Goal: Answer question/provide support: Share knowledge or assist other users

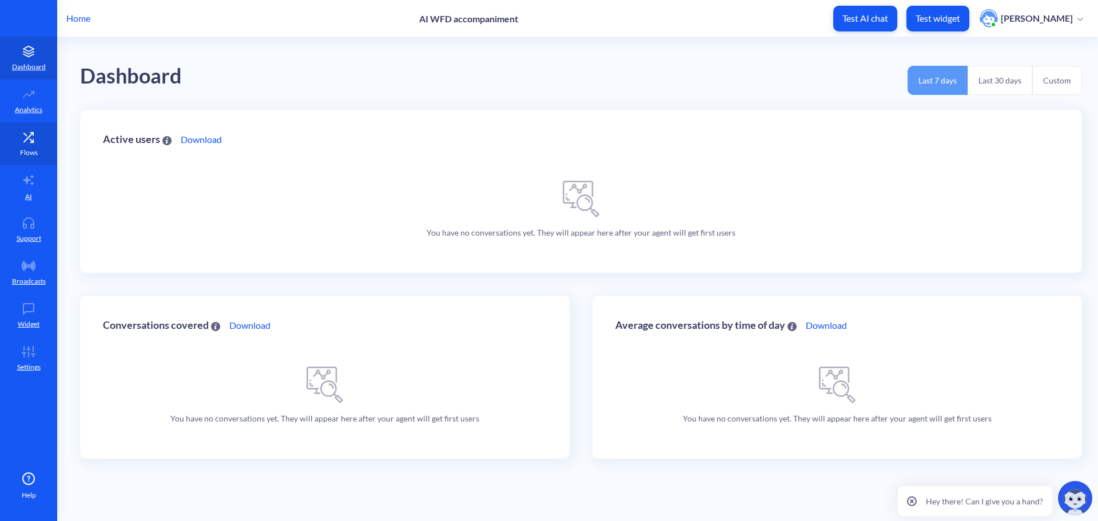
click at [24, 137] on icon at bounding box center [28, 137] width 23 height 11
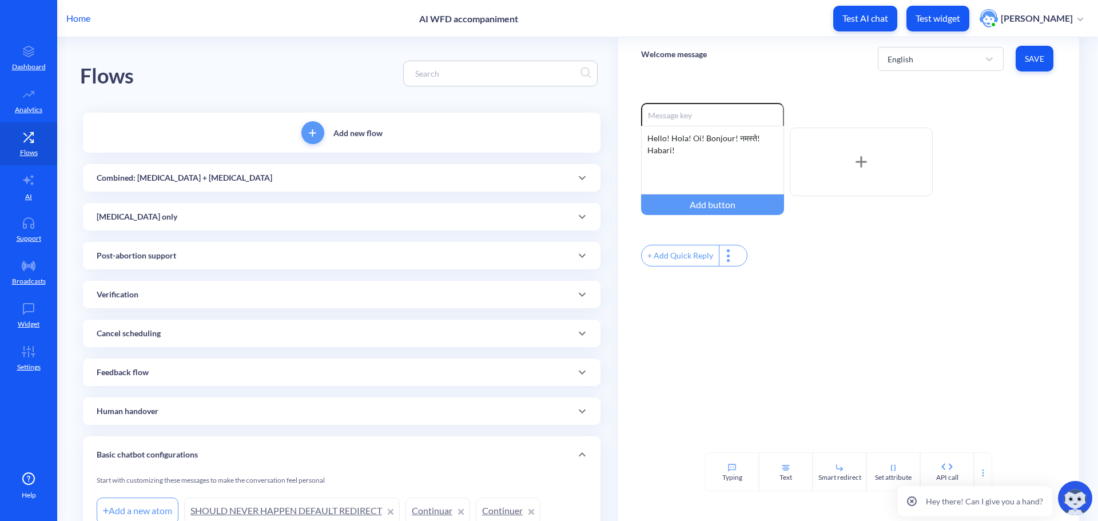
click at [421, 75] on input at bounding box center [494, 73] width 171 height 13
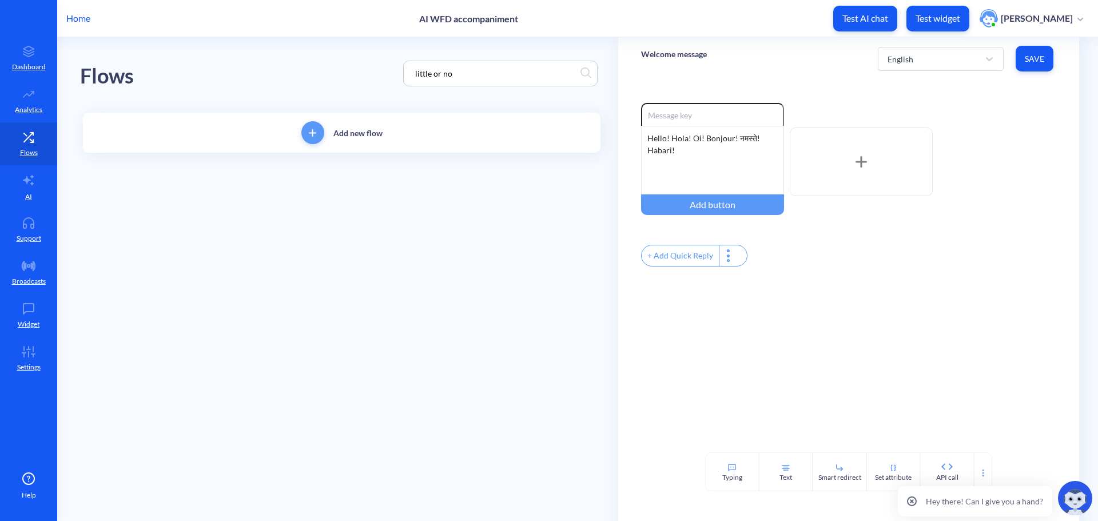
type input "little or no"
click at [564, 18] on div "Home AI WFD accompaniment Test AI chat Test widget Olga Poliushko" at bounding box center [549, 18] width 1098 height 37
click at [35, 142] on icon at bounding box center [28, 137] width 23 height 11
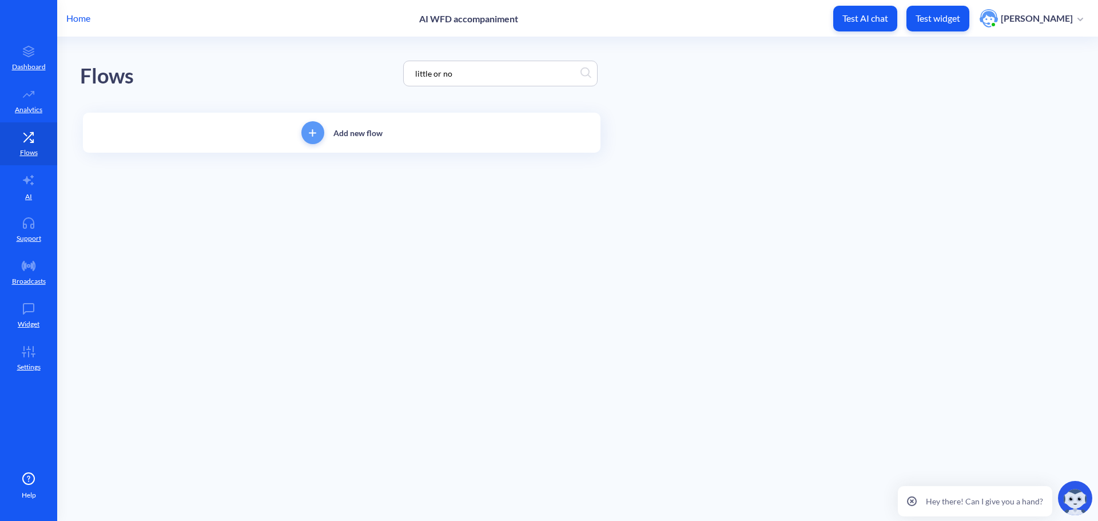
click at [88, 13] on p "Home" at bounding box center [78, 18] width 24 height 14
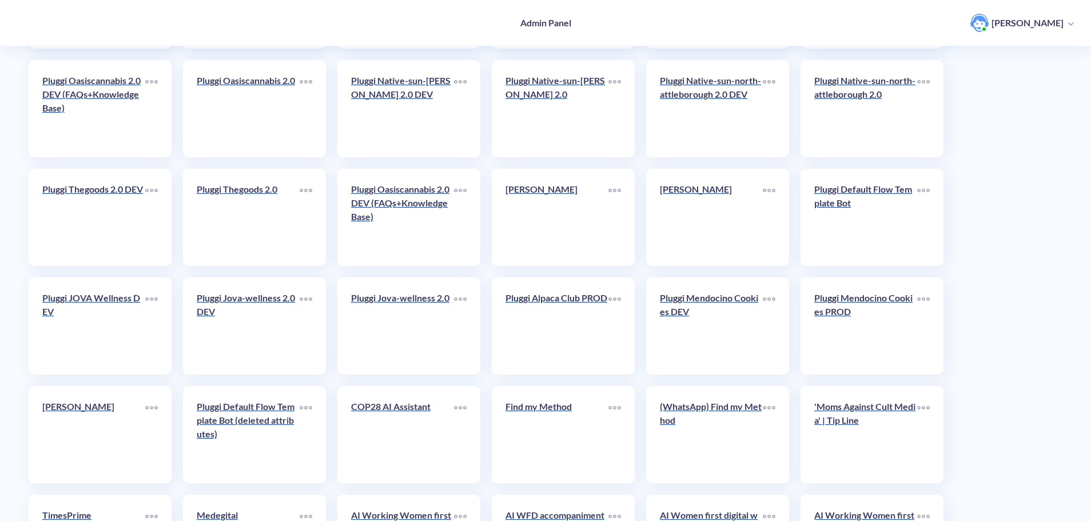
scroll to position [1902, 0]
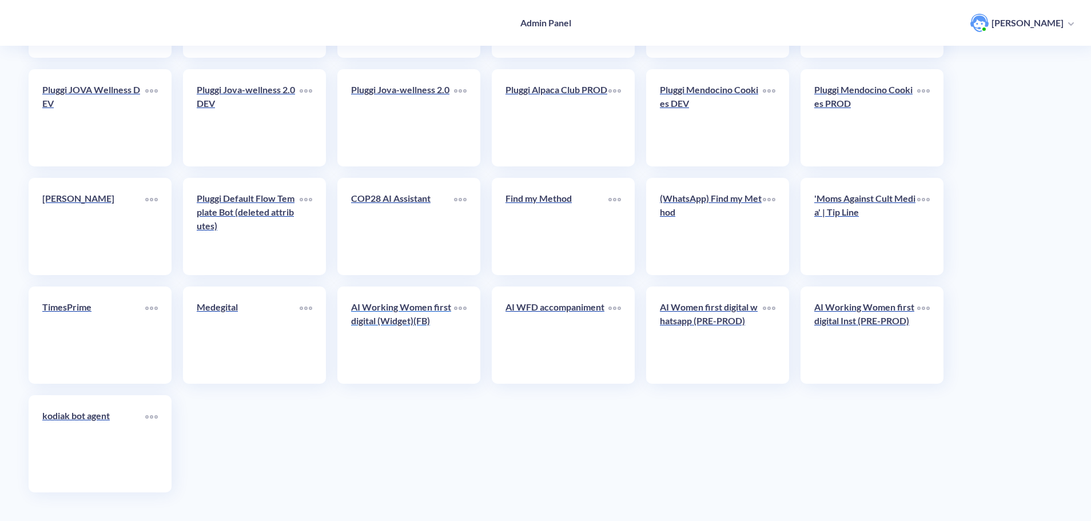
click at [395, 337] on link "AI Working Women first digital (Widget)(FB)" at bounding box center [402, 335] width 103 height 70
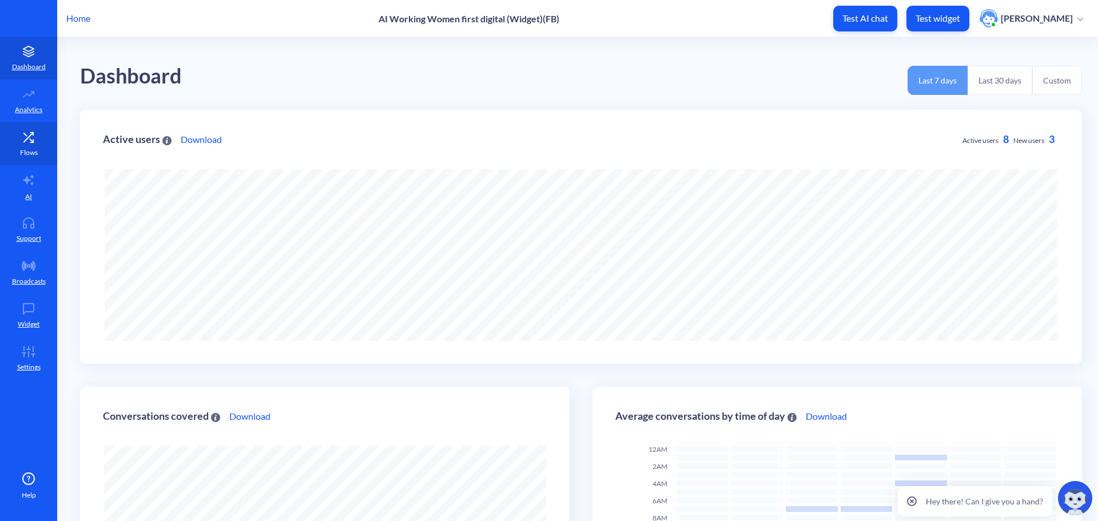
click at [25, 132] on icon at bounding box center [28, 137] width 23 height 11
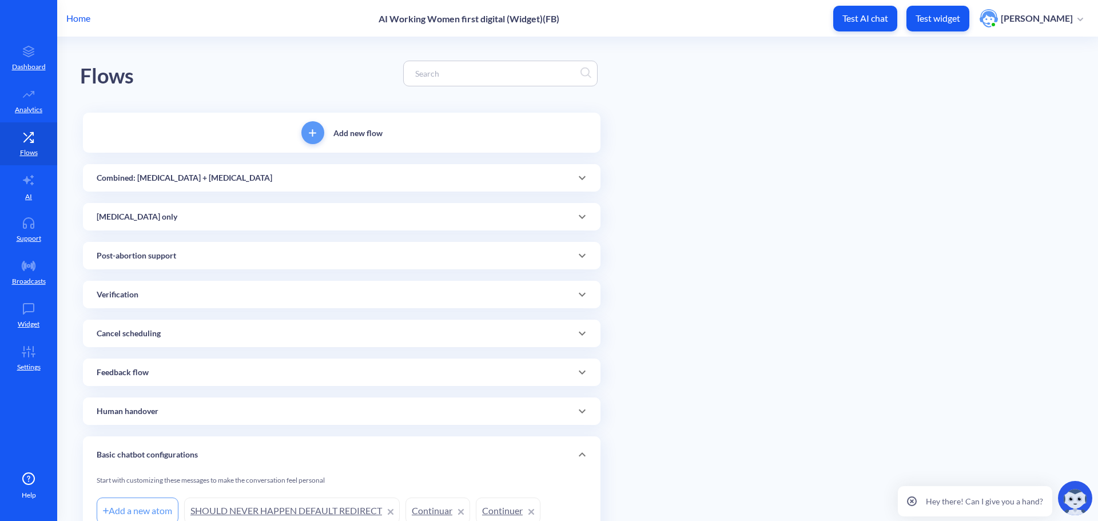
click at [433, 71] on input at bounding box center [494, 73] width 171 height 13
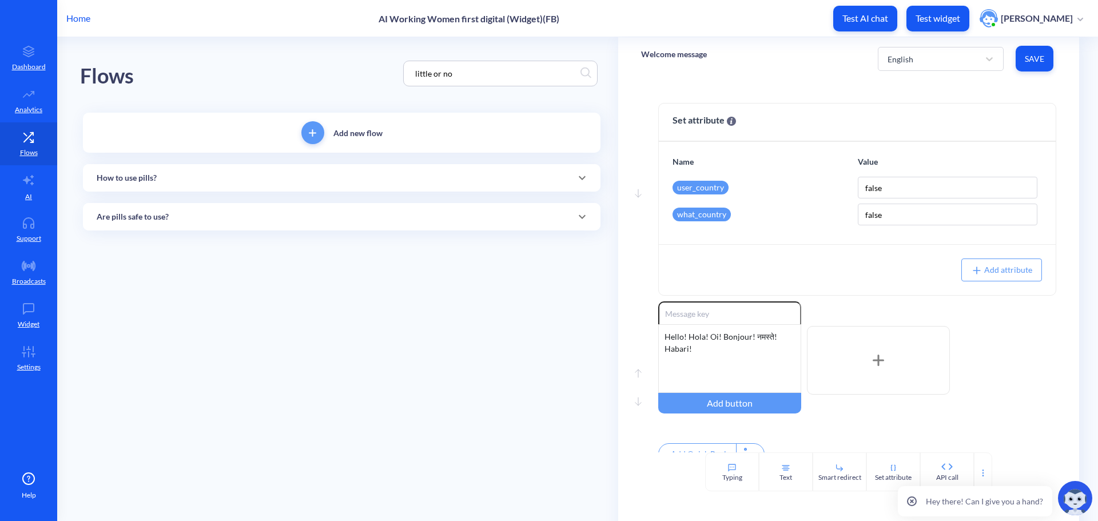
type input "little or no"
click at [213, 180] on div "How to use pills?" at bounding box center [342, 178] width 490 height 12
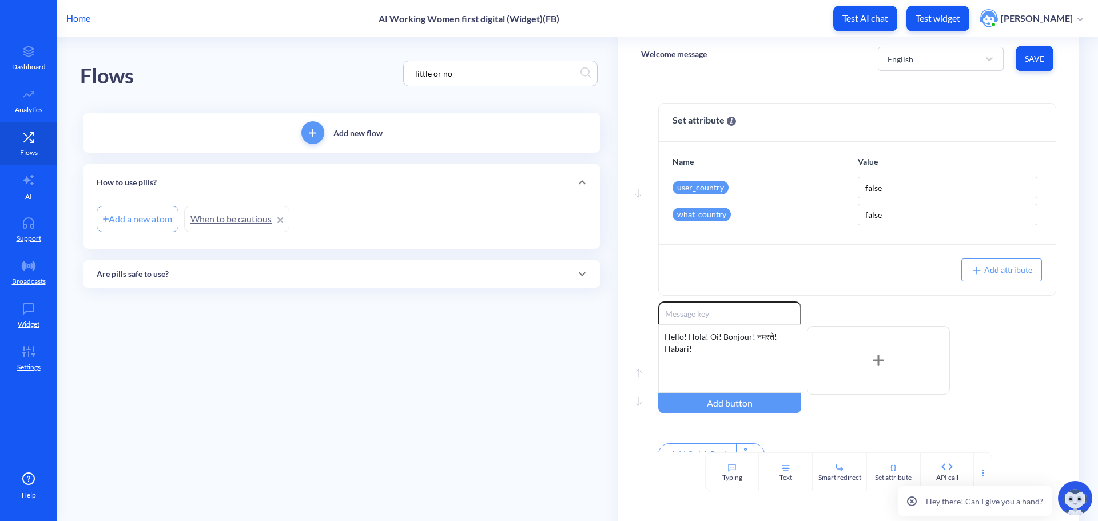
click at [227, 268] on div "Are pills safe to use?" at bounding box center [342, 274] width 490 height 12
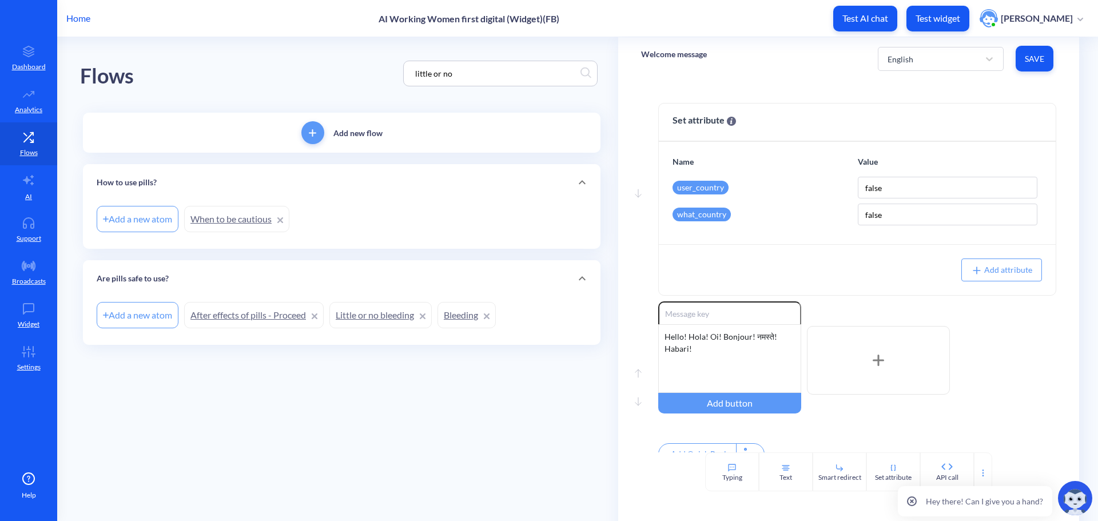
click at [371, 319] on link "Little or no bleeding" at bounding box center [380, 315] width 102 height 26
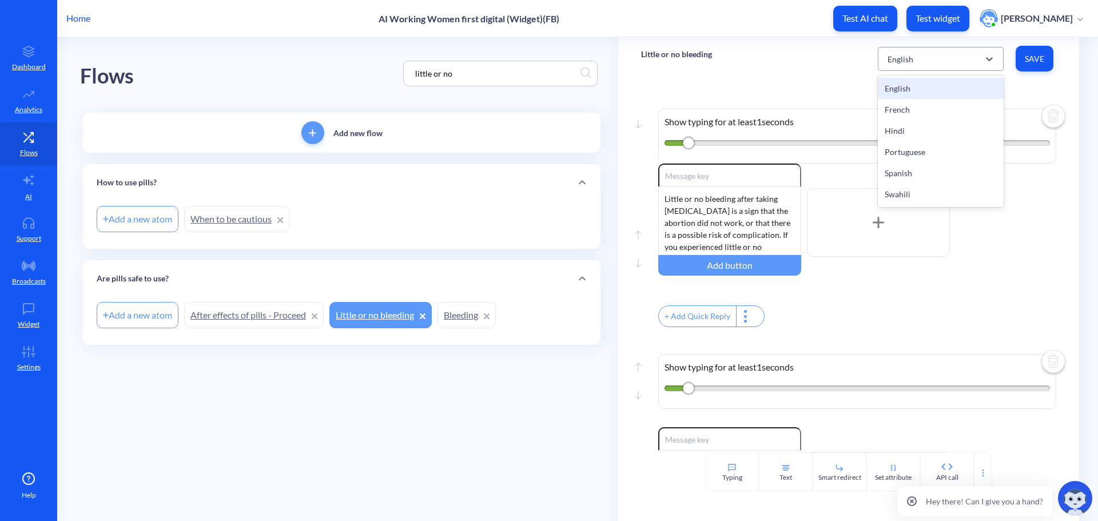
click at [914, 62] on div "English" at bounding box center [930, 59] width 97 height 21
click at [900, 109] on div "French" at bounding box center [941, 109] width 126 height 21
type input "Discutez avec une conseillère"
type input "À propos des pilules abortives"
type input "Après les effets des pilules"
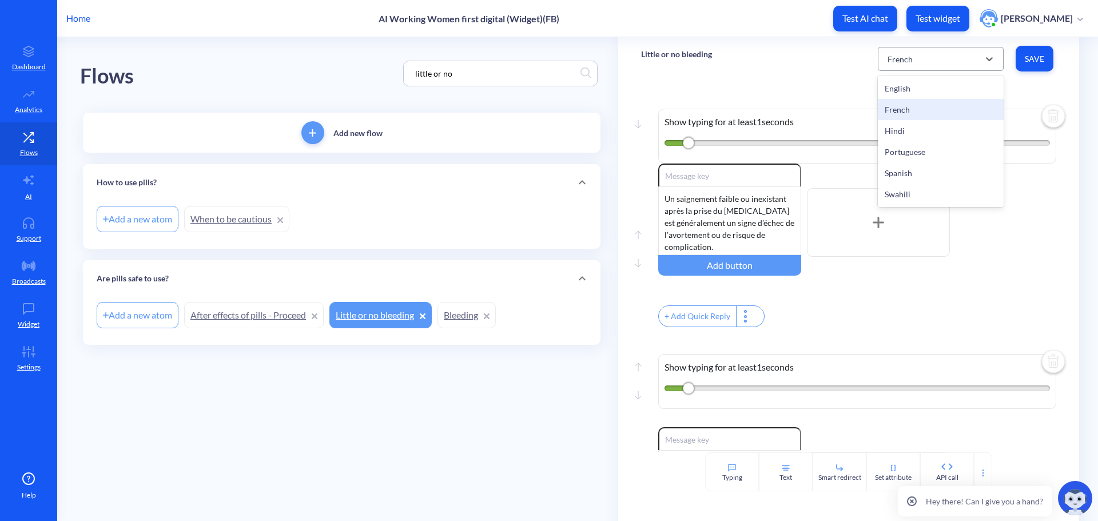
click at [890, 54] on div "French" at bounding box center [900, 59] width 25 height 12
click at [910, 130] on div "Hindi" at bounding box center [941, 130] width 126 height 21
type input "हमारे काउंसलर से बात करें"
type input "गर्भपात की गोलियों के बारे में"
type input "गोली लेने के बाद का प्रभाव"
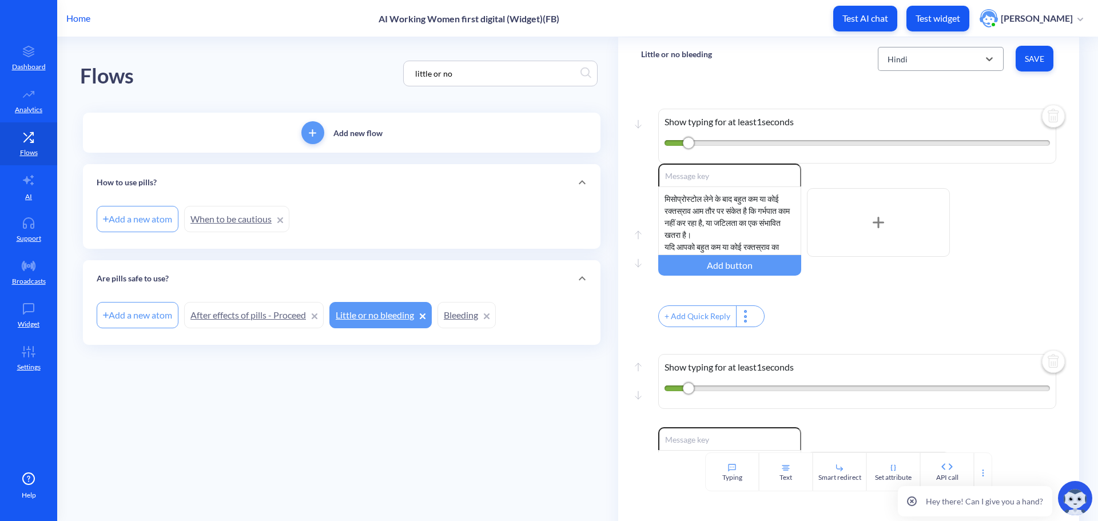
click at [917, 62] on div "Hindi" at bounding box center [930, 59] width 97 height 21
click at [916, 150] on div "Portuguese" at bounding box center [941, 151] width 126 height 21
type input "Conversar com uma conselheira"
type input "Sobre as pílulas"
type input "Efeitos das pílulas"
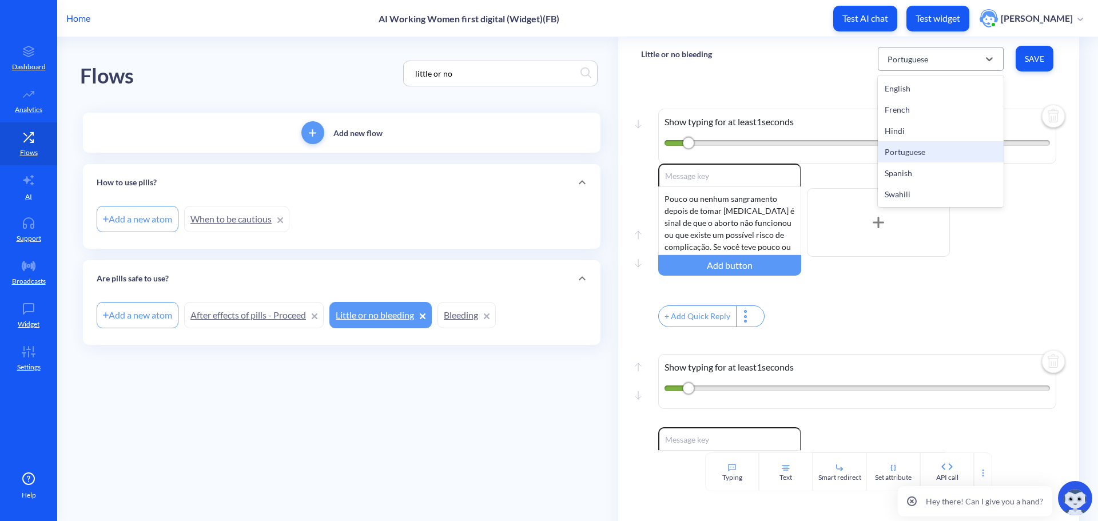
click at [930, 56] on div "Portuguese" at bounding box center [930, 59] width 97 height 21
click at [908, 168] on div "Spanish" at bounding box center [941, 172] width 126 height 21
type input "Platicar con una consejera"
type input "Sobre las pastillas de aborto"
type input "Efectos secundarios de las pastillas"
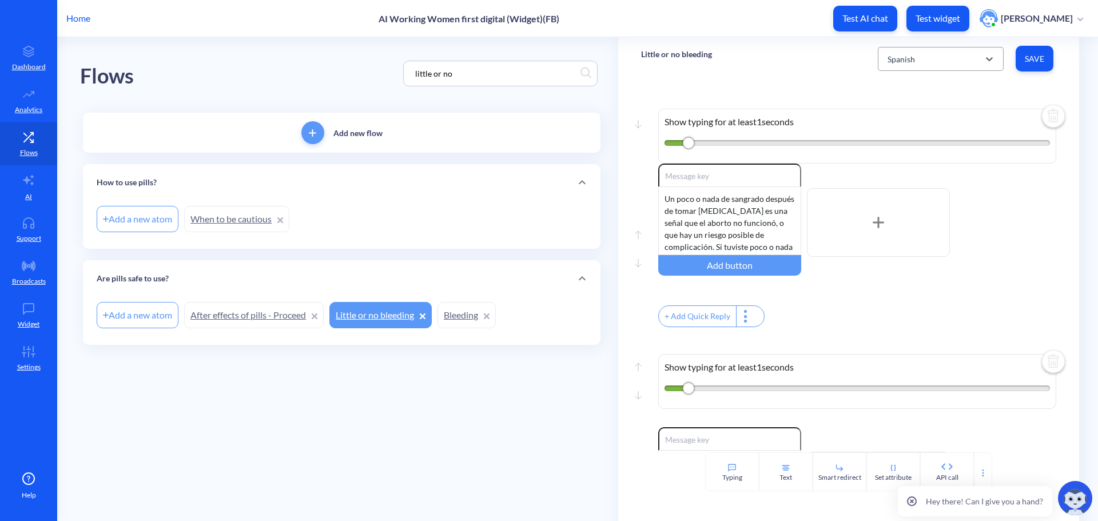
click at [913, 64] on div "Spanish" at bounding box center [901, 59] width 27 height 12
click at [908, 191] on div "Swahili" at bounding box center [941, 194] width 126 height 21
type input "Chati na mshauri"
type input "Kuhusu Vidonge vya utoaji wa mimba"
type input "Athari za vidonge baada ya kuvitumia"
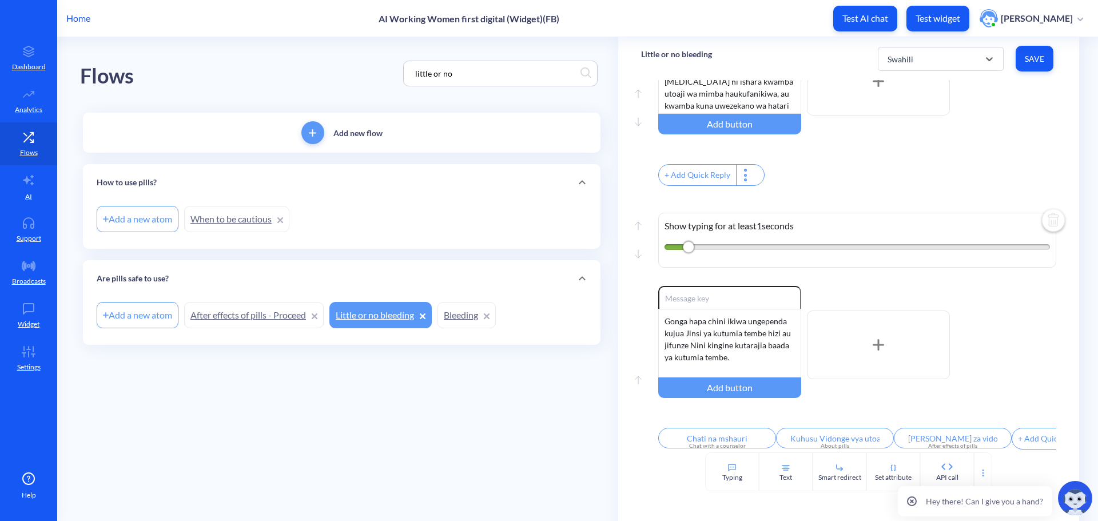
scroll to position [156, 0]
click at [31, 195] on p "AI" at bounding box center [28, 197] width 7 height 10
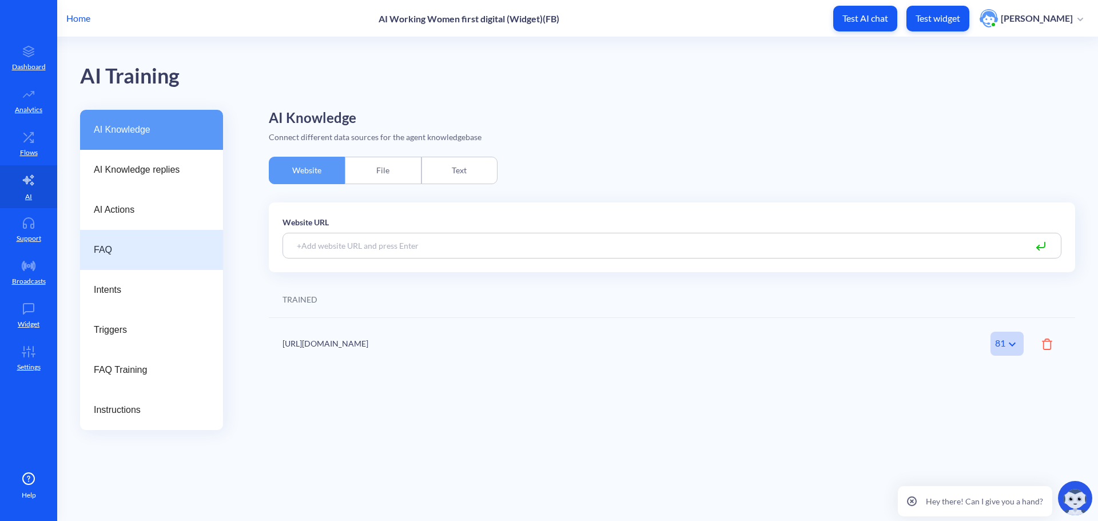
click at [129, 264] on div "FAQ" at bounding box center [151, 250] width 143 height 40
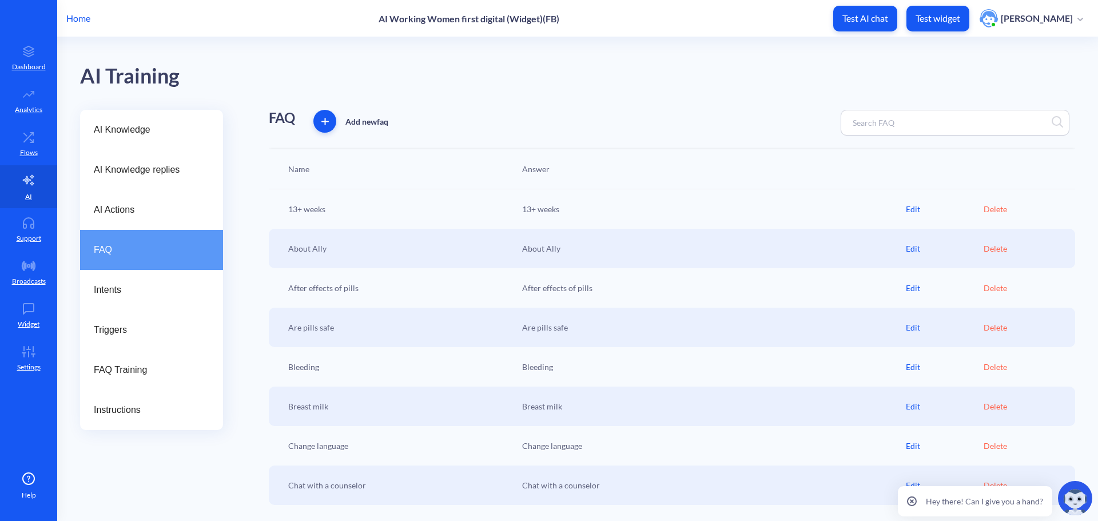
click at [914, 207] on div "Edit" at bounding box center [945, 209] width 78 height 12
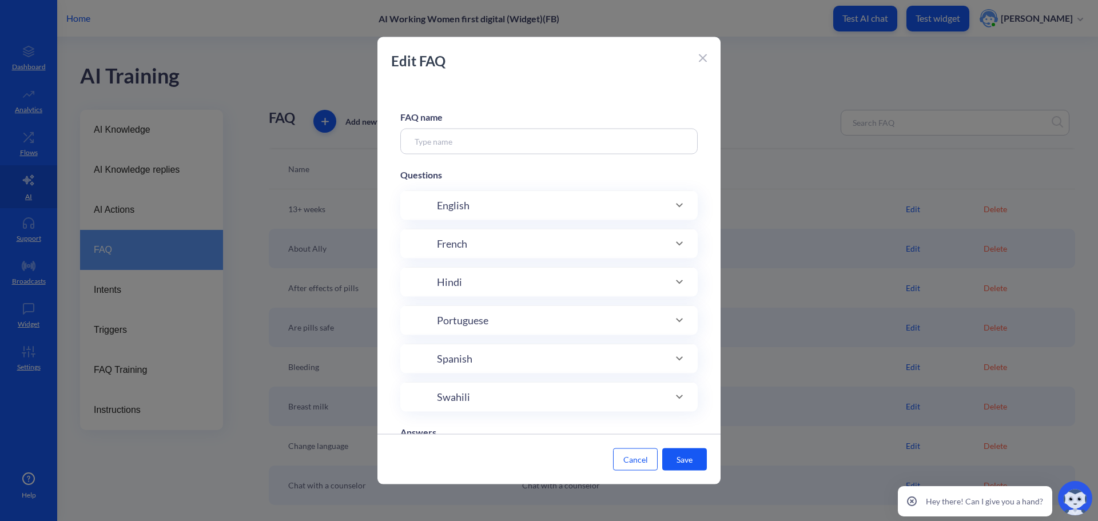
type input "13+ weeks"
click at [537, 197] on div "FAQ name 13+ weeks Description Autogenerate description based on phrases This i…" at bounding box center [548, 258] width 343 height 352
click at [474, 306] on div "FAQ name 13+ weeks Description Autogenerate description based on phrases This i…" at bounding box center [548, 258] width 343 height 352
click at [476, 316] on div "English 5 phrases" at bounding box center [547, 321] width 220 height 15
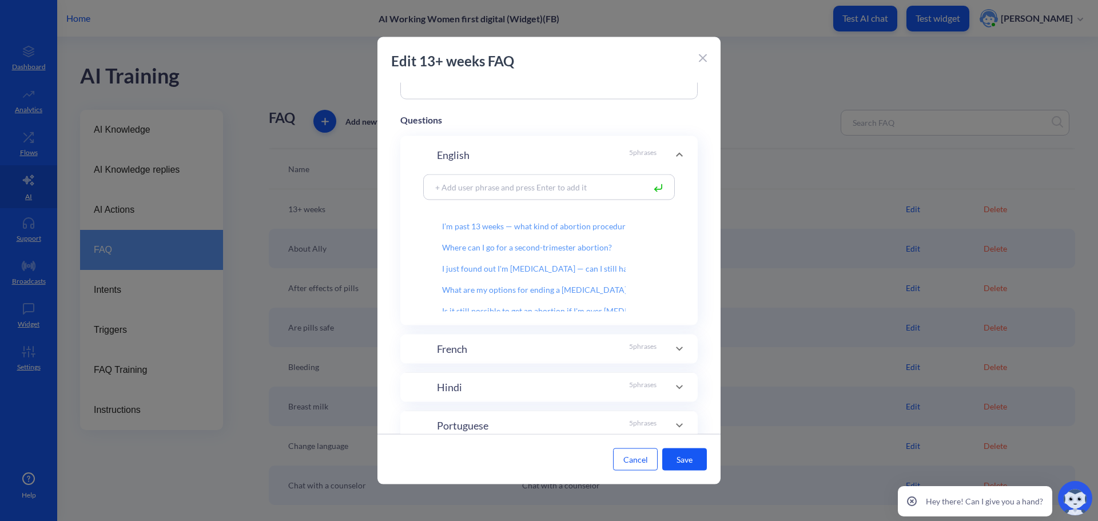
scroll to position [229, 0]
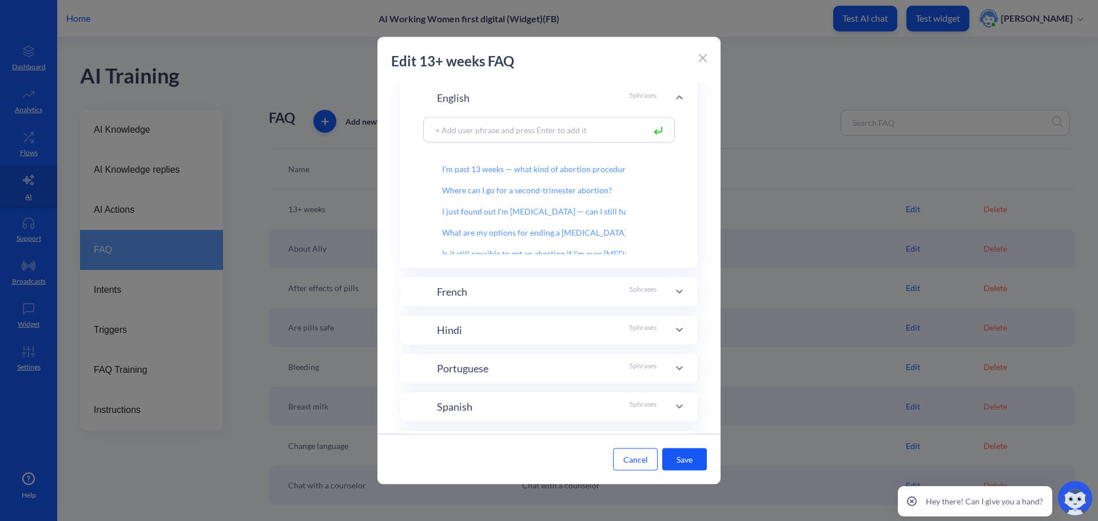
click at [499, 282] on div "French 5 phrases" at bounding box center [548, 291] width 297 height 29
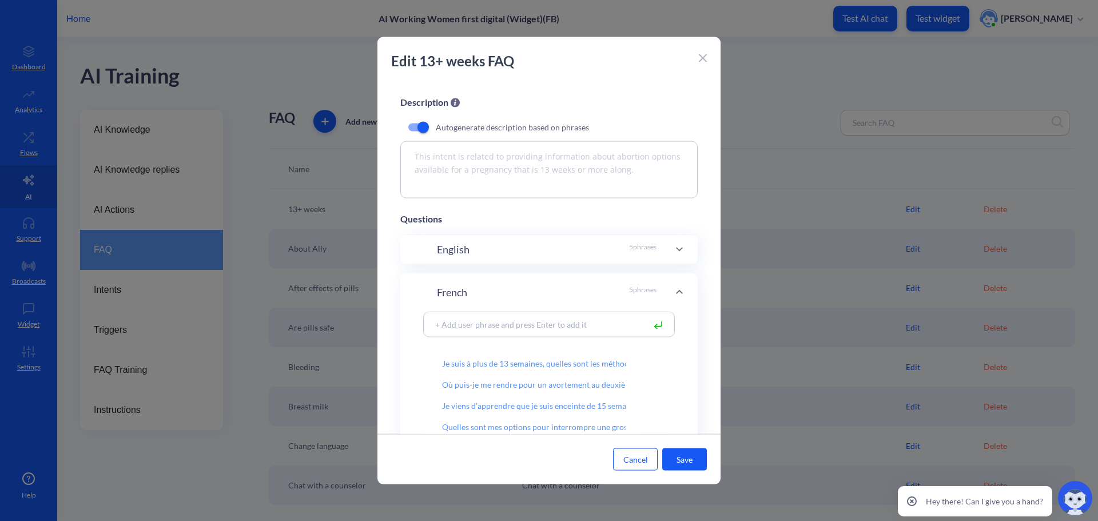
scroll to position [57, 0]
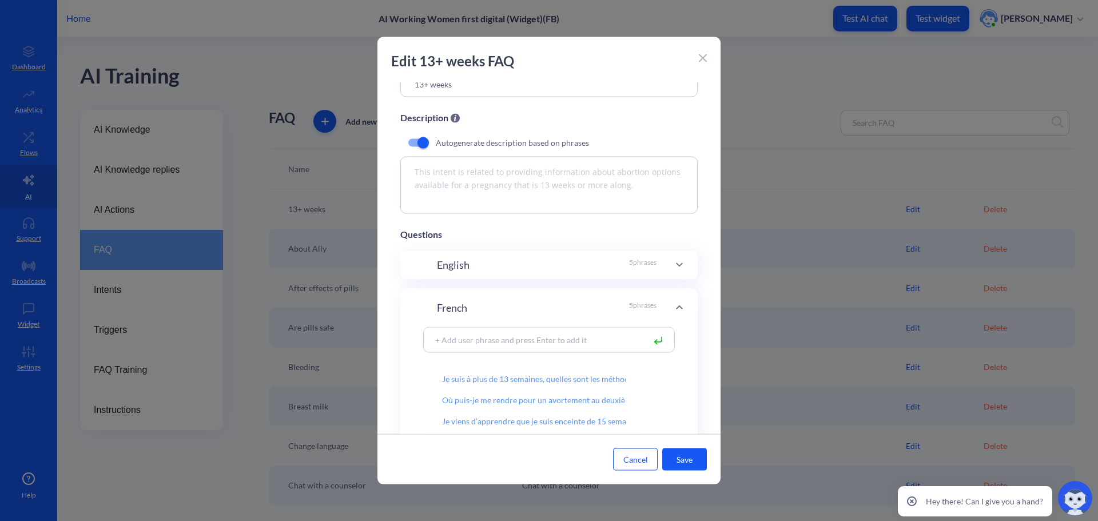
click at [502, 275] on div "English 5 phrases" at bounding box center [548, 264] width 297 height 29
click at [508, 304] on input at bounding box center [537, 301] width 215 height 13
click at [453, 297] on input at bounding box center [537, 301] width 215 height 13
type input "с"
type input "can"
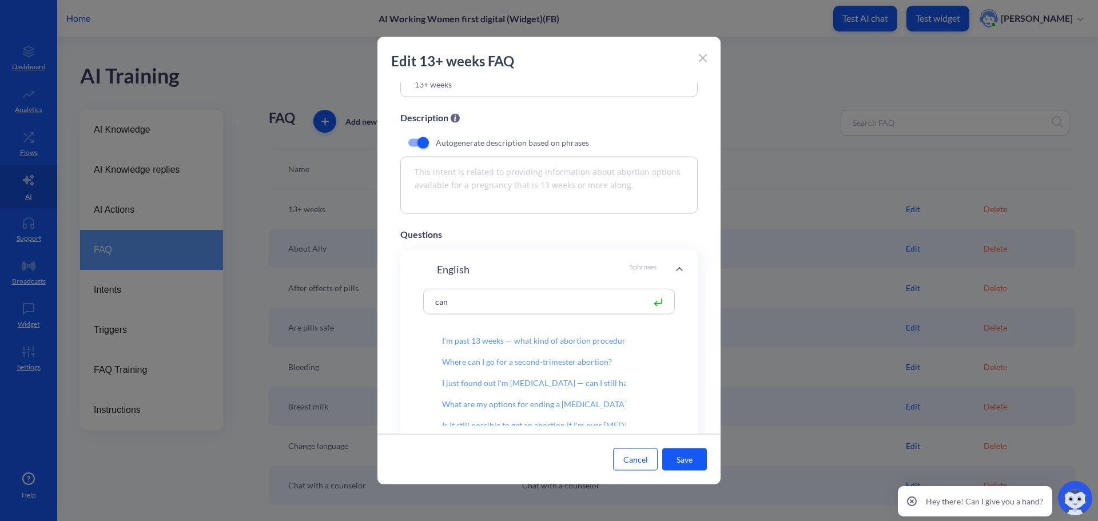
click at [705, 57] on icon at bounding box center [702, 58] width 7 height 7
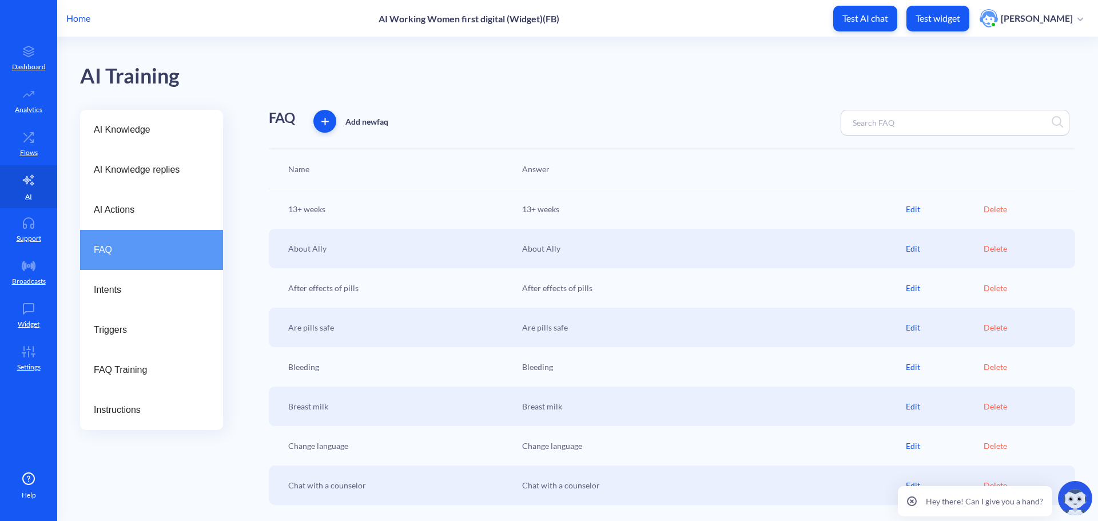
click at [957, 17] on p "Test widget" at bounding box center [938, 18] width 45 height 11
click at [910, 115] on div at bounding box center [955, 123] width 229 height 26
click at [908, 120] on input at bounding box center [897, 122] width 101 height 13
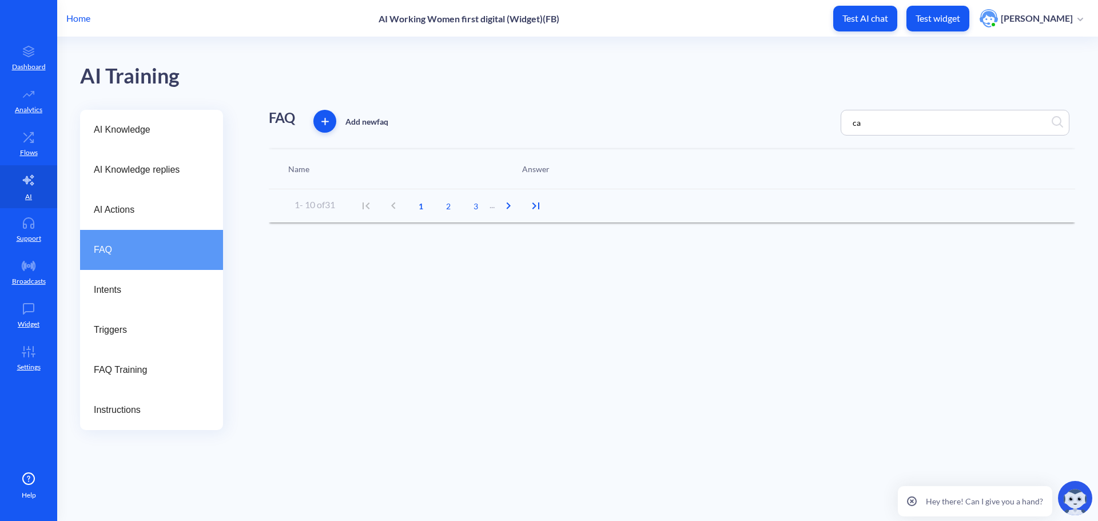
type input "cal"
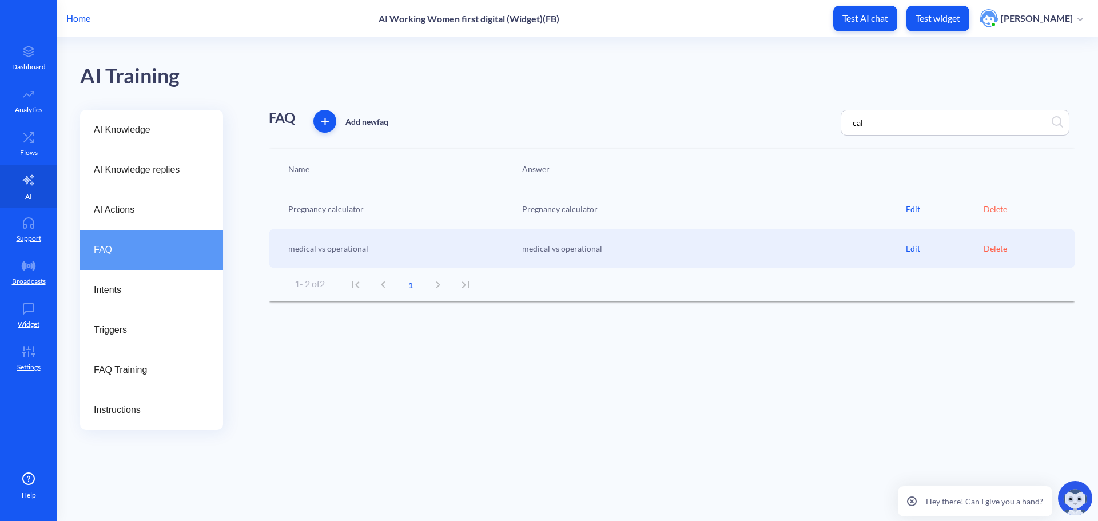
drag, startPoint x: 894, startPoint y: 126, endPoint x: 743, endPoint y: 117, distance: 151.2
click at [747, 120] on div "FAQ Add new faq cal" at bounding box center [672, 123] width 806 height 26
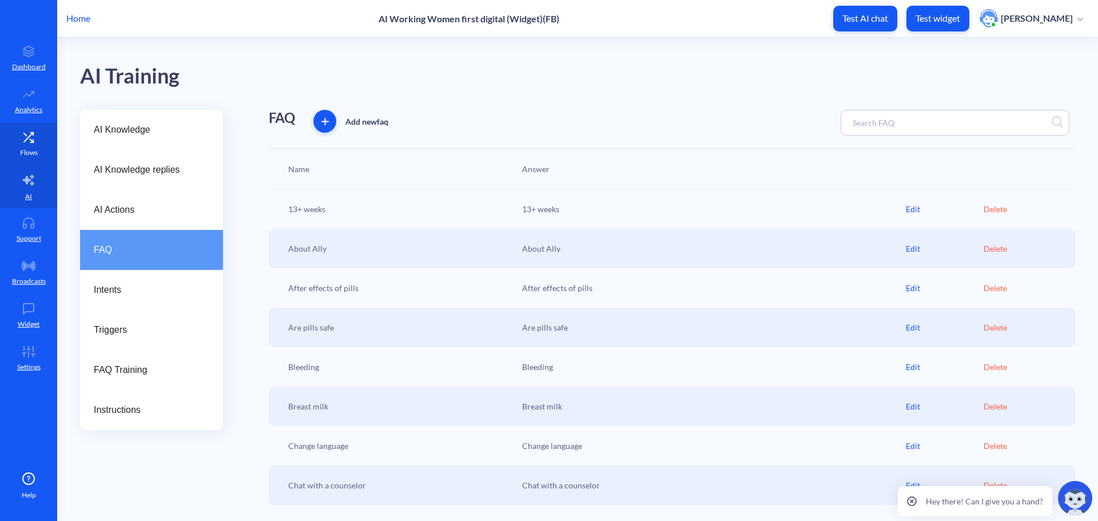
click at [40, 138] on link "Flows" at bounding box center [28, 143] width 57 height 43
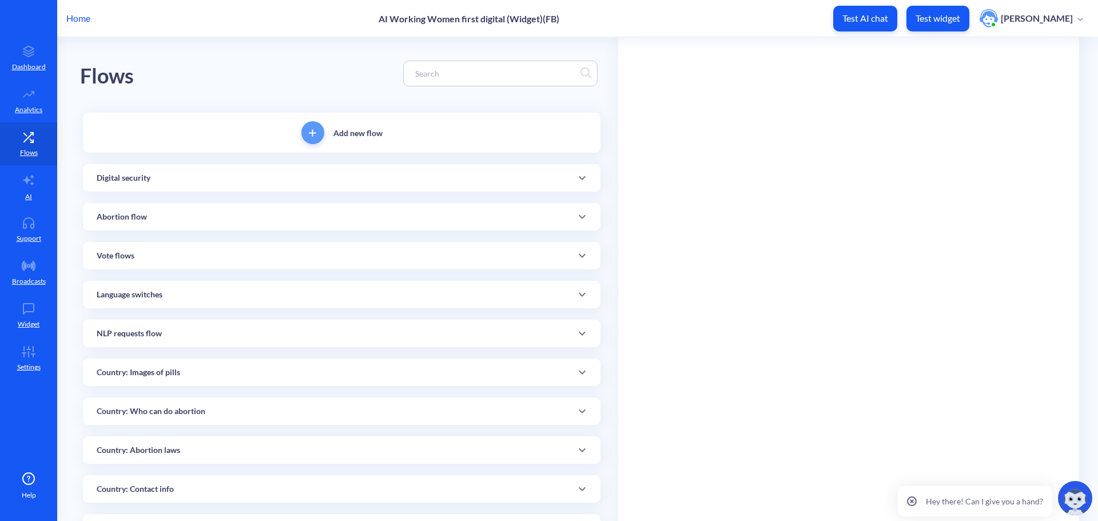
click at [440, 75] on input at bounding box center [494, 73] width 171 height 13
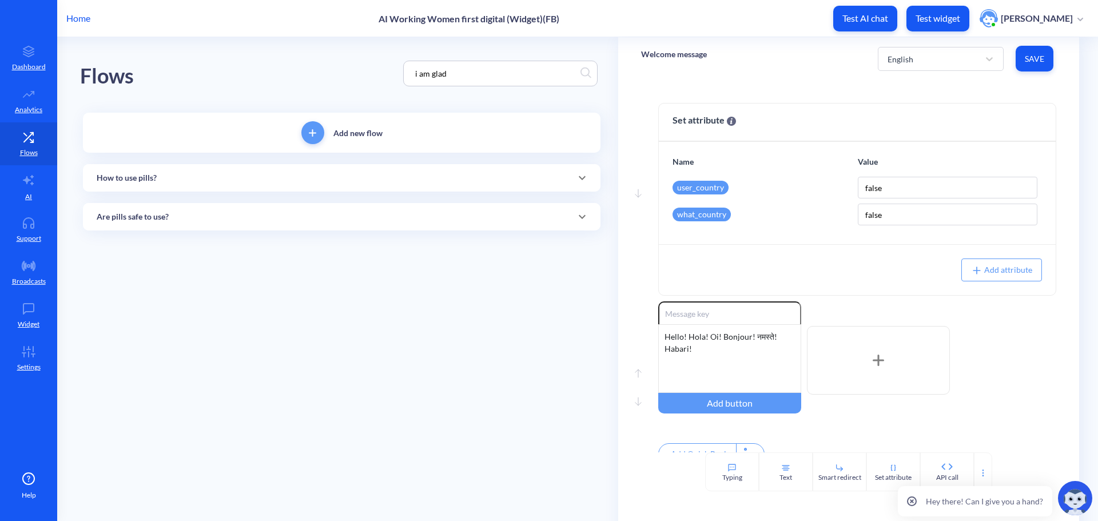
click at [229, 172] on div "How to use pills?" at bounding box center [342, 178] width 490 height 12
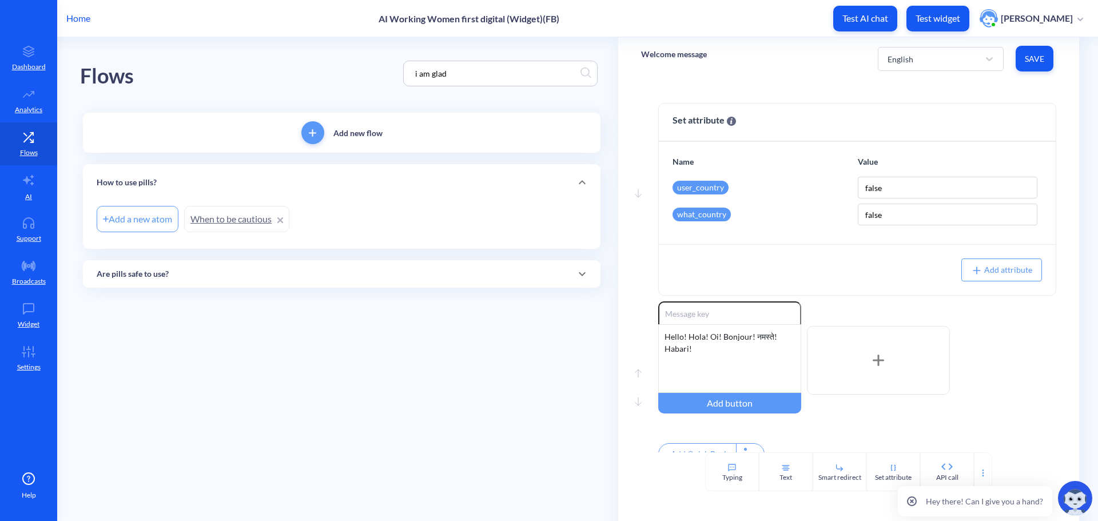
click at [255, 265] on div "Are pills safe to use?" at bounding box center [342, 273] width 518 height 27
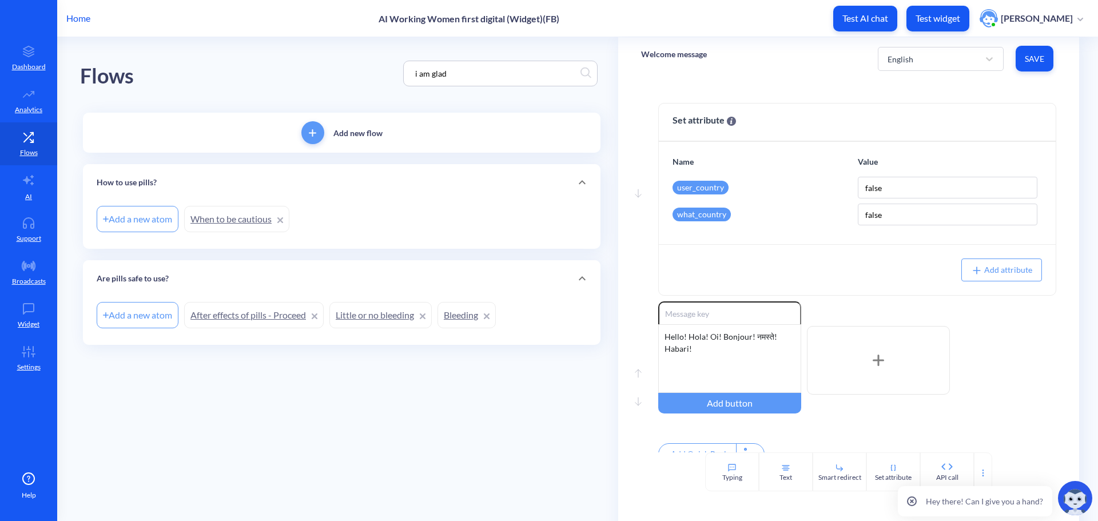
click at [233, 221] on link "When to be cautious" at bounding box center [236, 219] width 105 height 26
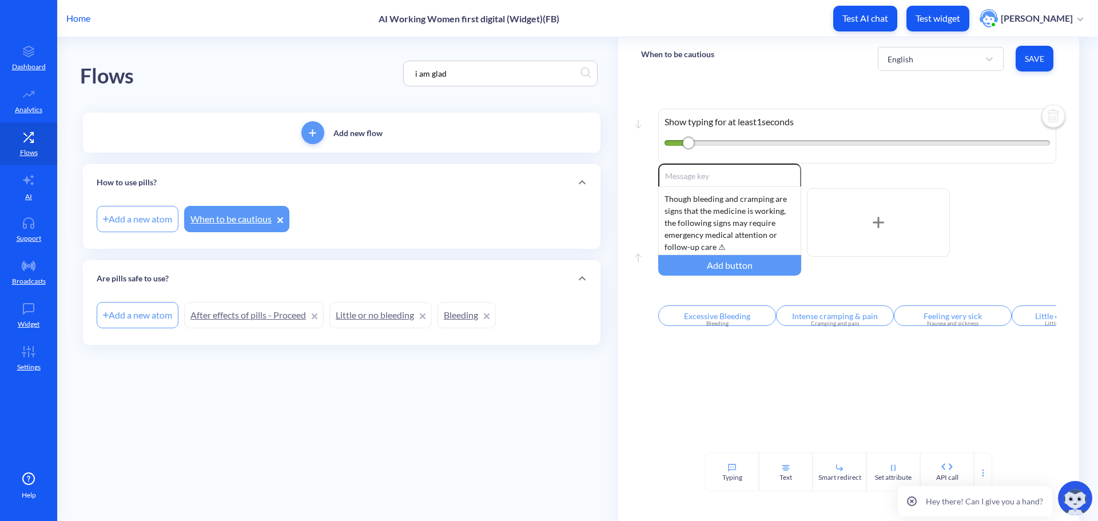
click at [249, 317] on link "After effects of pills - Proceed" at bounding box center [254, 315] width 140 height 26
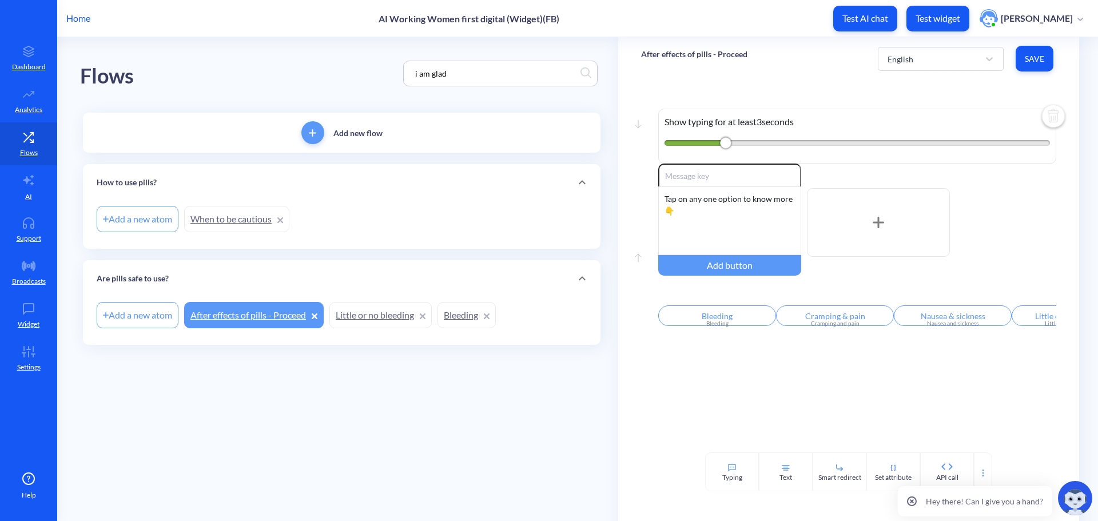
click at [376, 316] on link "Little or no bleeding" at bounding box center [380, 315] width 102 height 26
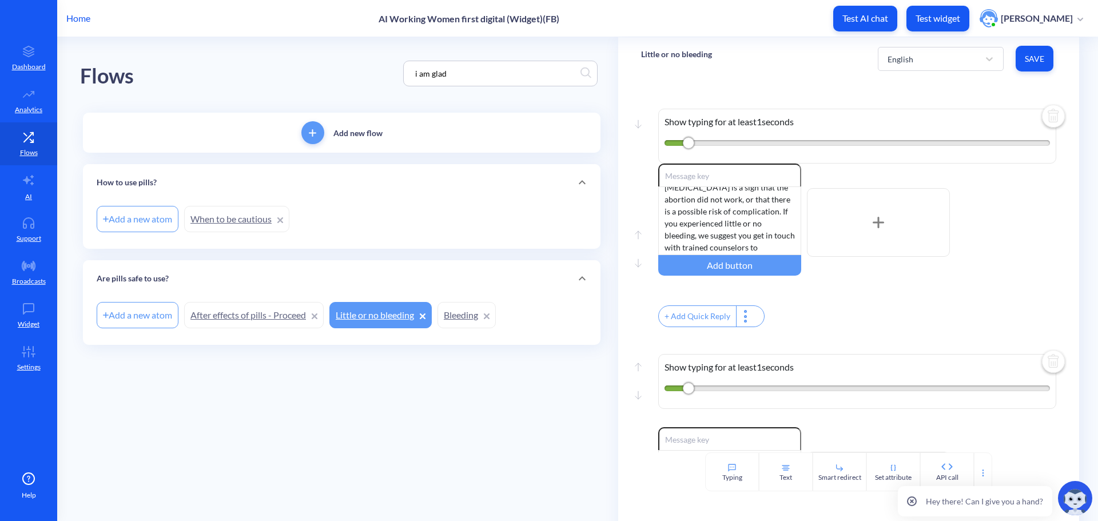
scroll to position [34, 0]
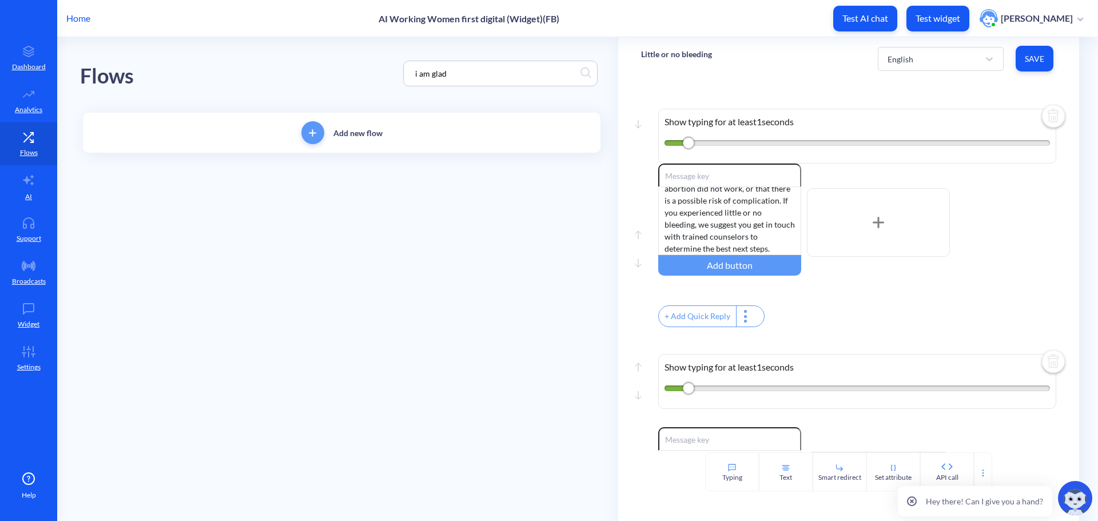
drag, startPoint x: 460, startPoint y: 71, endPoint x: 319, endPoint y: 69, distance: 141.9
click at [321, 70] on div "Flows i am glad" at bounding box center [341, 73] width 523 height 73
type input "glad you reached out"
click at [381, 42] on div "Flows glad you reached out" at bounding box center [341, 73] width 523 height 73
click at [498, 73] on input "glad you reached out" at bounding box center [494, 73] width 171 height 13
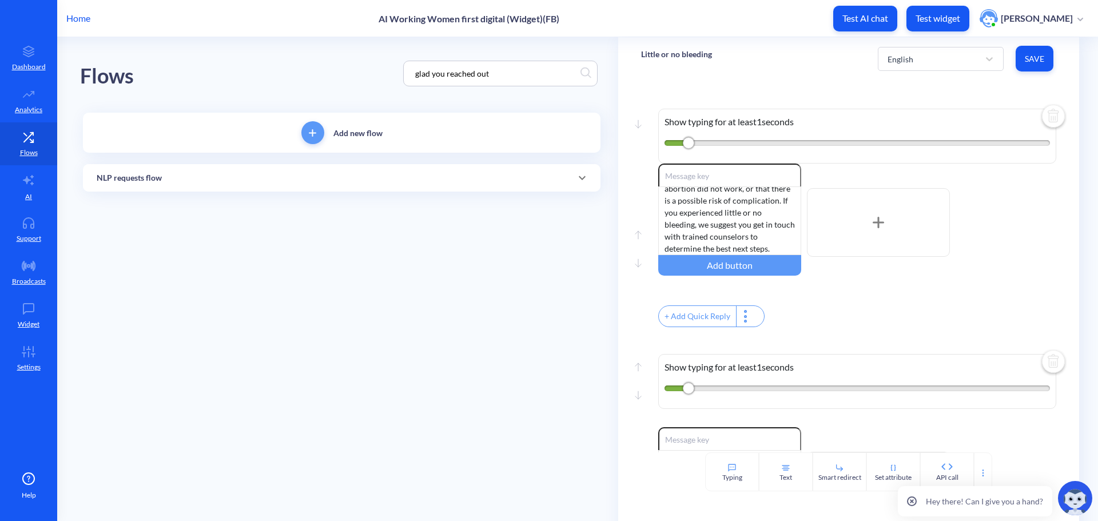
click at [293, 172] on div "NLP requests flow" at bounding box center [342, 178] width 490 height 12
click at [181, 222] on div "Add a new atom" at bounding box center [139, 219] width 85 height 32
click at [194, 217] on link "Confusion" at bounding box center [216, 219] width 65 height 26
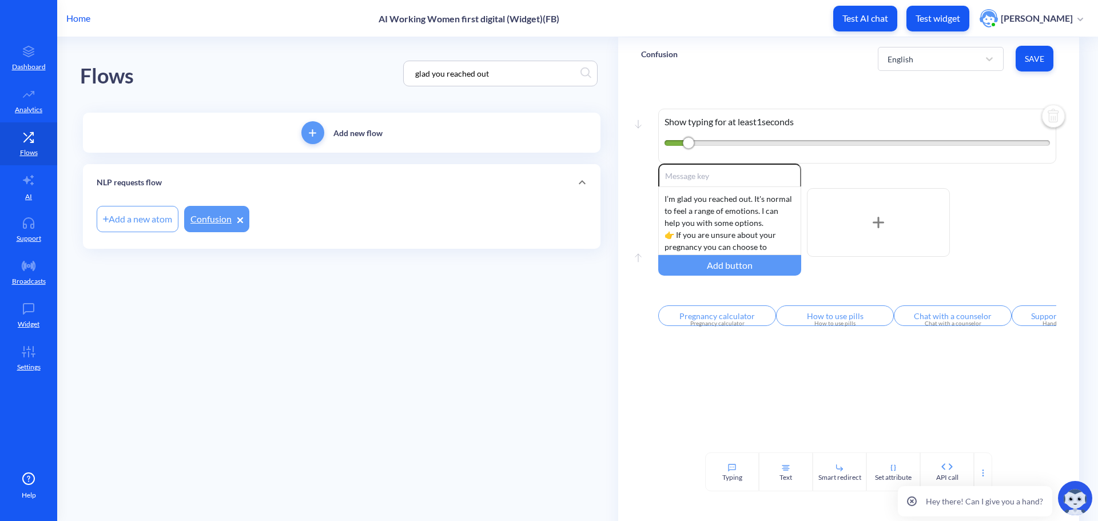
click at [489, 409] on main "Flows glad you reached out Add new flow NLP requests flow Add a new atom Confus…" at bounding box center [577, 279] width 1041 height 484
click at [34, 242] on p "Support" at bounding box center [29, 238] width 25 height 10
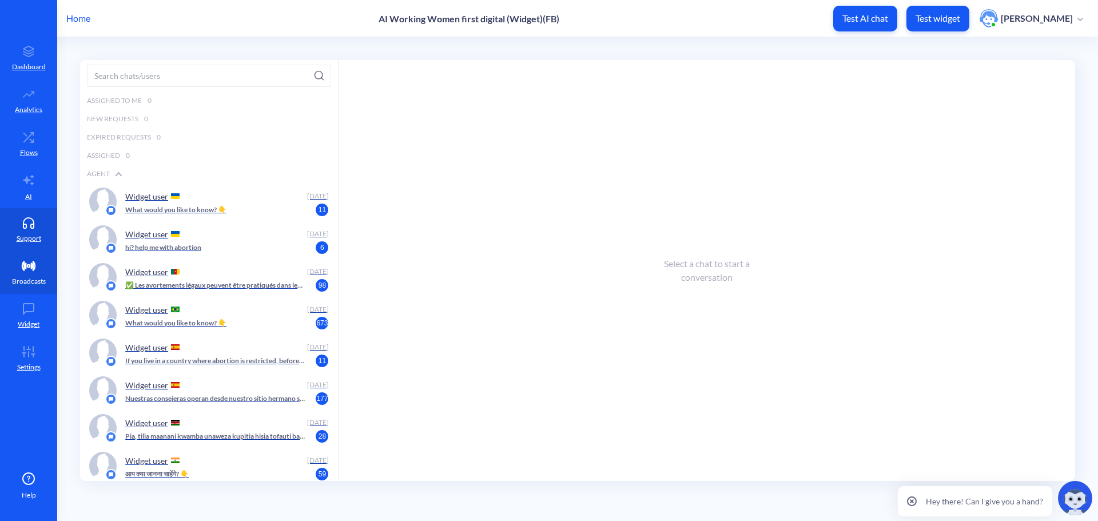
click at [44, 278] on p "Broadcasts" at bounding box center [29, 281] width 34 height 10
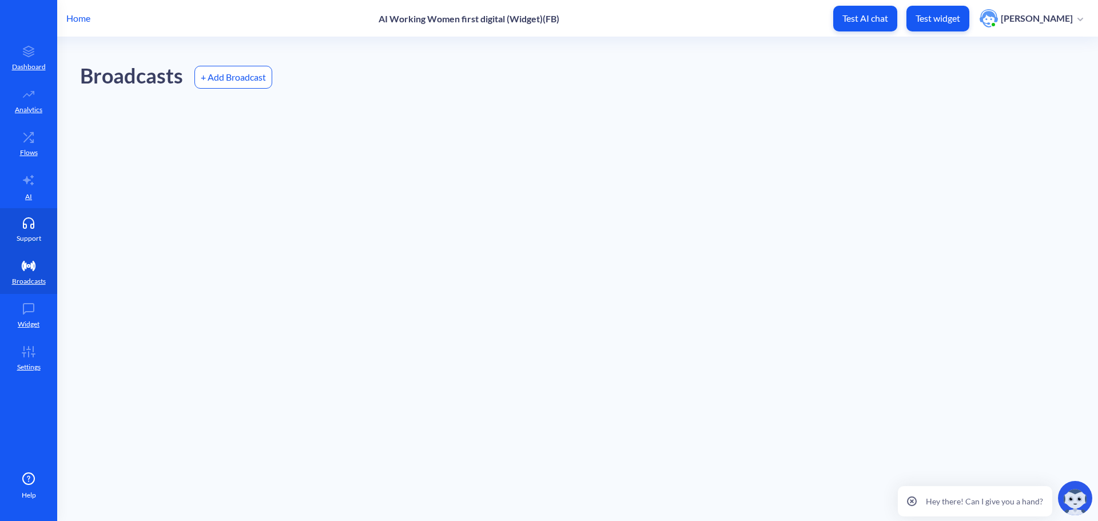
click at [30, 216] on link "Support" at bounding box center [28, 229] width 57 height 43
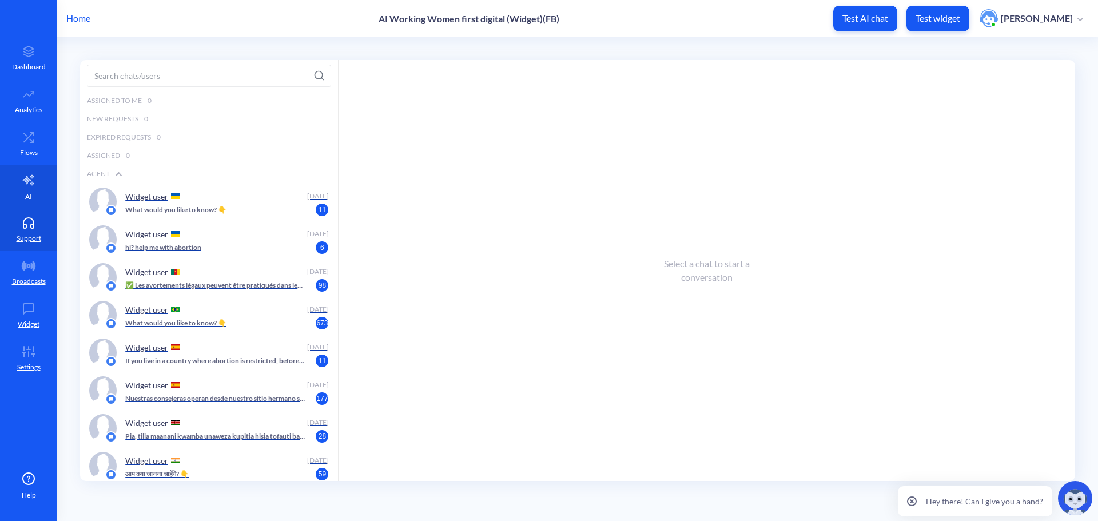
click at [33, 183] on icon at bounding box center [28, 180] width 11 height 10
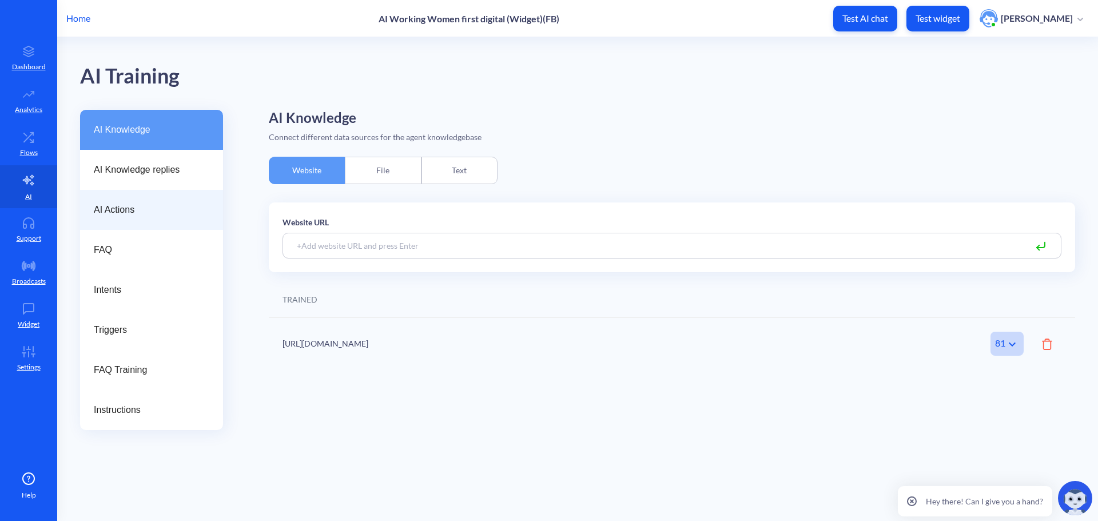
click at [133, 209] on span "AI Actions" at bounding box center [147, 210] width 106 height 14
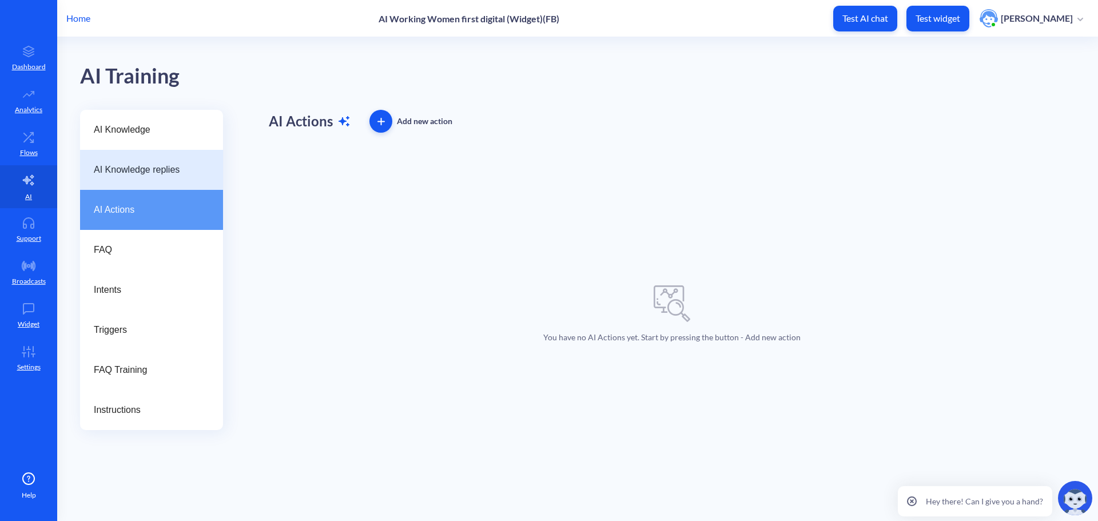
click at [122, 166] on span "AI Knowledge replies" at bounding box center [147, 170] width 106 height 14
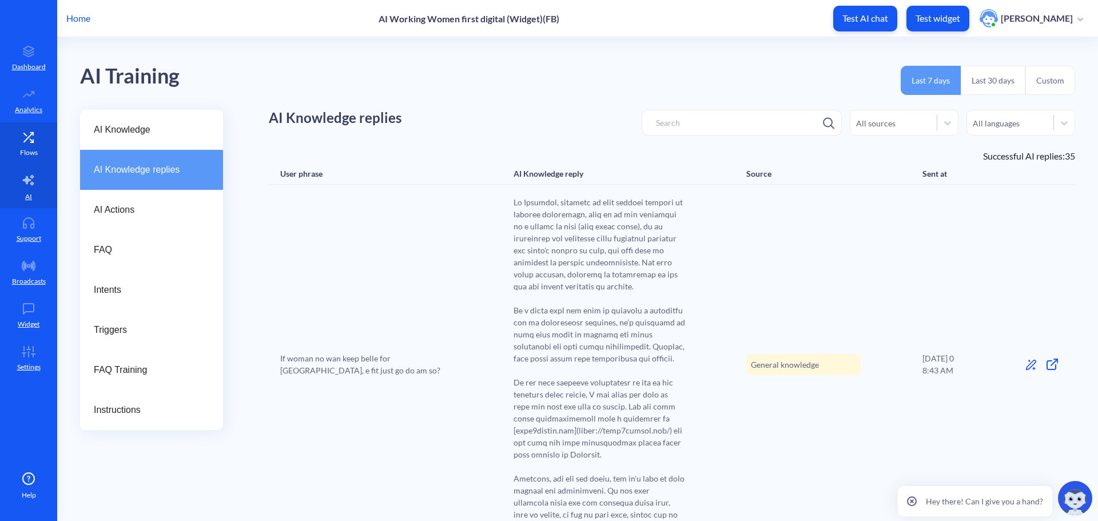
click at [25, 148] on p "Flows" at bounding box center [29, 153] width 18 height 10
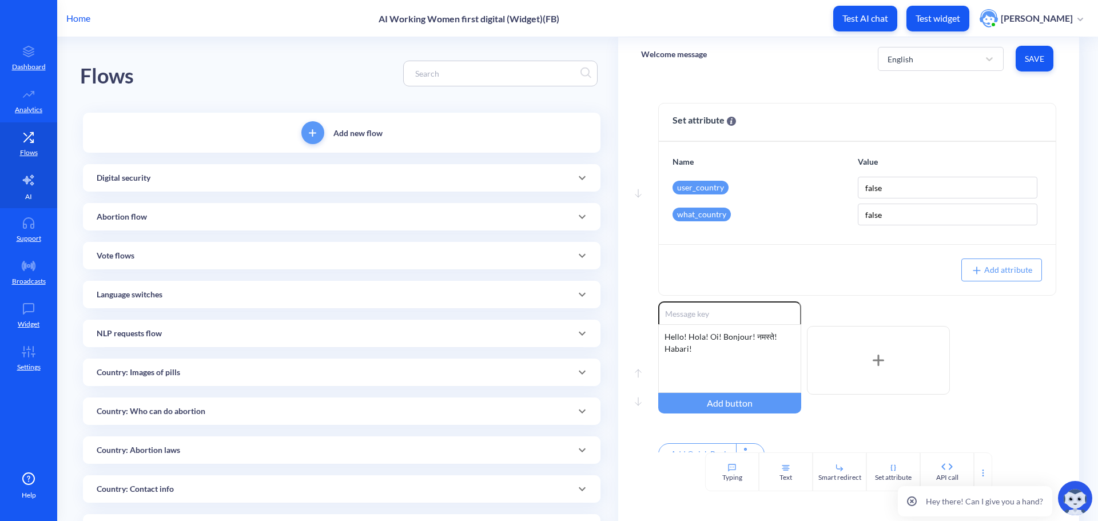
click at [33, 191] on link "AI" at bounding box center [28, 186] width 57 height 43
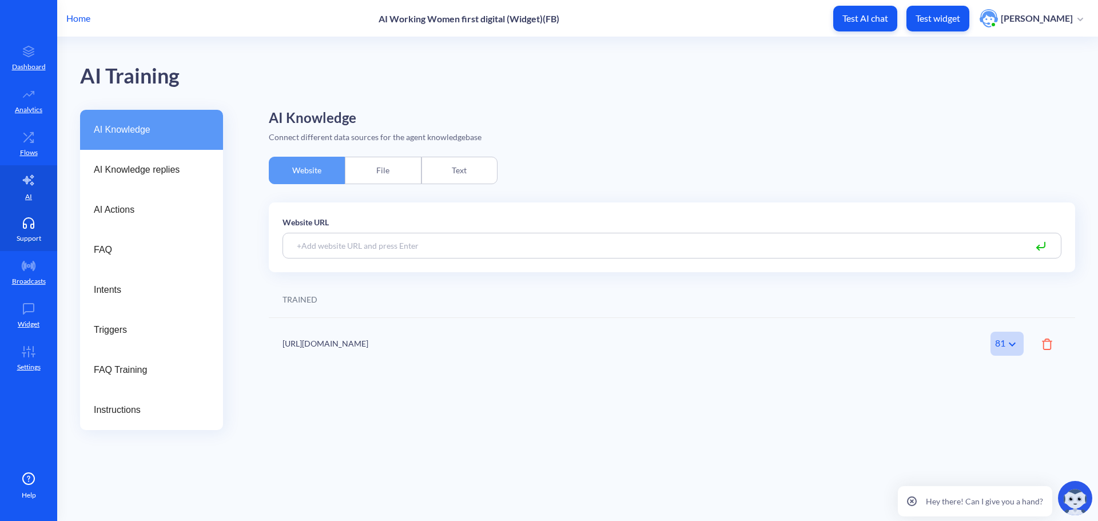
click at [25, 221] on icon at bounding box center [28, 222] width 23 height 11
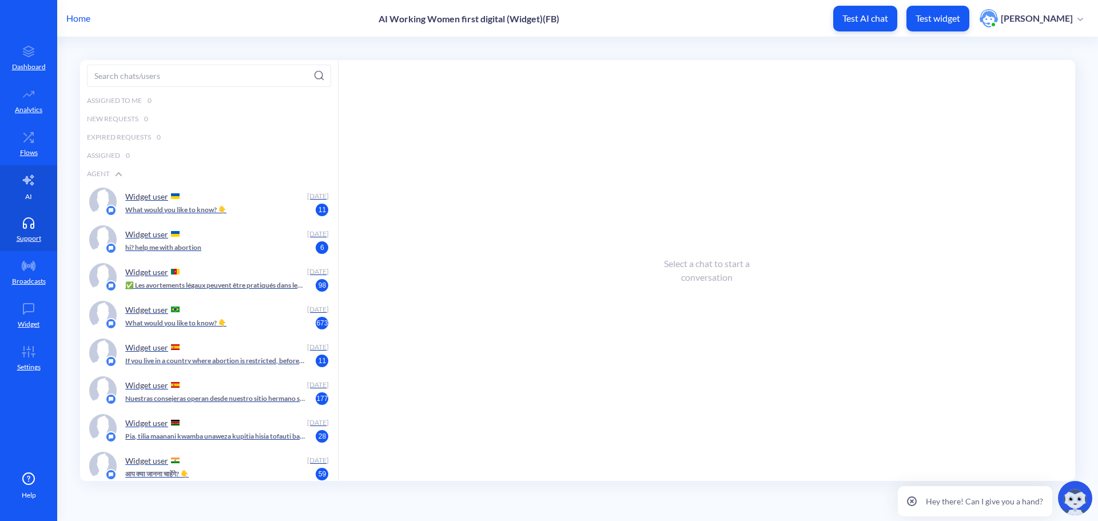
click at [23, 197] on link "AI" at bounding box center [28, 186] width 57 height 43
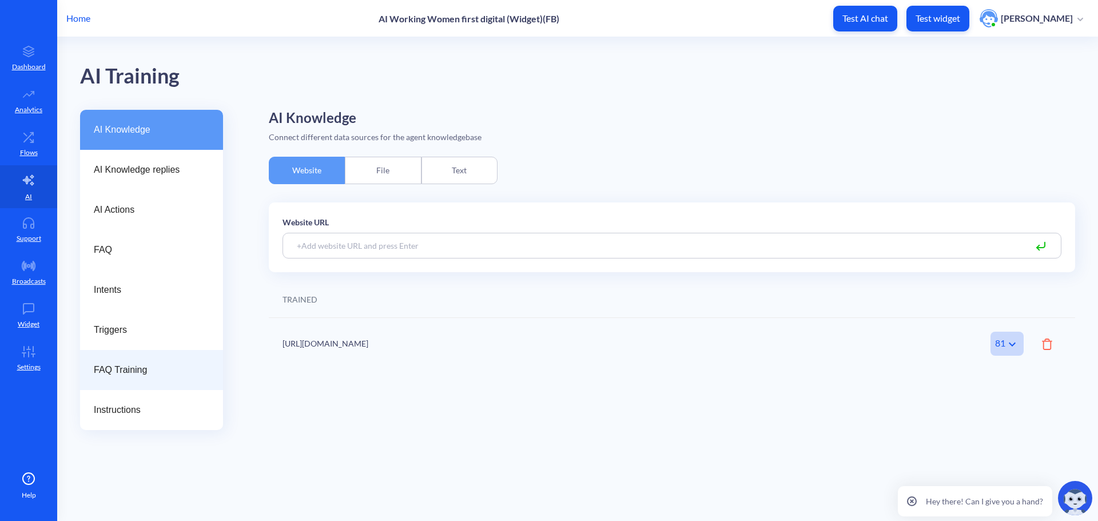
click at [117, 358] on div "FAQ Training" at bounding box center [151, 370] width 143 height 40
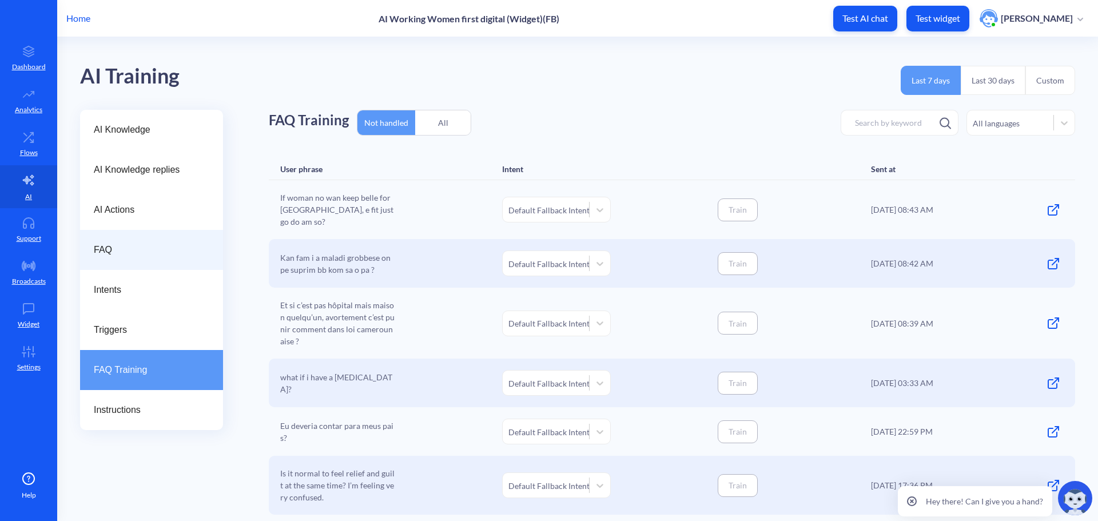
click at [116, 257] on div "FAQ" at bounding box center [151, 250] width 143 height 40
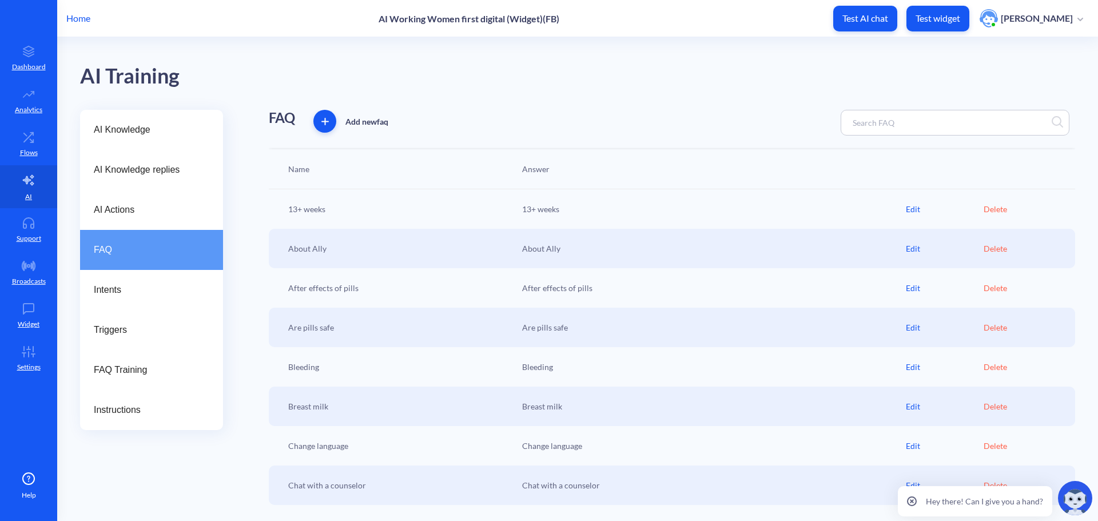
click at [898, 122] on input at bounding box center [897, 122] width 101 height 13
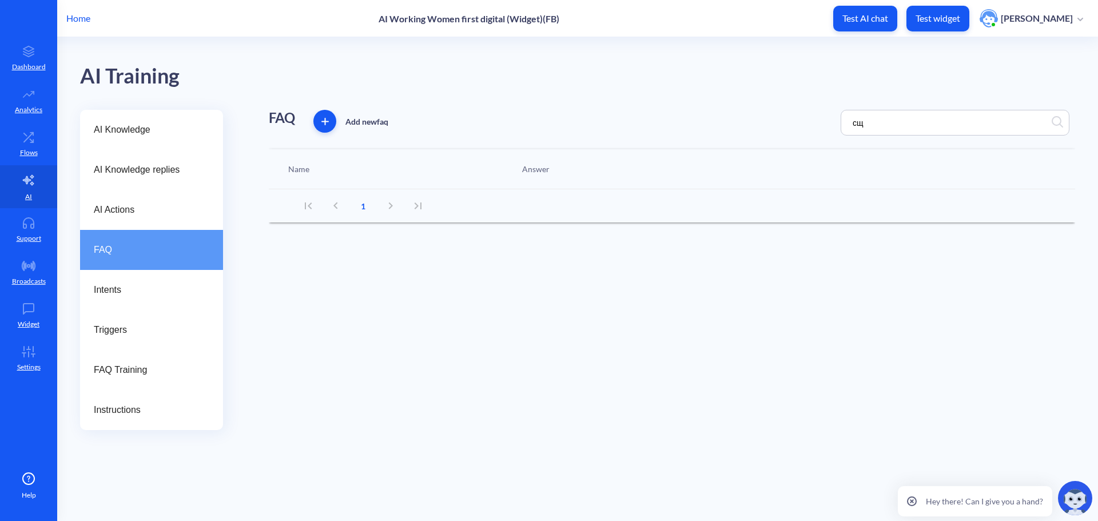
type input "с"
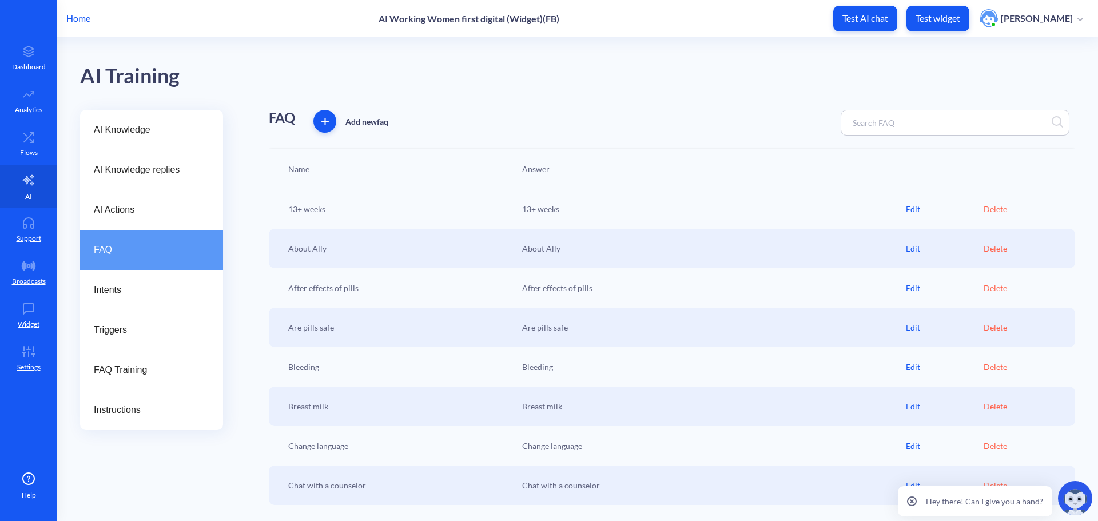
click at [898, 122] on input at bounding box center [897, 122] width 101 height 13
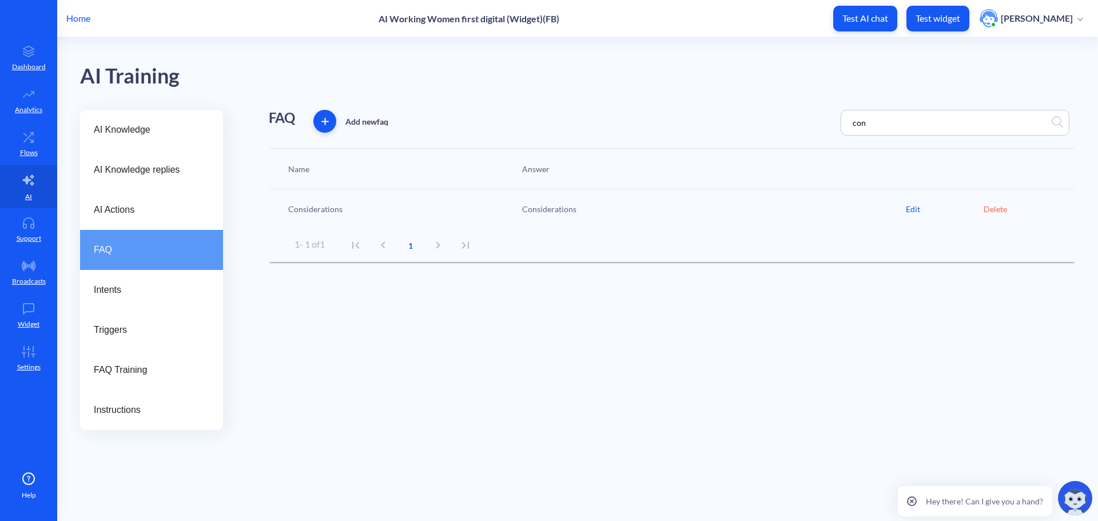
type input "con"
click at [45, 142] on link "Flows" at bounding box center [28, 143] width 57 height 43
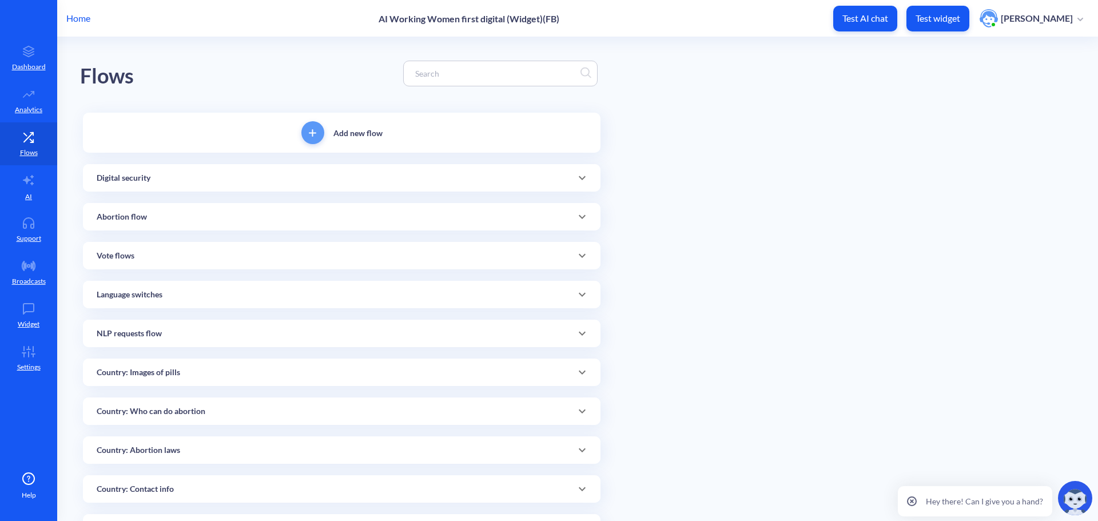
click at [420, 74] on input at bounding box center [494, 73] width 171 height 13
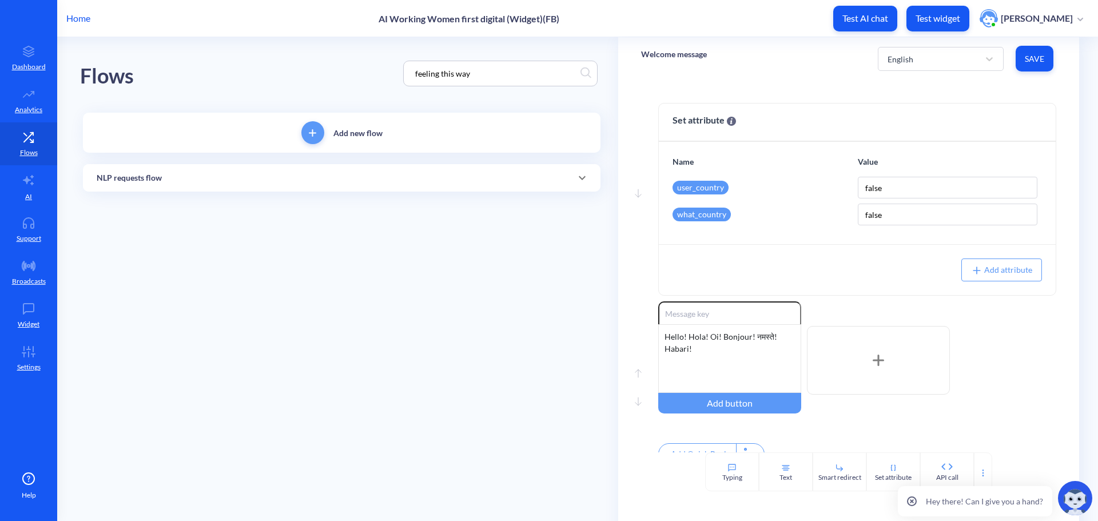
click at [363, 60] on div "Flows feeling this way" at bounding box center [341, 73] width 523 height 73
click at [367, 176] on div "NLP requests flow" at bounding box center [342, 178] width 490 height 12
click at [221, 223] on link "Confusion" at bounding box center [216, 219] width 65 height 26
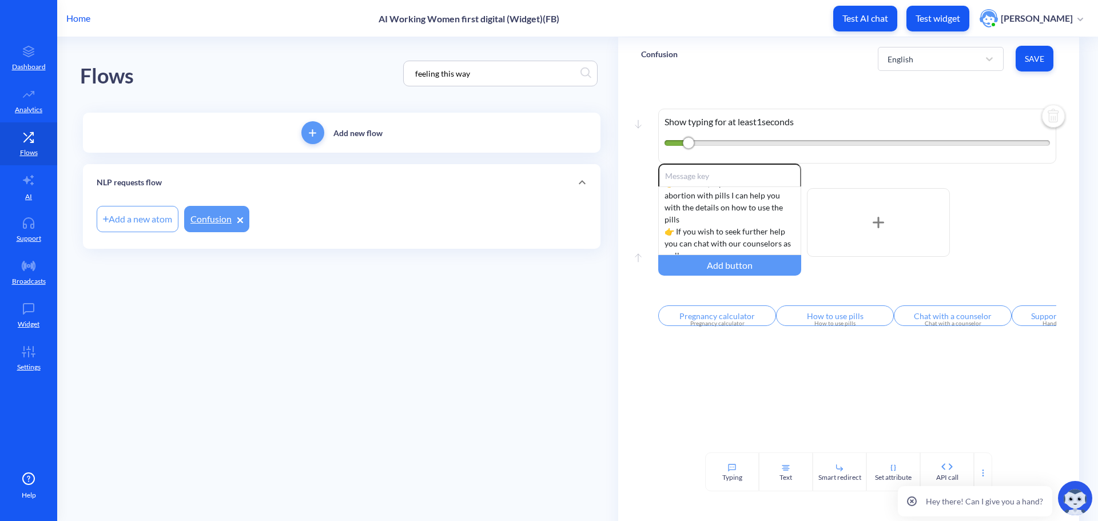
scroll to position [114, 0]
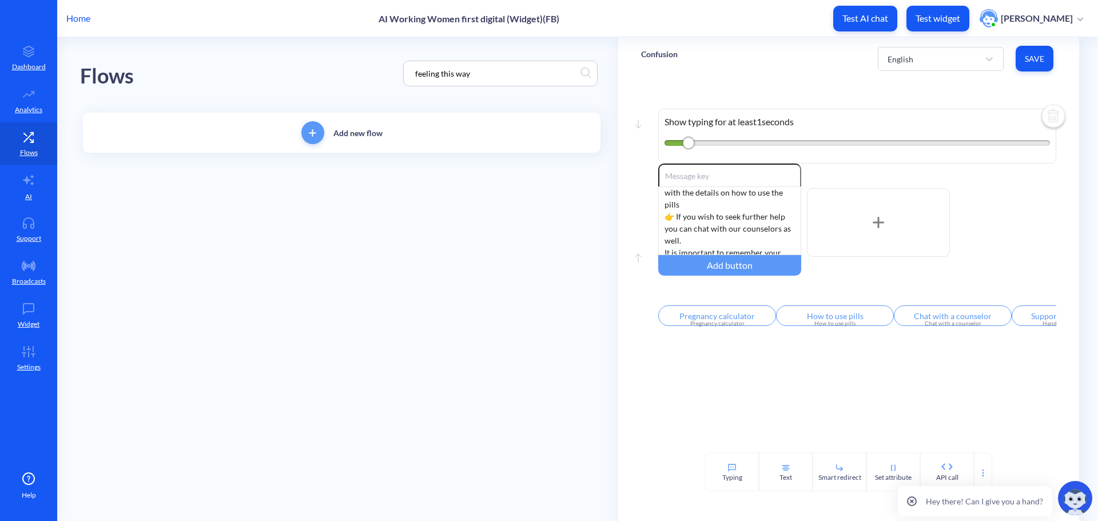
drag, startPoint x: 482, startPoint y: 73, endPoint x: 193, endPoint y: 55, distance: 289.4
click at [212, 63] on div "Flows feeling this way" at bounding box center [341, 73] width 523 height 73
click at [333, 62] on div "Flows na safe2choose" at bounding box center [341, 73] width 523 height 73
drag, startPoint x: 506, startPoint y: 78, endPoint x: 349, endPoint y: 70, distance: 157.5
click at [360, 74] on div "Flows na safe2choose" at bounding box center [341, 73] width 523 height 73
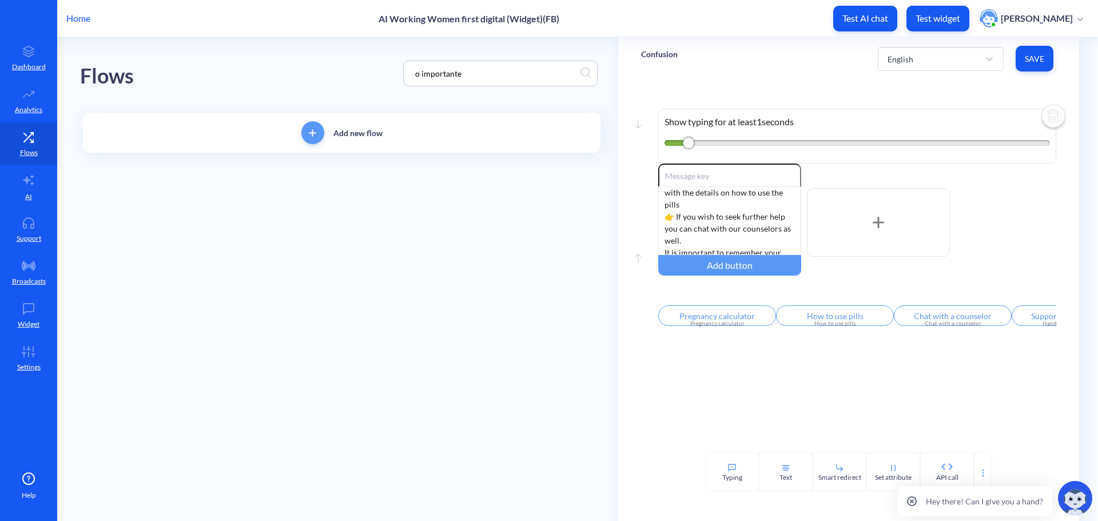
type input "o importante"
click at [365, 43] on div "Flows o importante" at bounding box center [341, 73] width 523 height 73
click at [478, 72] on input "o importante" at bounding box center [494, 73] width 171 height 13
click at [359, 38] on div "Flows o importante" at bounding box center [341, 73] width 523 height 73
click at [898, 58] on div "English" at bounding box center [901, 59] width 26 height 12
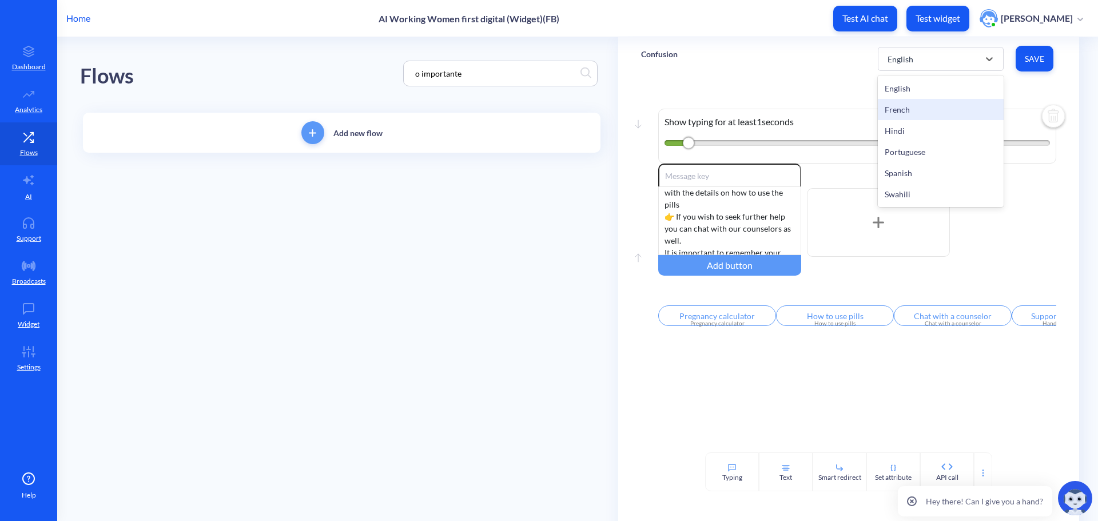
click at [901, 112] on div "French" at bounding box center [941, 109] width 126 height 21
type input "Calculatrice de grossesse"
type input "Comment utiliser les pilules"
type input "Discutez avec une conseillère"
type input "Soutien dans mon pays"
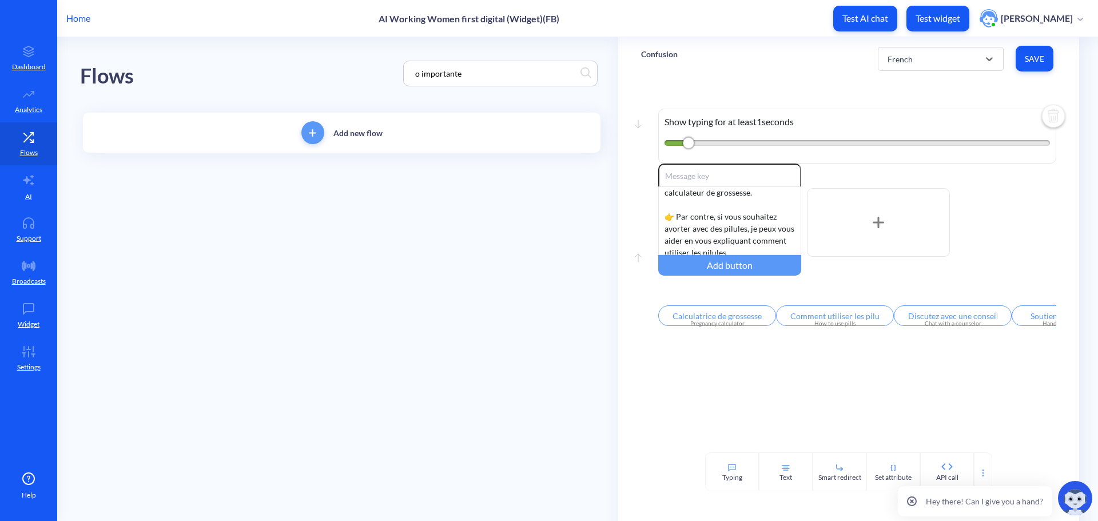
click at [349, 26] on div "Home AI Working Women first digital (Widget)(FB) Test AI chat Test widget Olga …" at bounding box center [549, 18] width 1098 height 37
click at [970, 53] on div "French" at bounding box center [930, 59] width 97 height 21
click at [26, 363] on p "Settings" at bounding box center [28, 367] width 23 height 10
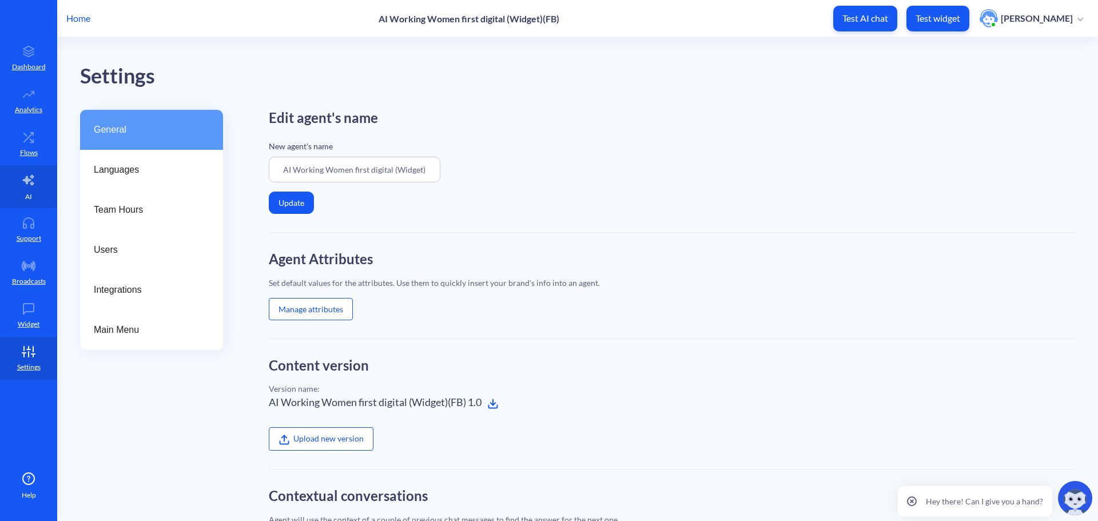
click at [24, 188] on link "AI" at bounding box center [28, 186] width 57 height 43
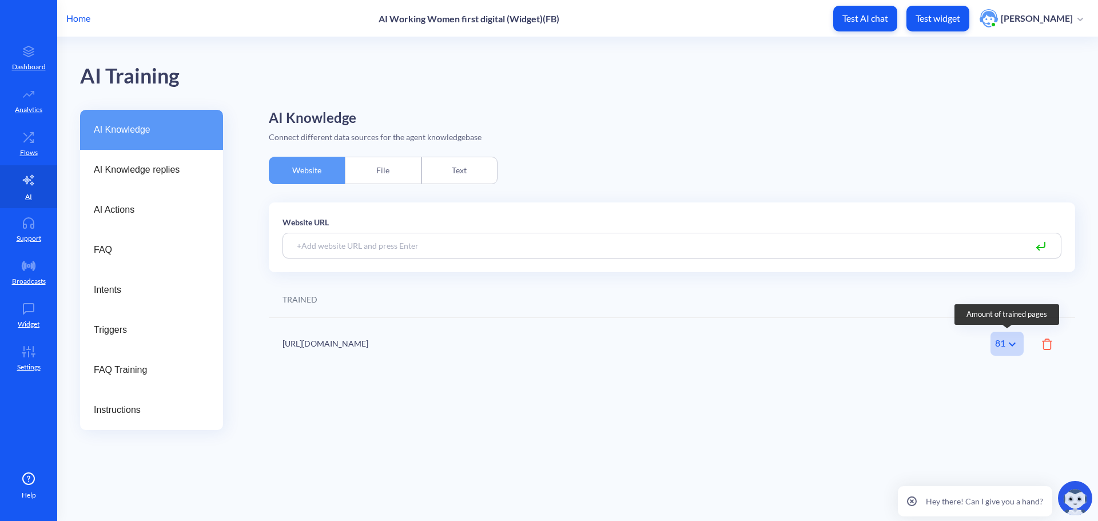
click at [995, 344] on div "81" at bounding box center [1007, 344] width 33 height 24
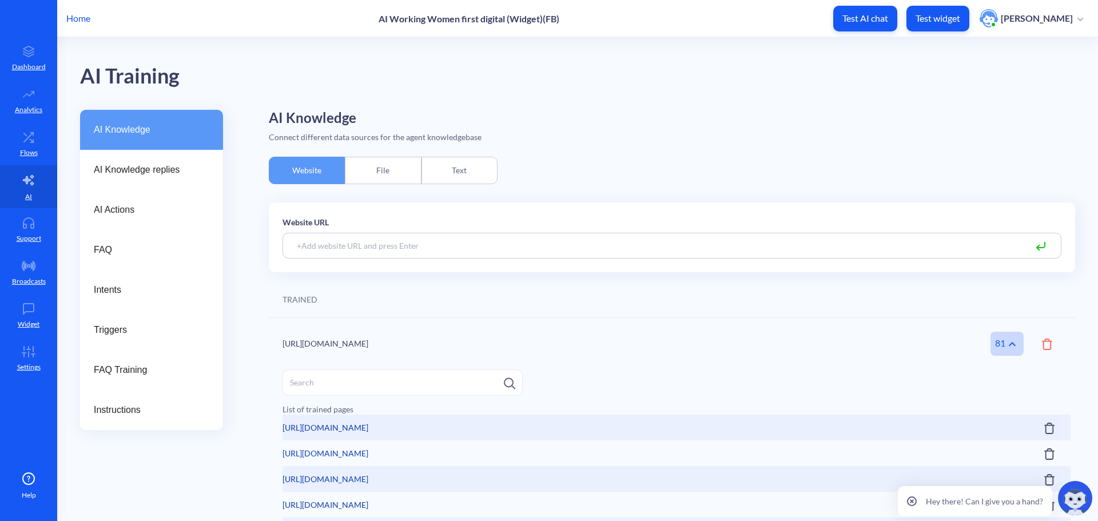
click at [335, 243] on input at bounding box center [672, 246] width 779 height 26
paste input "https://www.howtouseabortionpill.org/howto/#mifemiso"
type input "https://www.howtouseabortionpill.org/howto/#mifemiso"
click at [654, 169] on div "AI Knowledge Connect different data sources for the agent knowledgebase Website…" at bounding box center [672, 404] width 806 height 588
click at [1039, 245] on icon at bounding box center [1041, 247] width 14 height 14
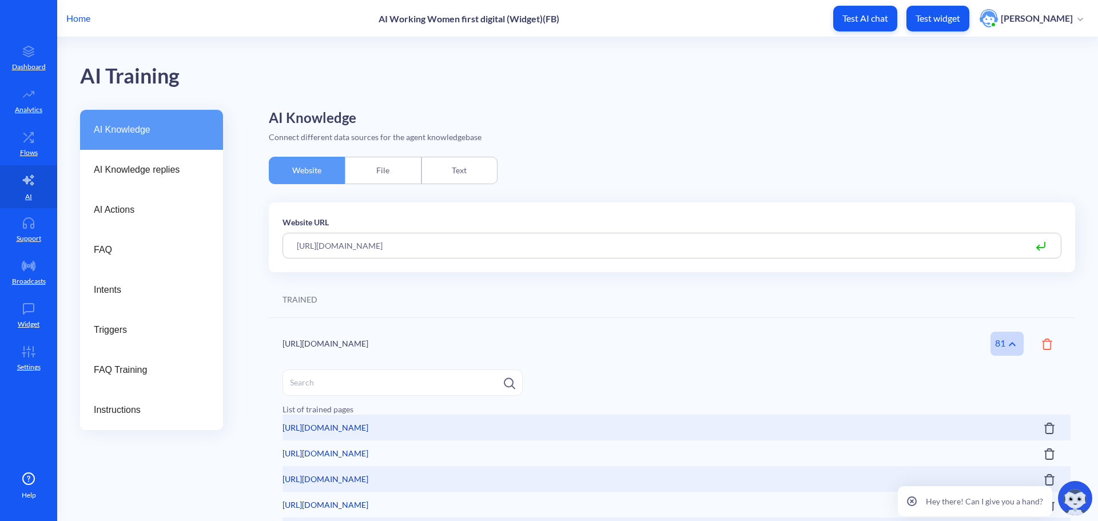
click at [1037, 249] on icon at bounding box center [1038, 247] width 2 height 5
click at [1037, 248] on icon at bounding box center [1041, 244] width 8 height 5
click at [544, 240] on input "https://www.howtouseabortionpill.org/howto/#mifemiso" at bounding box center [672, 246] width 779 height 26
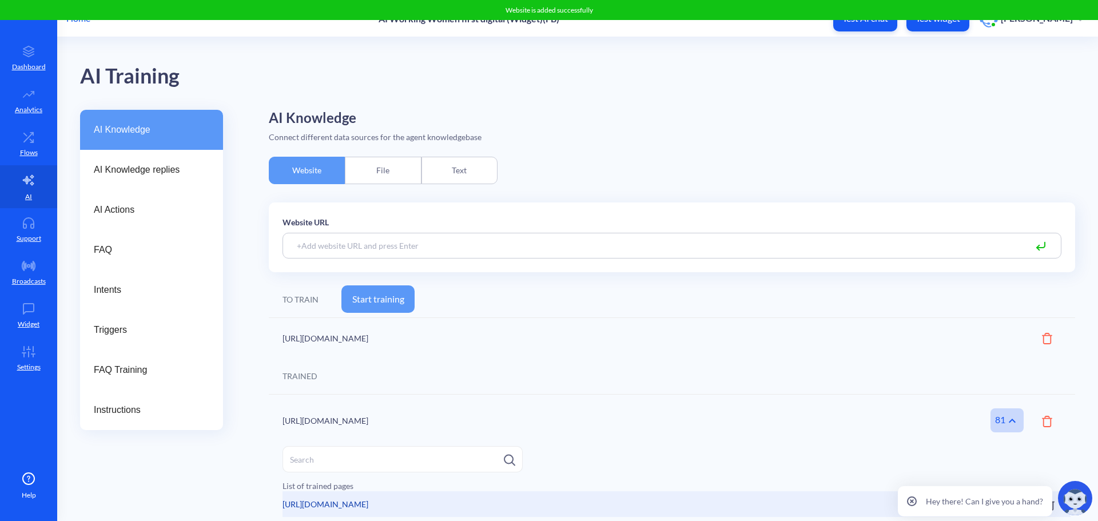
click at [384, 297] on button "Start training" at bounding box center [377, 298] width 73 height 27
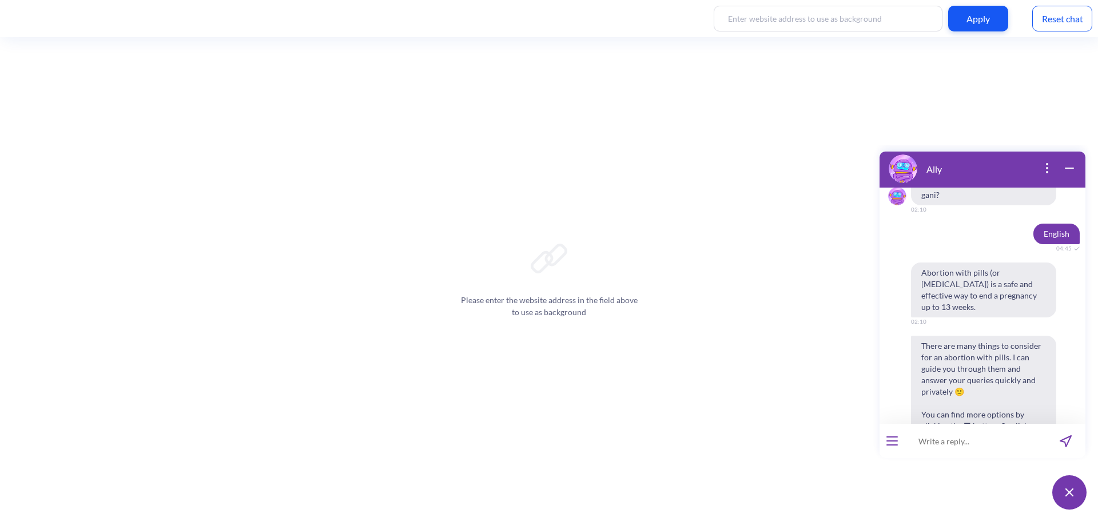
scroll to position [403, 0]
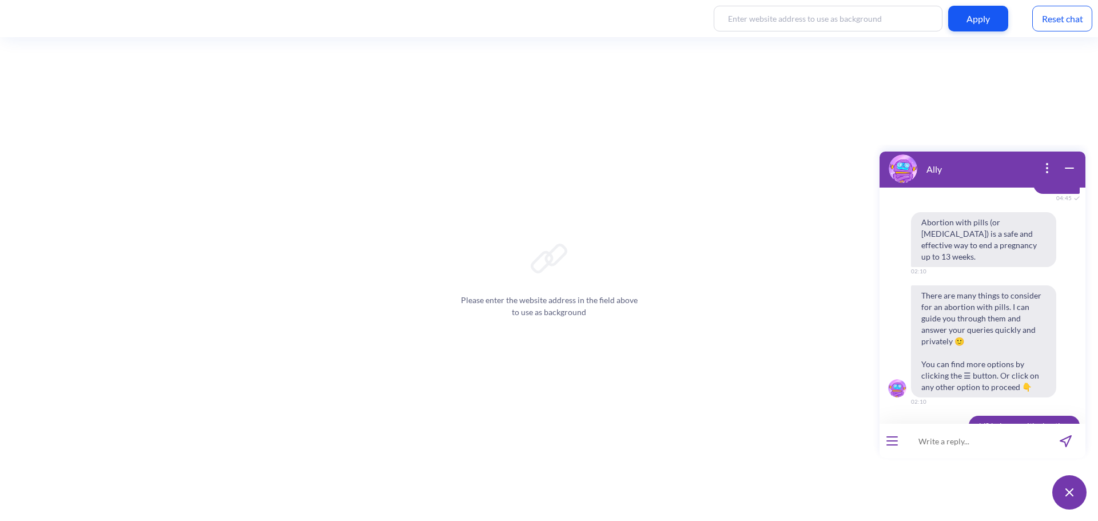
click at [1052, 21] on div "Reset chat" at bounding box center [1062, 19] width 60 height 26
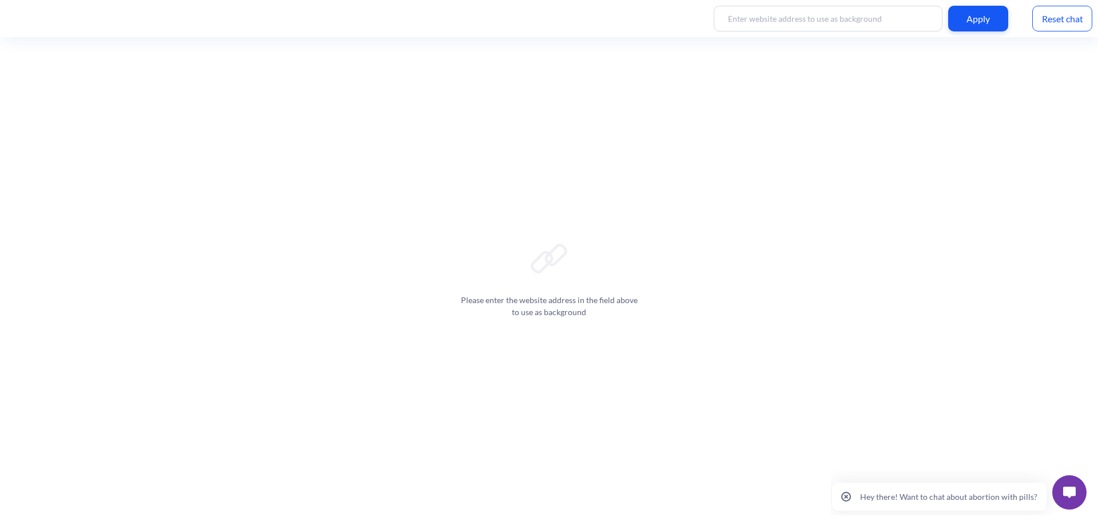
click at [1066, 499] on button at bounding box center [1069, 492] width 34 height 34
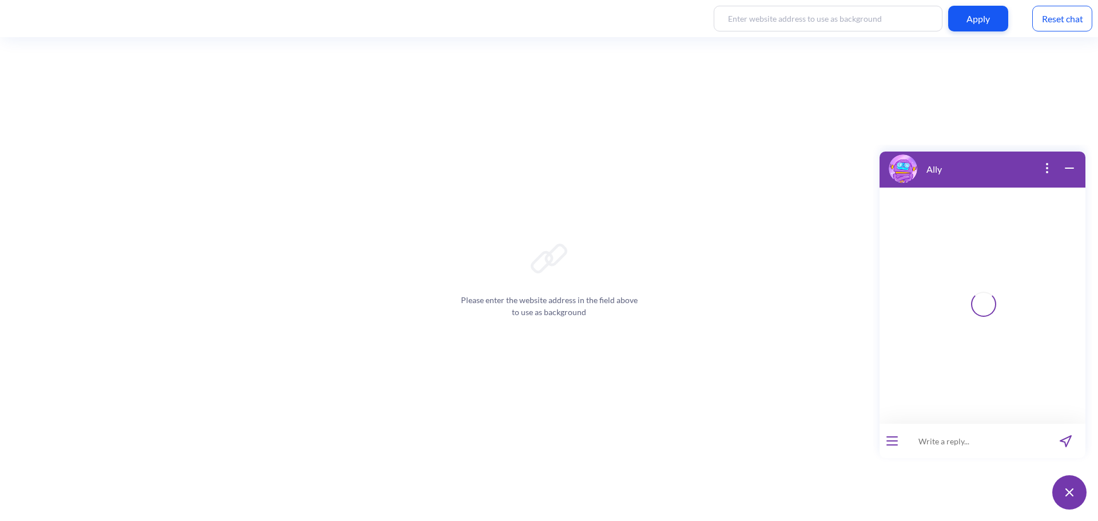
click at [919, 445] on input at bounding box center [975, 441] width 141 height 34
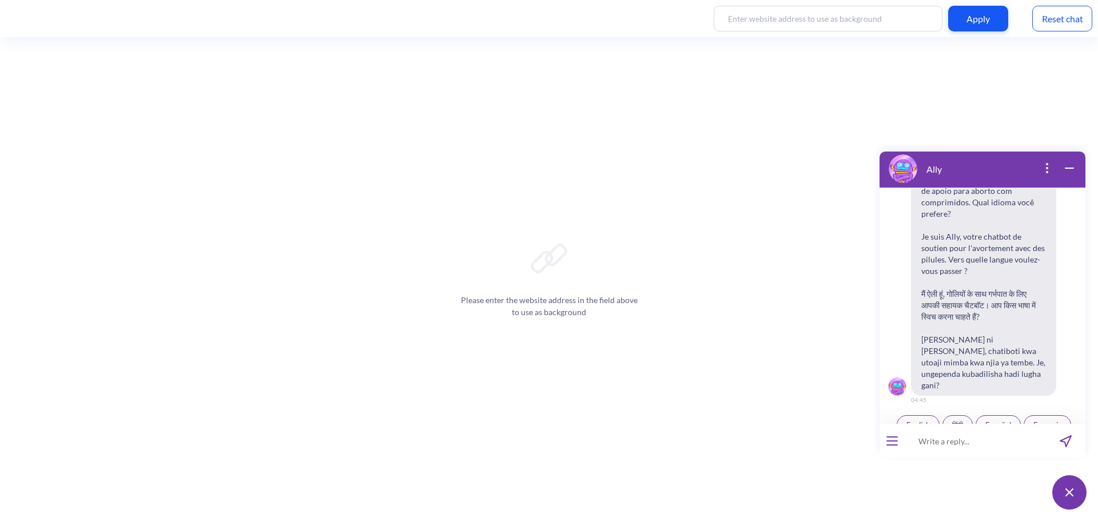
scroll to position [178, 0]
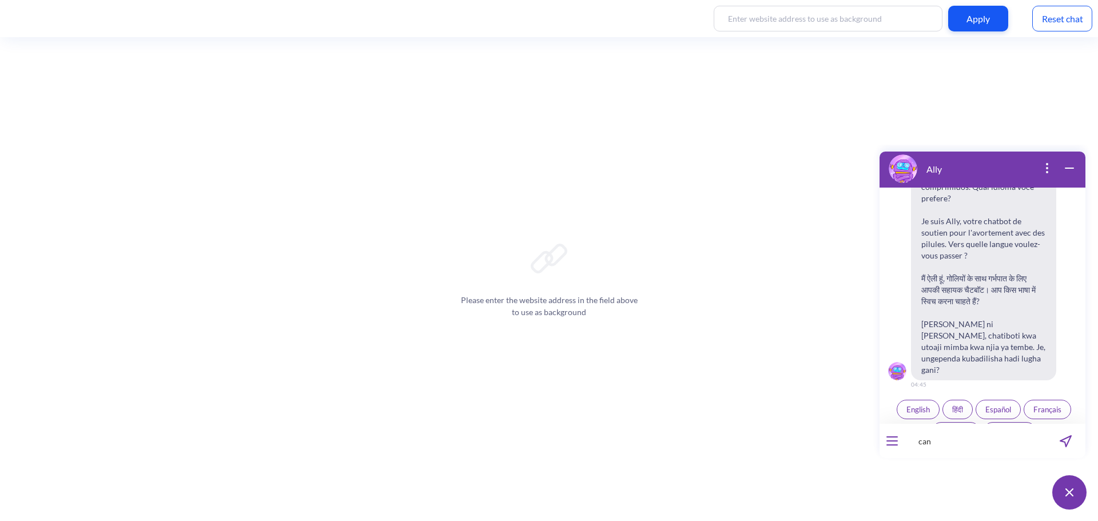
type input "can"
type input "can a four month pregnancy be aborted"
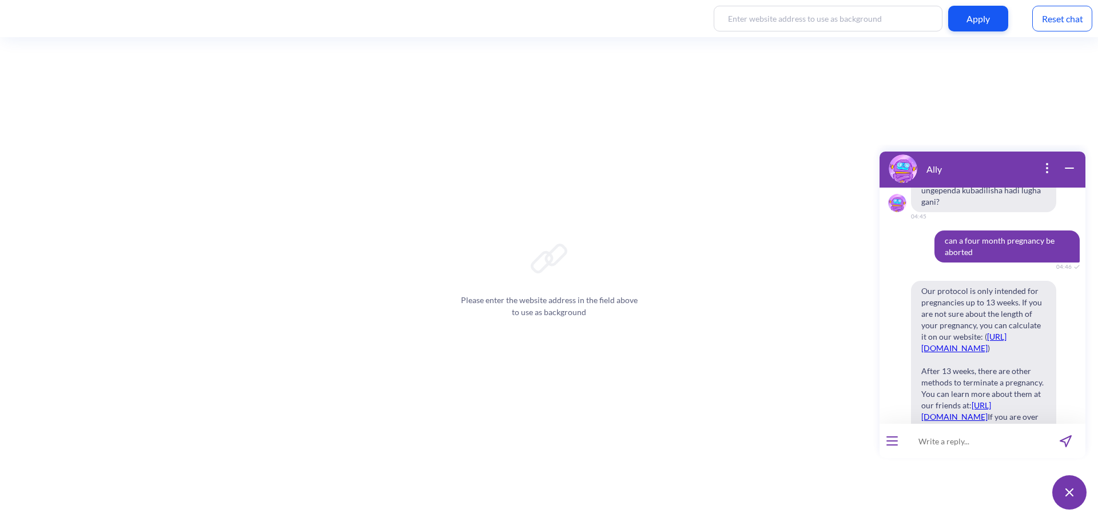
scroll to position [317, 0]
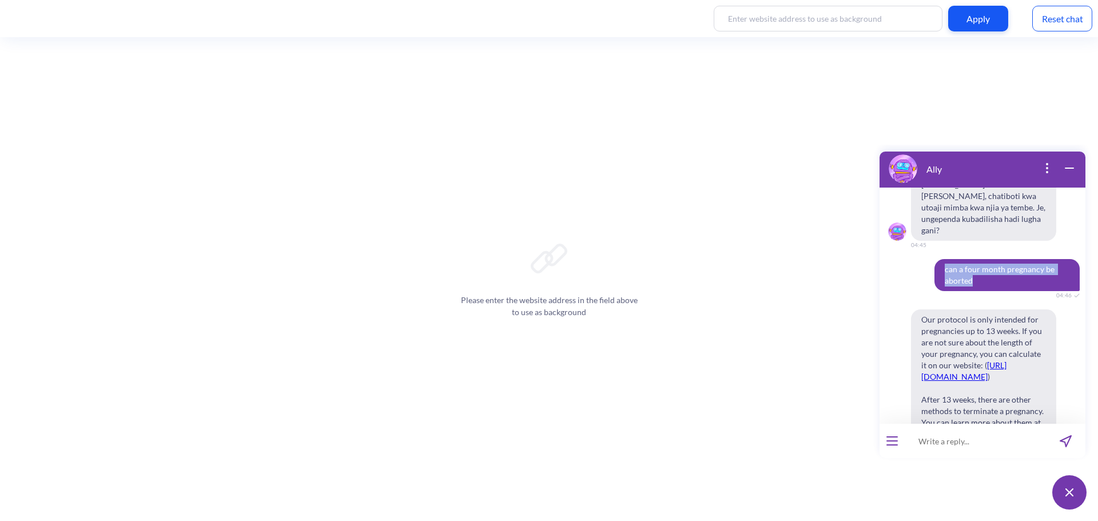
drag, startPoint x: 961, startPoint y: 256, endPoint x: 933, endPoint y: 247, distance: 28.9
click at [934, 259] on span "can a four month pregnancy be aborted" at bounding box center [1006, 275] width 145 height 32
copy span "can a four month pregnancy be aborted"
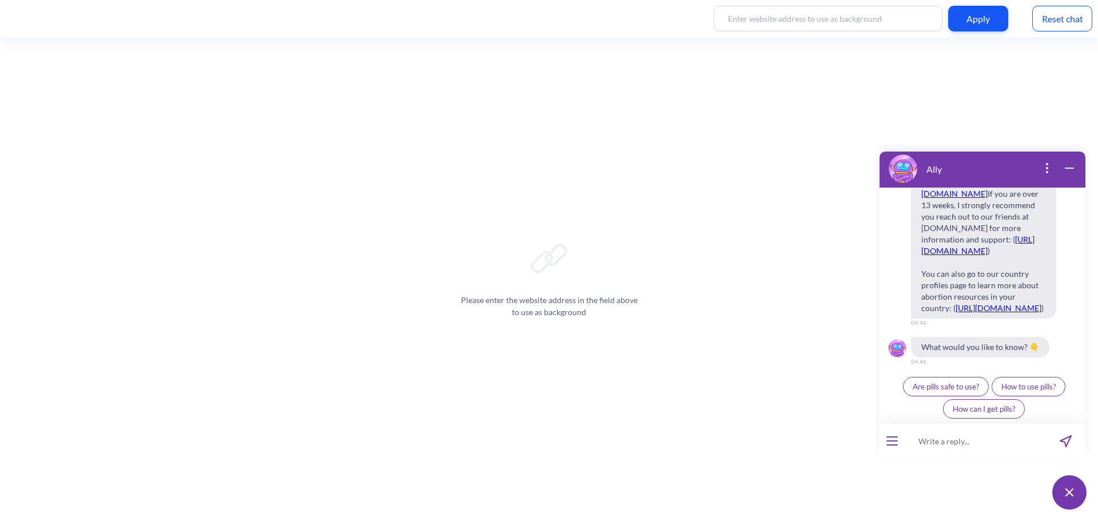
scroll to position [603, 0]
click at [950, 447] on input at bounding box center [975, 441] width 141 height 34
paste input "can a four month pregnancy be aborted"
type input "can a four month pregnancy be aborted"
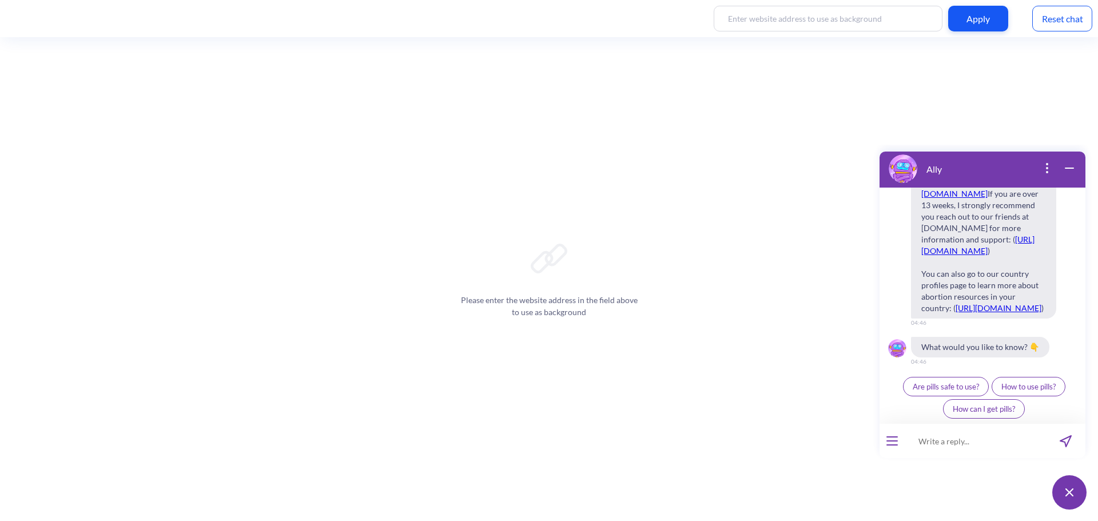
click at [936, 440] on input at bounding box center [975, 441] width 141 height 34
type input "can't those pills work on 19 weeks pregnancy"
click at [938, 442] on input at bounding box center [975, 441] width 141 height 34
paste input "مرحباً، هل يمكنك التحدث باللغة العربية؟"
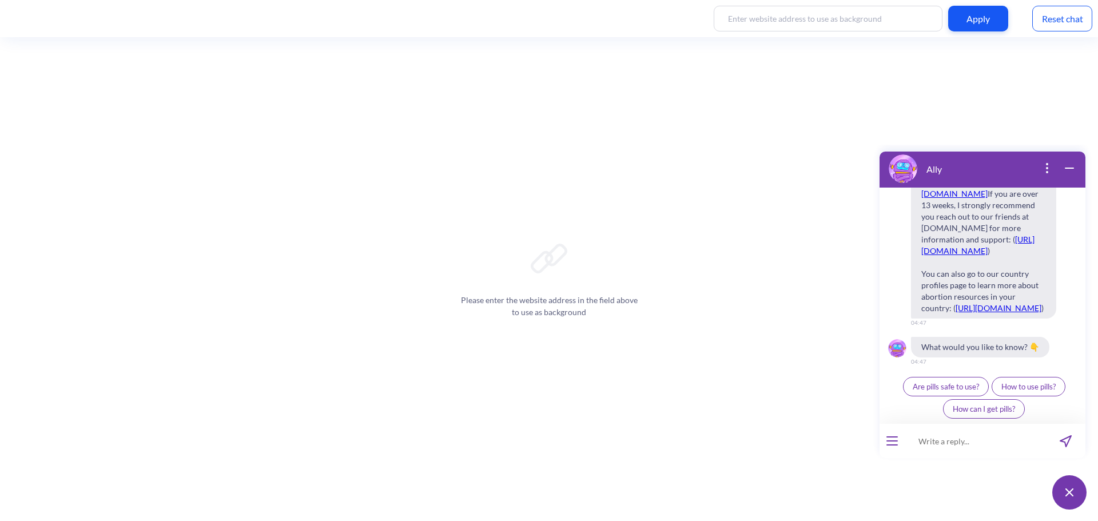
type input "مرحباً، هل يمكنك التحدث باللغة العربية؟"
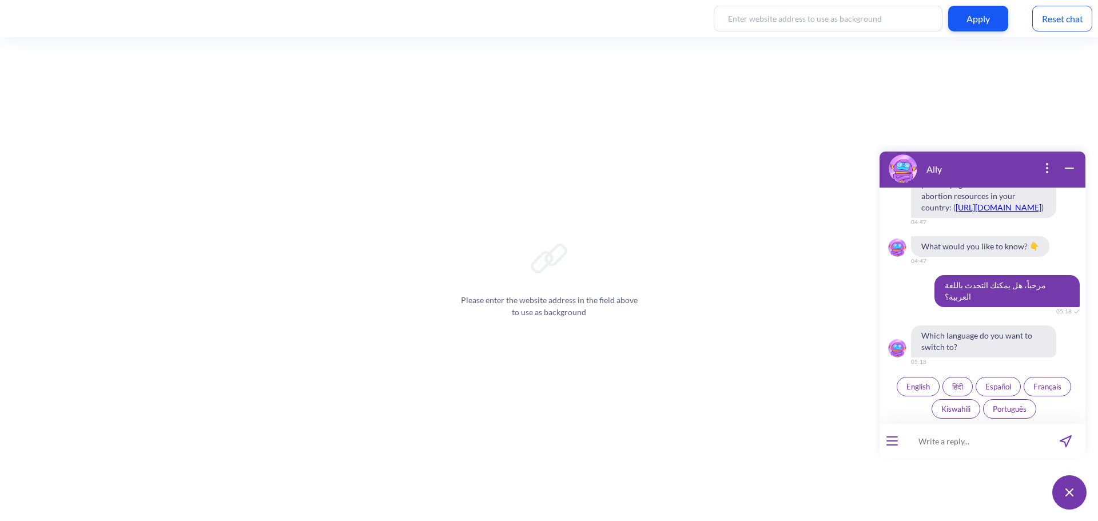
scroll to position [1544, 0]
click at [950, 442] on input at bounding box center [975, 441] width 141 height 34
paste input "أحتاج إلى الإجهاض"
type input "أحتاج إلى الإجهاض"
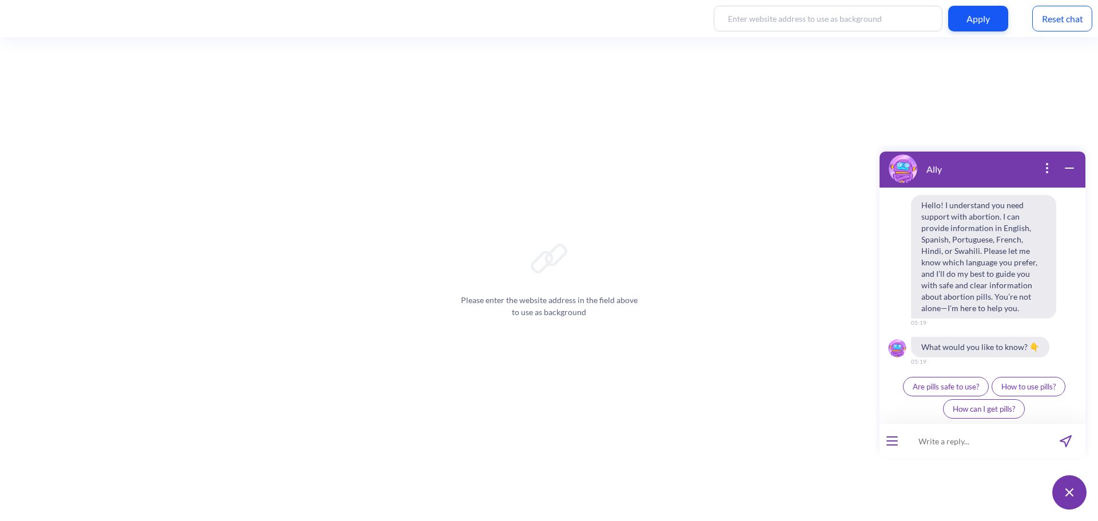
scroll to position [1763, 0]
click at [936, 436] on input at bounding box center [975, 441] width 141 height 34
paste input "لا أعرف أيًا من هذه اللغات"
type input "لا أعرف أيًا من هذه اللغات"
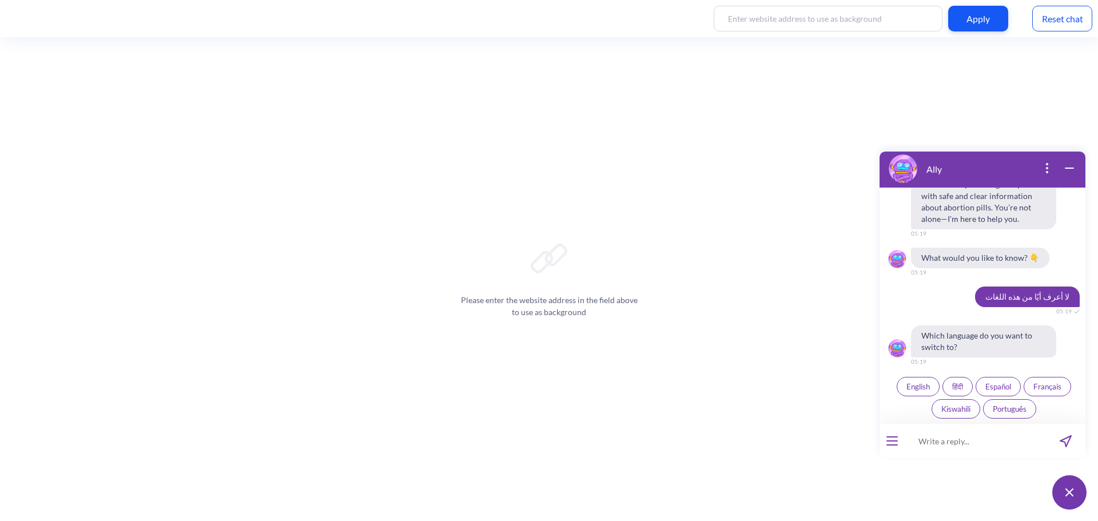
scroll to position [1852, 0]
click at [945, 444] on input at bounding box center [975, 441] width 141 height 34
paste input "أحتاج منك أن تساعدني في عملية الإجهاض في المنزل"
type input "أحتاج منك أن تساعدني في عملية الإجهاض في المنزل"
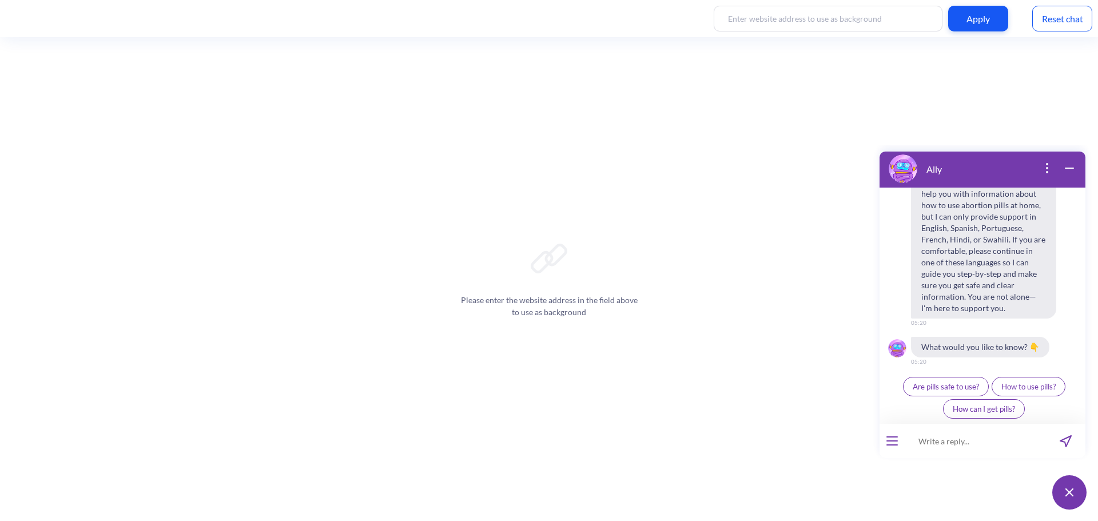
scroll to position [2106, 0]
click at [962, 446] on input at bounding box center [975, 441] width 141 height 34
paste input "أنا تائهة وأحتاج إلى مساعدة. من فضلك أخبريني بمن يمكنني الاتصال به للحصول على ح…"
type input "أنا تائهة وأحتاج إلى مساعدة. من فضلك أخبريني بمن يمكنني الاتصال به للحصول على ح…"
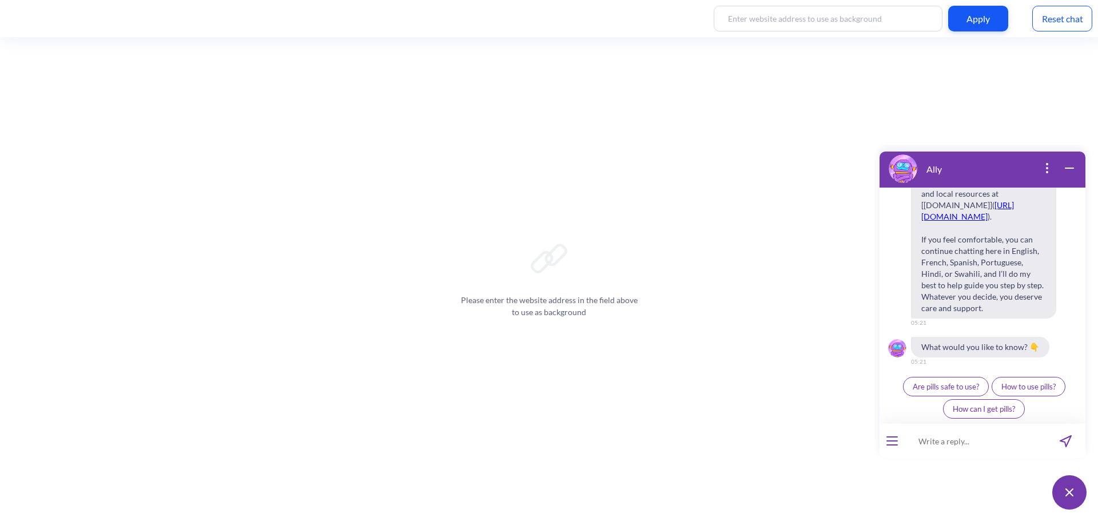
click at [940, 440] on input at bounding box center [975, 441] width 141 height 34
paste input "كيفية إجراء عملية الإجهاض"
type input "كيفية إجراء عملية الإجهاض"
click at [943, 440] on input at bounding box center [975, 441] width 141 height 34
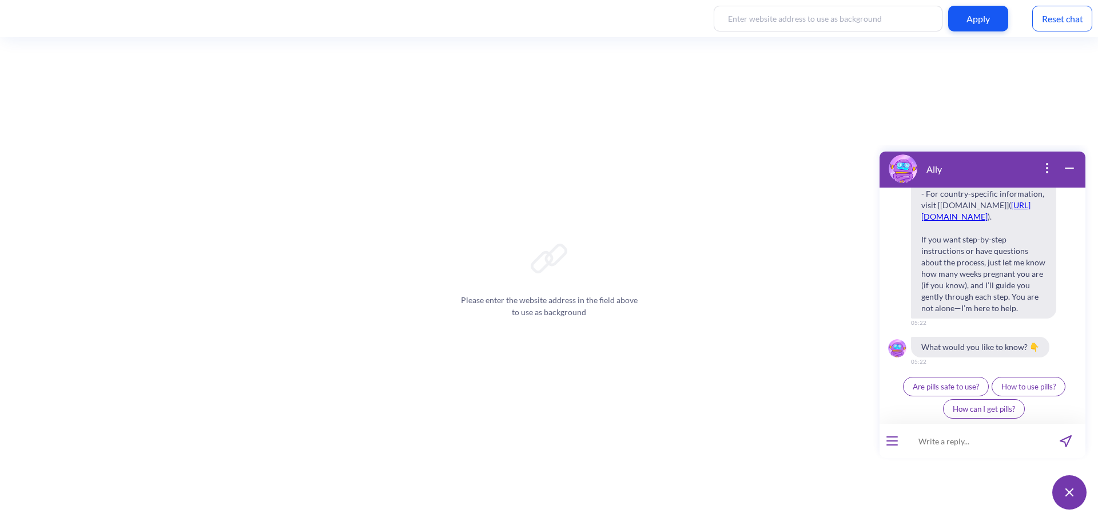
paste input "الإجابة باللغة العربية"
type input "الإجابة باللغة العربية"
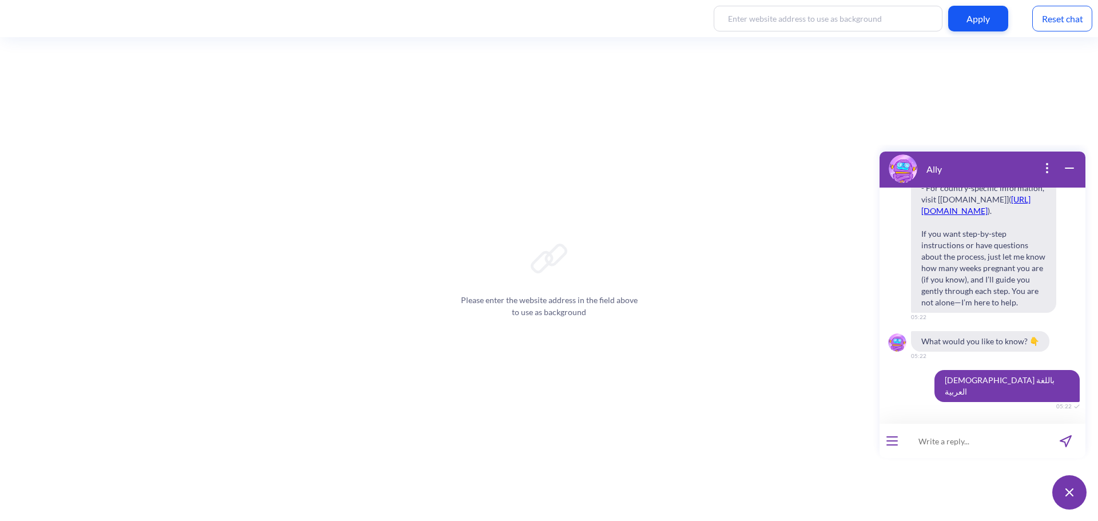
scroll to position [3493, 0]
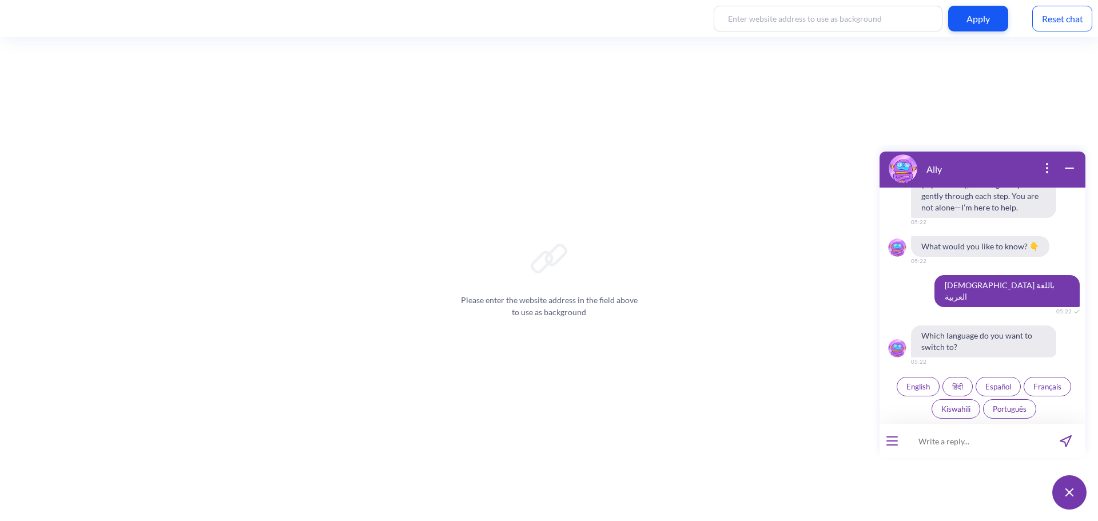
click at [1069, 25] on div "Reset chat" at bounding box center [1062, 19] width 60 height 26
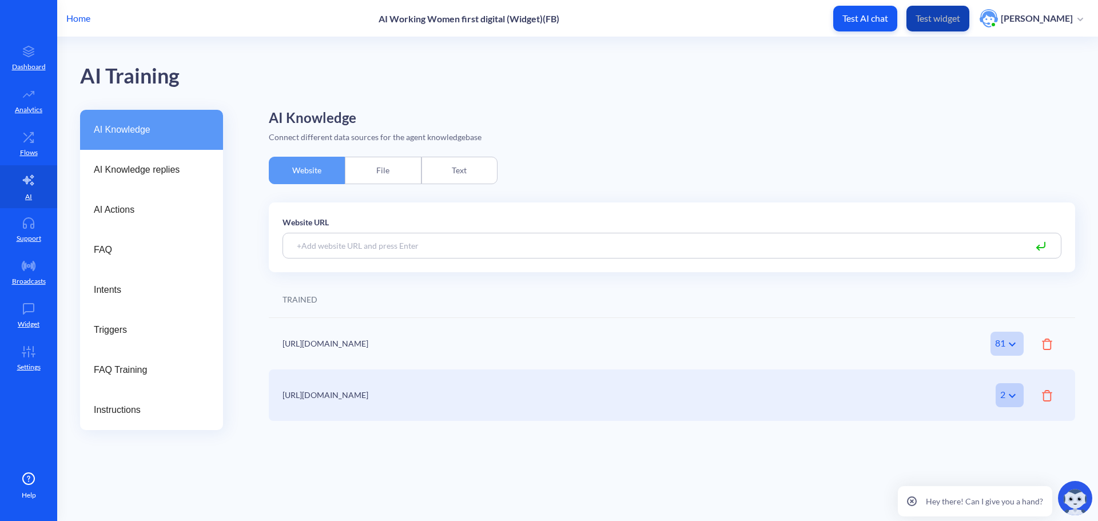
click at [959, 17] on p "Test widget" at bounding box center [938, 18] width 45 height 11
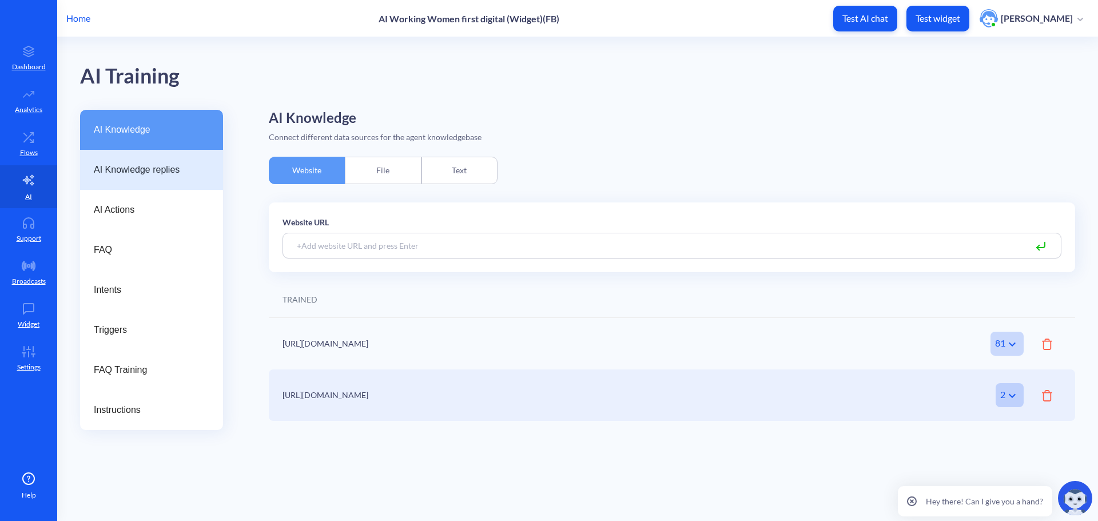
click at [146, 176] on span "AI Knowledge replies" at bounding box center [147, 170] width 106 height 14
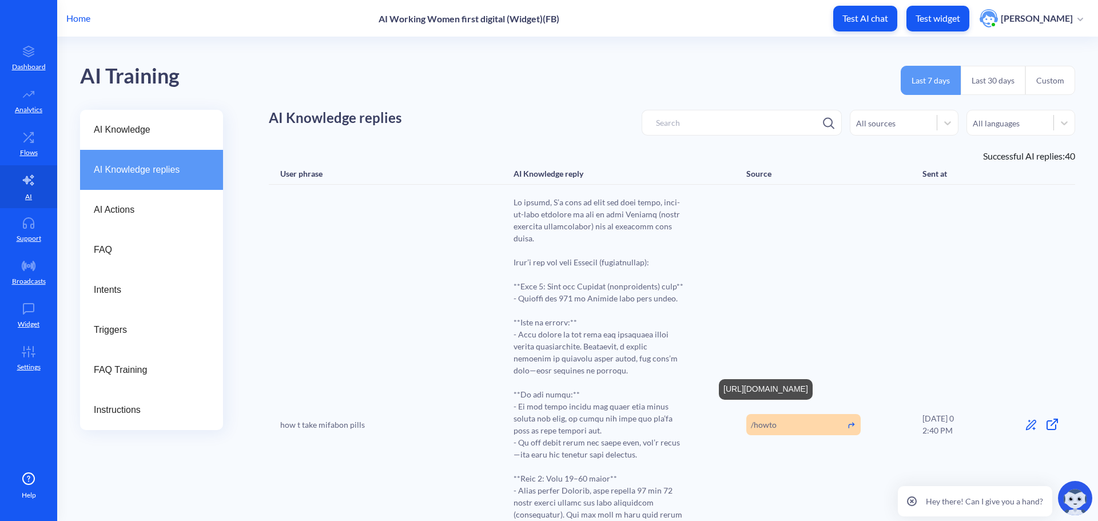
click at [849, 421] on icon at bounding box center [851, 425] width 9 height 9
click at [22, 139] on icon at bounding box center [28, 137] width 23 height 11
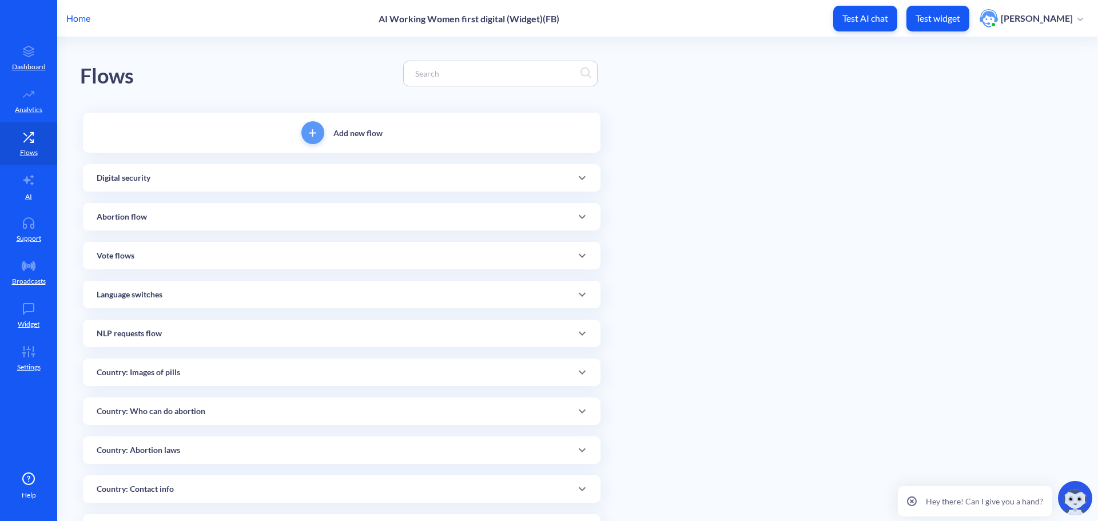
click at [470, 81] on div at bounding box center [500, 74] width 194 height 26
click at [470, 74] on input at bounding box center [494, 73] width 171 height 13
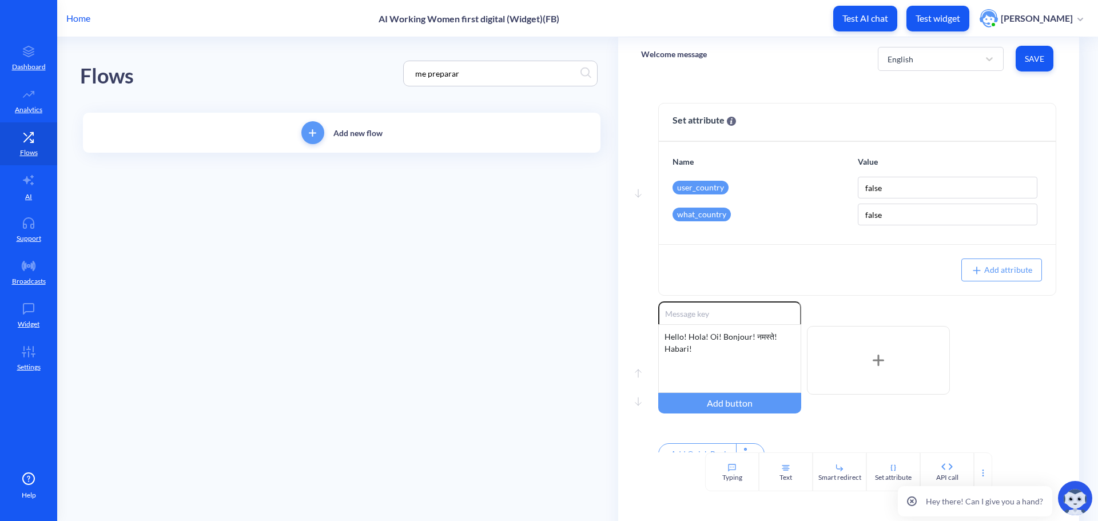
click at [383, 57] on div "Flows me preparar" at bounding box center [341, 73] width 523 height 73
click at [164, 158] on div "Add new flow Abortion flow Add a new atom [4]-Abortion flow: Short instructions…" at bounding box center [342, 172] width 518 height 118
click at [164, 164] on div "Abortion flow" at bounding box center [342, 177] width 518 height 27
click at [254, 210] on link "[4]-Abortion flow: Short instructions 2" at bounding box center [272, 219] width 176 height 26
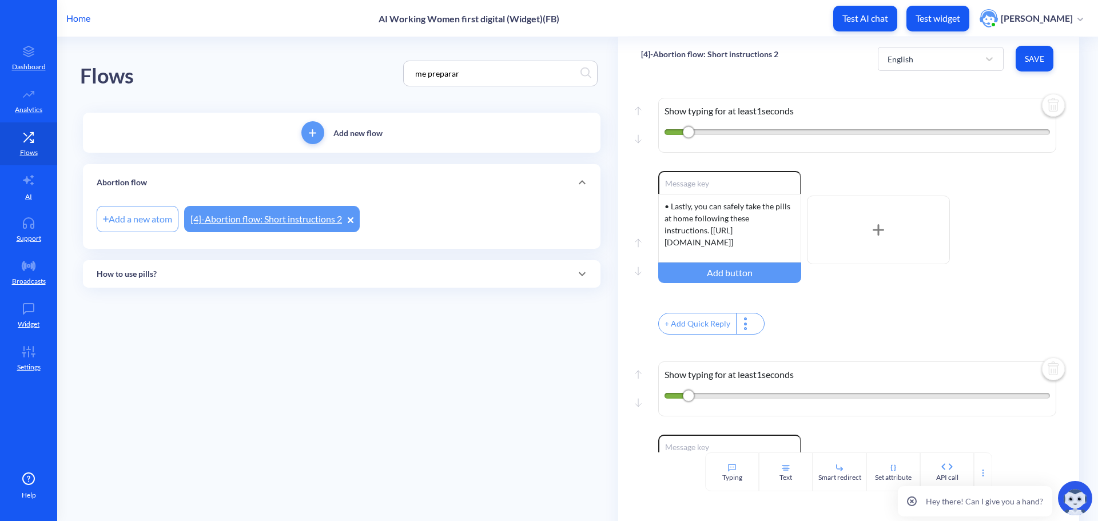
scroll to position [1044, 0]
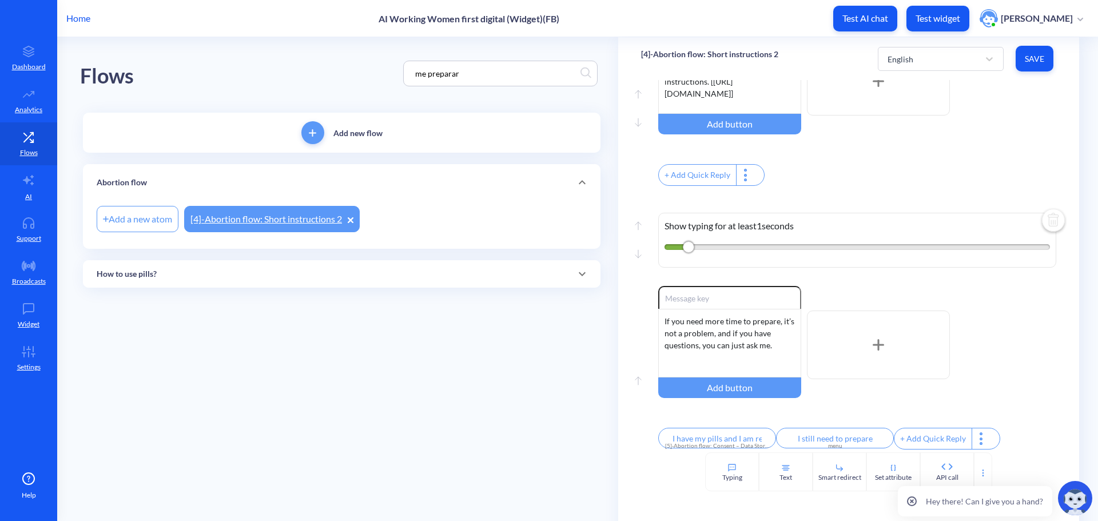
click at [161, 275] on div "How to use pills?" at bounding box center [342, 274] width 490 height 12
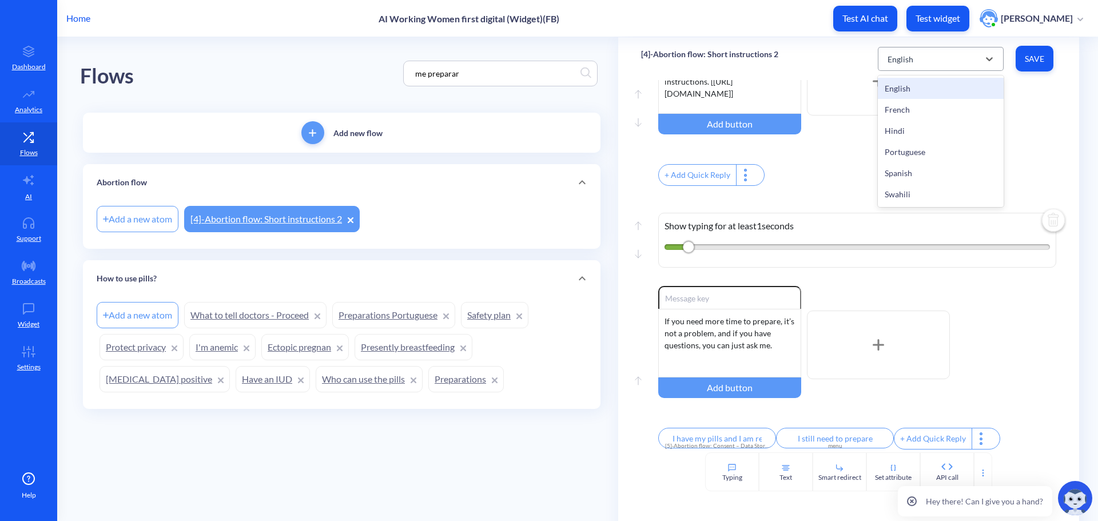
click at [944, 62] on div "English" at bounding box center [930, 59] width 97 height 21
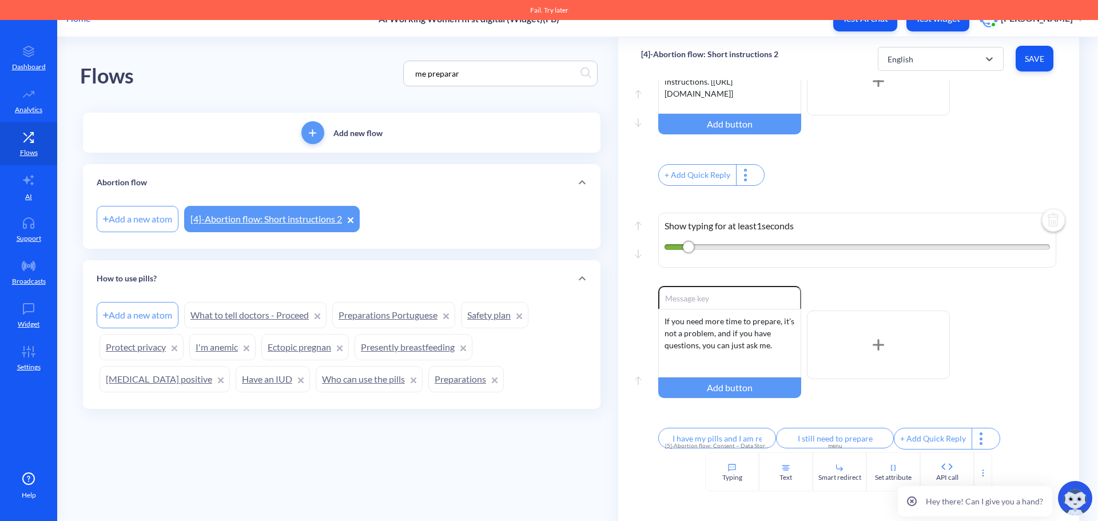
click at [217, 316] on link "What to tell doctors - Proceed" at bounding box center [255, 315] width 142 height 26
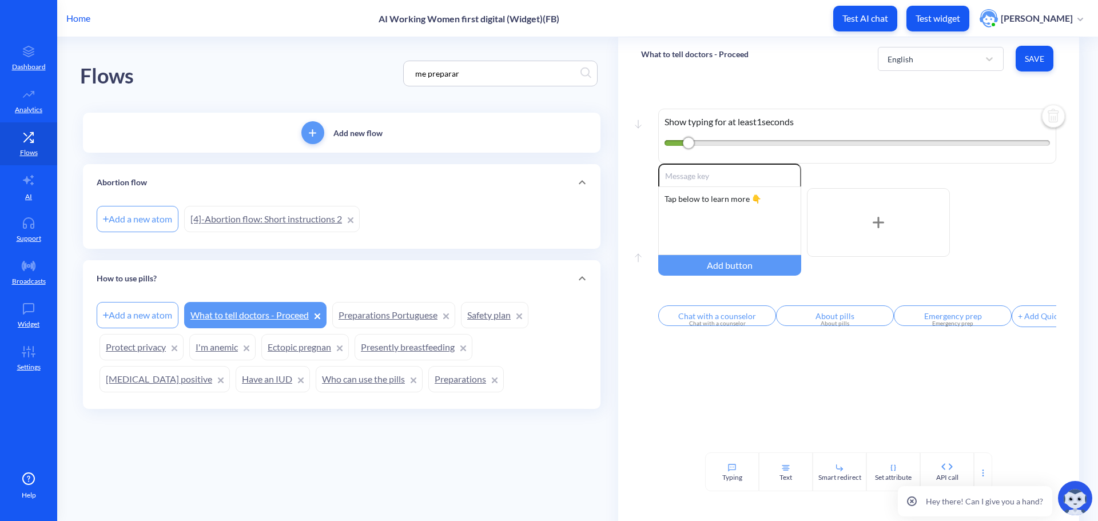
click at [361, 311] on link "Preparations Portuguese" at bounding box center [393, 315] width 123 height 26
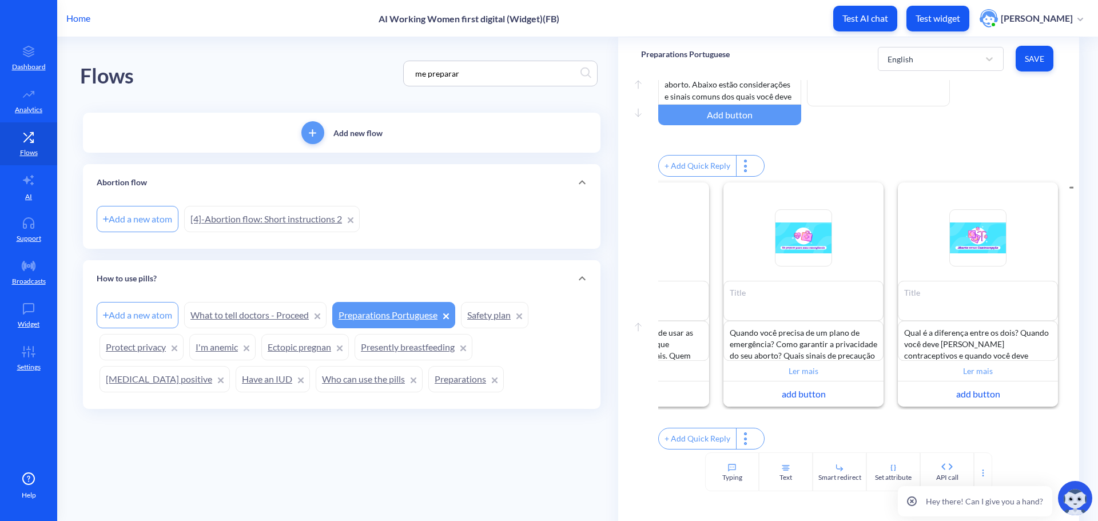
scroll to position [0, 301]
click at [428, 379] on link "Preparations" at bounding box center [465, 379] width 75 height 26
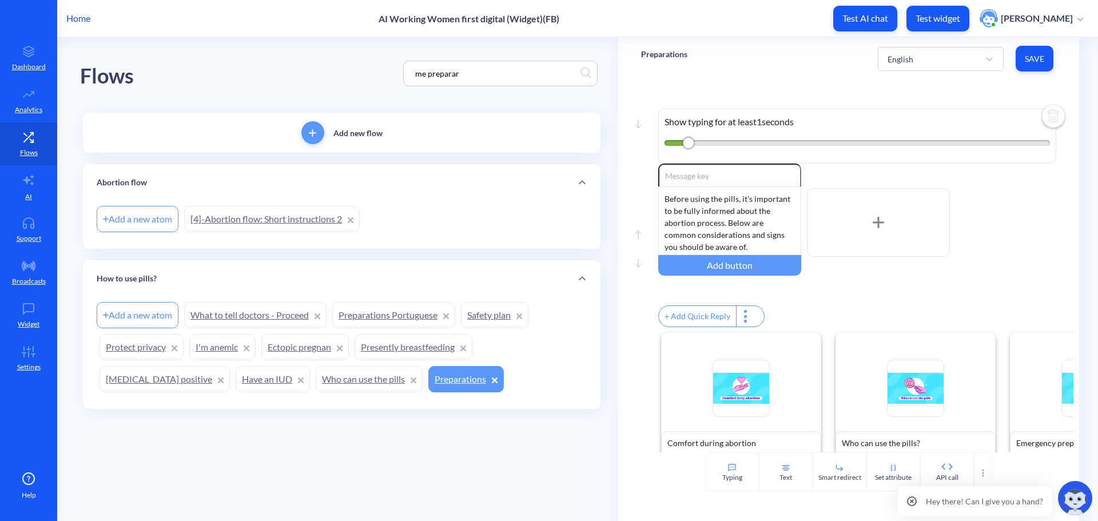
scroll to position [165, 0]
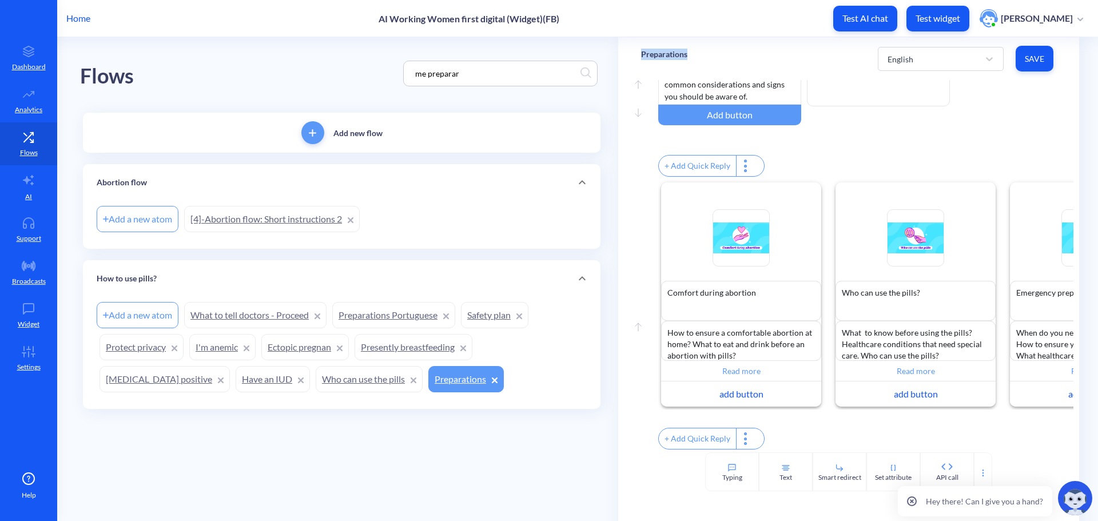
drag, startPoint x: 699, startPoint y: 57, endPoint x: 638, endPoint y: 56, distance: 61.2
click at [638, 56] on div "Preparations English Save" at bounding box center [848, 58] width 461 height 43
copy p "Preparations"
drag, startPoint x: 495, startPoint y: 70, endPoint x: 305, endPoint y: 72, distance: 189.9
click at [313, 71] on div "Flows me preparar" at bounding box center [341, 73] width 523 height 73
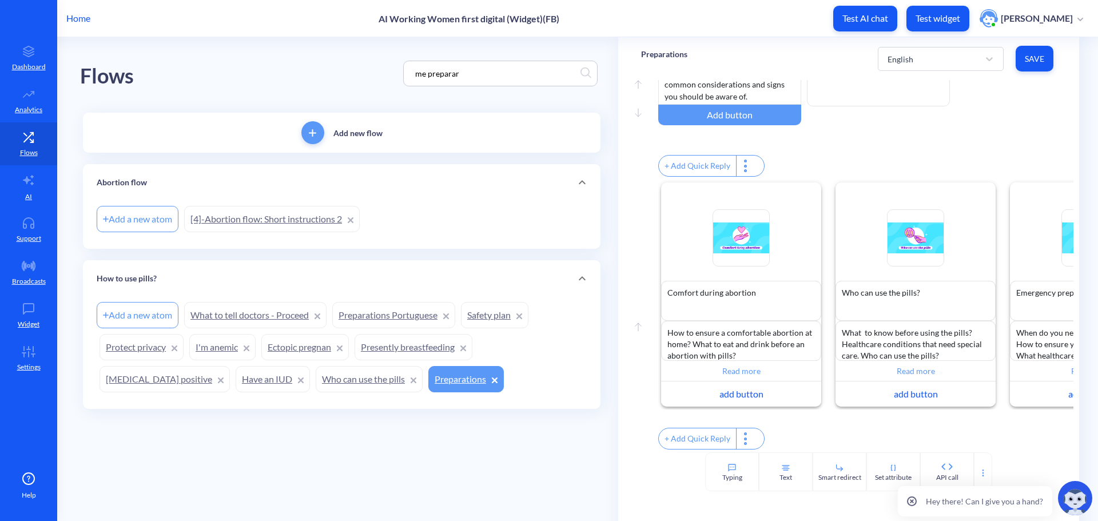
paste input "Preparations"
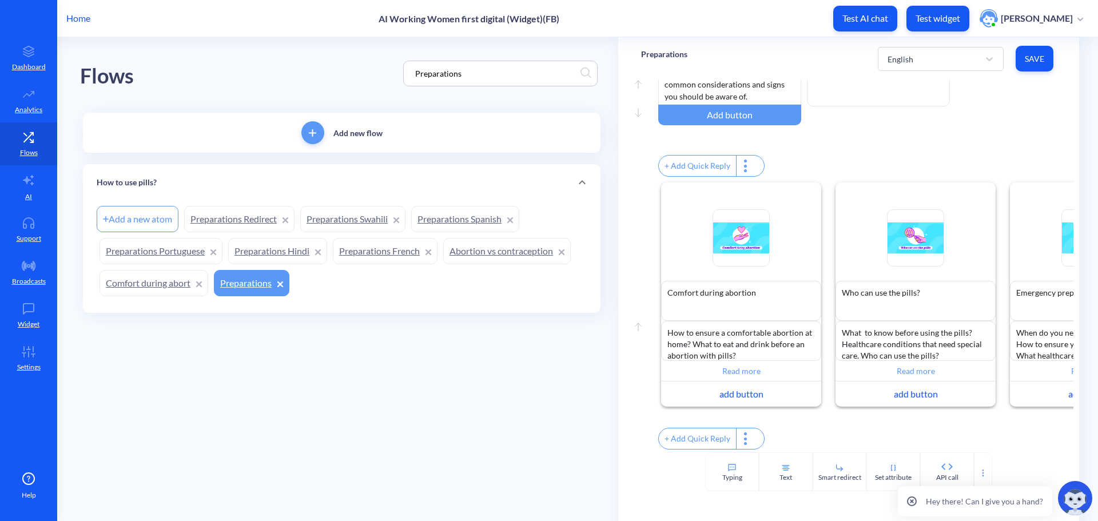
click at [345, 252] on link "Preparations French" at bounding box center [385, 251] width 105 height 26
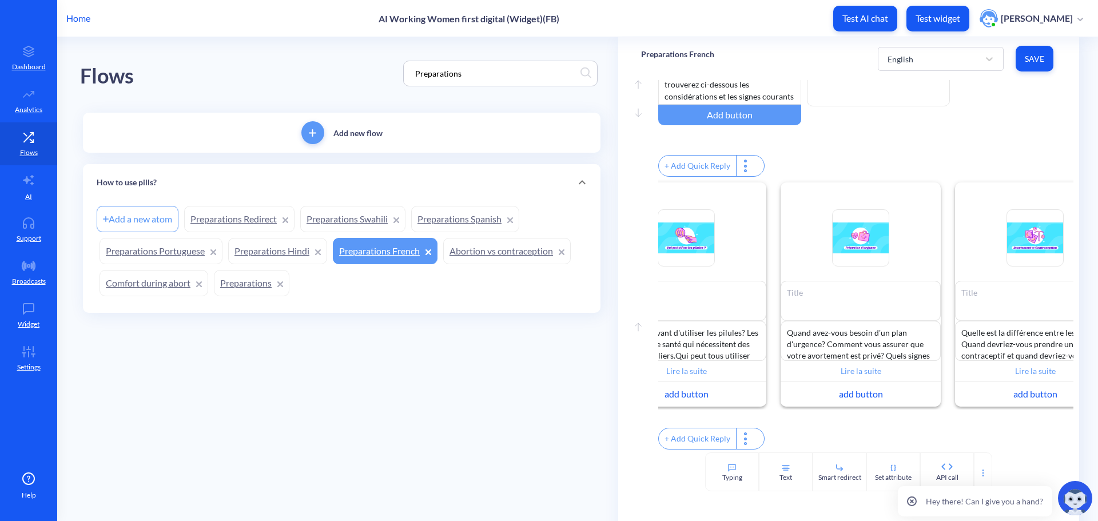
scroll to position [0, 301]
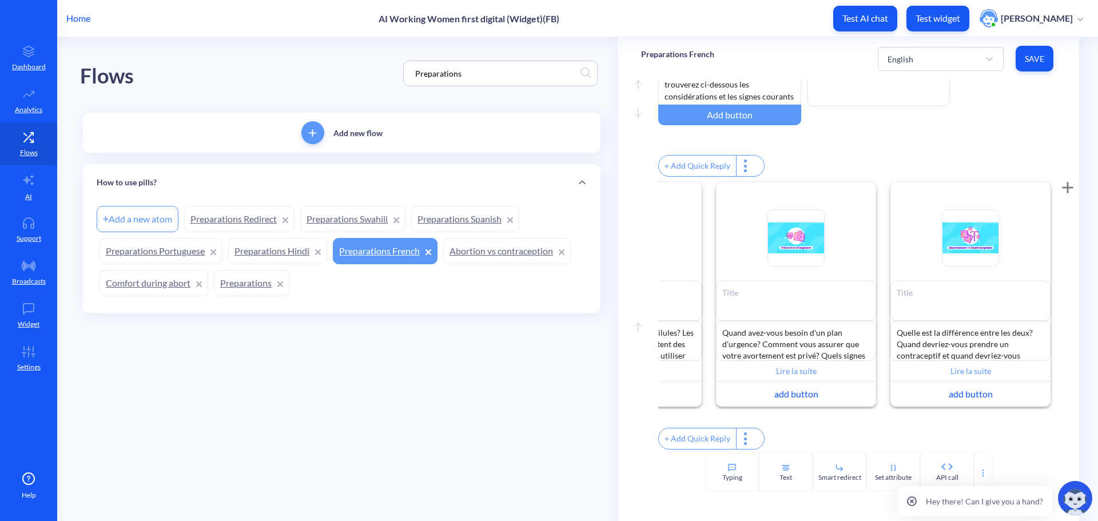
click at [462, 216] on link "Preparations Spanish" at bounding box center [465, 219] width 108 height 26
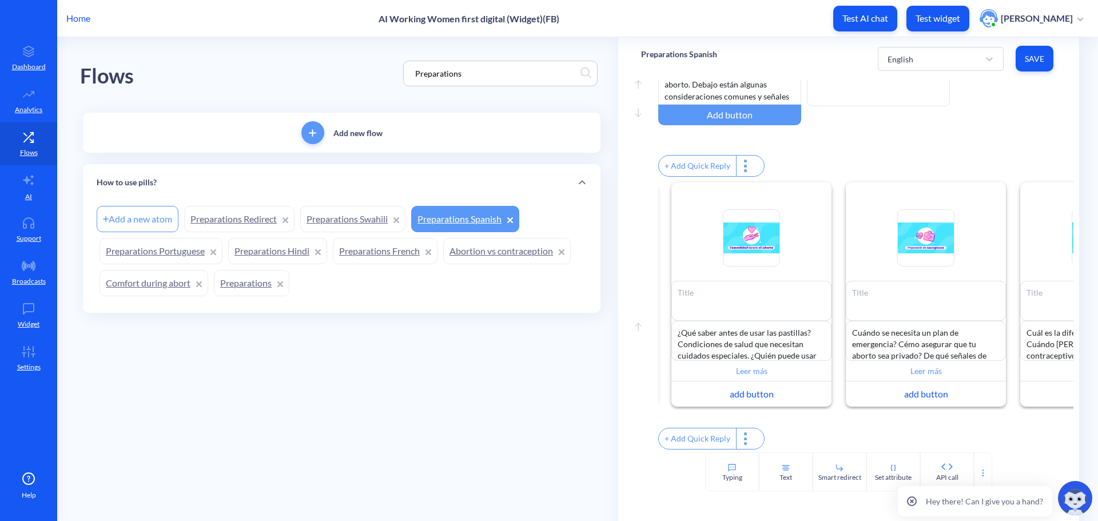
scroll to position [0, 301]
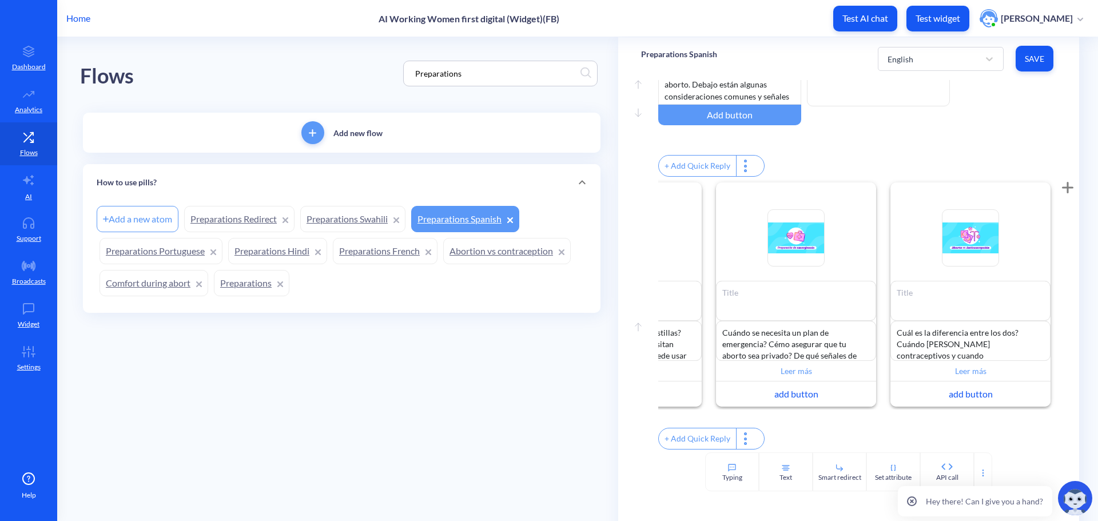
click at [336, 220] on link "Preparations Swahili" at bounding box center [352, 219] width 105 height 26
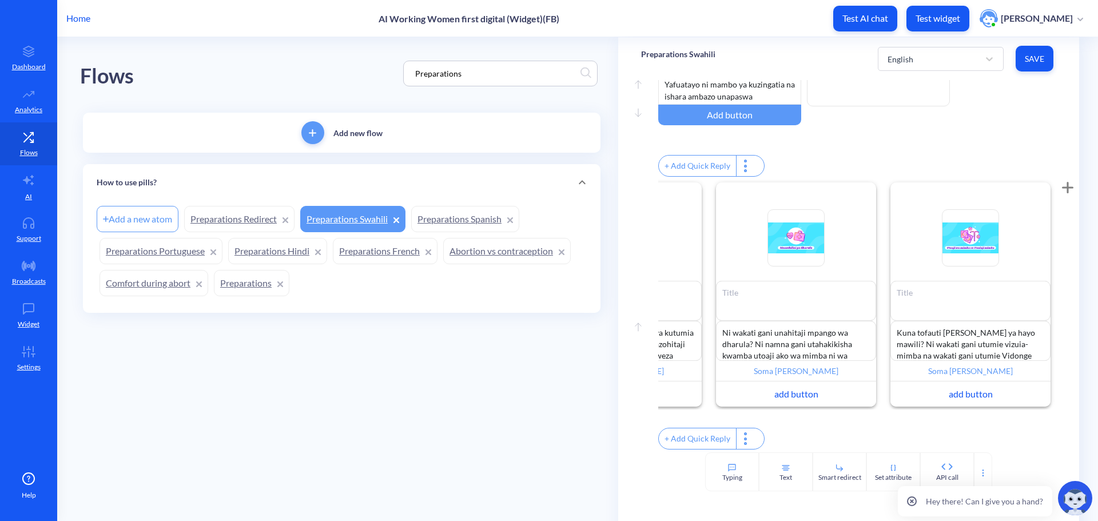
scroll to position [0, 301]
click at [279, 256] on link "Preparations Hindi" at bounding box center [277, 251] width 99 height 26
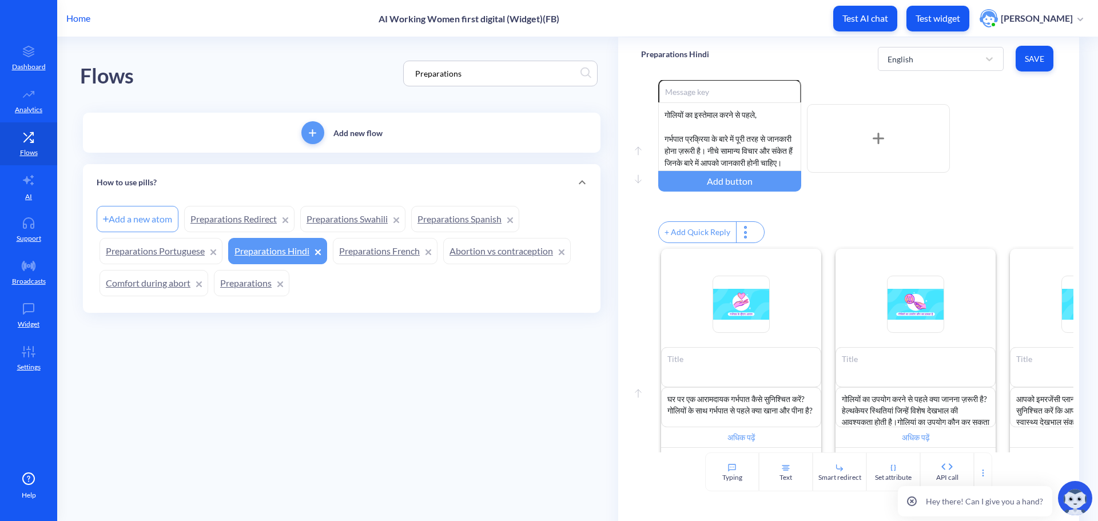
scroll to position [165, 0]
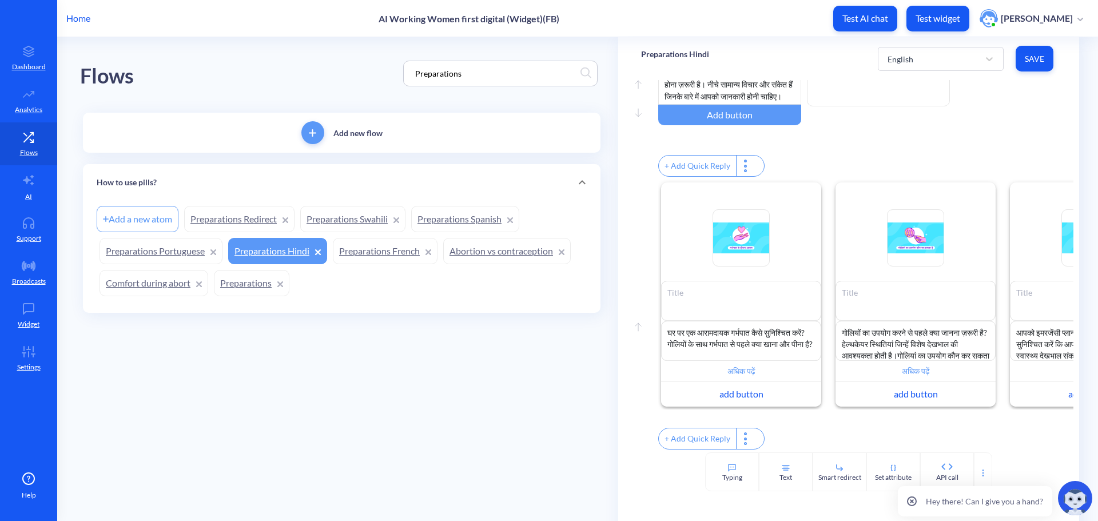
drag, startPoint x: 490, startPoint y: 66, endPoint x: 368, endPoint y: 61, distance: 121.4
click at [371, 61] on div "Flows Preparations" at bounding box center [341, 73] width 523 height 73
drag, startPoint x: 490, startPoint y: 72, endPoint x: 81, endPoint y: 54, distance: 409.3
click at [112, 62] on div "Flows Preparations" at bounding box center [341, 73] width 523 height 73
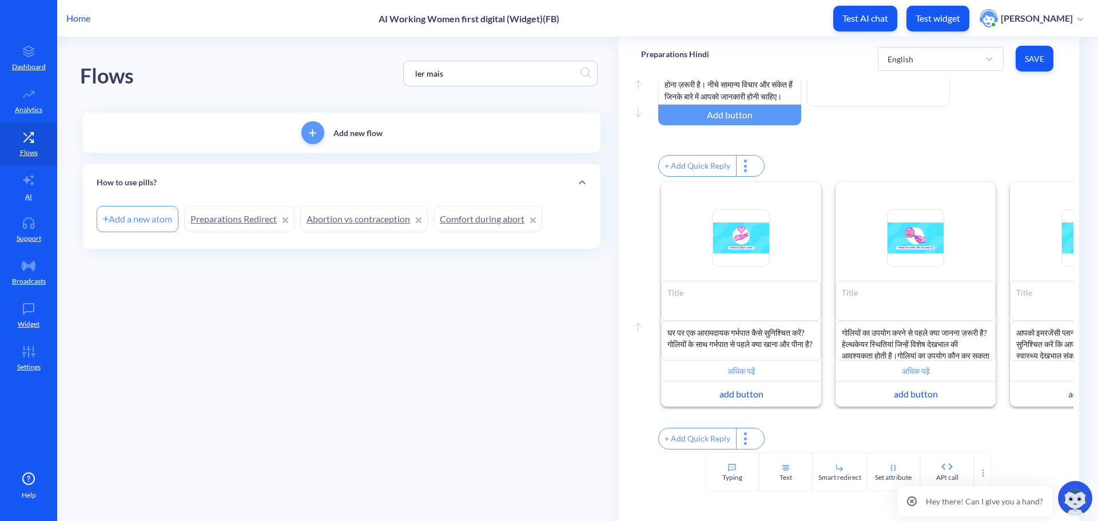
type input "ler mais"
click at [288, 63] on div "Flows ler mais" at bounding box center [341, 73] width 523 height 73
click at [456, 68] on input "ler mais" at bounding box center [494, 73] width 171 height 13
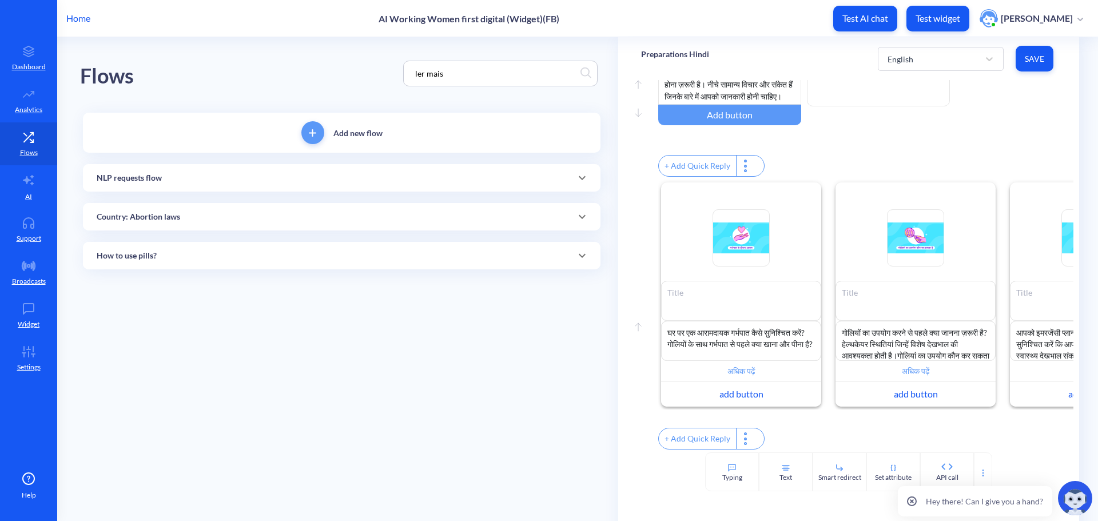
click at [211, 256] on div "How to use pills?" at bounding box center [342, 256] width 490 height 12
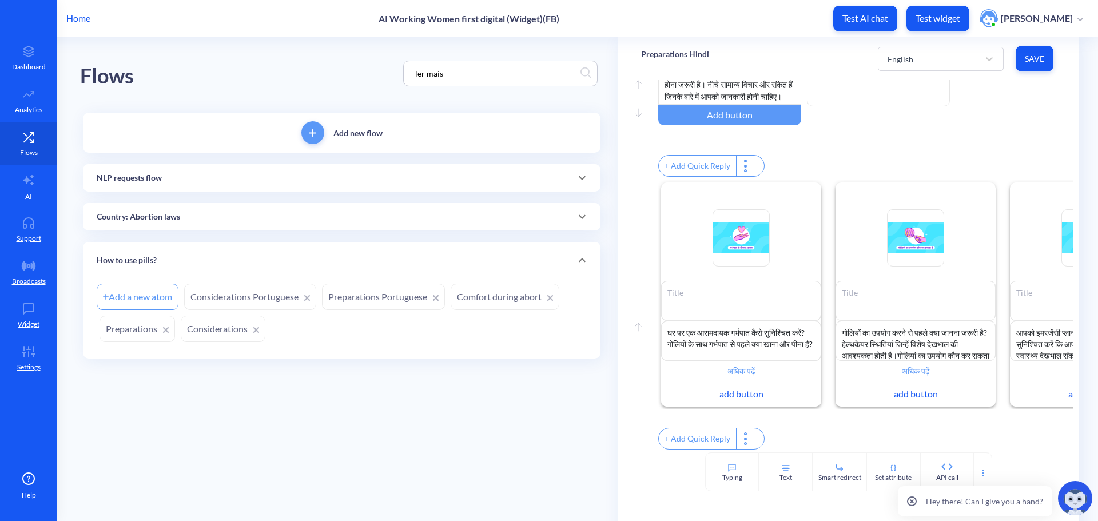
click at [233, 332] on link "Considerations" at bounding box center [223, 329] width 85 height 26
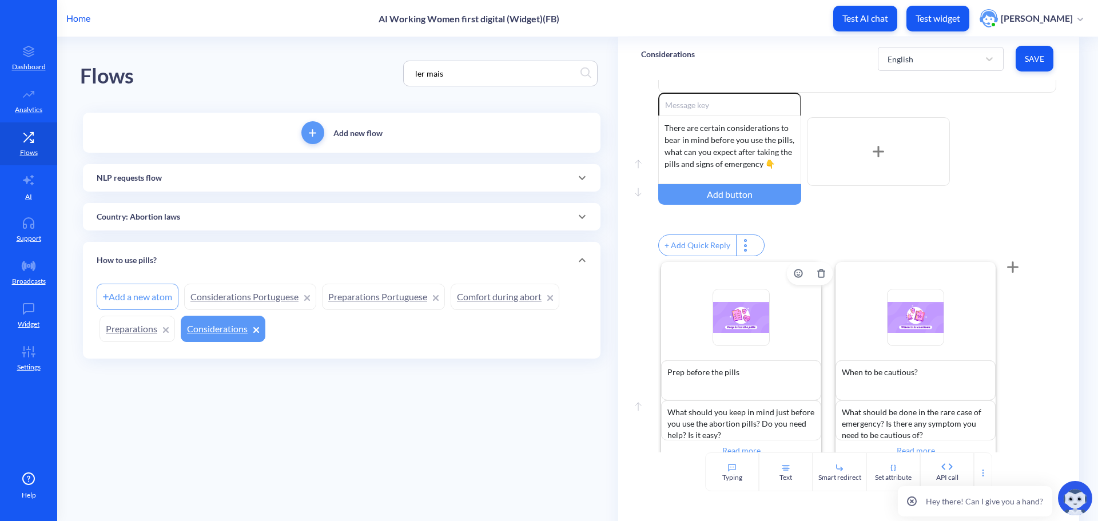
scroll to position [165, 0]
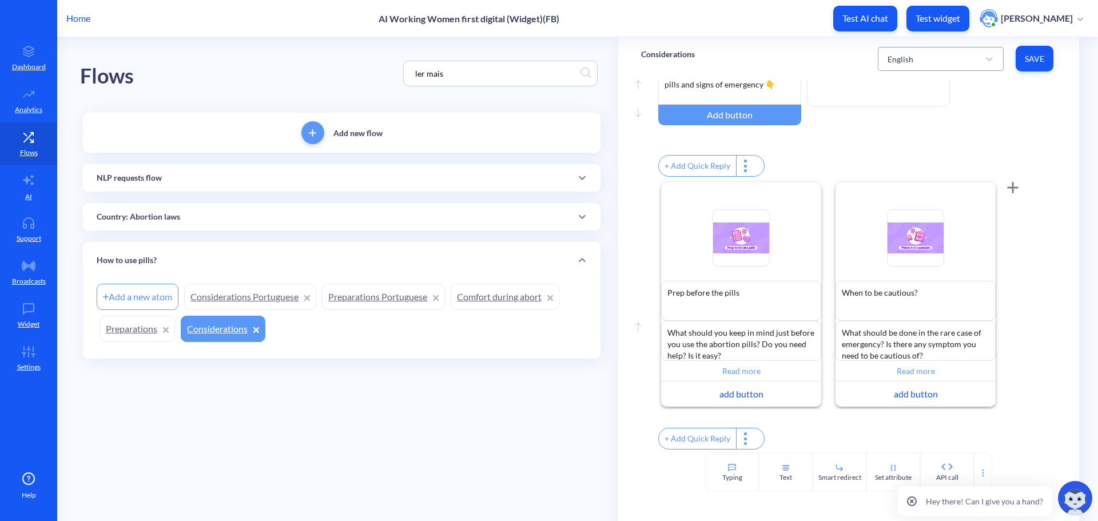
click at [906, 58] on div "English" at bounding box center [901, 59] width 26 height 12
click at [908, 108] on div "French" at bounding box center [941, 109] width 126 height 21
type textarea "Préparation avant les pilules"
type textarea "Que devez-vous garder à l'esprit juste avant d'utiliser les pilules abortives? …"
type input "Lire la suite"
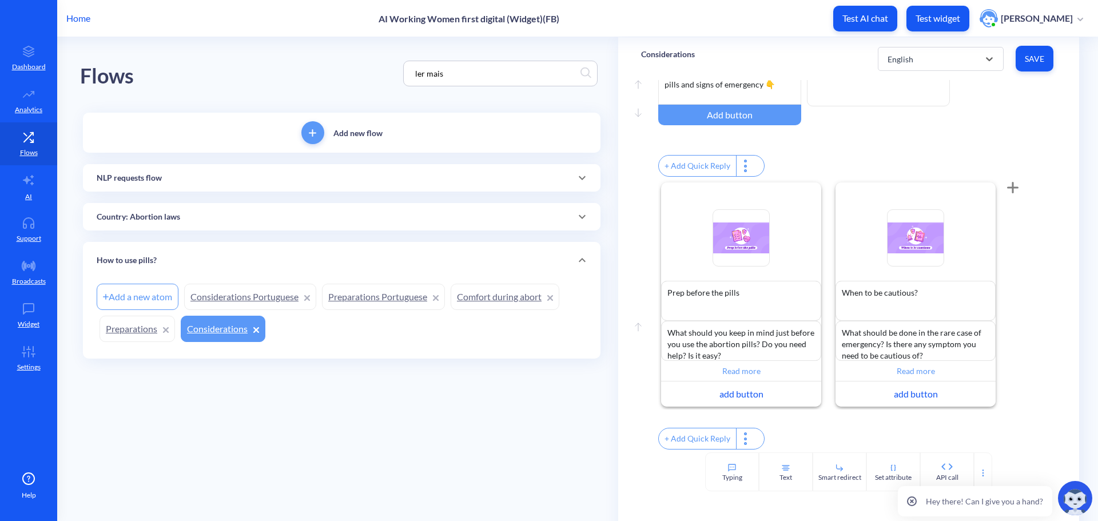
type textarea "Quand être prudent"
type textarea "Que faut-il faire dans les rares cas d’urgence? Y a-t-il un symptôme dont vous …"
type input "Lire la suite"
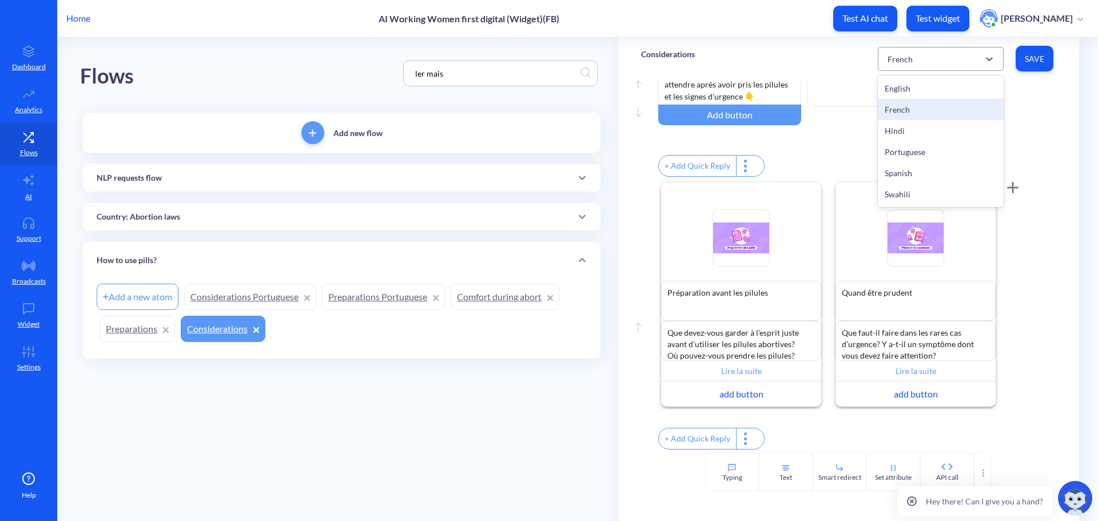
click at [906, 65] on div "French" at bounding box center [930, 59] width 97 height 21
click at [912, 173] on div "Spanish" at bounding box center [941, 172] width 126 height 21
type textarea "Antes de usar las pastillas"
type textarea "¿Qué debo tener en mente antes usar las pastillas de aborto? ¿Dónde puedo tomar…"
type input "Leer más"
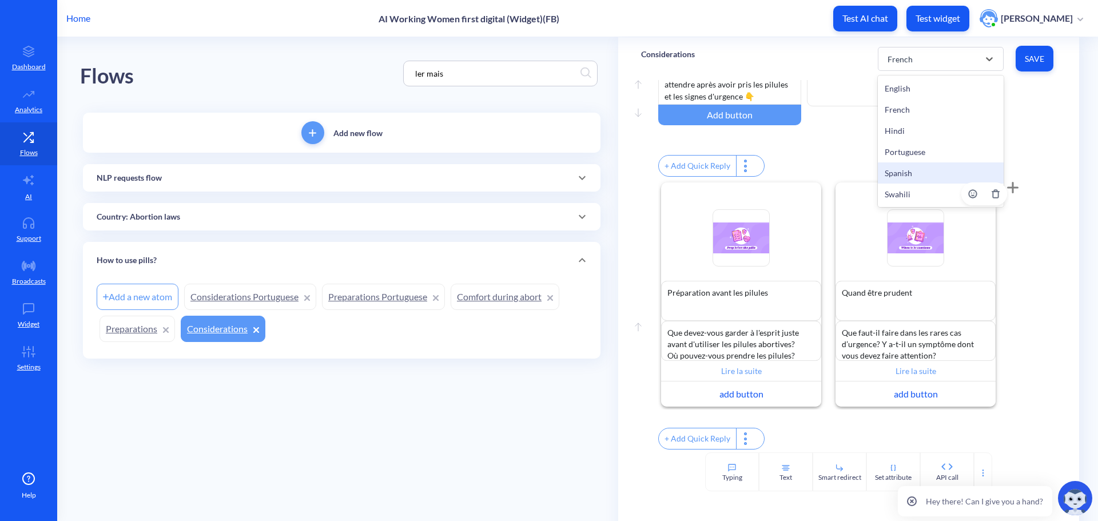
type textarea "Cuándo tener precauciones"
type textarea "¿Qué hacer si se produce una emergencia a pesar de no ser probables? ¿Hay algún…"
type input "Leer más"
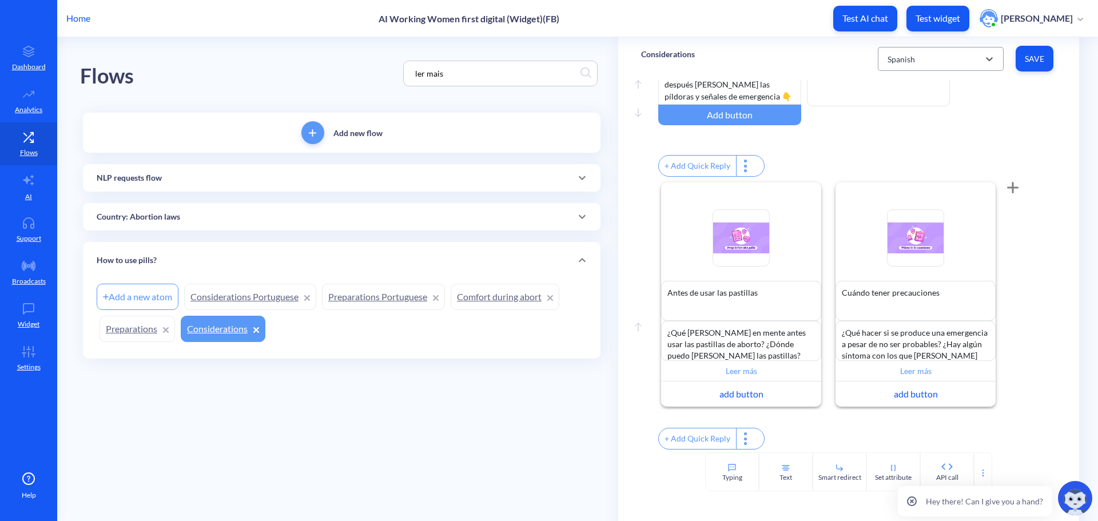
click at [899, 54] on div "Spanish" at bounding box center [901, 59] width 27 height 12
click at [909, 155] on div "Portuguese" at bounding box center [941, 151] width 126 height 21
type textarea "Prepare-se antes das pílulas"
type textarea "O que você deve ter em mente antes de usar as pílulas abortivas? Você precisa d…"
type input "Ler mais"
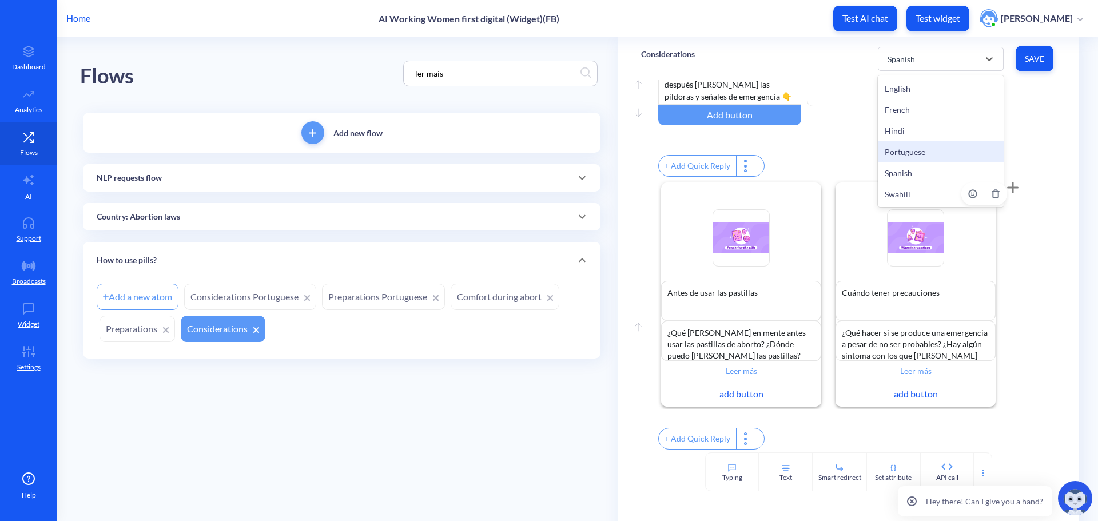
type textarea "Quando ser cuidadosa?"
type textarea "O que deve ser feito nos raros casos de emergência? Existe algum sintoma ao qua…"
type input "Ler mais"
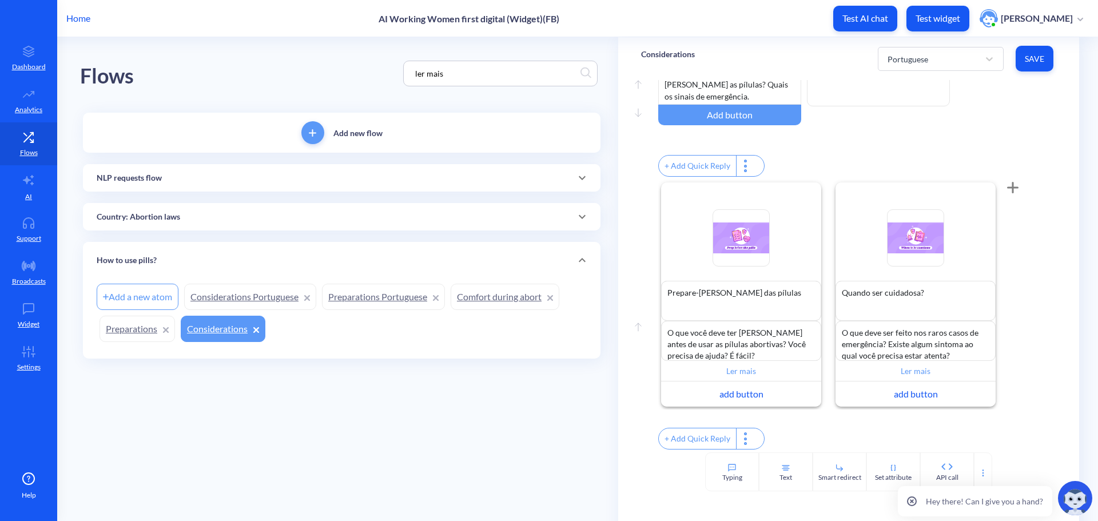
click at [140, 324] on link "Preparations" at bounding box center [137, 329] width 75 height 26
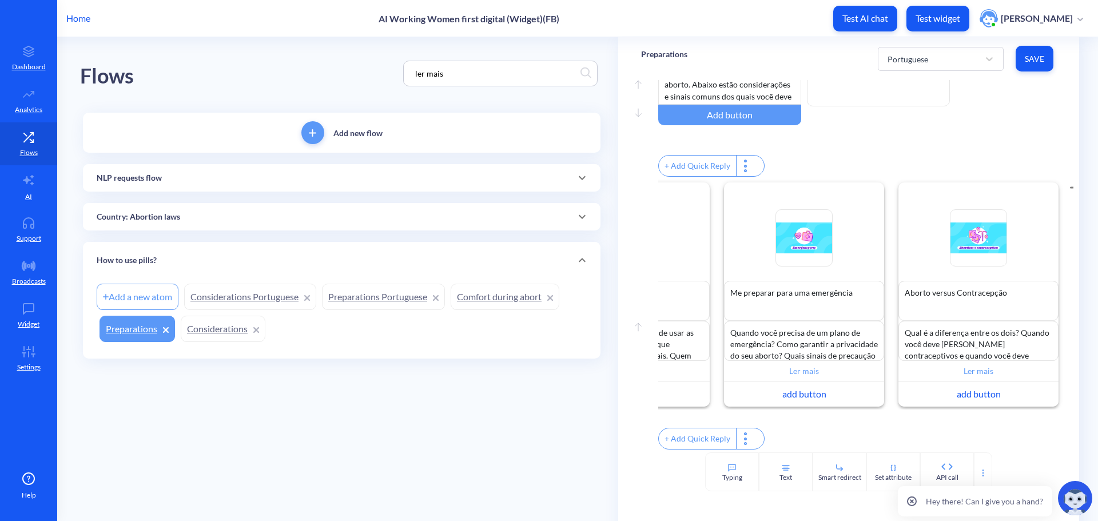
scroll to position [0, 301]
click at [787, 361] on input "Ler mais" at bounding box center [796, 371] width 160 height 21
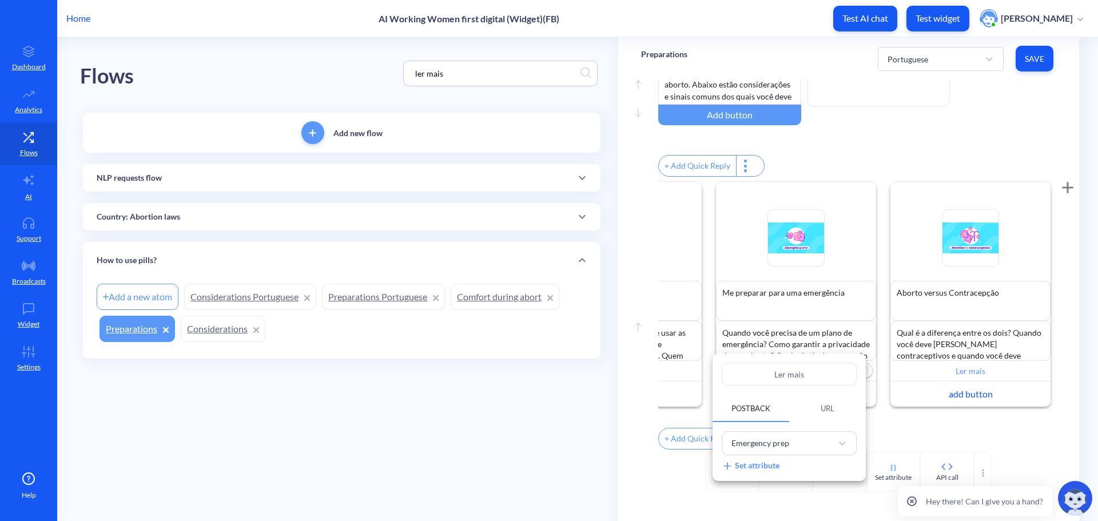
drag, startPoint x: 476, startPoint y: 82, endPoint x: 232, endPoint y: 78, distance: 244.8
click at [225, 79] on div at bounding box center [549, 260] width 1098 height 521
click at [335, 209] on div "Country: Abortion laws" at bounding box center [342, 216] width 518 height 27
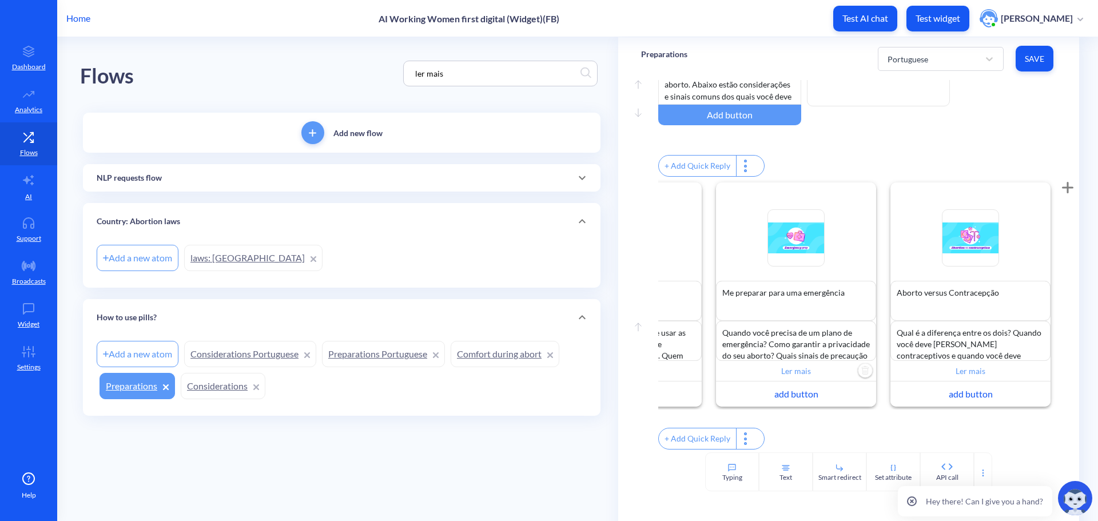
drag, startPoint x: 460, startPoint y: 76, endPoint x: 324, endPoint y: 74, distance: 135.6
click at [324, 74] on div "Flows ler mais" at bounding box center [341, 73] width 523 height 73
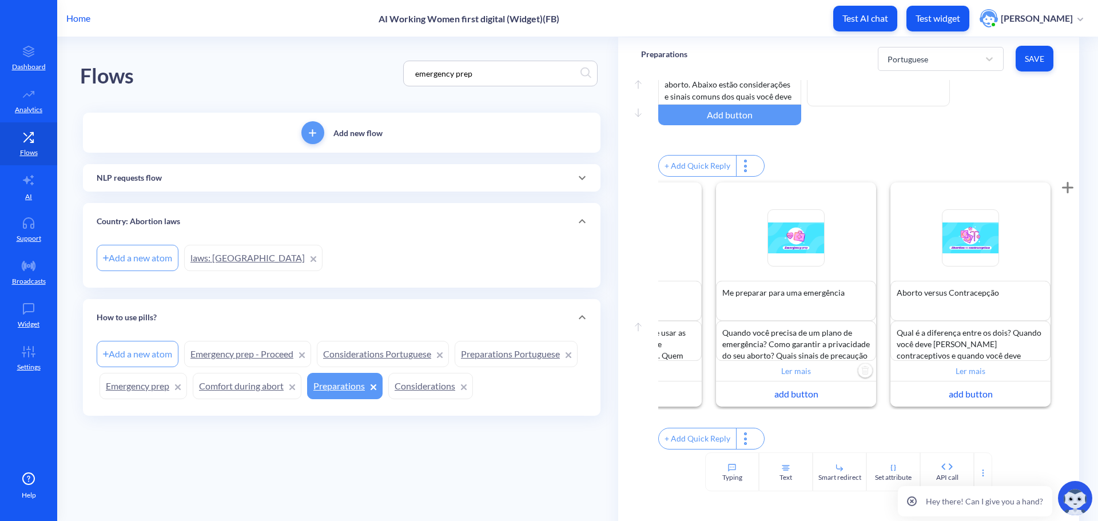
click at [323, 60] on div "Flows emergency prep" at bounding box center [341, 73] width 523 height 73
click at [277, 168] on div "NLP requests flow" at bounding box center [342, 177] width 518 height 27
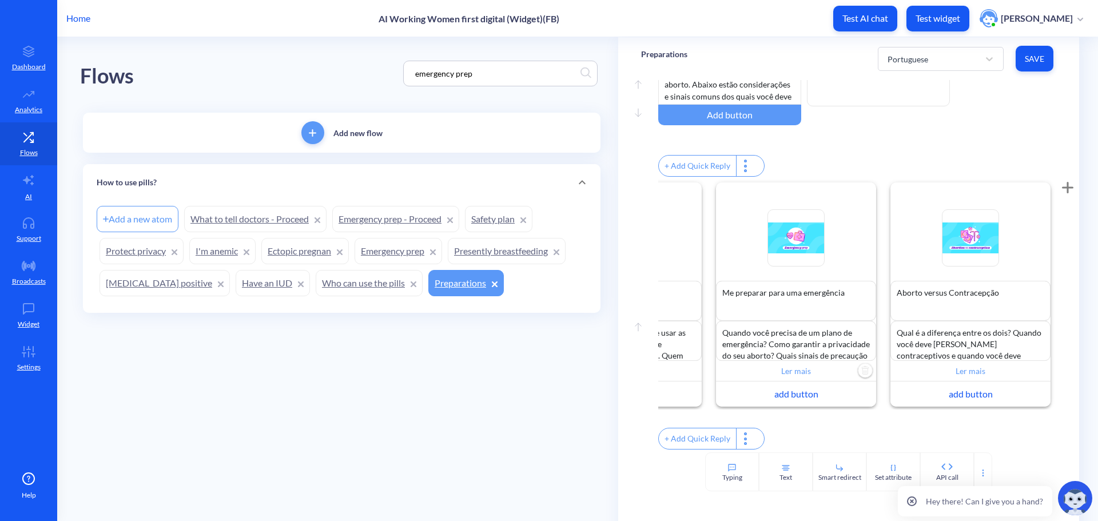
scroll to position [0, 0]
click at [320, 168] on div "How to use pills?" at bounding box center [342, 182] width 518 height 37
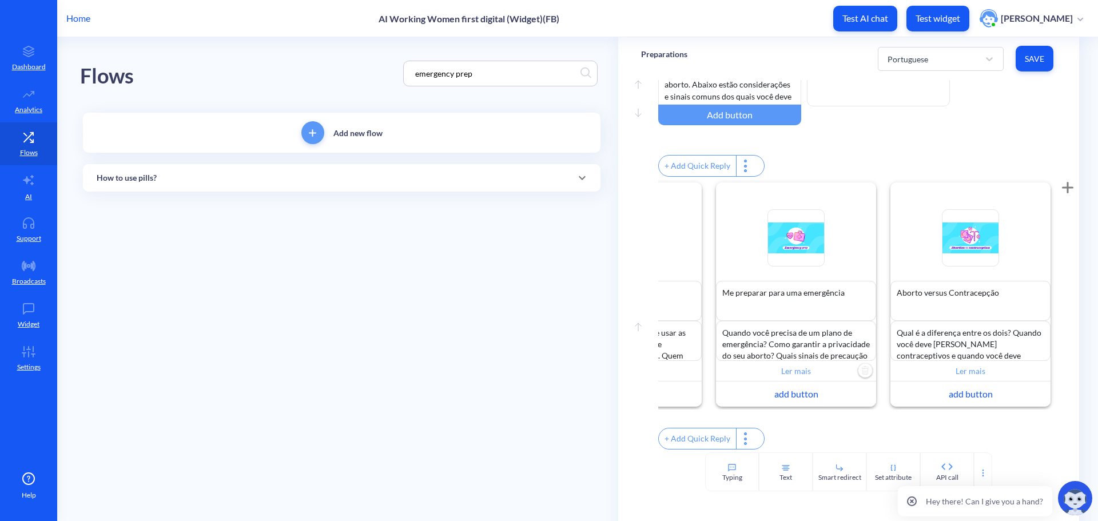
click at [315, 184] on div "How to use pills?" at bounding box center [342, 177] width 518 height 27
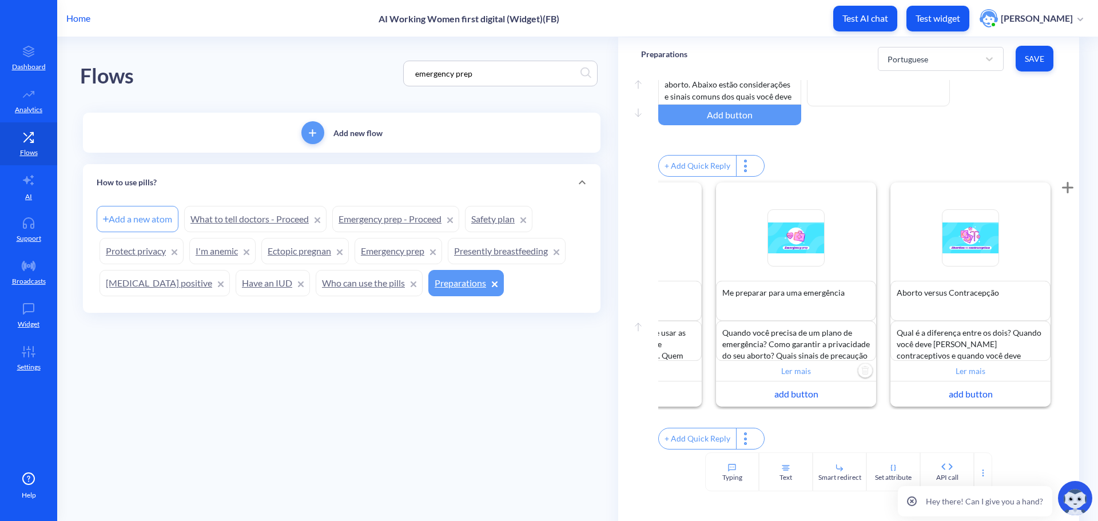
click at [390, 210] on link "Emergency prep - Proceed" at bounding box center [395, 219] width 127 height 26
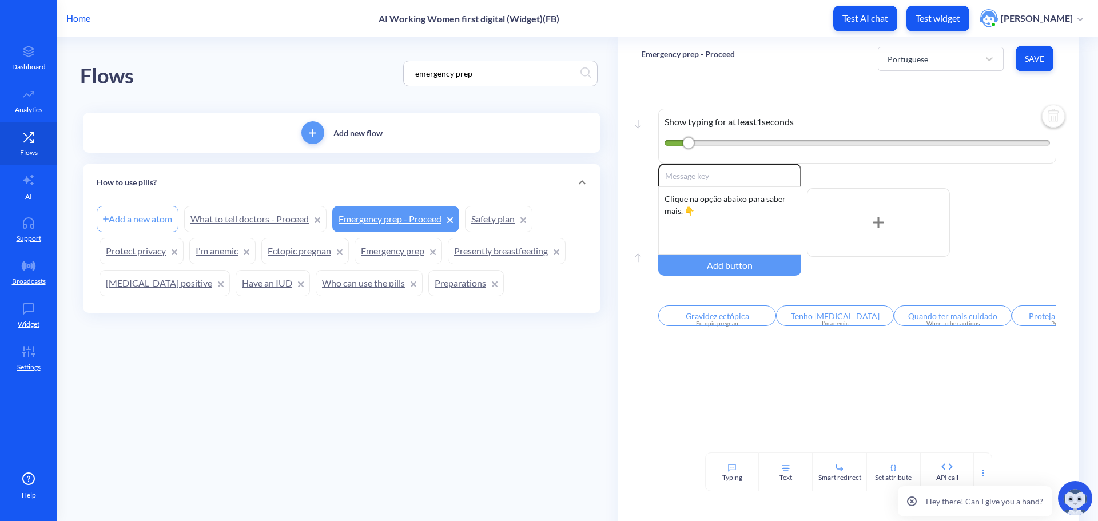
click at [428, 285] on link "Preparations" at bounding box center [465, 283] width 75 height 26
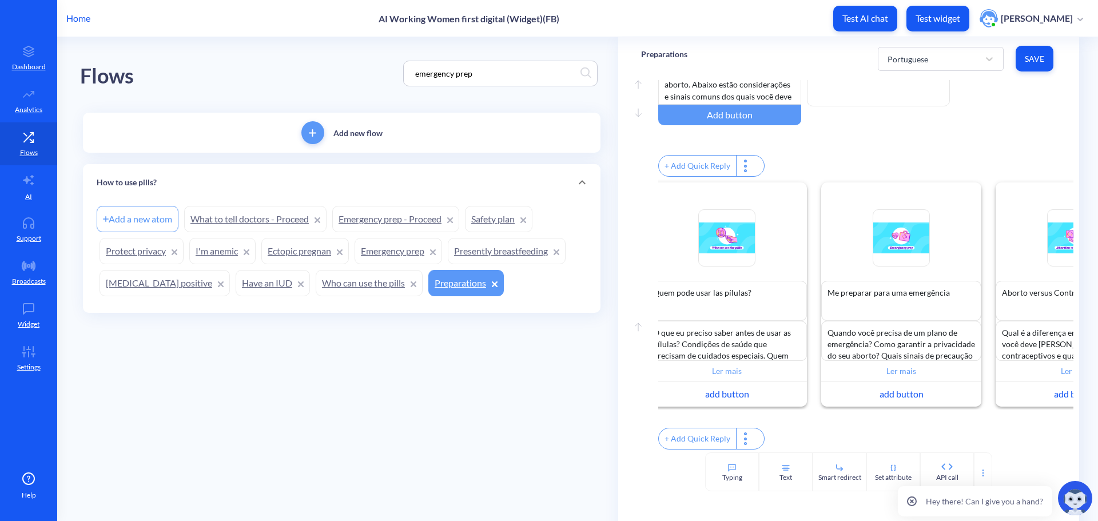
scroll to position [0, 192]
click at [889, 361] on input "Ler mais" at bounding box center [898, 371] width 160 height 21
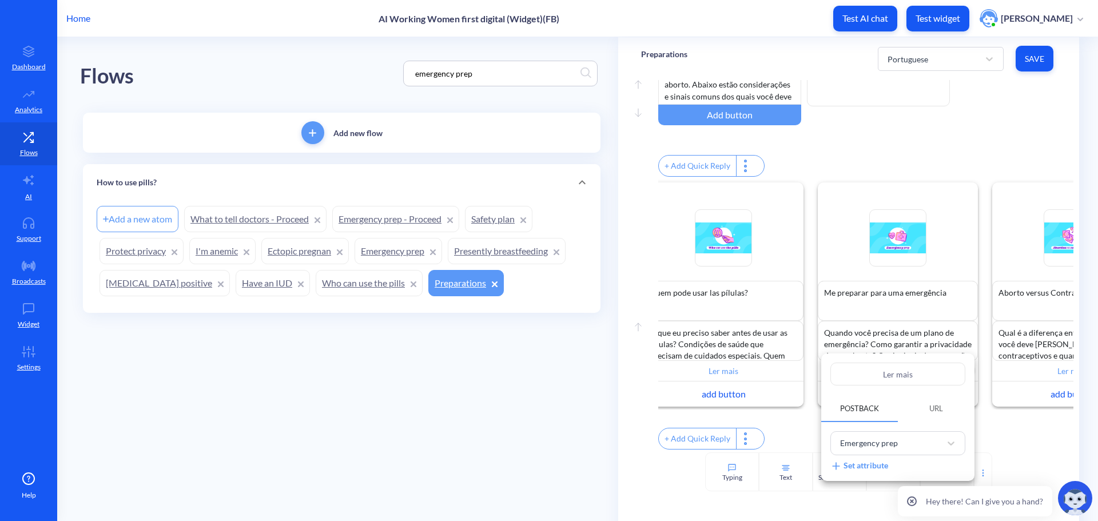
click at [410, 258] on div at bounding box center [549, 260] width 1098 height 521
click at [412, 251] on link "Emergency prep" at bounding box center [399, 251] width 88 height 26
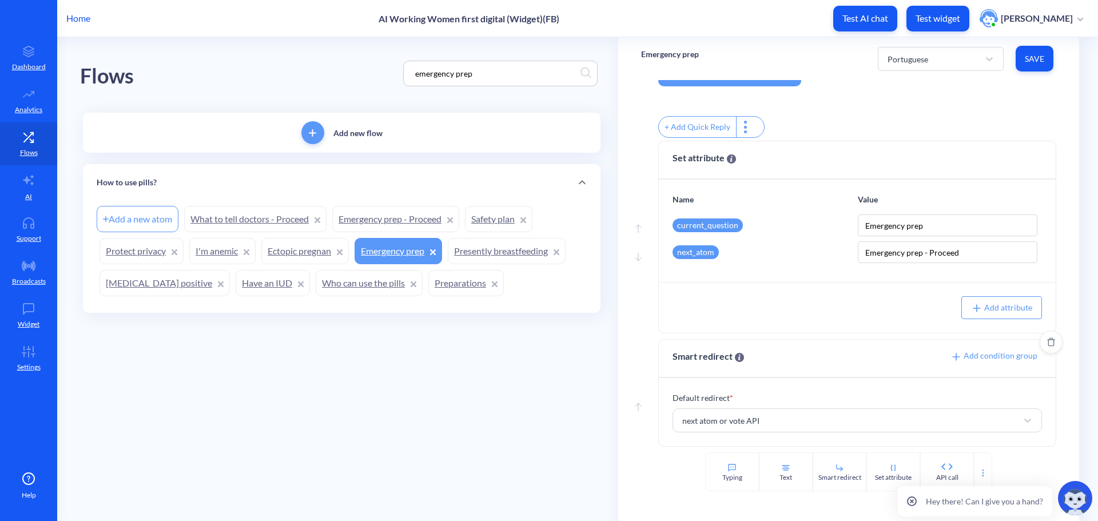
scroll to position [197, 0]
click at [405, 212] on link "Emergency prep - Proceed" at bounding box center [395, 219] width 127 height 26
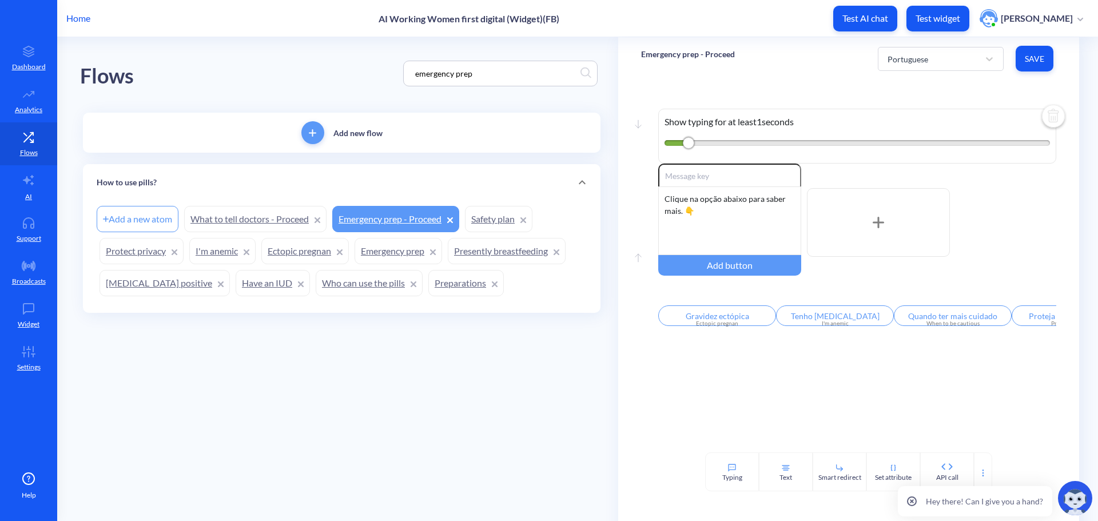
click at [401, 256] on link "Emergency prep" at bounding box center [399, 251] width 88 height 26
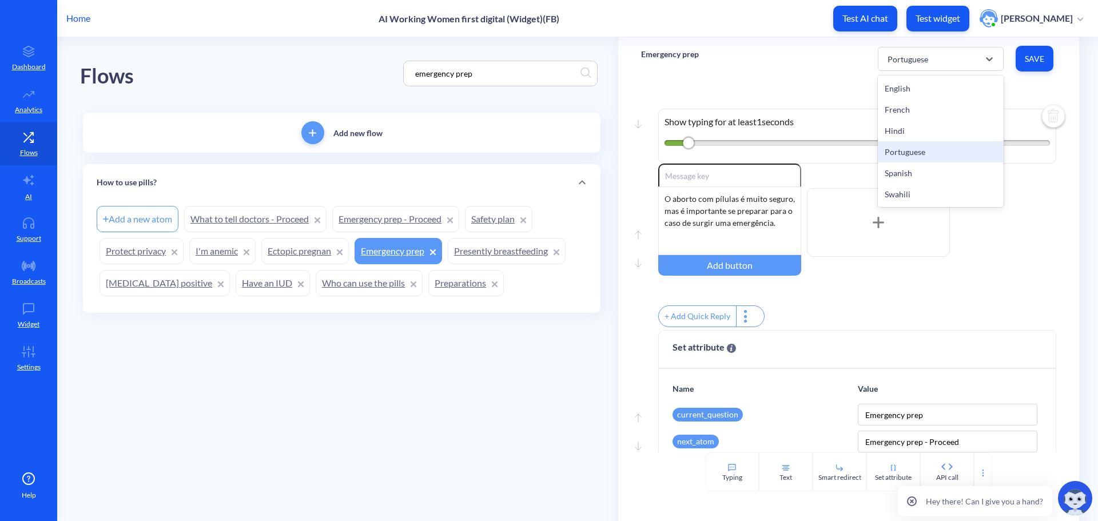
drag, startPoint x: 925, startPoint y: 65, endPoint x: 914, endPoint y: 81, distance: 19.4
click at [925, 66] on div "Portuguese" at bounding box center [930, 59] width 97 height 21
click at [908, 90] on div "English" at bounding box center [941, 88] width 126 height 21
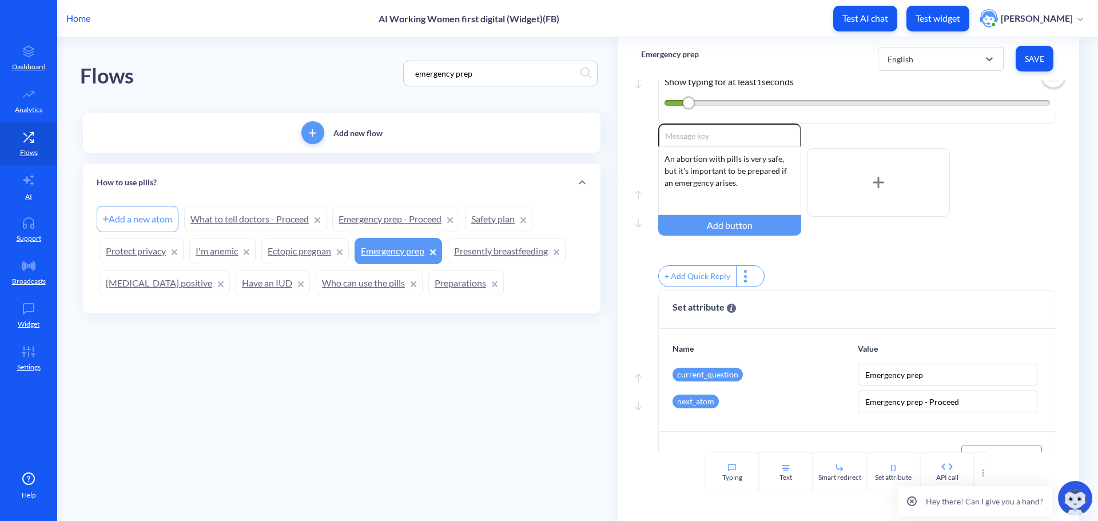
scroll to position [114, 0]
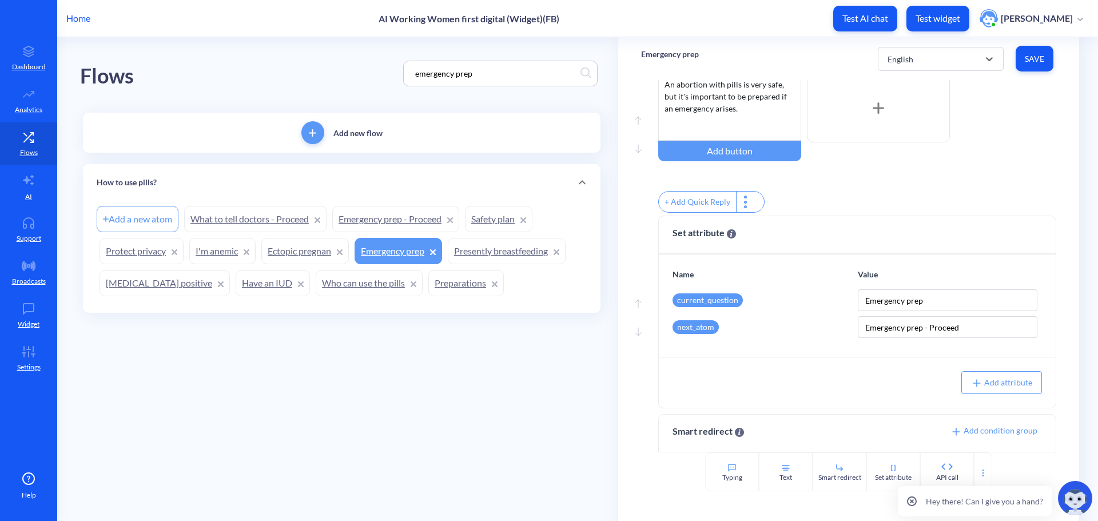
click at [409, 213] on link "Emergency prep - Proceed" at bounding box center [395, 219] width 127 height 26
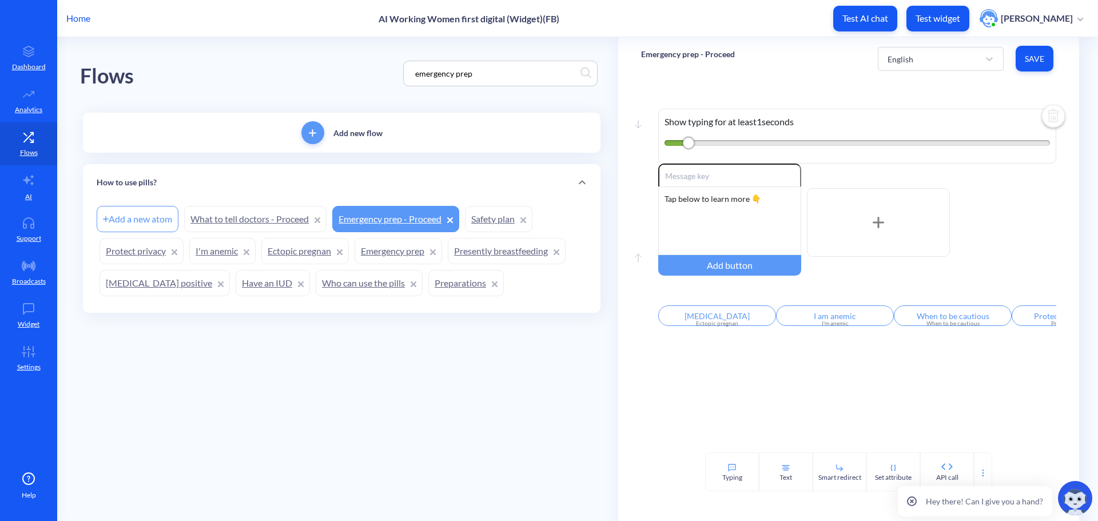
click at [399, 252] on link "Emergency prep" at bounding box center [399, 251] width 88 height 26
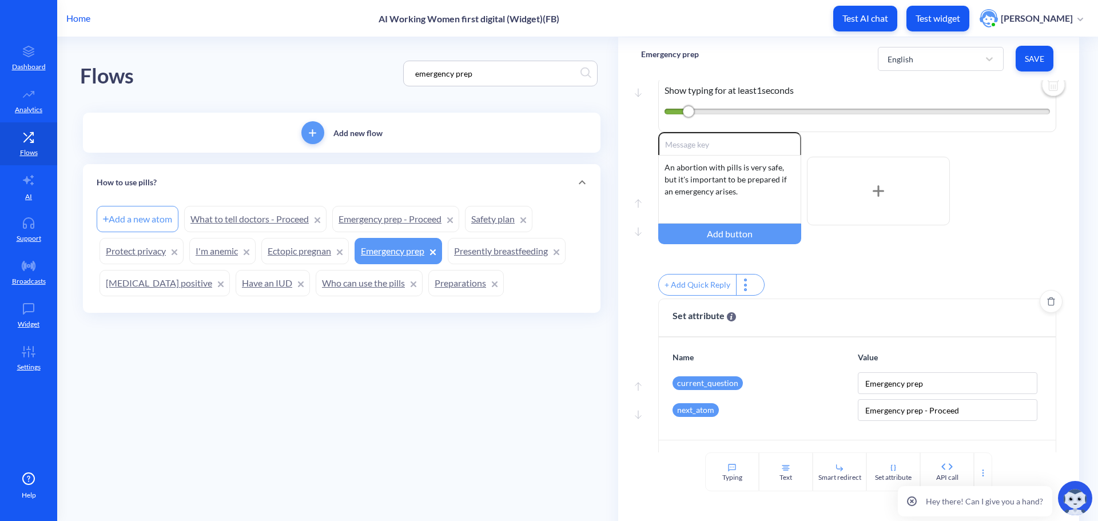
scroll to position [25, 0]
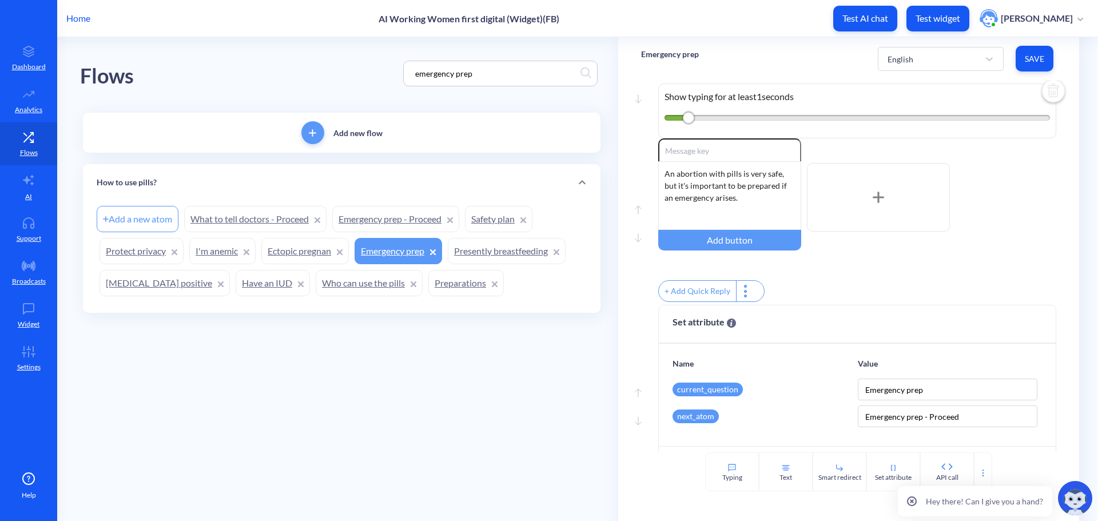
click at [380, 222] on link "Emergency prep - Proceed" at bounding box center [395, 219] width 127 height 26
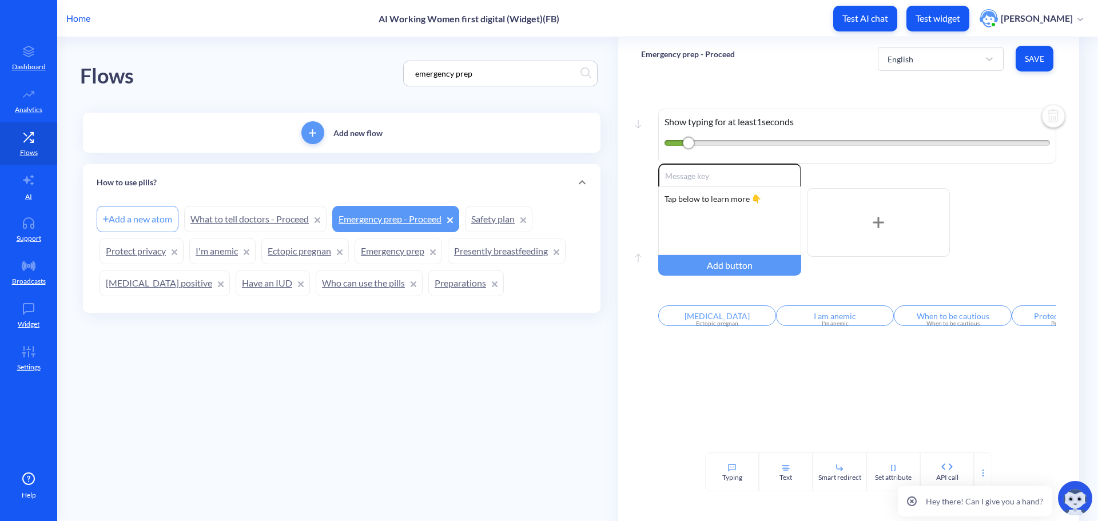
drag, startPoint x: 420, startPoint y: 71, endPoint x: 332, endPoint y: 67, distance: 88.2
click at [355, 70] on div "Flows emergency prep" at bounding box center [341, 73] width 523 height 73
paste input "If the instructions are followed correctly"
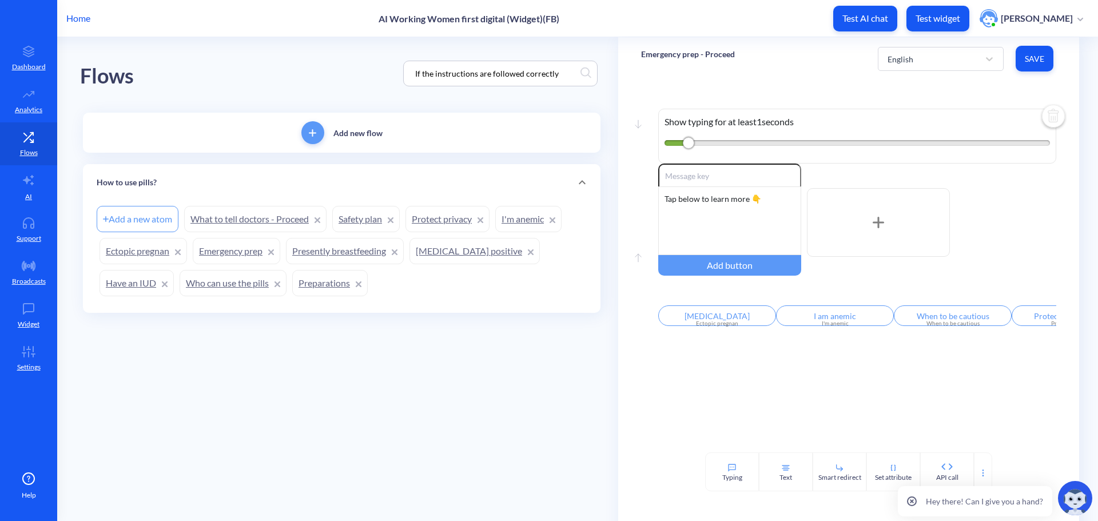
type input "If the instructions are followed correctly"
click at [292, 77] on div "Flows If the instructions are followed correctly" at bounding box center [341, 73] width 523 height 73
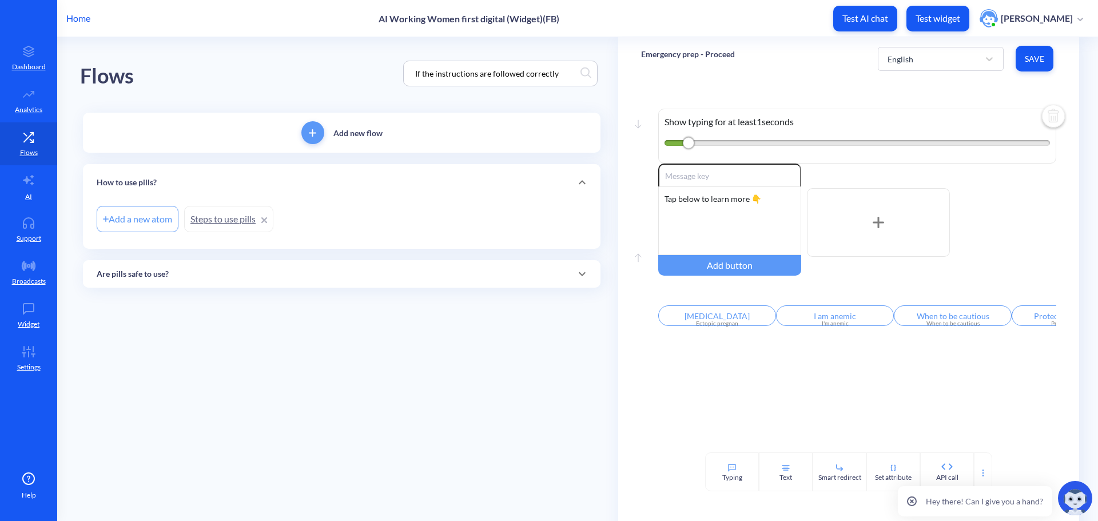
click at [223, 221] on link "Steps to use pills" at bounding box center [228, 219] width 89 height 26
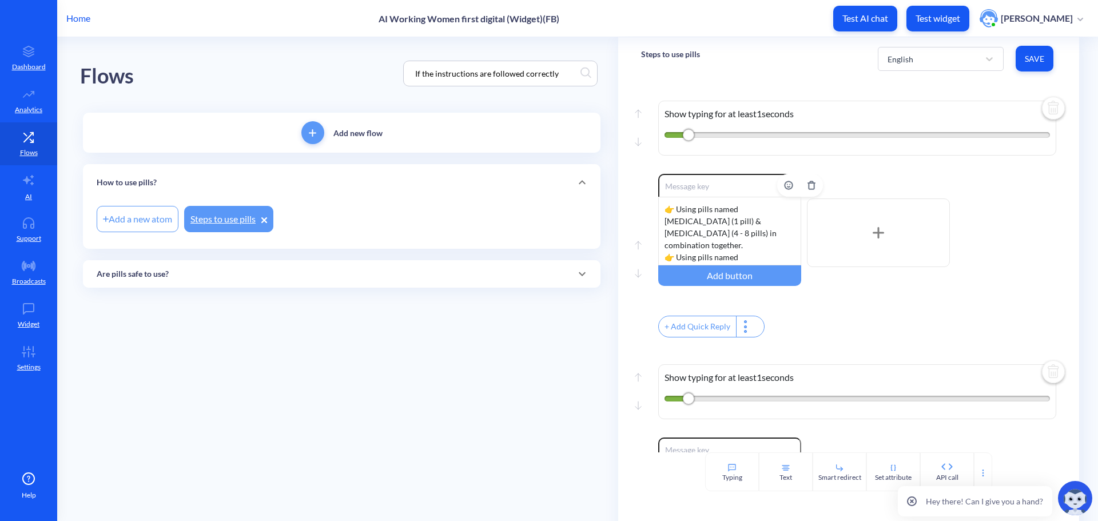
scroll to position [286, 0]
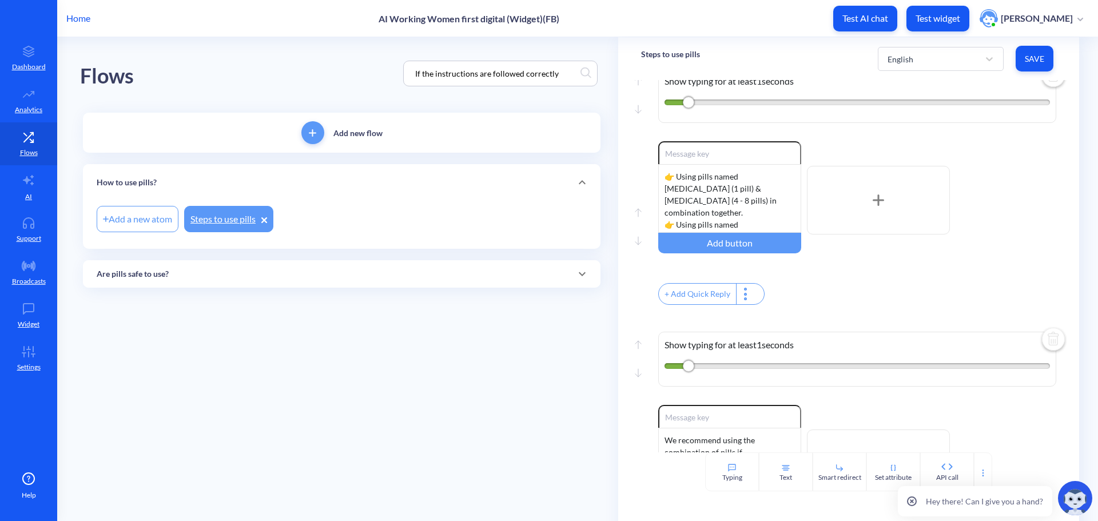
click at [252, 280] on div "Are pills safe to use?" at bounding box center [342, 273] width 518 height 27
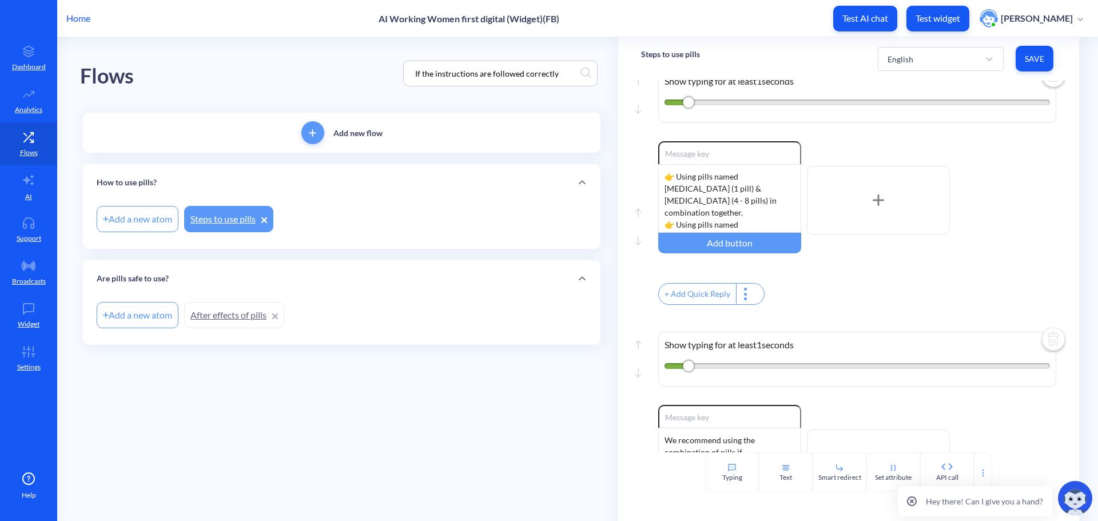
click at [225, 314] on link "After effects of pills" at bounding box center [234, 315] width 100 height 26
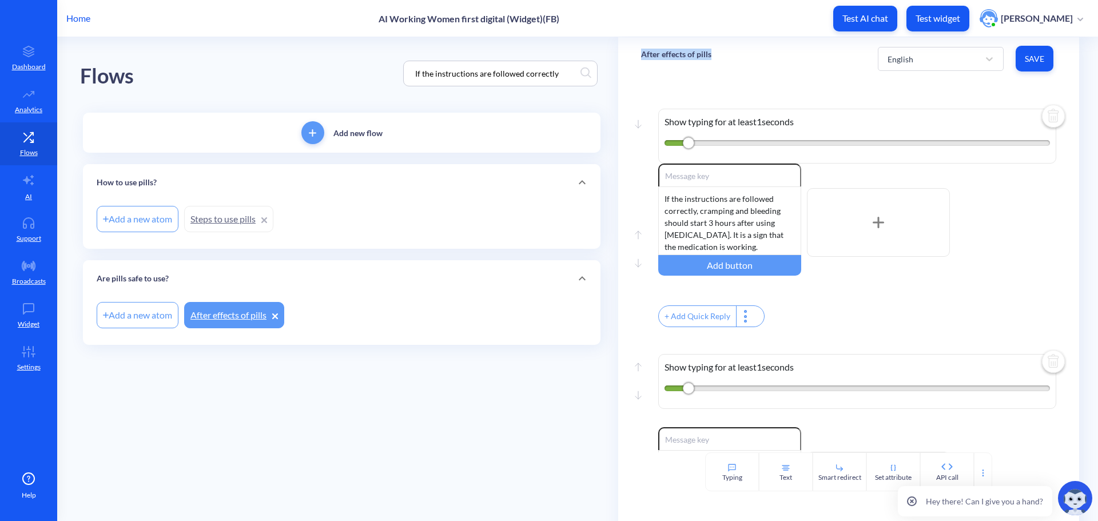
drag, startPoint x: 725, startPoint y: 51, endPoint x: 639, endPoint y: 56, distance: 85.9
click at [639, 56] on div "After effects of pills English Save" at bounding box center [848, 58] width 461 height 43
copy p "After effects of pills"
click at [46, 187] on link "AI" at bounding box center [28, 186] width 57 height 43
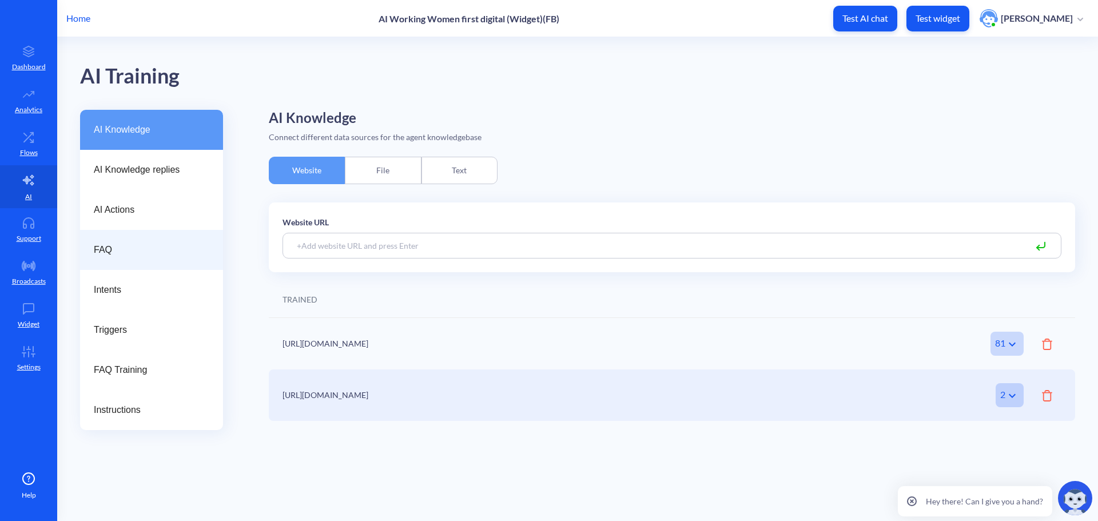
click at [156, 262] on div "FAQ" at bounding box center [151, 250] width 143 height 40
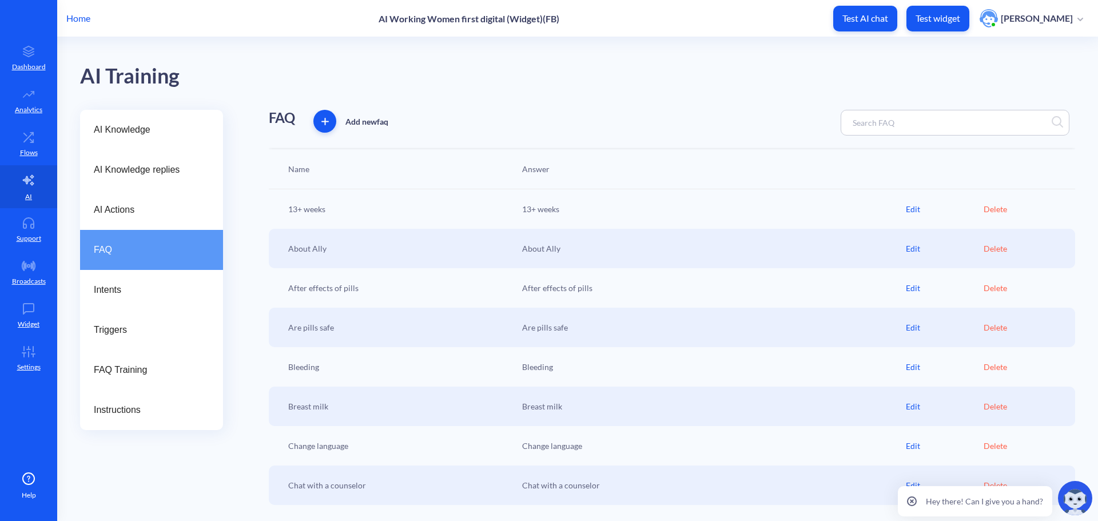
click at [876, 117] on input at bounding box center [897, 122] width 101 height 13
paste input "After effects of pills"
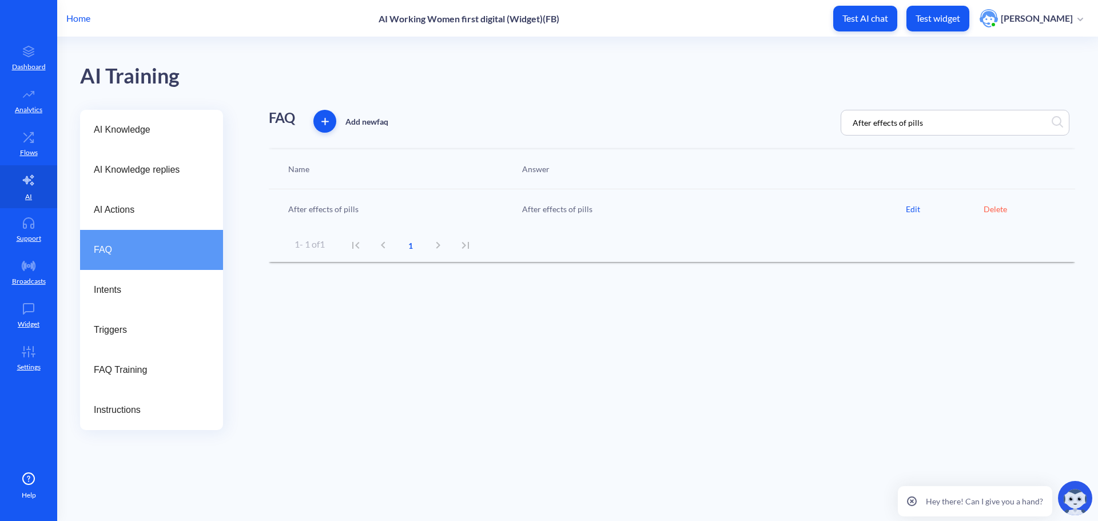
type input "After effects of pills"
click at [915, 210] on div "Edit" at bounding box center [945, 209] width 78 height 12
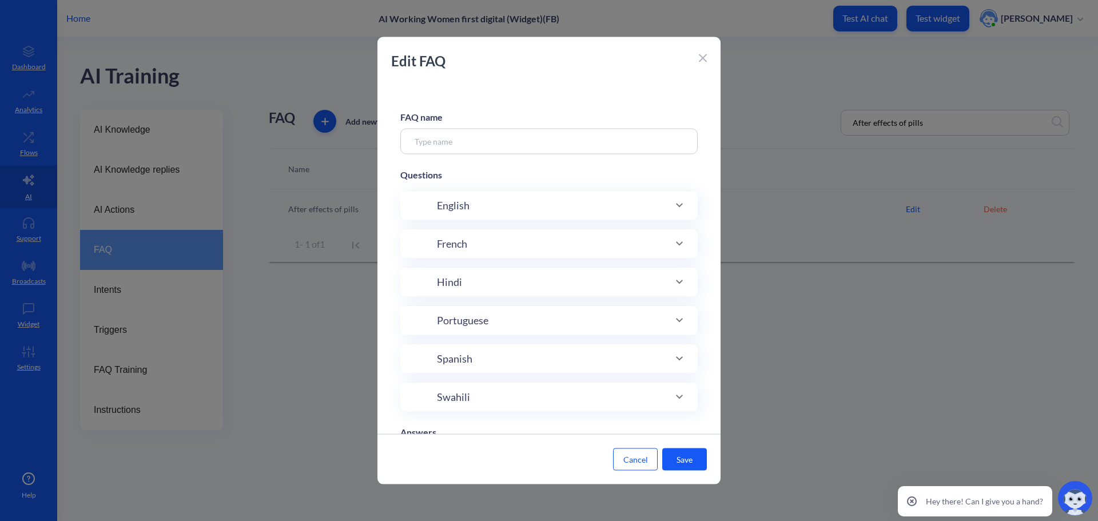
type input "After effects of pills"
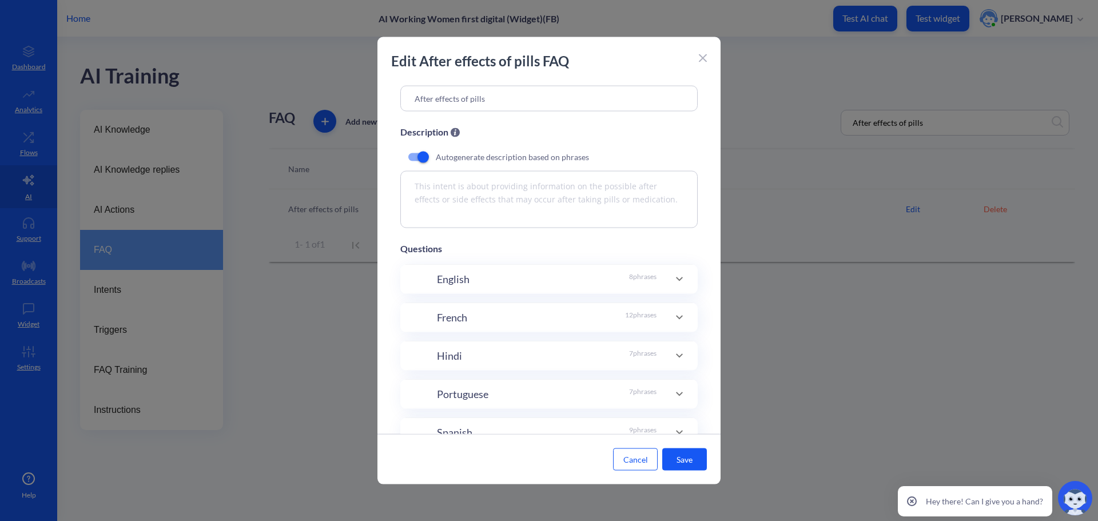
scroll to position [114, 0]
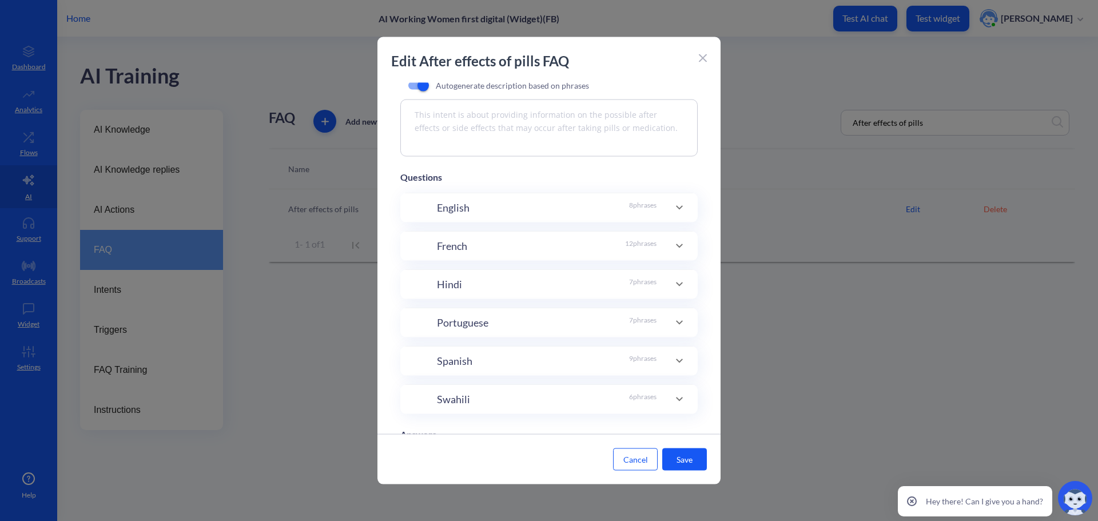
click at [519, 392] on div "Swahili 6 phrases" at bounding box center [547, 398] width 220 height 15
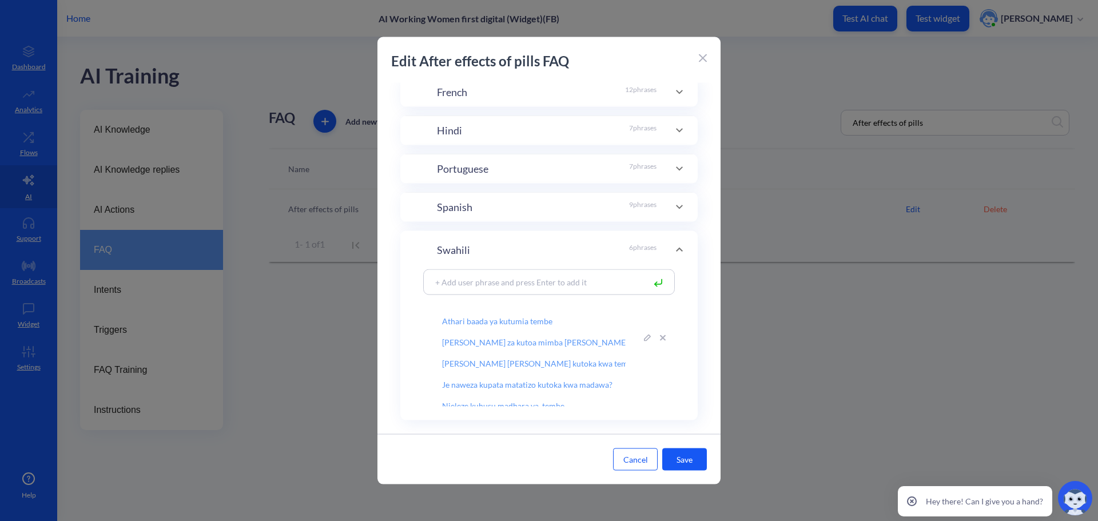
scroll to position [286, 0]
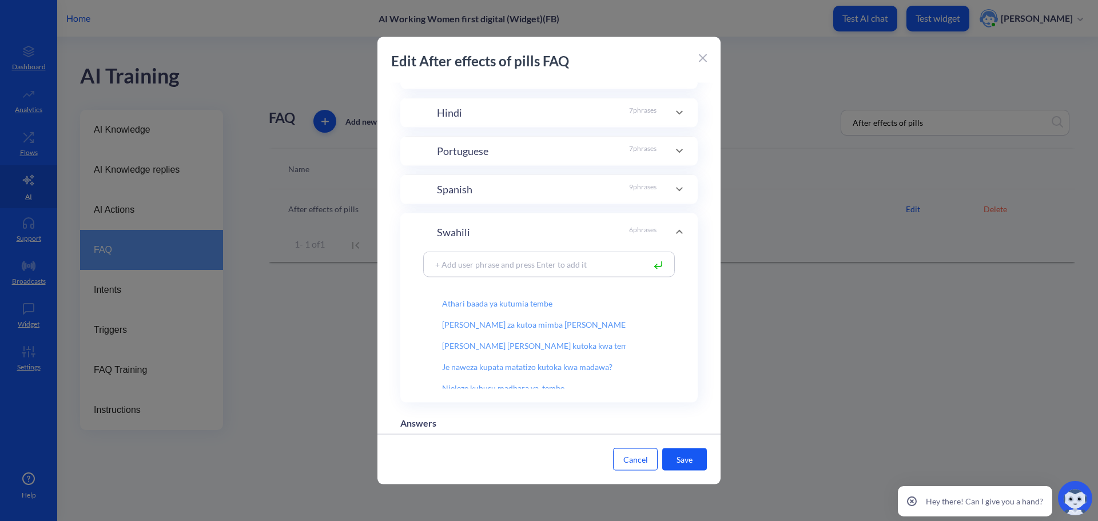
click at [503, 263] on input at bounding box center [537, 263] width 215 height 13
paste input "Nini kitatokea baada ya kumeza tembe za mifepristone na misoprostol"
type input "Nini kitatokea baada ya kumeza tembe za mifepristone na misoprostol"
click at [676, 460] on button "Save" at bounding box center [684, 459] width 45 height 22
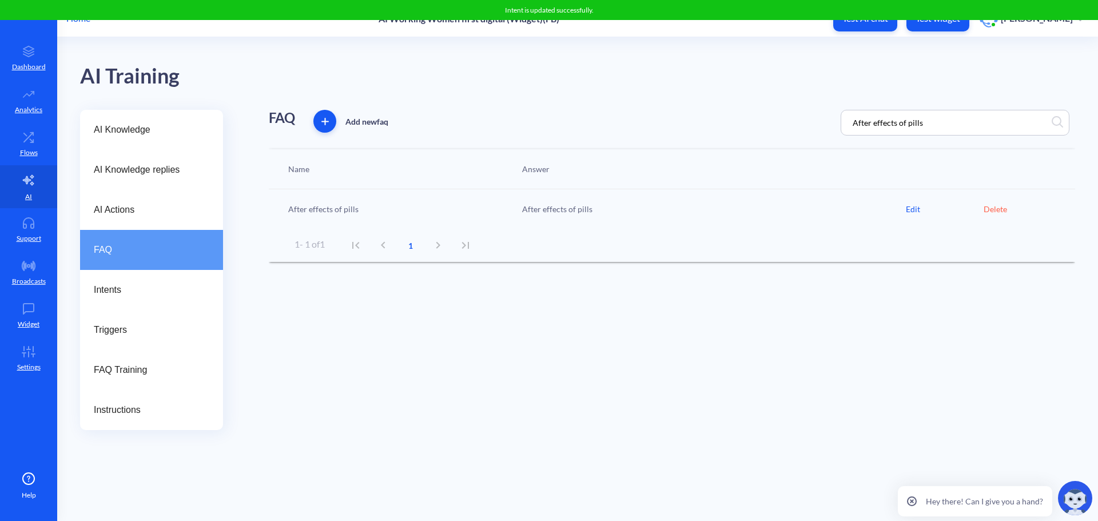
click at [908, 215] on div "After effects of pills After effects of pills Edit Delete" at bounding box center [672, 208] width 806 height 39
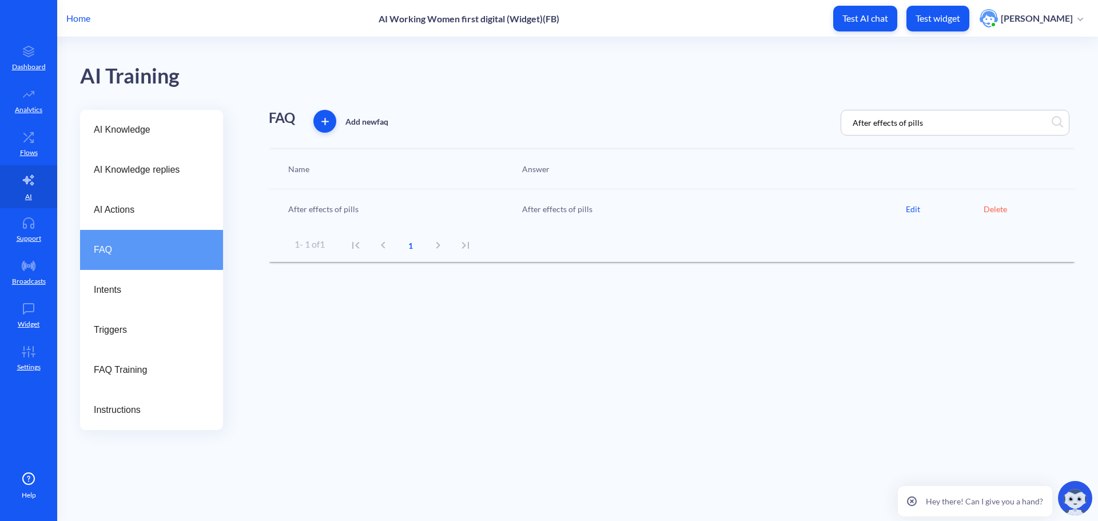
drag, startPoint x: 917, startPoint y: 119, endPoint x: 657, endPoint y: 116, distance: 260.8
click at [657, 116] on div "FAQ Add new faq After effects of pills" at bounding box center [672, 123] width 806 height 26
click at [918, 211] on div "Edit" at bounding box center [945, 209] width 78 height 12
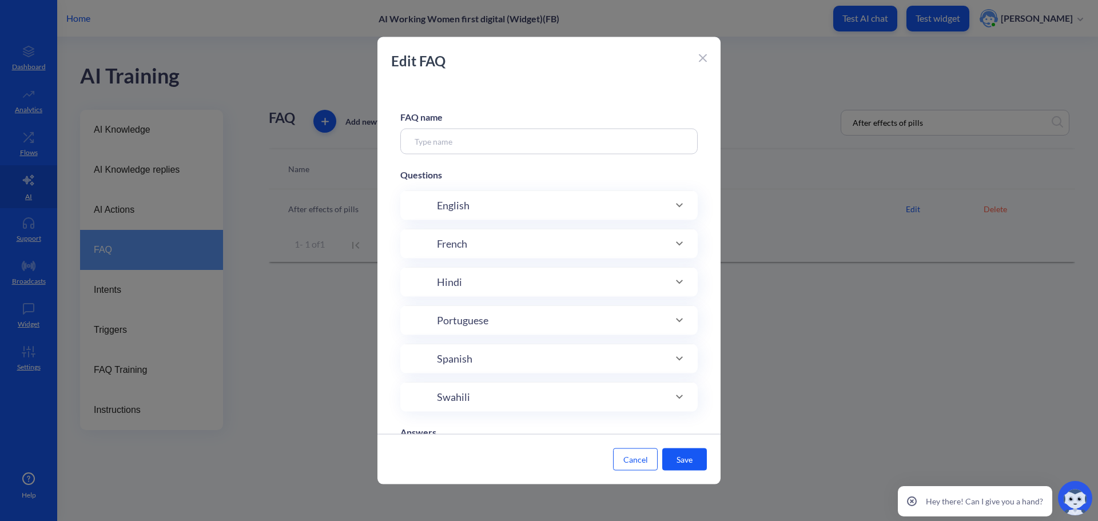
type input "After effects of pills"
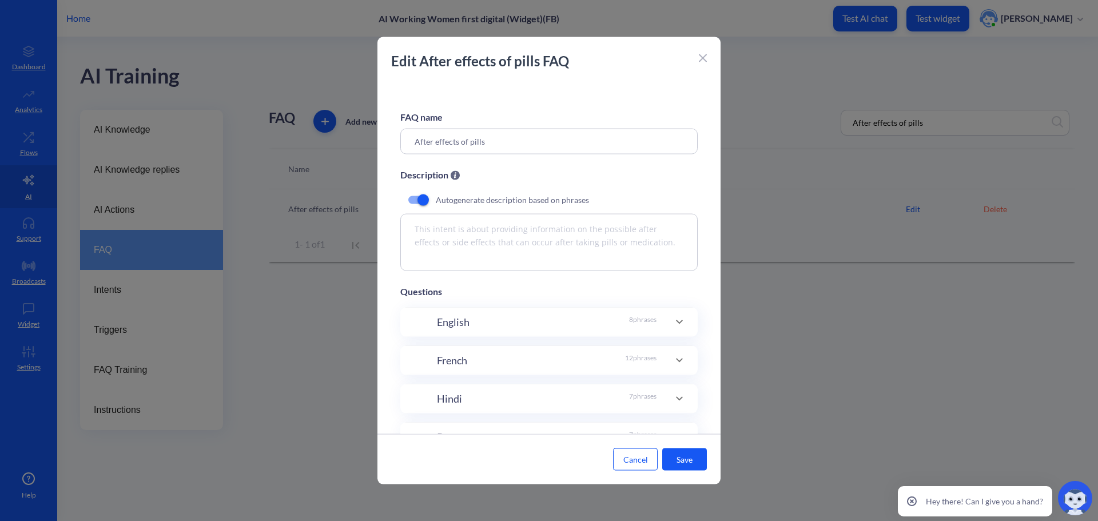
scroll to position [182, 0]
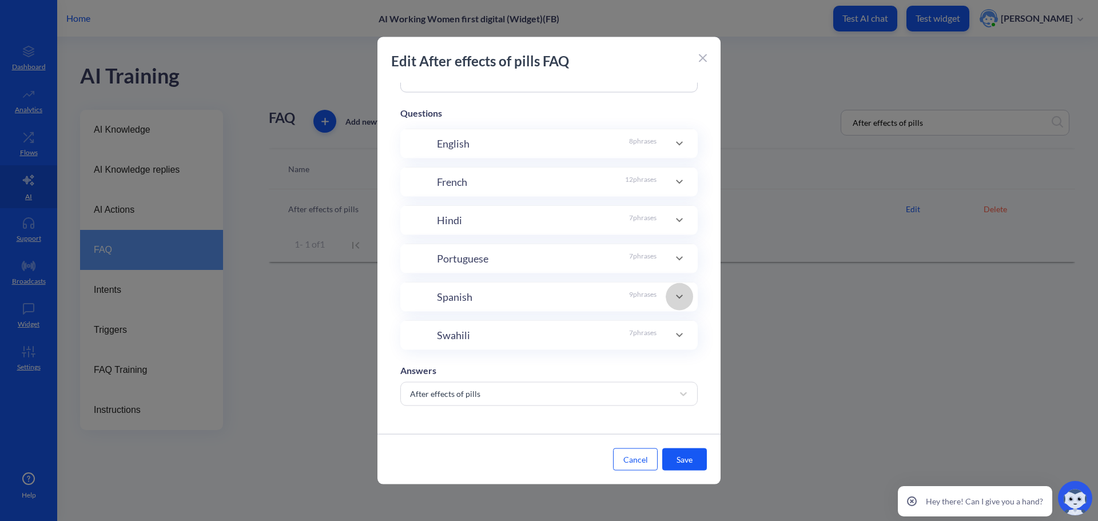
click at [674, 293] on icon at bounding box center [680, 297] width 14 height 14
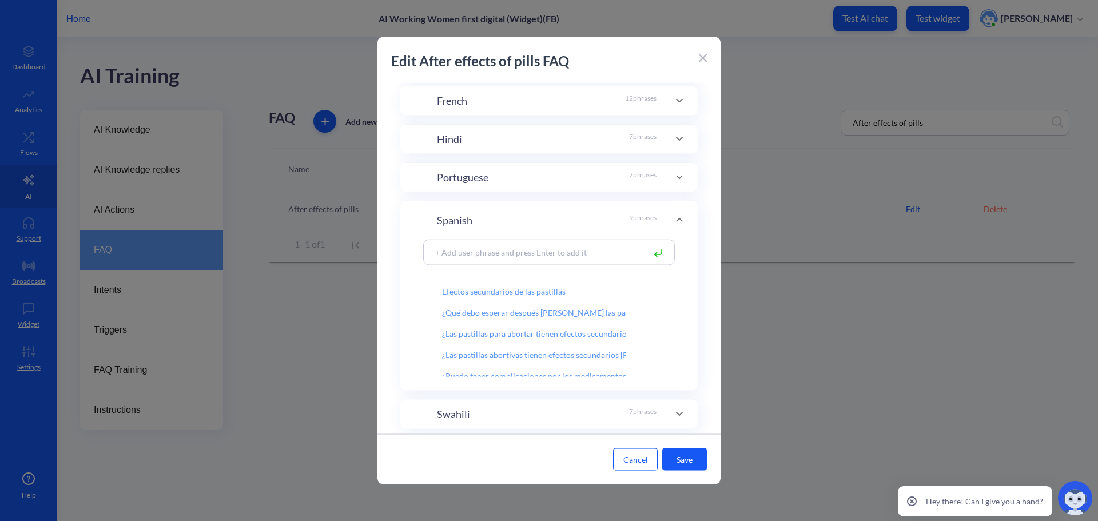
scroll to position [240, 0]
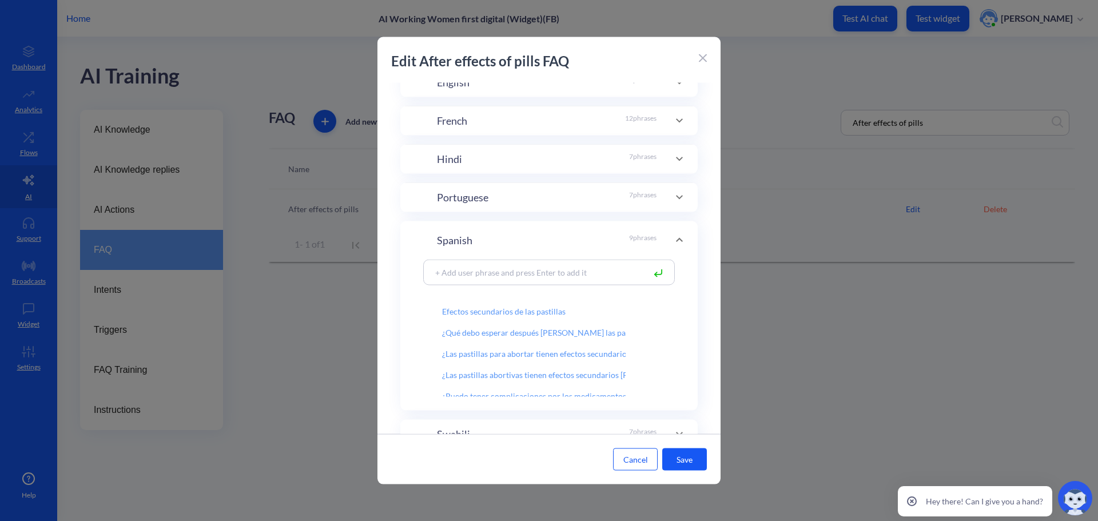
click at [666, 242] on span at bounding box center [679, 240] width 27 height 14
click at [679, 238] on icon at bounding box center [680, 240] width 14 height 14
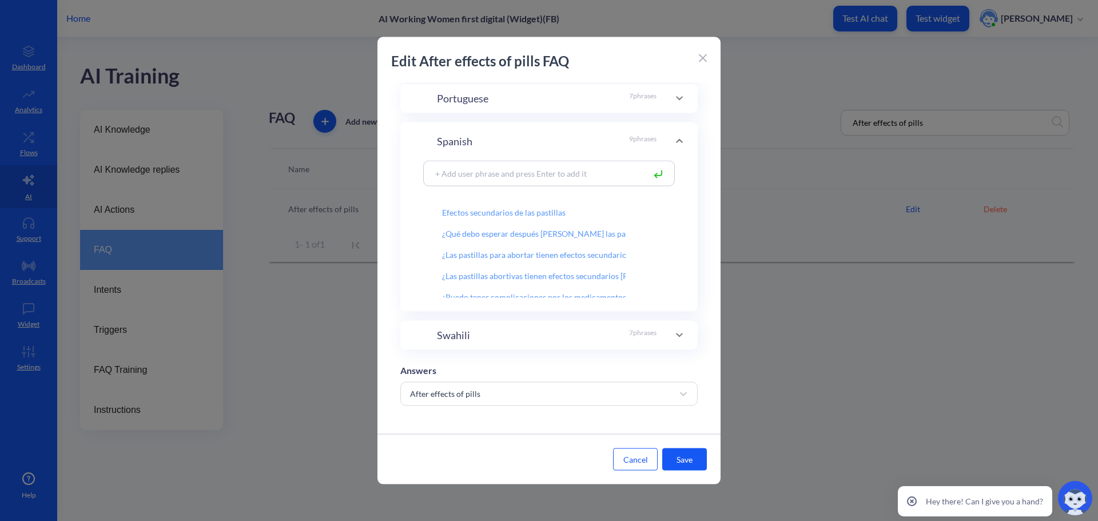
scroll to position [57, 0]
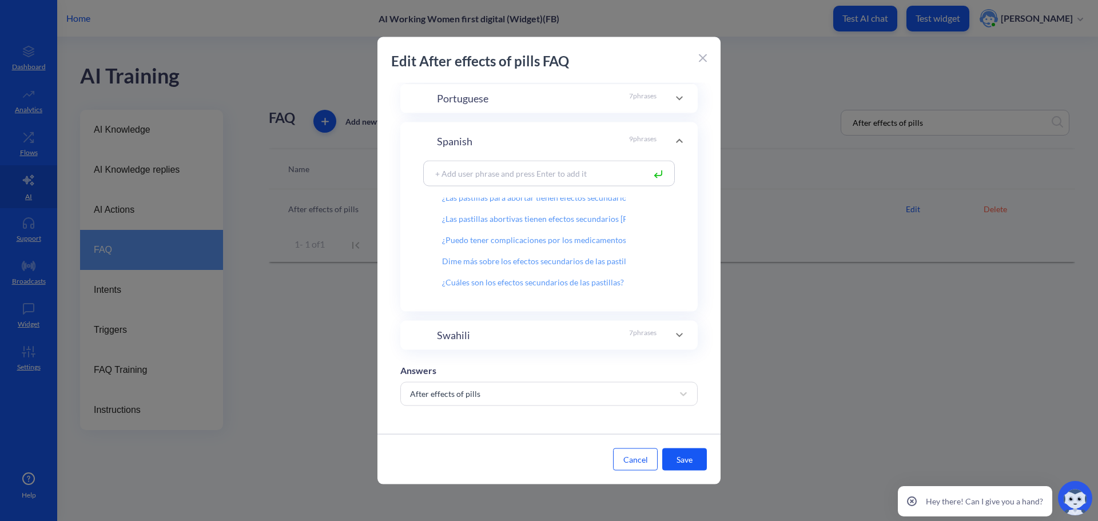
click at [666, 336] on span at bounding box center [679, 335] width 27 height 14
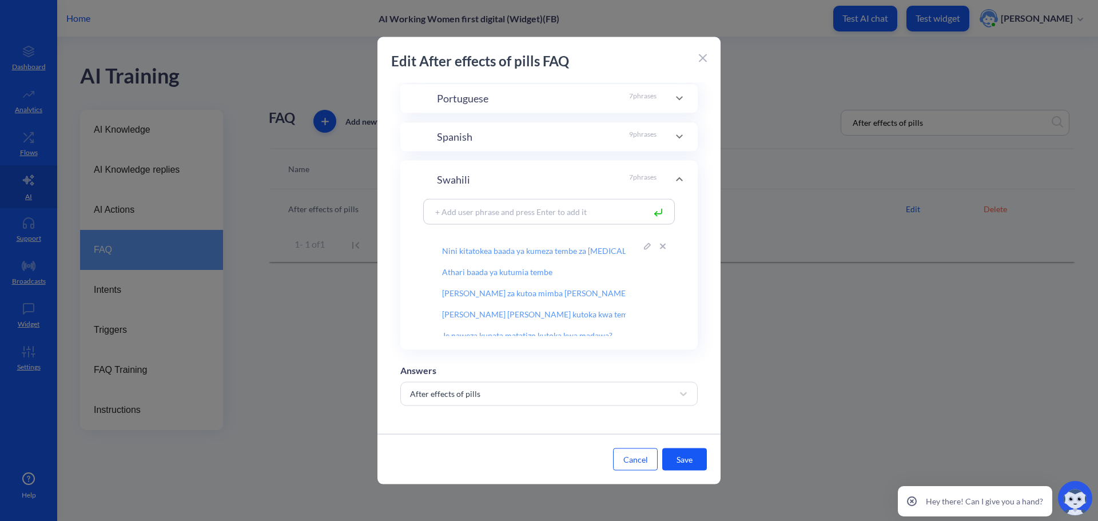
click at [607, 244] on input "Nini kitatokea baada ya kumeza tembe za mifepristone na misoprostol" at bounding box center [534, 245] width 220 height 19
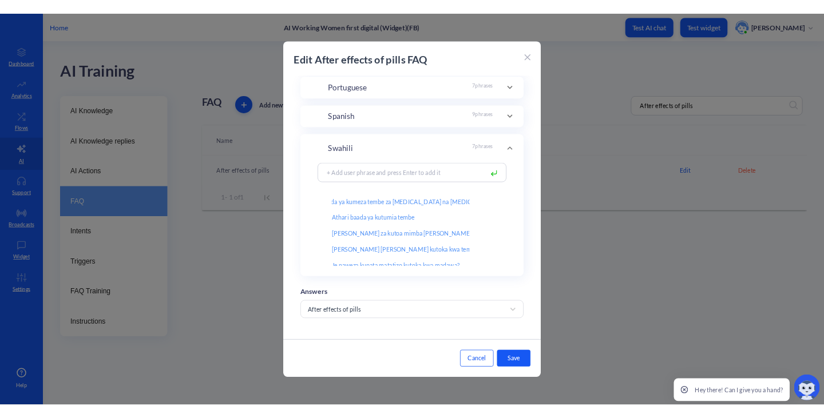
scroll to position [0, 0]
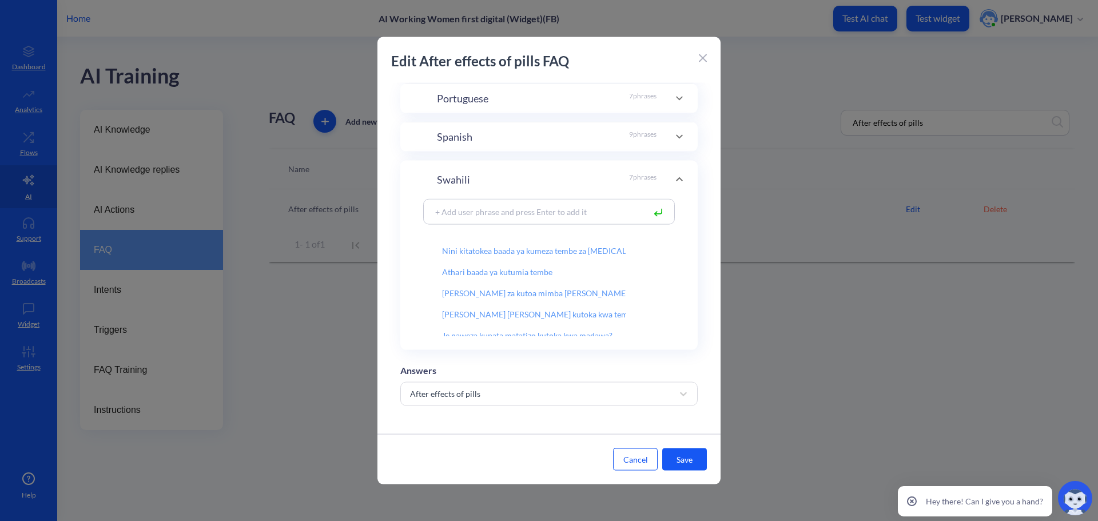
click at [704, 58] on icon at bounding box center [702, 58] width 7 height 7
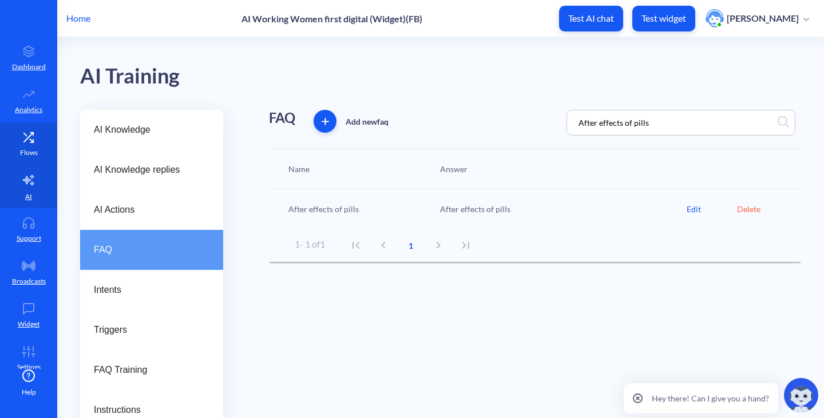
click at [26, 141] on icon at bounding box center [28, 137] width 23 height 11
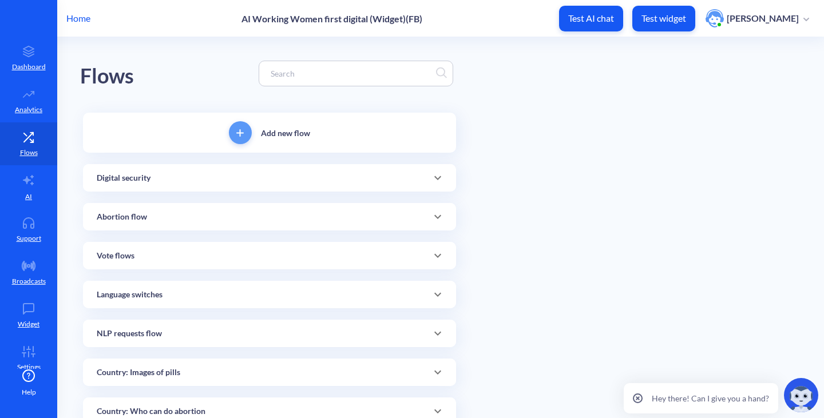
click at [336, 70] on input at bounding box center [350, 73] width 171 height 13
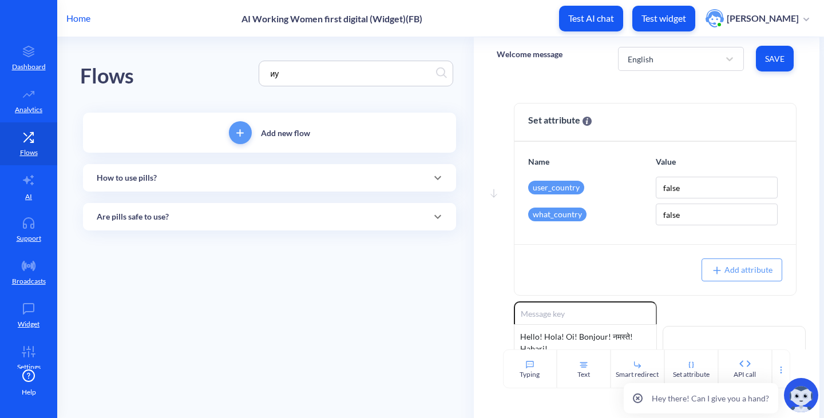
type input "и"
type input "begins 3 hours"
click at [191, 59] on div "Flows begins 3 hours" at bounding box center [269, 73] width 379 height 73
click at [168, 170] on div "How to use pills?" at bounding box center [269, 177] width 373 height 27
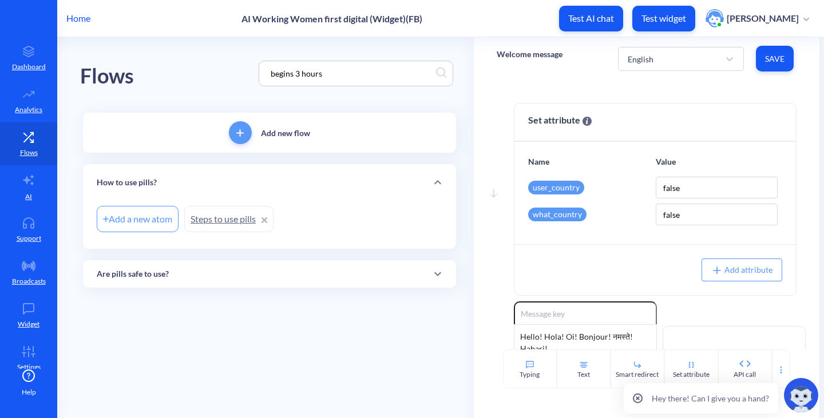
click at [210, 227] on link "Steps to use pills" at bounding box center [228, 219] width 89 height 26
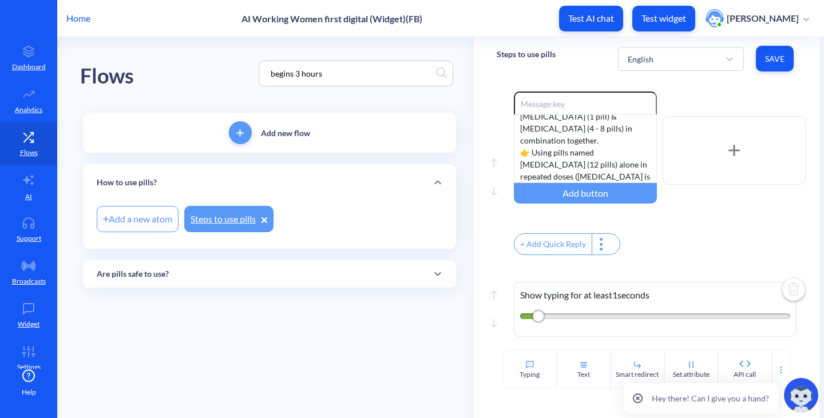
scroll to position [343, 0]
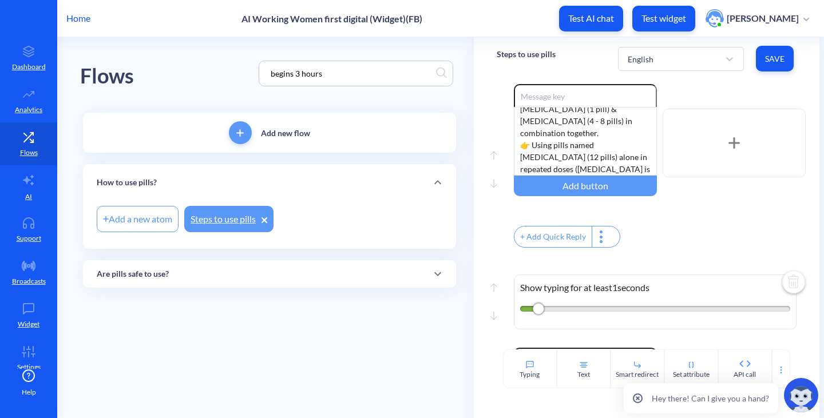
click at [292, 269] on div "Are pills safe to use?" at bounding box center [269, 274] width 345 height 12
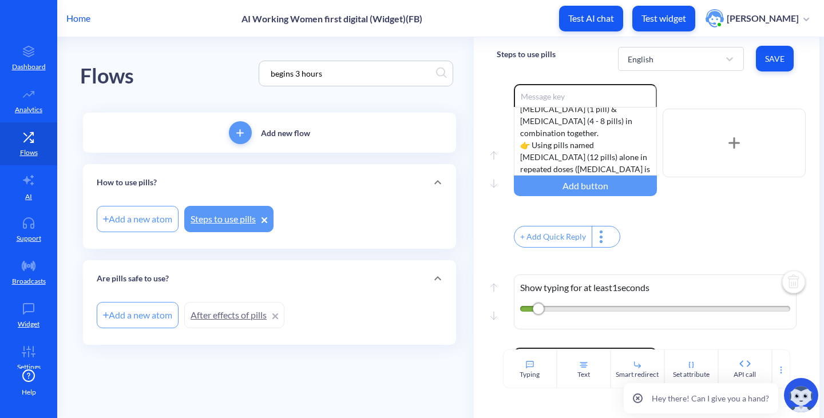
click at [230, 310] on link "After effects of pills" at bounding box center [234, 315] width 100 height 26
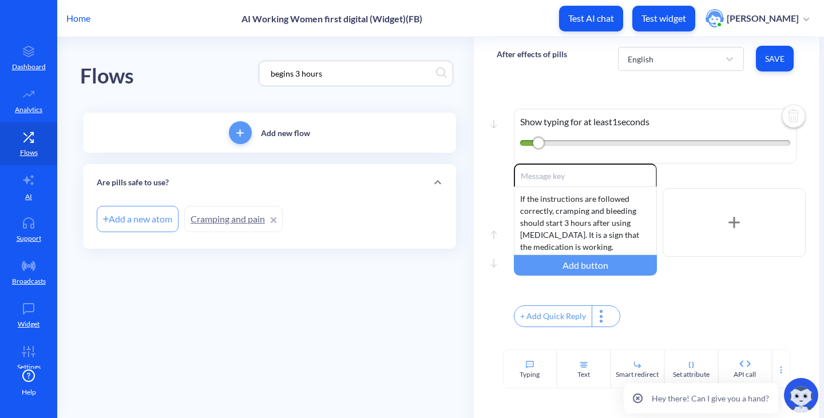
click at [211, 213] on link "Cramping and pain" at bounding box center [233, 219] width 98 height 26
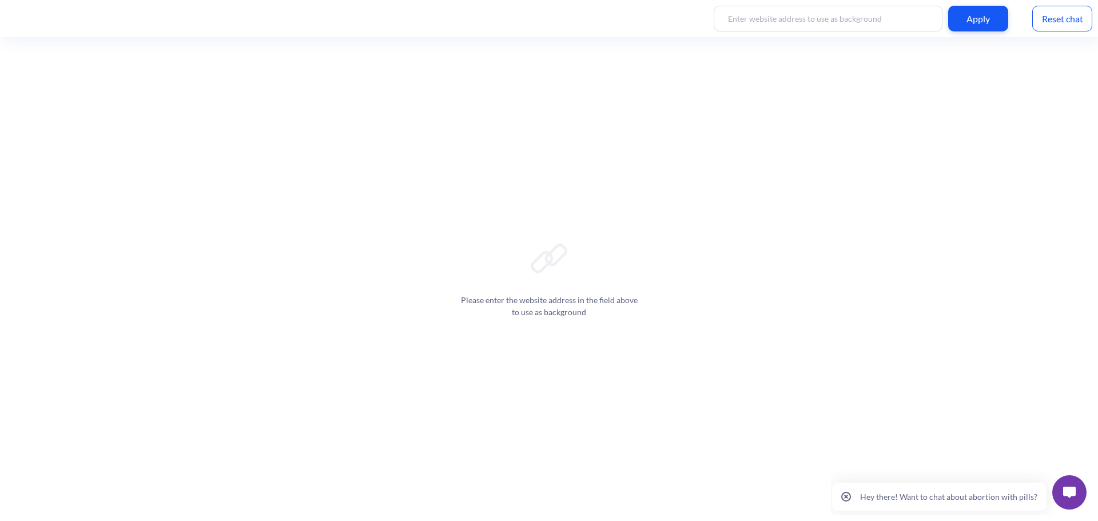
click at [1069, 501] on button at bounding box center [1069, 492] width 34 height 34
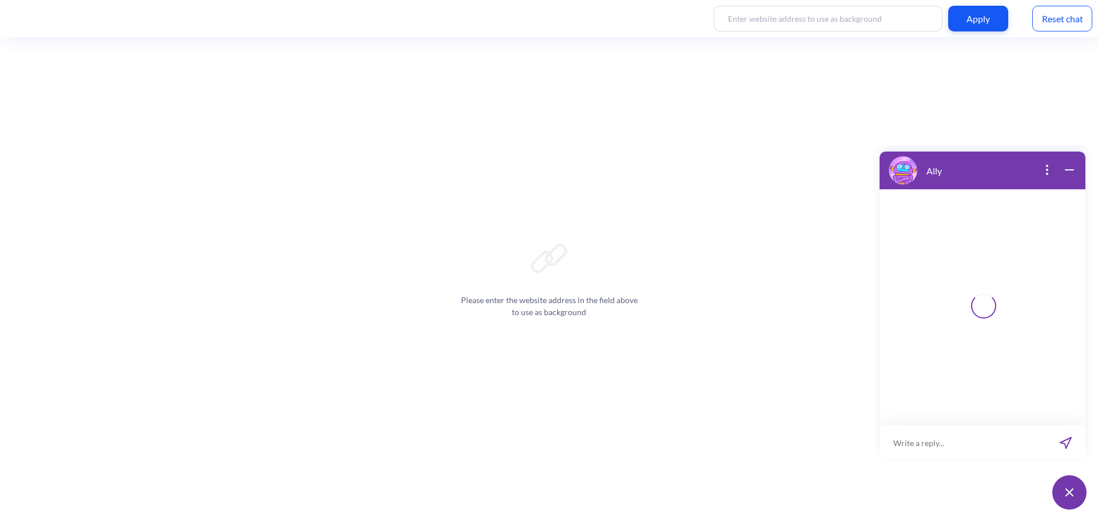
scroll to position [2, 0]
click at [927, 442] on input at bounding box center [975, 441] width 141 height 34
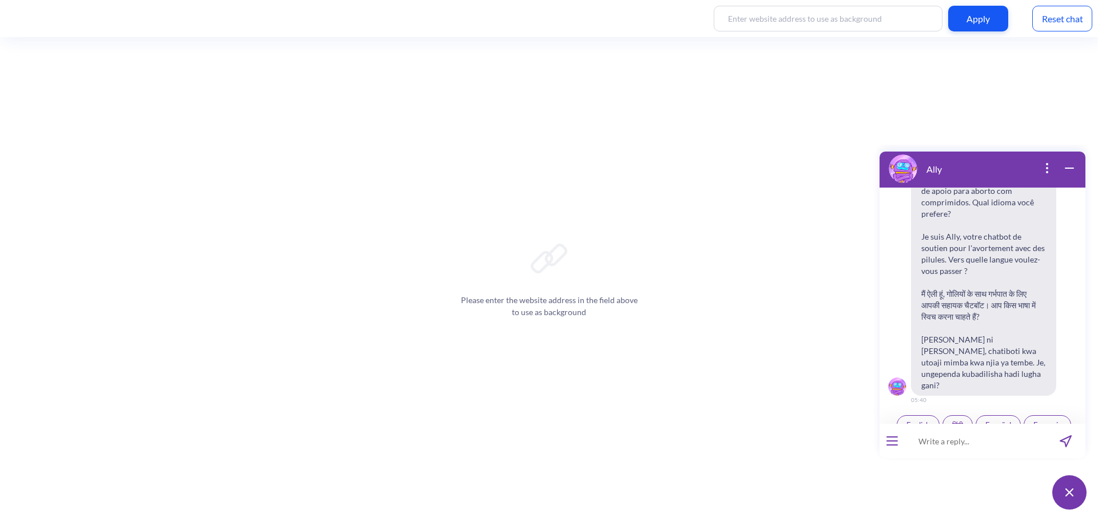
scroll to position [178, 0]
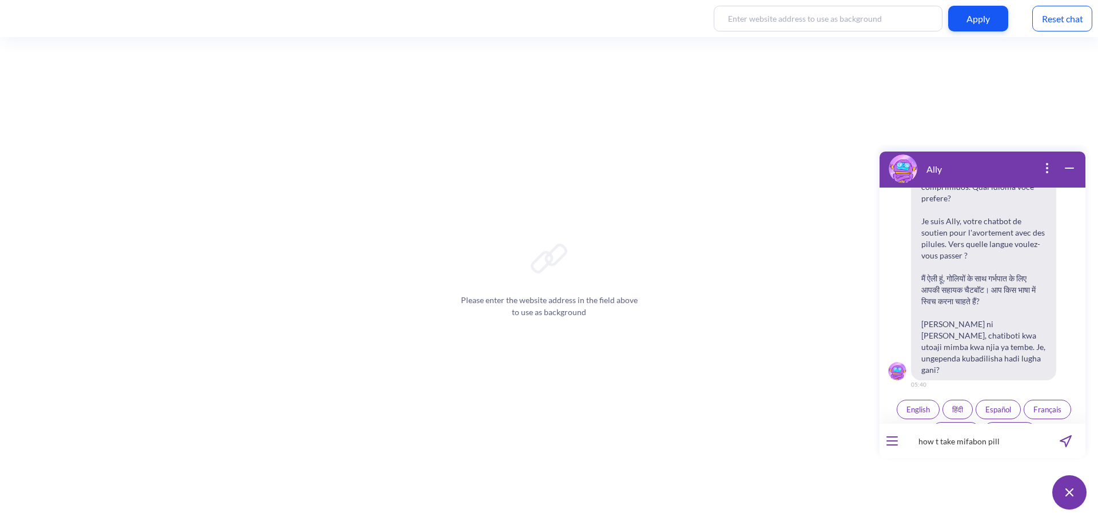
type input "how t take mifabon pills"
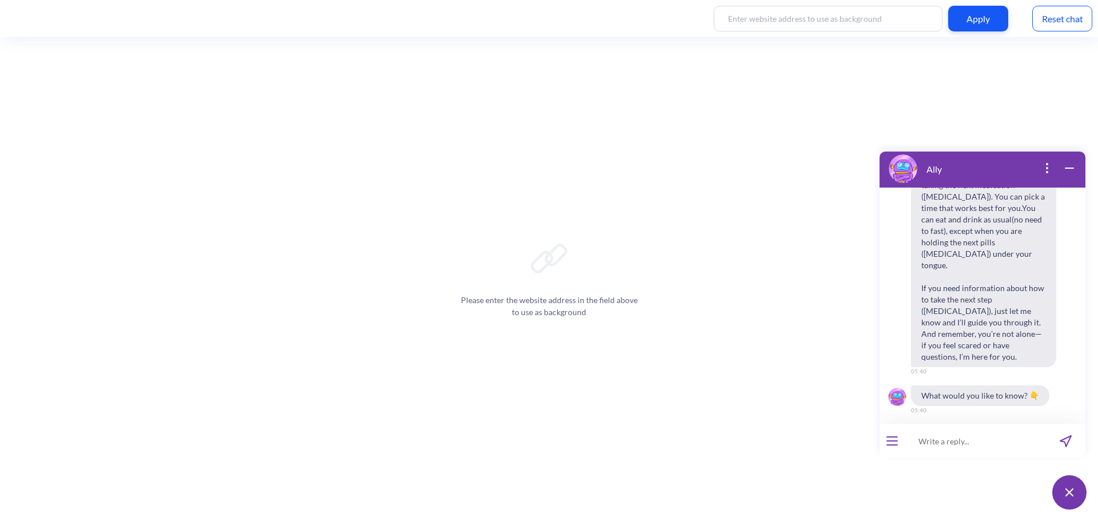
scroll to position [661, 0]
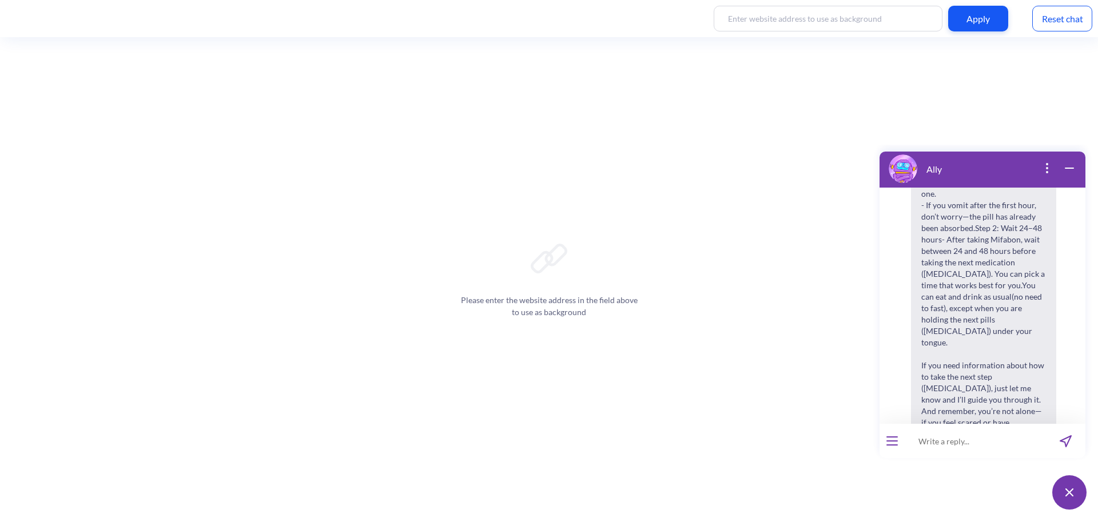
click at [948, 443] on input at bounding box center [975, 441] width 141 height 34
paste input "Nini kitatokea baada ya kumeza tembe za [MEDICAL_DATA] na [MEDICAL_DATA]"
type input "Nini kitatokea baada ya kumeza tembe za [MEDICAL_DATA] na [MEDICAL_DATA]"
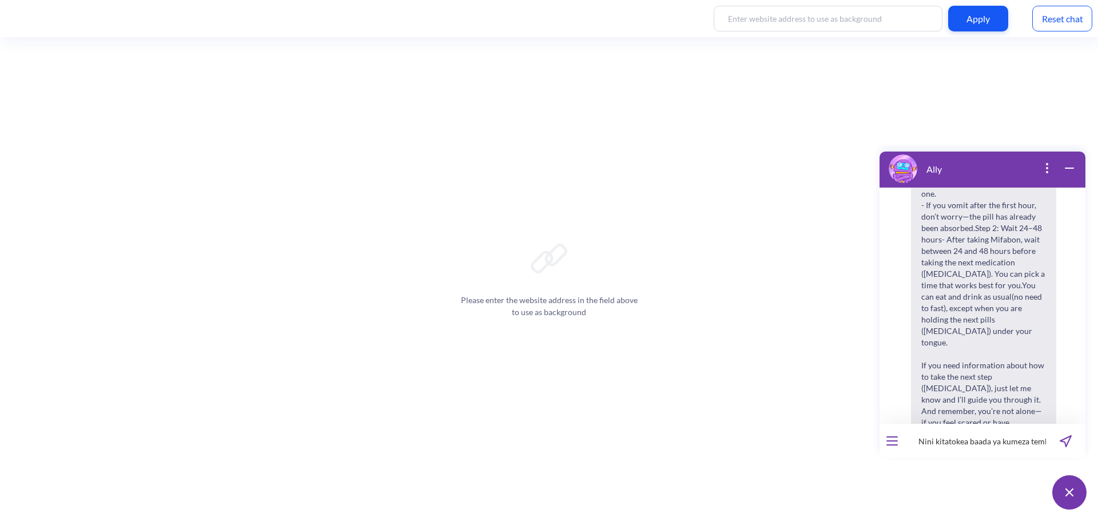
click at [1067, 432] on button "send message" at bounding box center [1065, 441] width 39 height 34
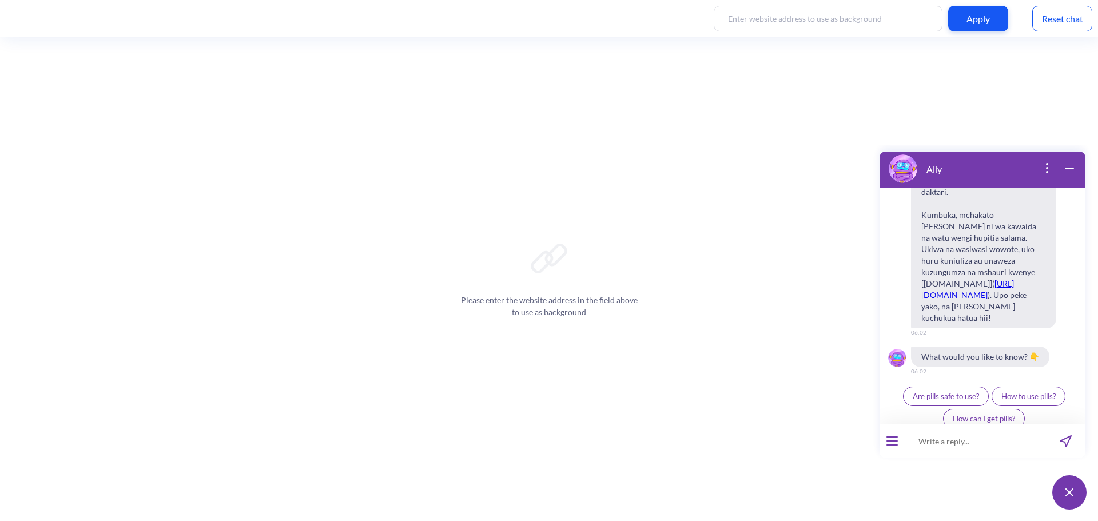
scroll to position [1681, 0]
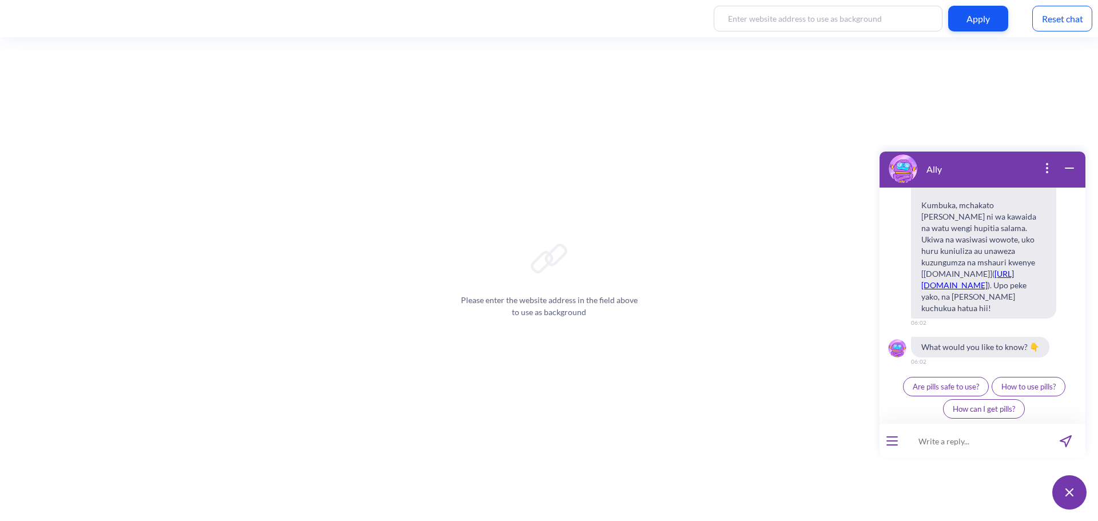
click at [948, 444] on input at bounding box center [975, 441] width 141 height 34
paste input "What will happen after taking [MEDICAL_DATA] and [MEDICAL_DATA] pills"
type input "What will happen after taking [MEDICAL_DATA] and [MEDICAL_DATA] pills"
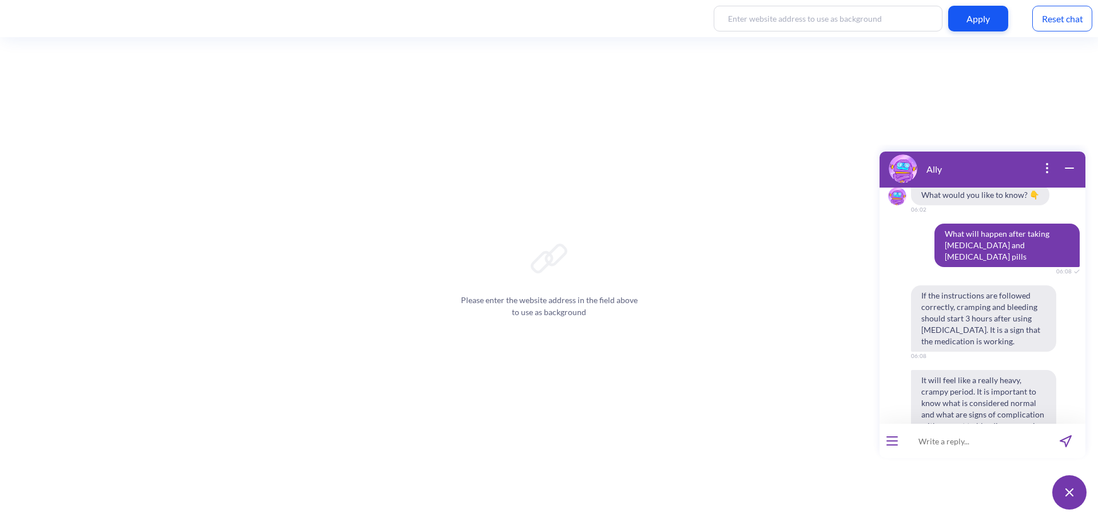
scroll to position [1826, 0]
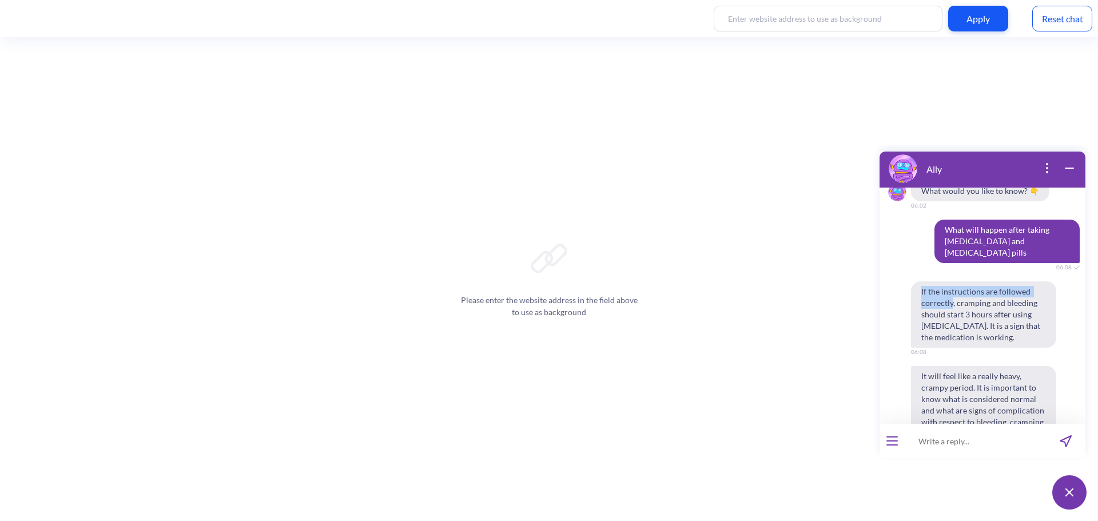
drag, startPoint x: 918, startPoint y: 292, endPoint x: 951, endPoint y: 303, distance: 34.4
click at [951, 303] on span "If the instructions are followed correctly, cramping and bleeding should start …" at bounding box center [983, 314] width 145 height 66
copy span "If the instructions are followed correctly"
click at [1076, 160] on div "Ally" at bounding box center [983, 169] width 206 height 38
click at [1064, 25] on div "Reset chat" at bounding box center [1062, 19] width 60 height 26
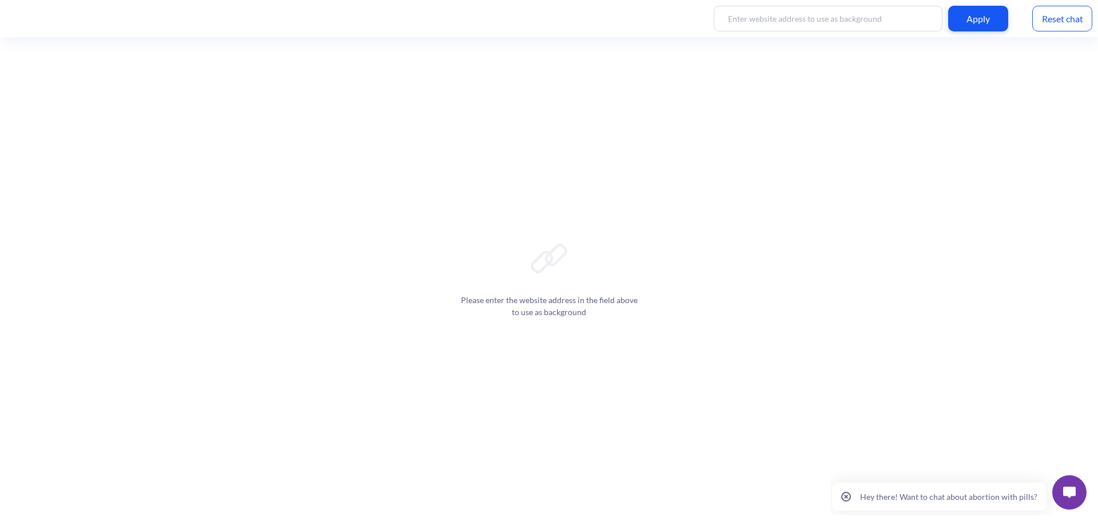
click at [1067, 488] on img at bounding box center [1069, 492] width 13 height 11
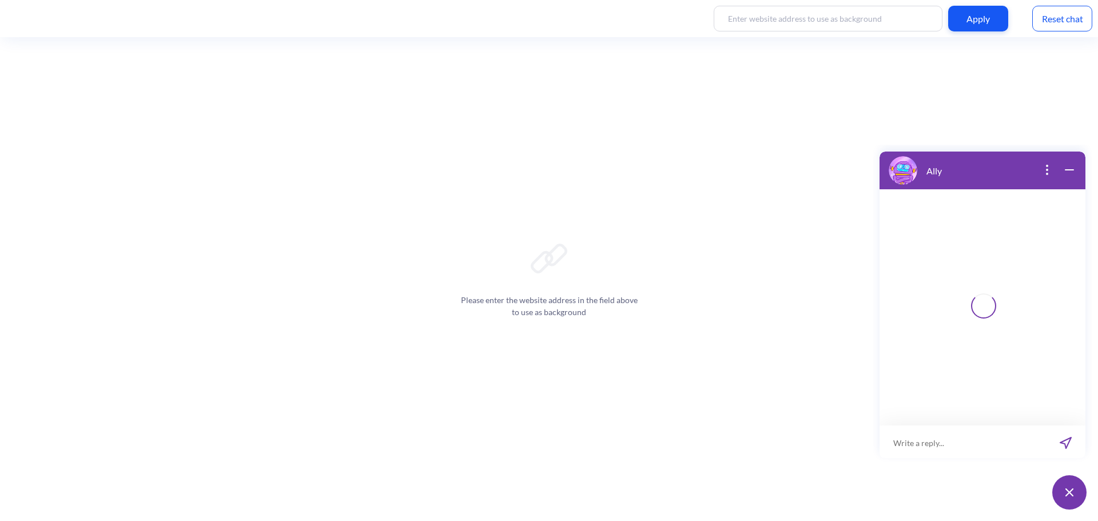
scroll to position [2, 0]
click at [945, 431] on input at bounding box center [975, 441] width 141 height 34
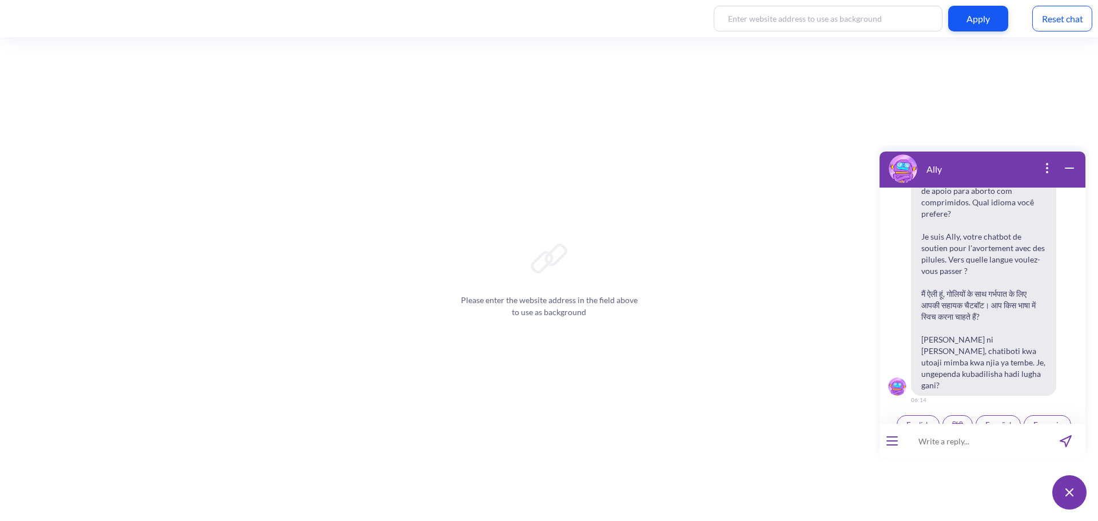
scroll to position [178, 0]
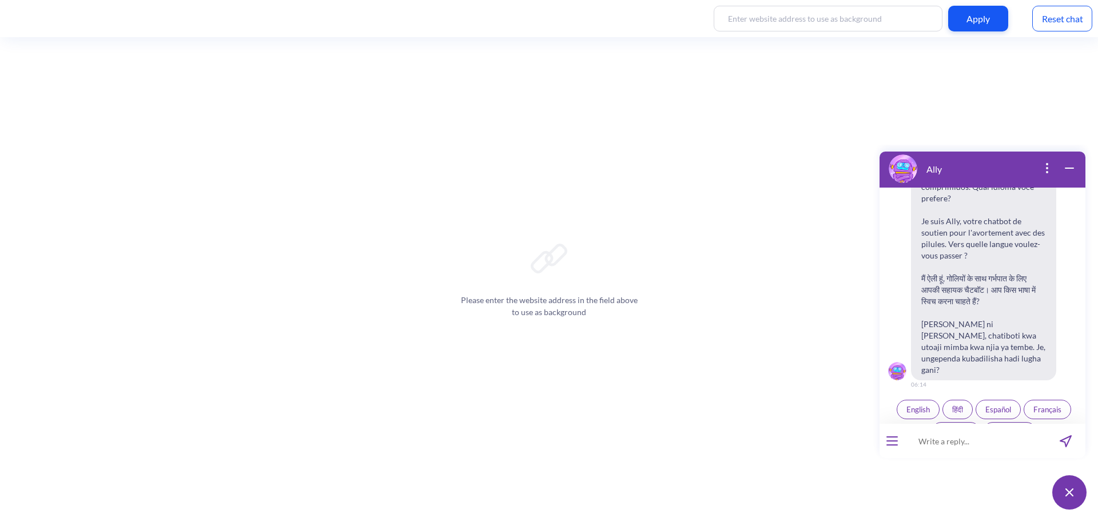
paste input "Nini kitatokea baada ya kumeza tembe za [MEDICAL_DATA] na [MEDICAL_DATA]"
type input "Nini kitatokea baada ya kumeza tembe za [MEDICAL_DATA] na [MEDICAL_DATA]"
click at [897, 400] on button "English" at bounding box center [918, 409] width 43 height 19
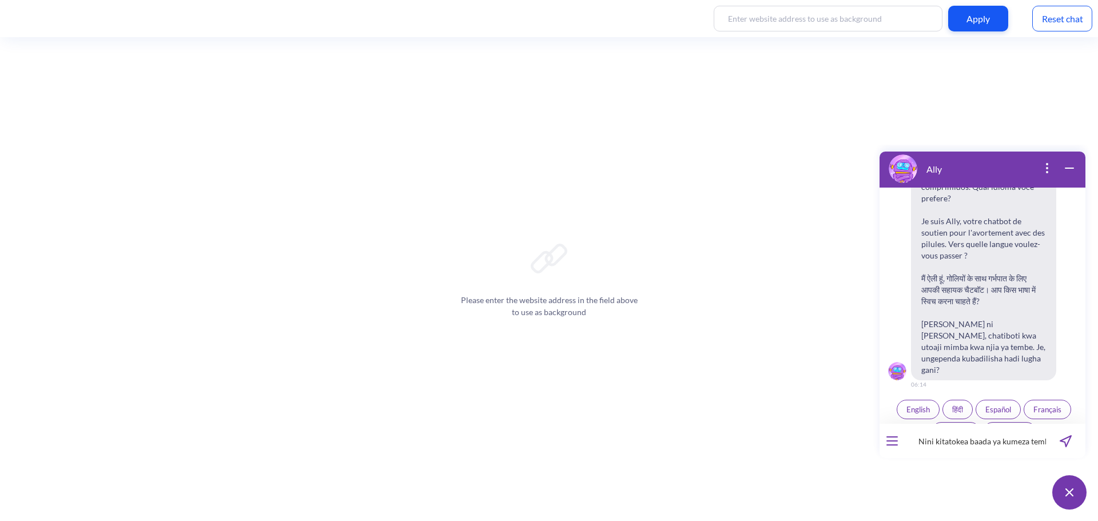
scroll to position [172, 0]
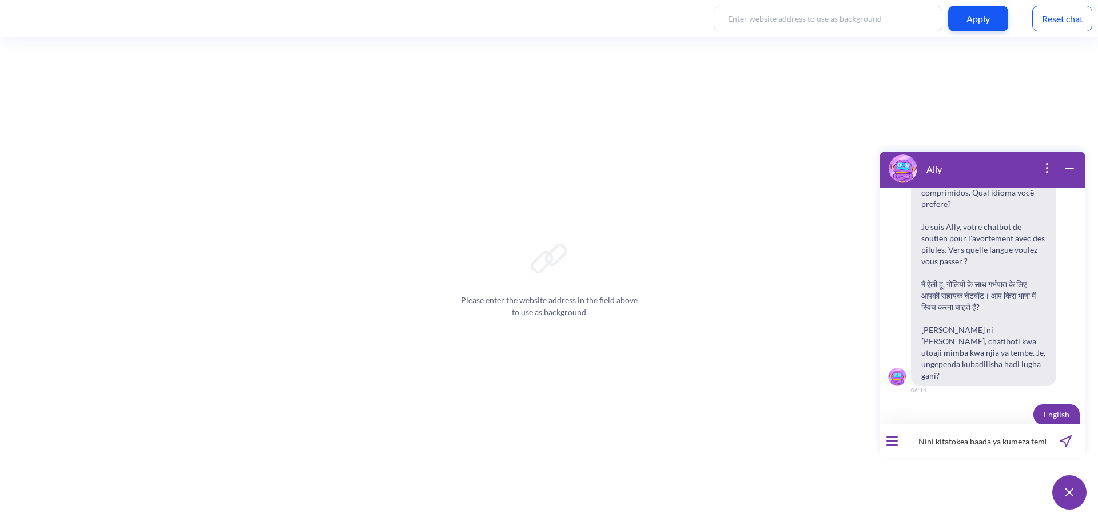
click at [1067, 442] on icon "send message" at bounding box center [1066, 441] width 12 height 12
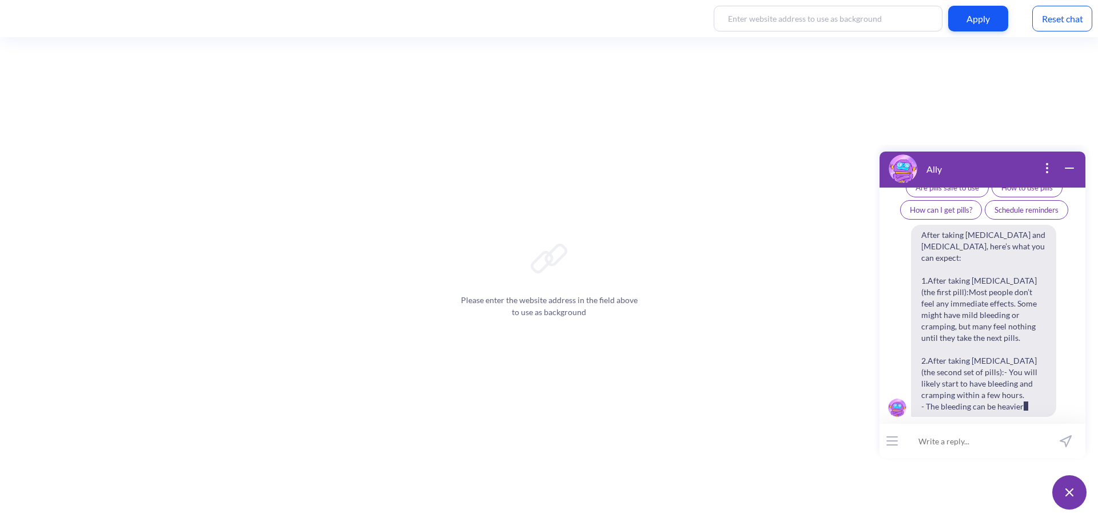
scroll to position [727, 0]
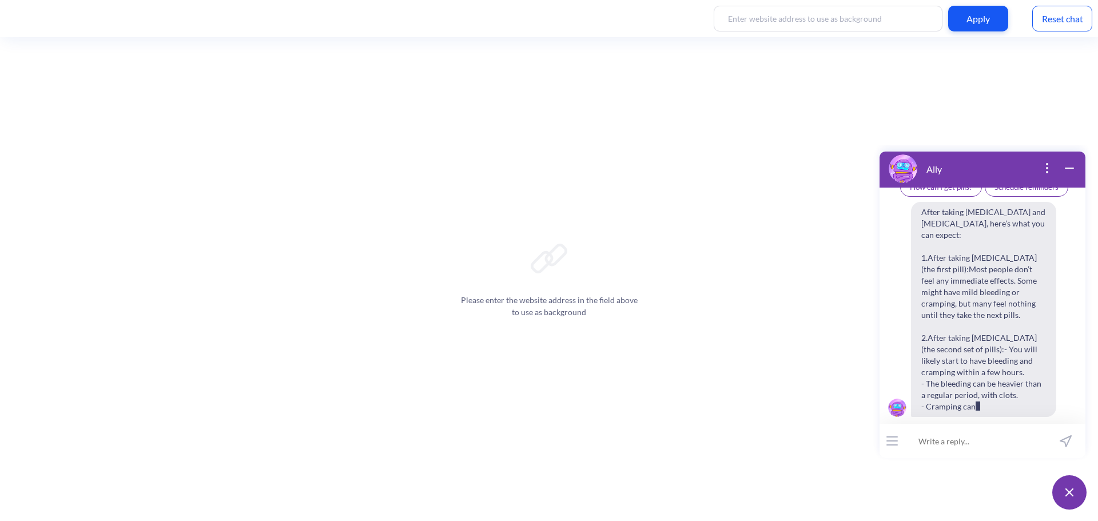
click at [1084, 22] on div "Reset chat" at bounding box center [1062, 19] width 60 height 26
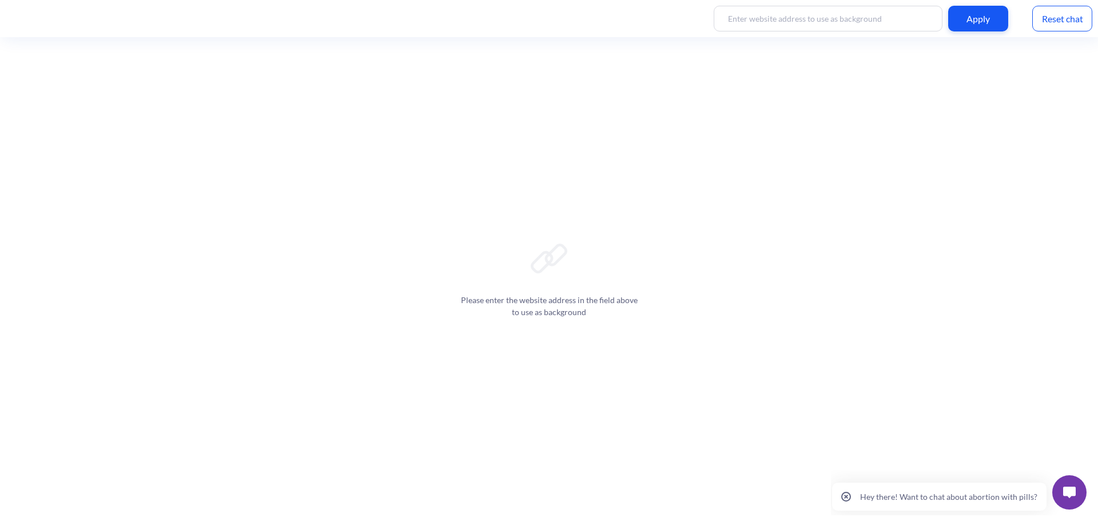
click at [1061, 492] on button at bounding box center [1069, 492] width 34 height 34
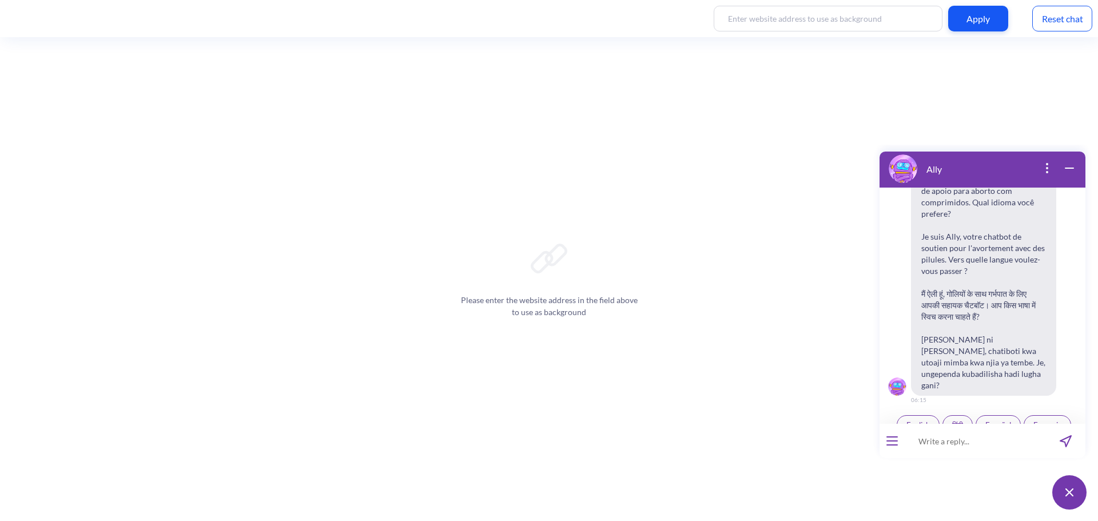
scroll to position [178, 0]
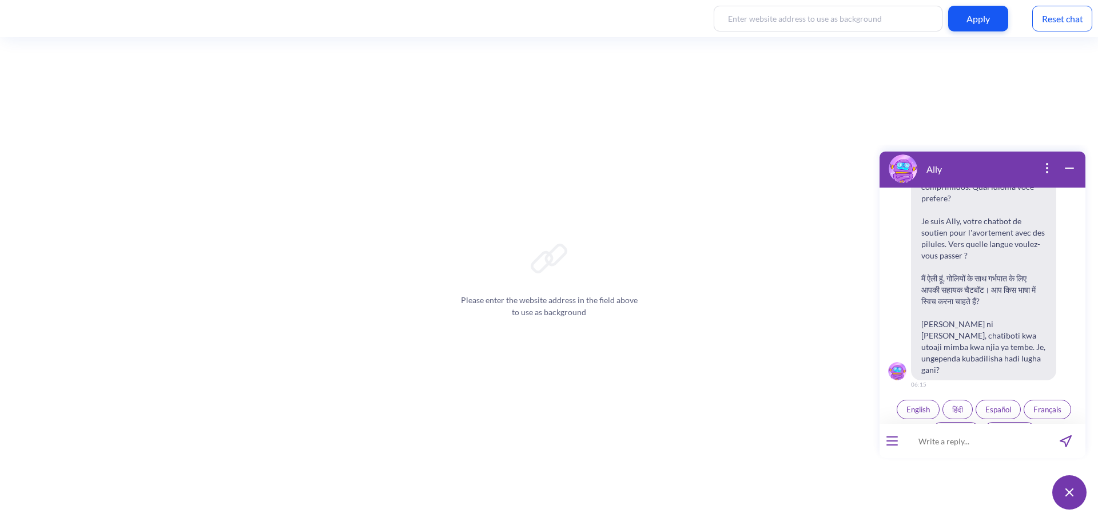
click at [985, 446] on input at bounding box center [975, 441] width 141 height 34
paste input "Nini kitatokea baada ya kumeza tembe za [MEDICAL_DATA] na [MEDICAL_DATA]"
type input "Nini kitatokea baada ya kumeza tembe za [MEDICAL_DATA] na [MEDICAL_DATA]"
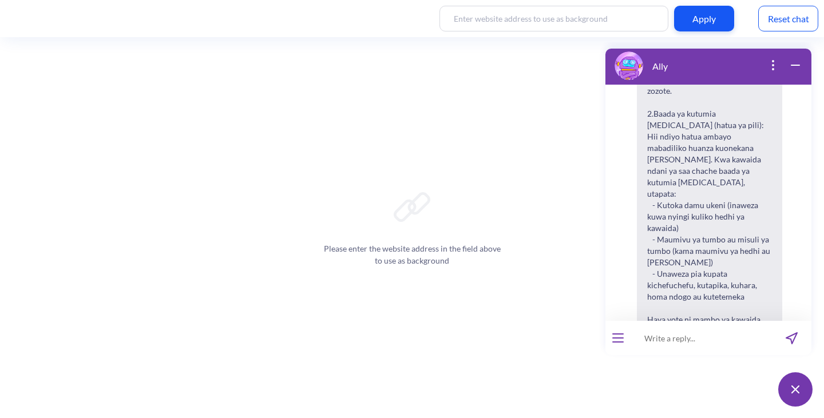
scroll to position [603, 0]
click at [647, 346] on input at bounding box center [700, 338] width 141 height 34
click at [781, 22] on div "Reset chat" at bounding box center [788, 19] width 60 height 26
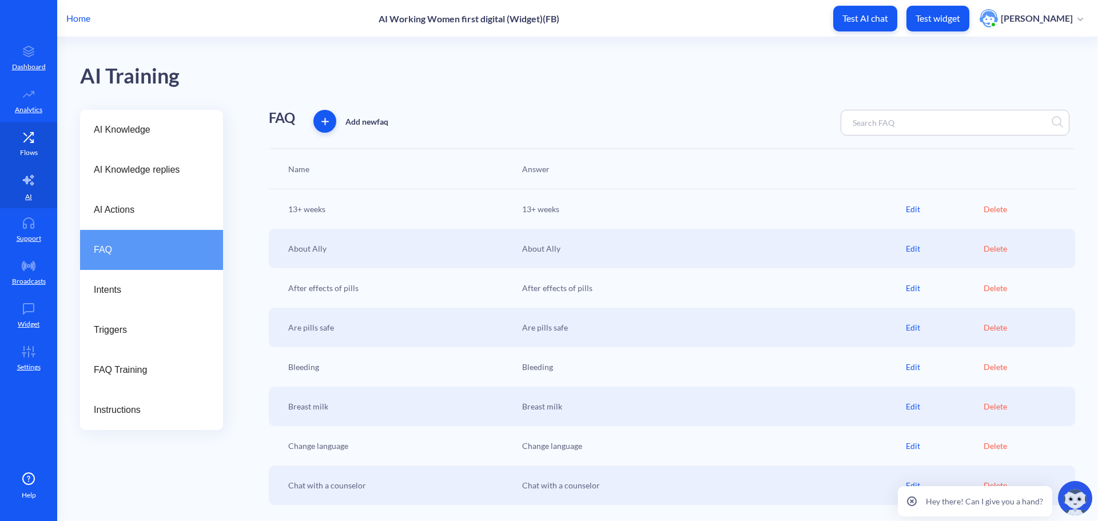
click at [42, 154] on link "Flows" at bounding box center [28, 143] width 57 height 43
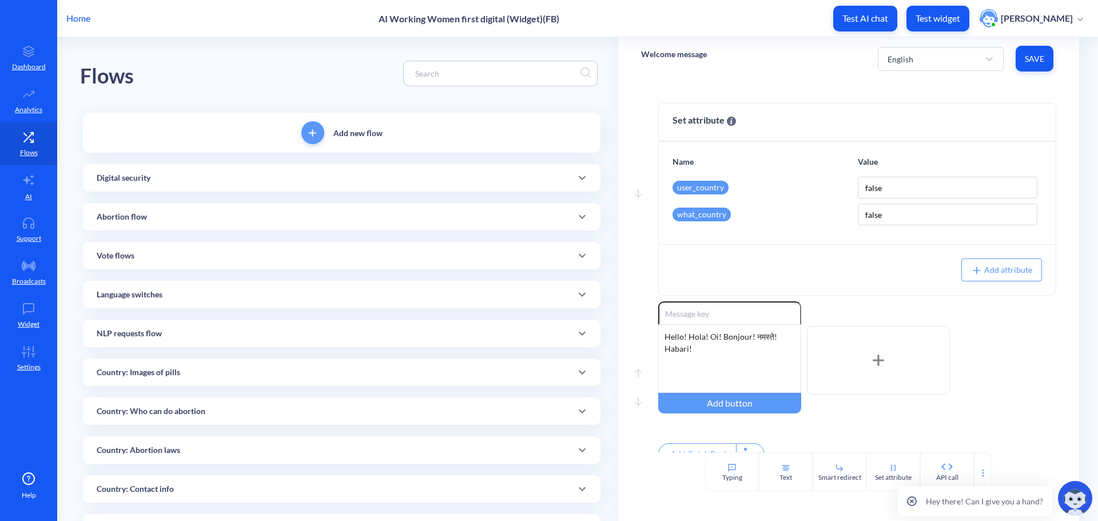
click at [434, 76] on input at bounding box center [494, 73] width 171 height 13
paste input "After effects of pills"
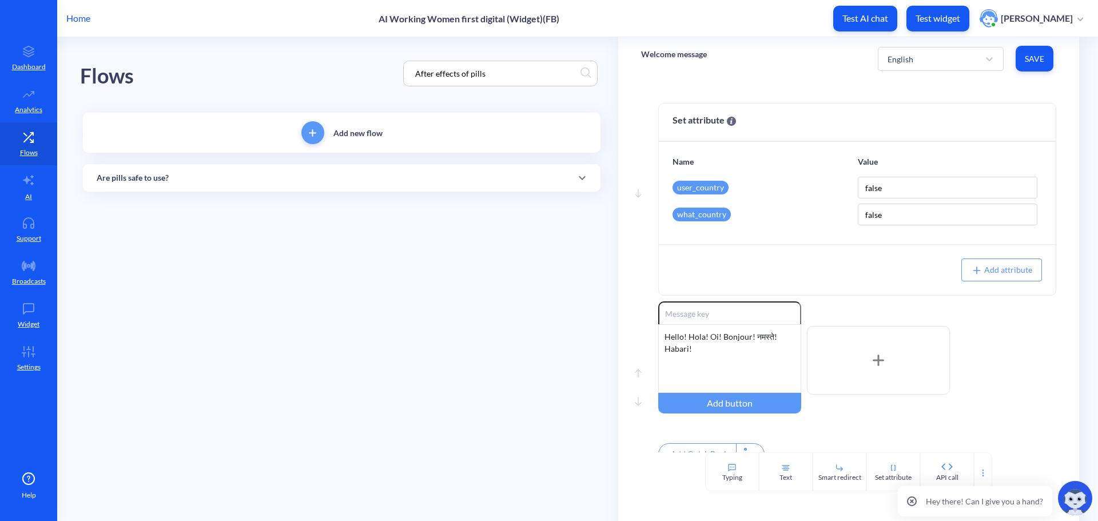
click at [252, 173] on div "Are pills safe to use?" at bounding box center [342, 178] width 490 height 12
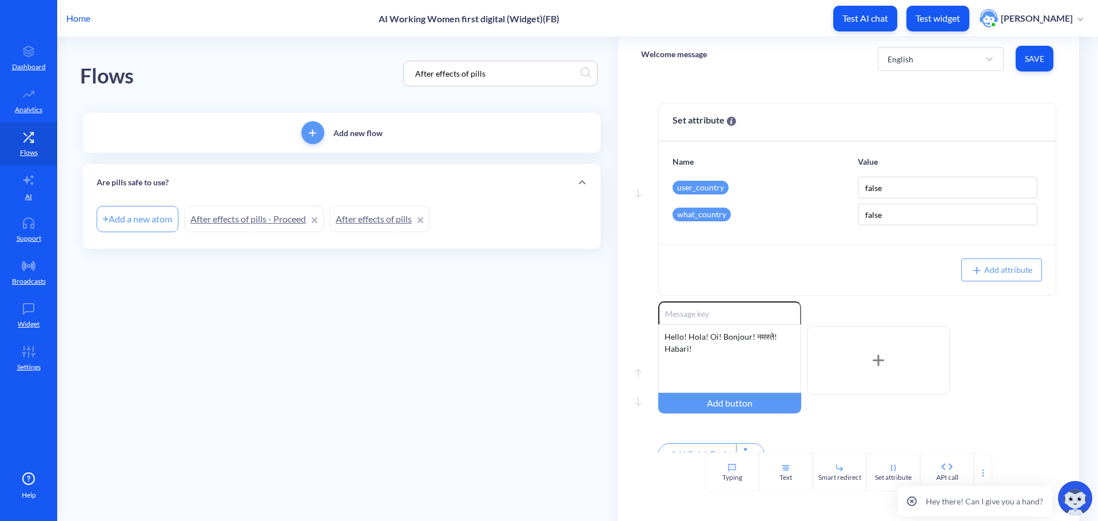
click at [392, 220] on link "After effects of pills" at bounding box center [379, 219] width 100 height 26
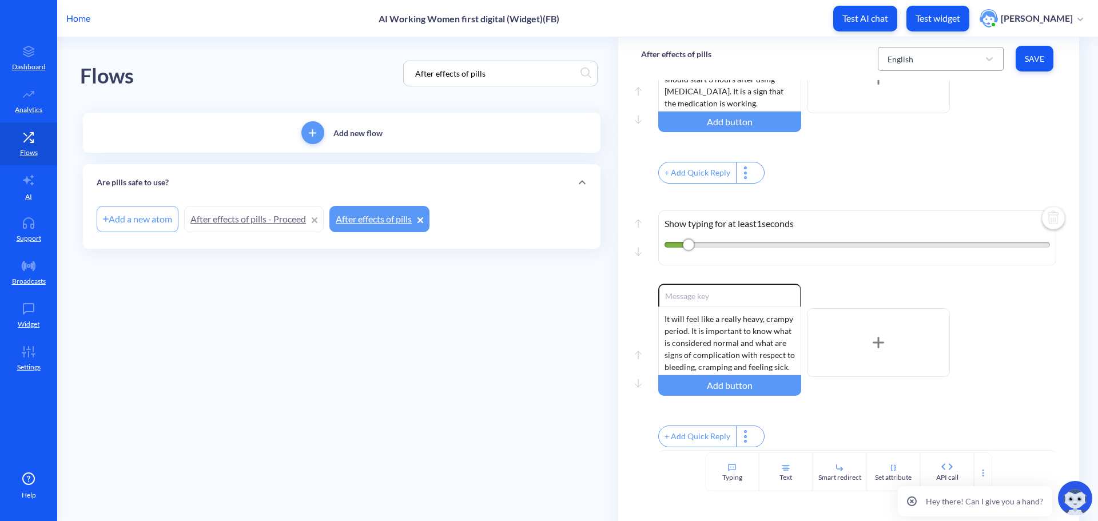
scroll to position [125, 0]
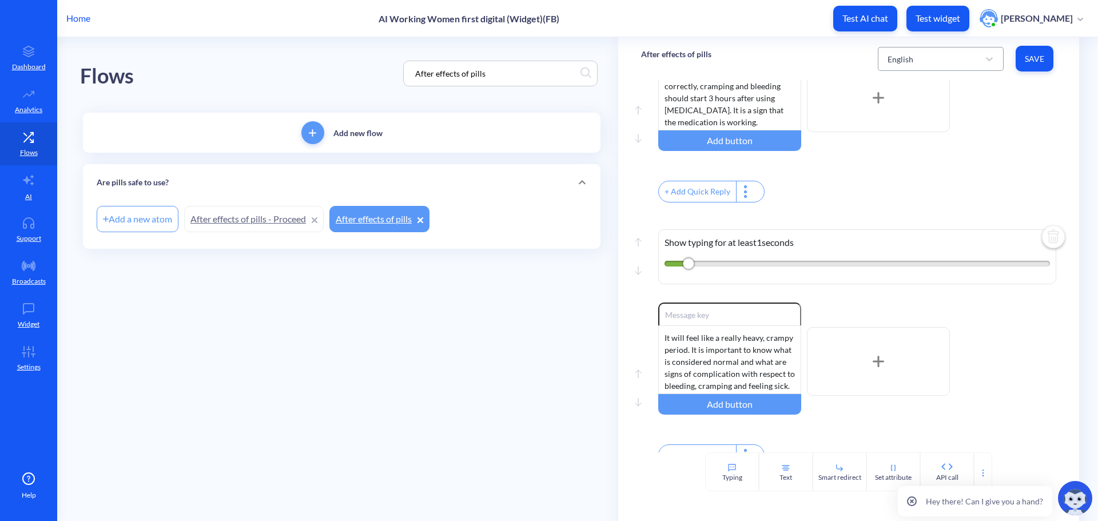
click at [948, 55] on div "English" at bounding box center [930, 59] width 97 height 21
click at [908, 194] on div "Swahili" at bounding box center [941, 194] width 126 height 21
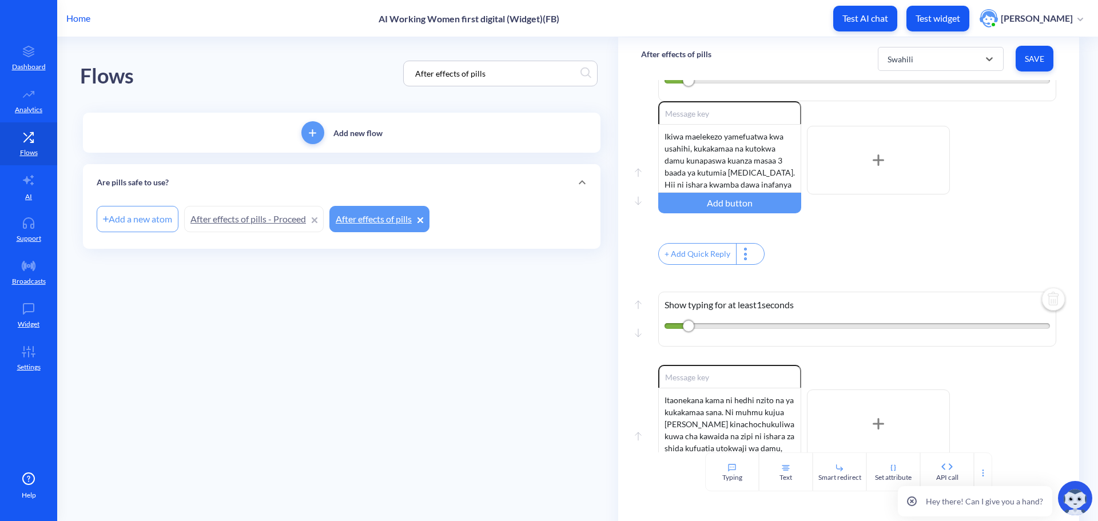
scroll to position [0, 0]
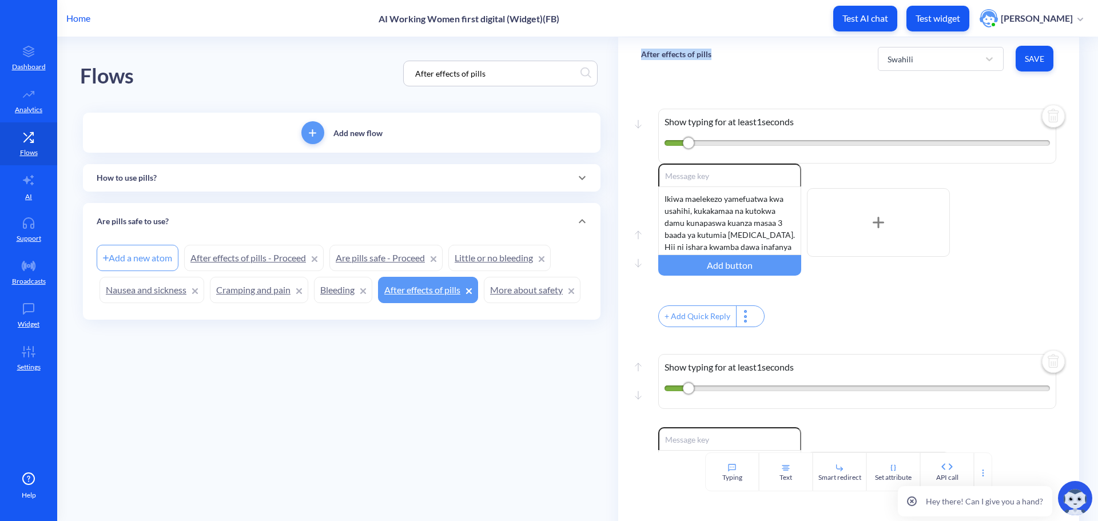
drag, startPoint x: 722, startPoint y: 50, endPoint x: 638, endPoint y: 53, distance: 84.1
click at [638, 53] on div "After effects of pills Swahili Save" at bounding box center [848, 58] width 461 height 43
copy p "After effects of pills"
drag, startPoint x: 502, startPoint y: 69, endPoint x: 155, endPoint y: 58, distance: 346.7
click at [166, 67] on div "Flows After effects of pills" at bounding box center [341, 73] width 523 height 73
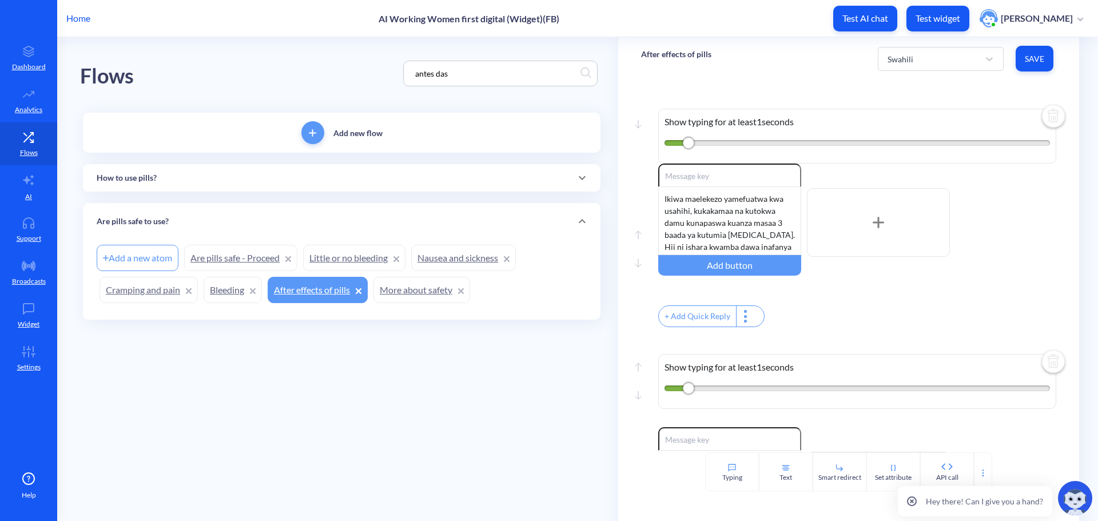
click at [434, 284] on link "More about safety" at bounding box center [421, 290] width 97 height 26
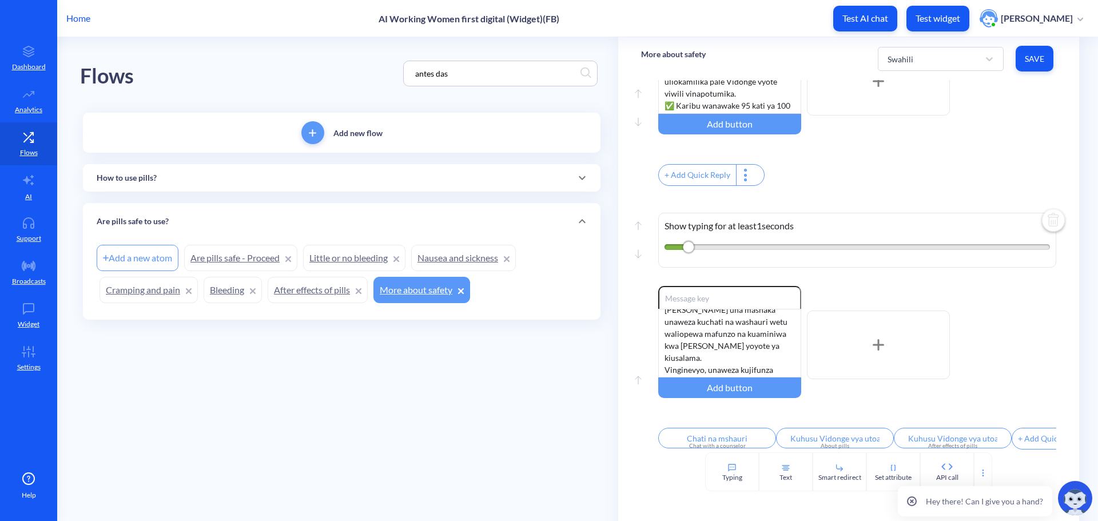
scroll to position [22, 0]
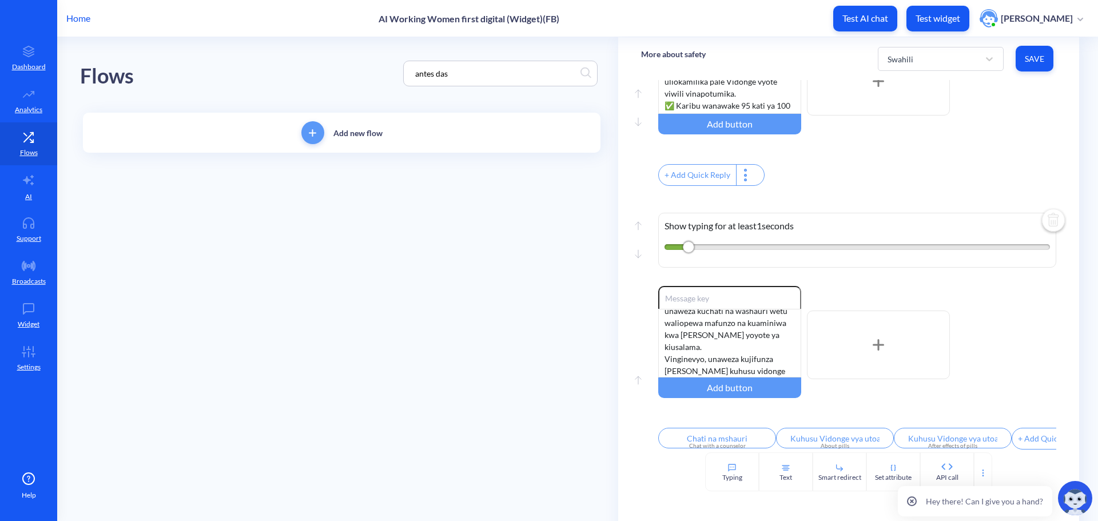
click at [506, 73] on input "antes das" at bounding box center [494, 73] width 171 height 13
click at [311, 218] on div "How to use pills?" at bounding box center [342, 217] width 490 height 12
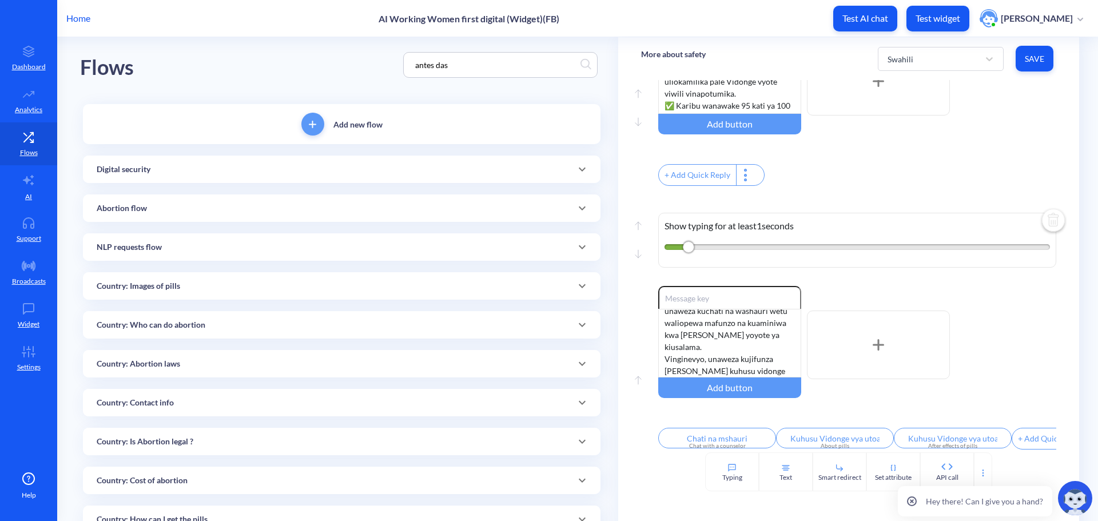
scroll to position [0, 0]
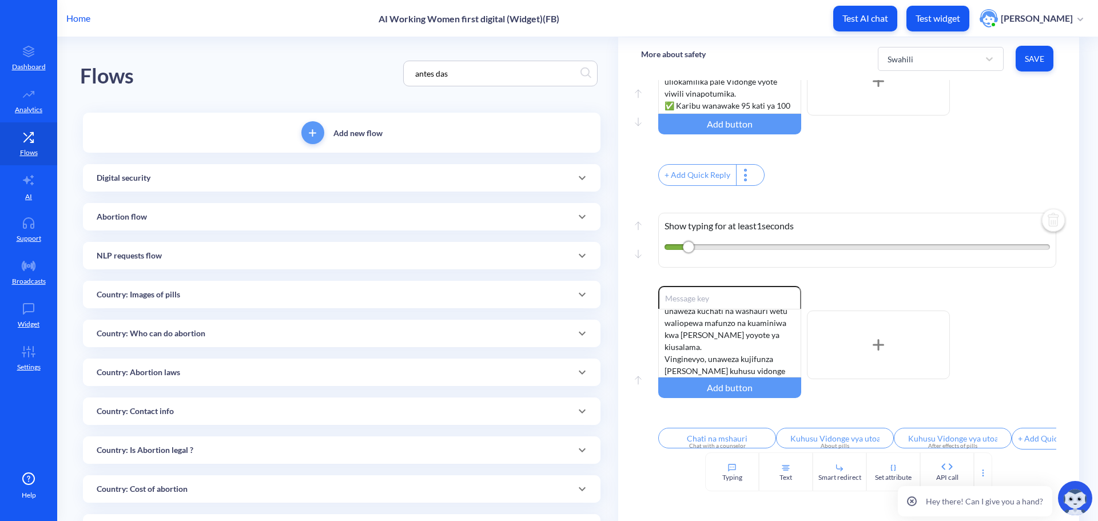
drag, startPoint x: 486, startPoint y: 74, endPoint x: 262, endPoint y: 71, distance: 223.6
click at [272, 71] on div "Flows antes das" at bounding box center [341, 73] width 523 height 73
click at [426, 72] on input "deveter emmente" at bounding box center [494, 73] width 171 height 13
click at [430, 73] on input "deveter emmente" at bounding box center [494, 73] width 171 height 13
click at [454, 74] on input "deve ter emmente" at bounding box center [494, 73] width 171 height 13
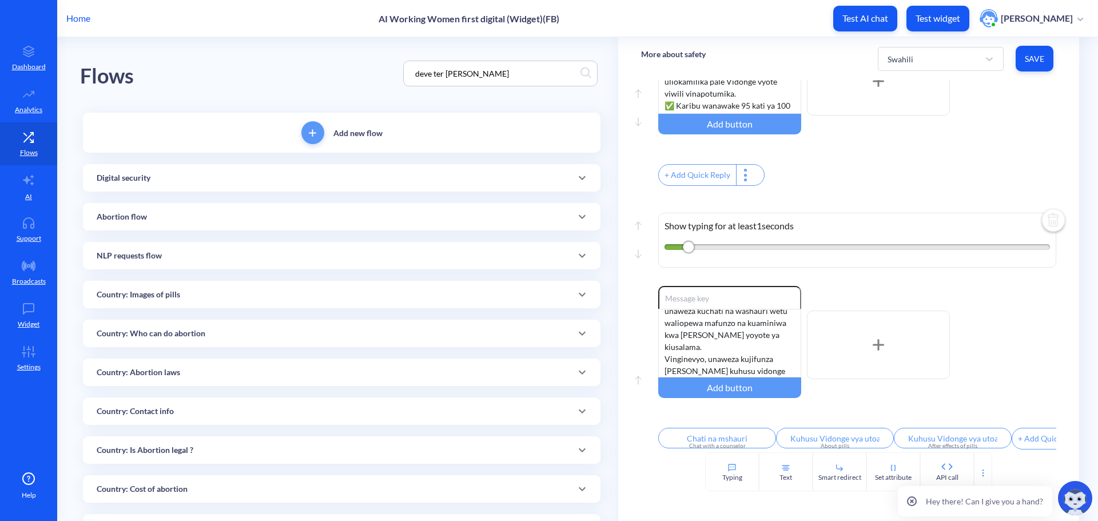
type input "deve ter em mente"
click at [362, 61] on div "Flows deve ter em mente" at bounding box center [341, 73] width 523 height 73
click at [510, 75] on input "deve ter em mente" at bounding box center [494, 73] width 171 height 13
click at [369, 52] on div "Flows deve ter em mente" at bounding box center [341, 73] width 523 height 73
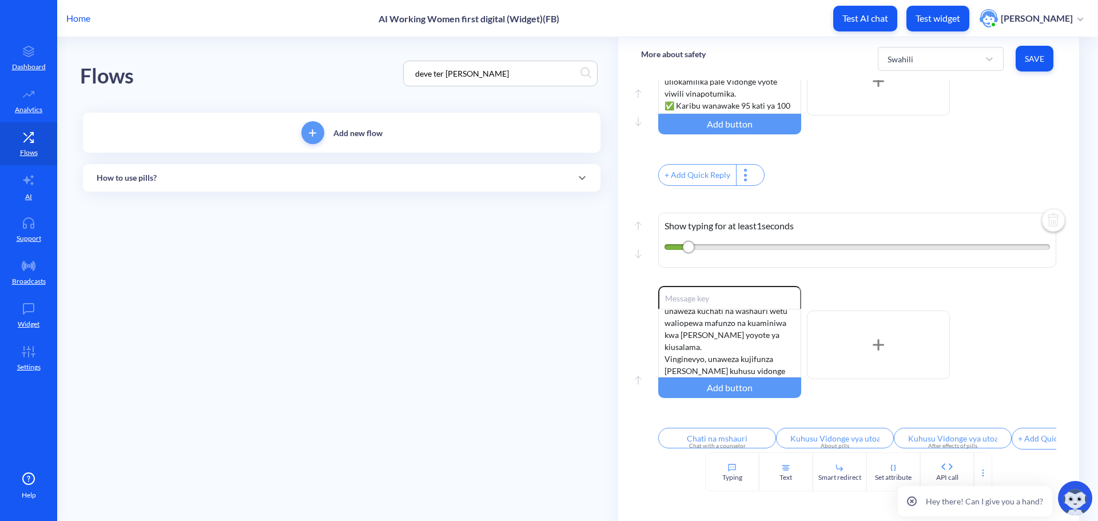
click at [316, 171] on div "How to use pills?" at bounding box center [342, 177] width 518 height 27
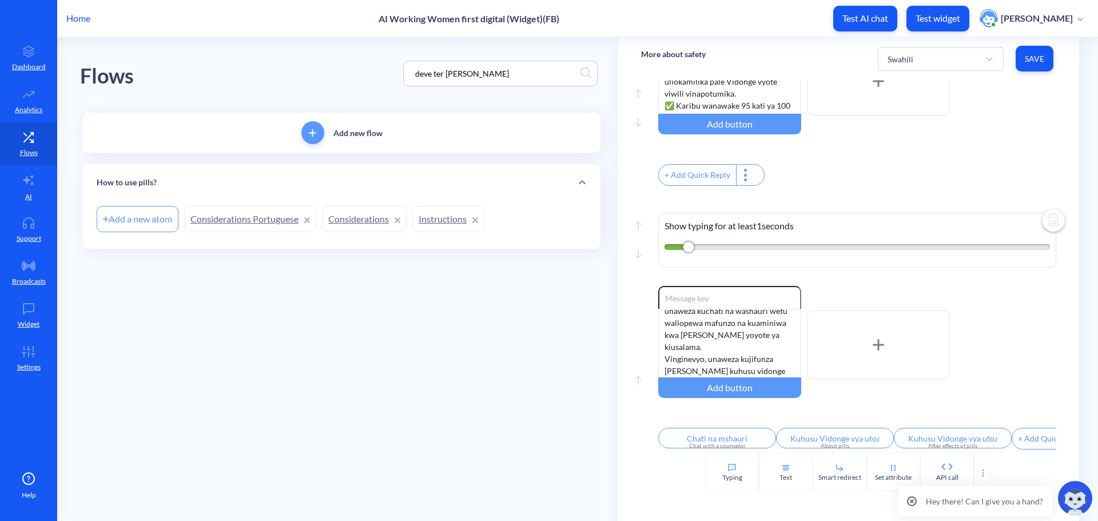
click at [260, 218] on link "Considerations Portuguese" at bounding box center [250, 219] width 132 height 26
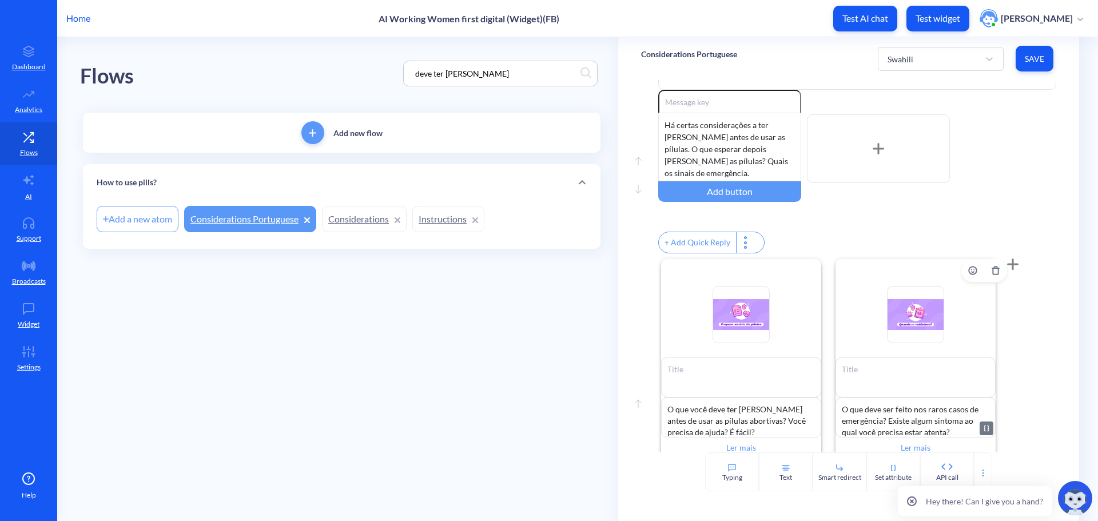
scroll to position [165, 0]
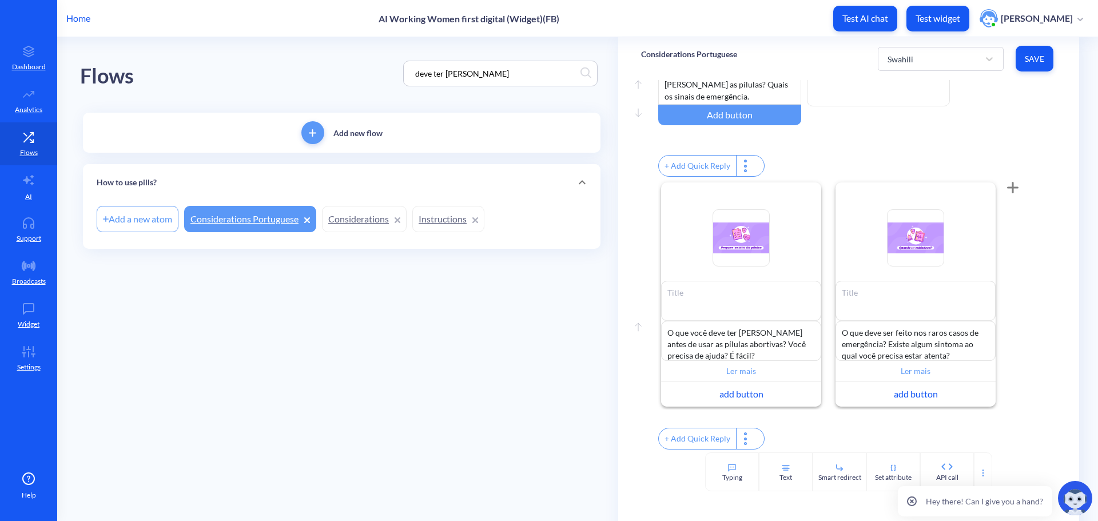
click at [351, 224] on link "Considerations" at bounding box center [364, 219] width 85 height 26
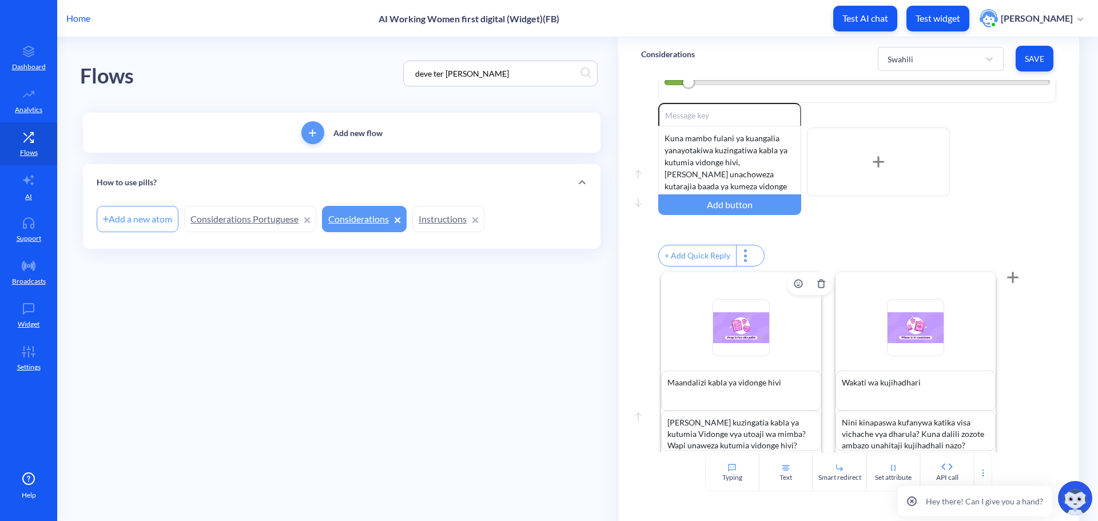
scroll to position [165, 0]
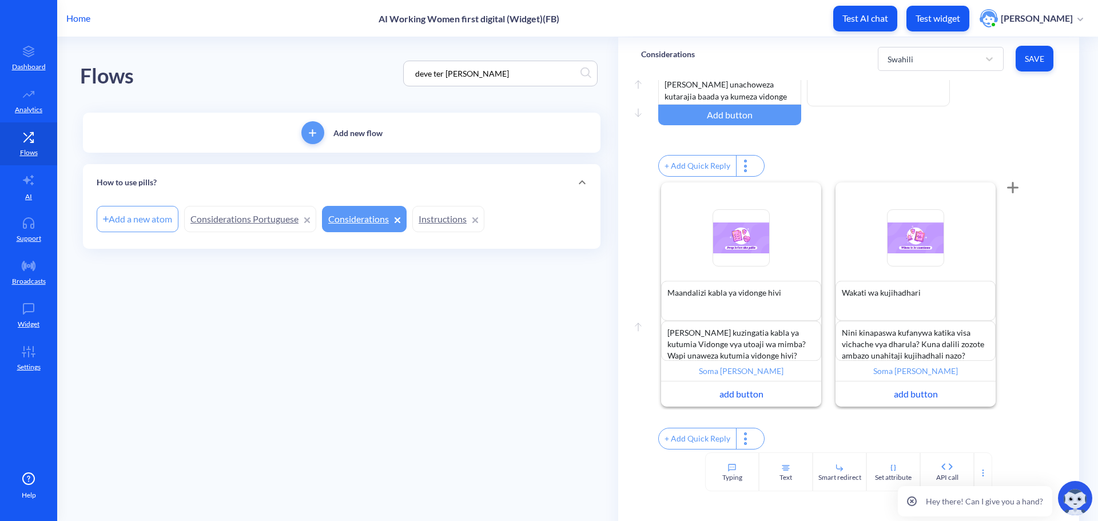
click at [435, 222] on link "Instructions" at bounding box center [448, 219] width 72 height 26
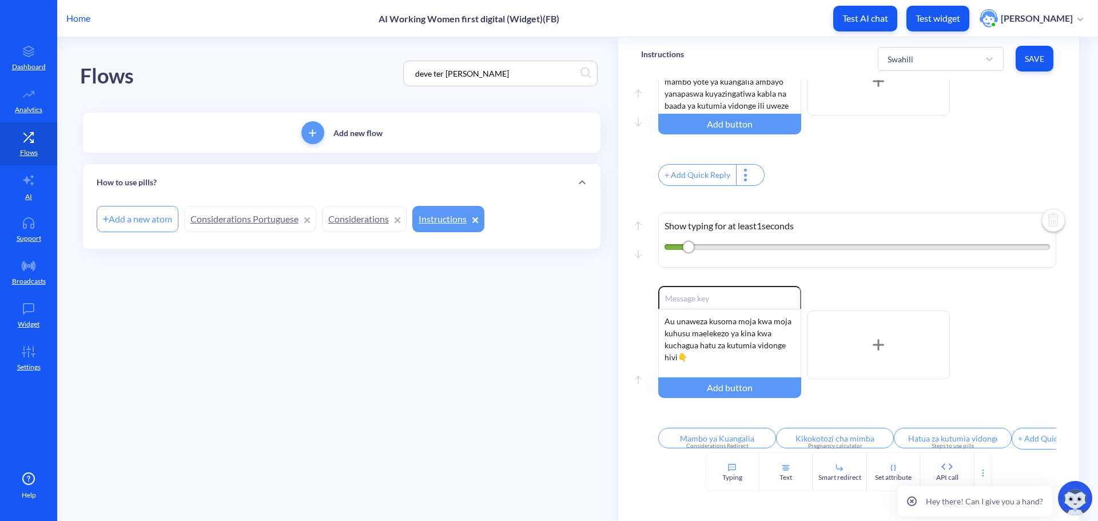
scroll to position [156, 0]
click at [369, 216] on link "Considerations" at bounding box center [364, 219] width 85 height 26
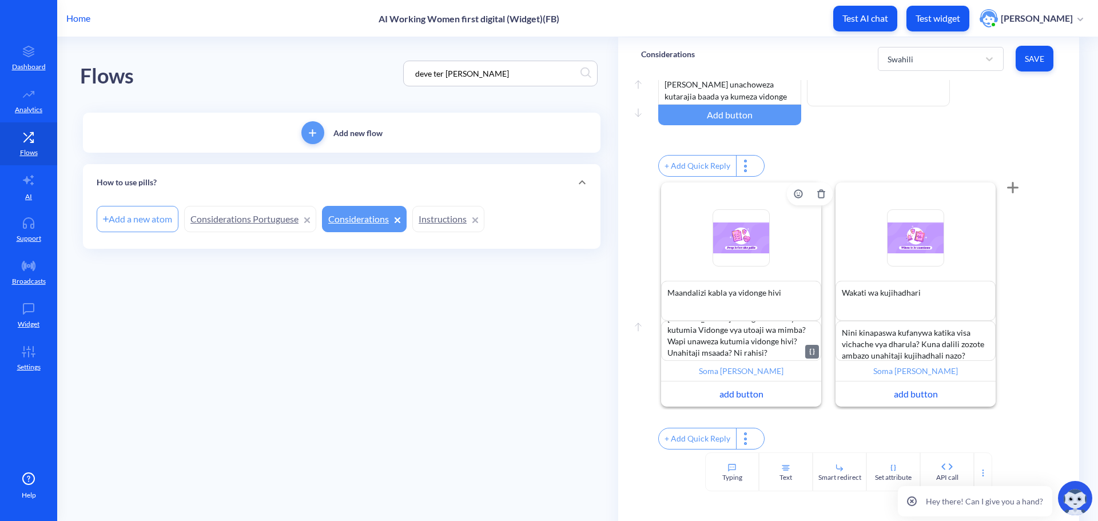
scroll to position [18, 0]
click at [250, 218] on link "Considerations Portuguese" at bounding box center [250, 219] width 132 height 26
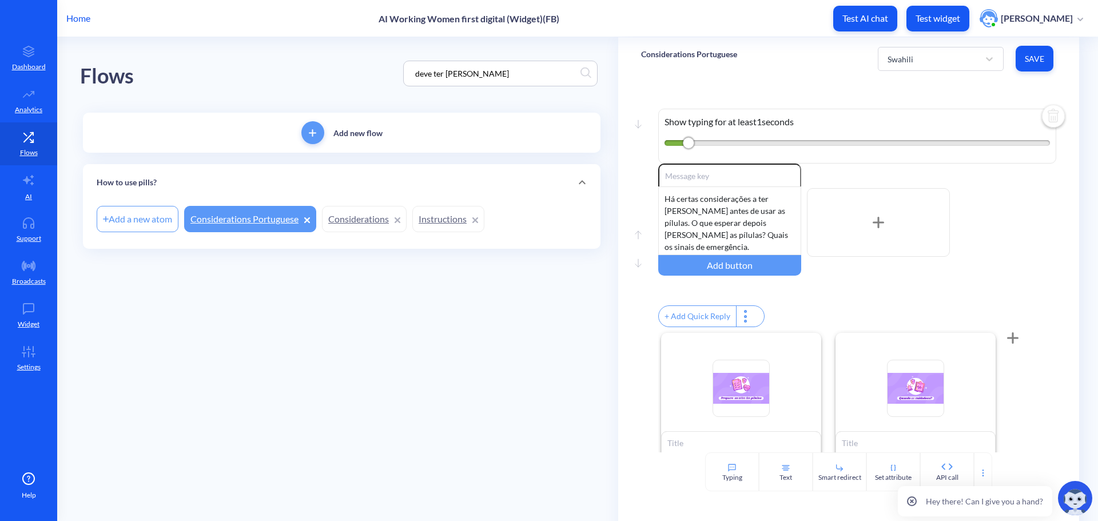
click at [362, 214] on link "Considerations" at bounding box center [364, 219] width 85 height 26
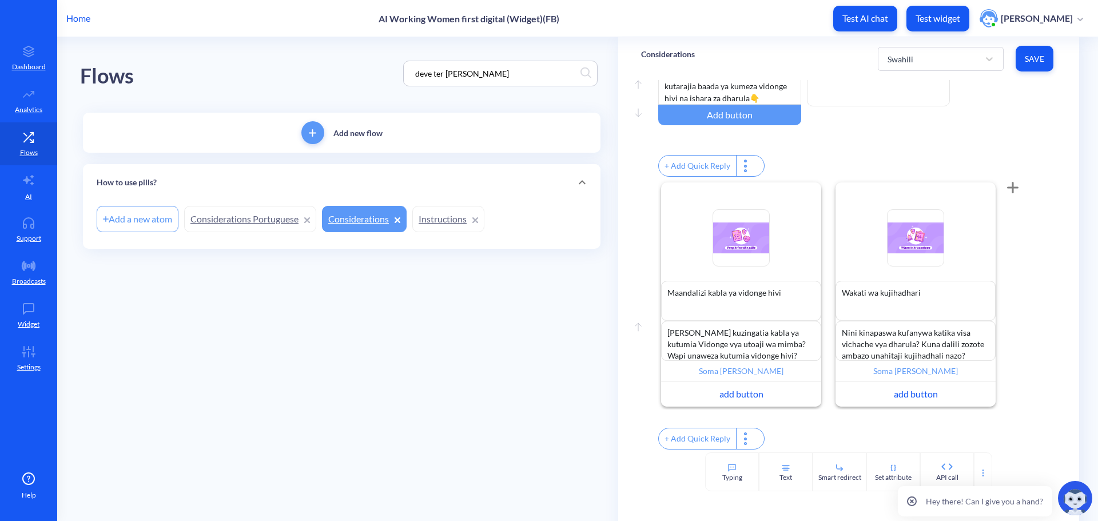
scroll to position [165, 0]
click at [918, 55] on div "Swahili" at bounding box center [930, 59] width 97 height 21
click at [919, 174] on div "Spanish" at bounding box center [941, 172] width 126 height 21
type textarea "Antes de usar las pastillas"
type textarea "¿Qué debo tener en mente antes usar las pastillas de aborto? ¿Dónde puedo tomar…"
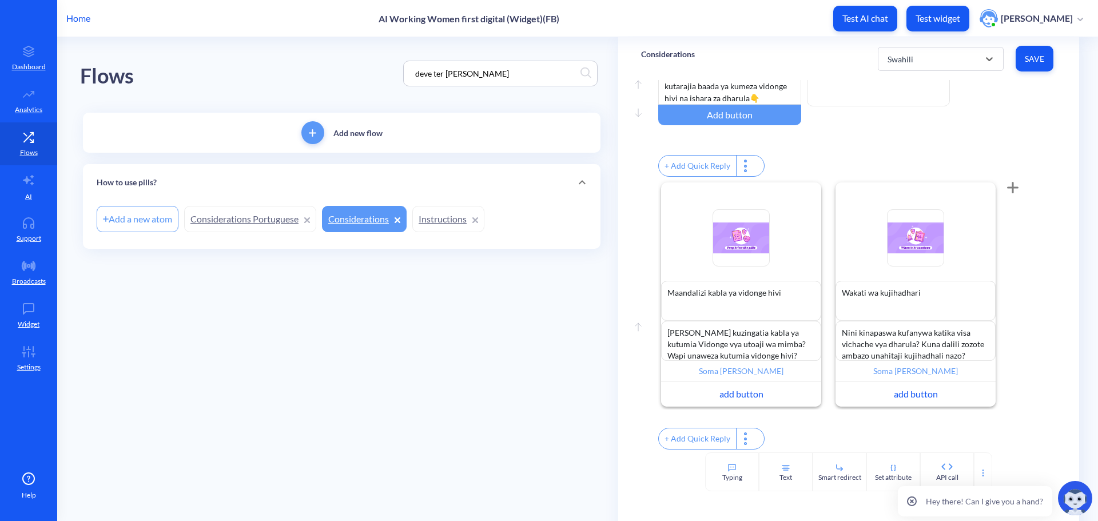
type input "Leer más"
type textarea "Cuándo tener precauciones"
type textarea "¿Qué hacer si se produce una emergencia a pesar de no ser probables? ¿Hay algún…"
type input "Leer más"
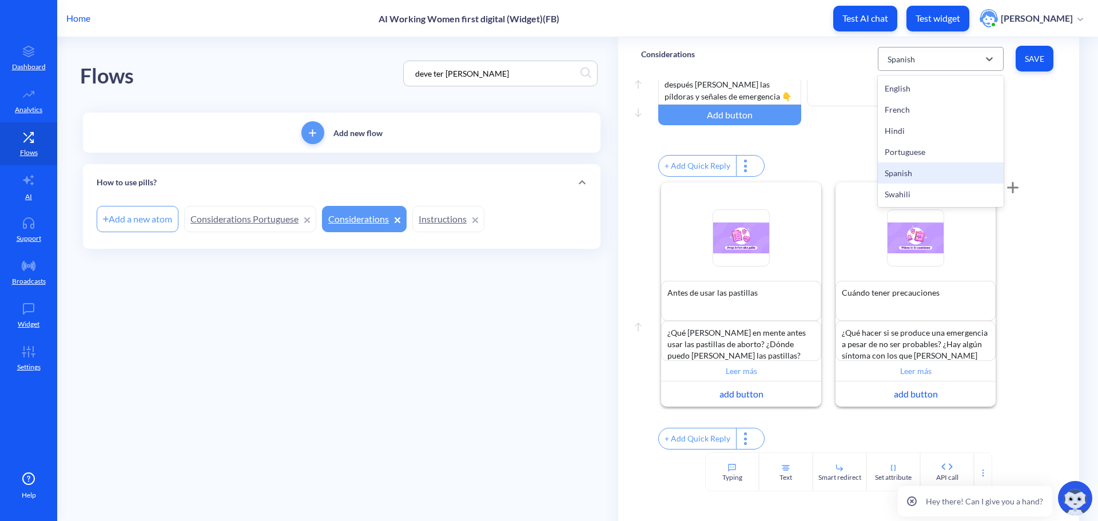
click at [901, 54] on div "Spanish" at bounding box center [901, 59] width 27 height 12
click at [917, 154] on div "Portuguese" at bounding box center [941, 151] width 126 height 21
type textarea "Prepare-se antes das pílulas"
type textarea "O que você deve ter em mente antes de usar as pílulas abortivas? Você precisa d…"
type input "Ler mais"
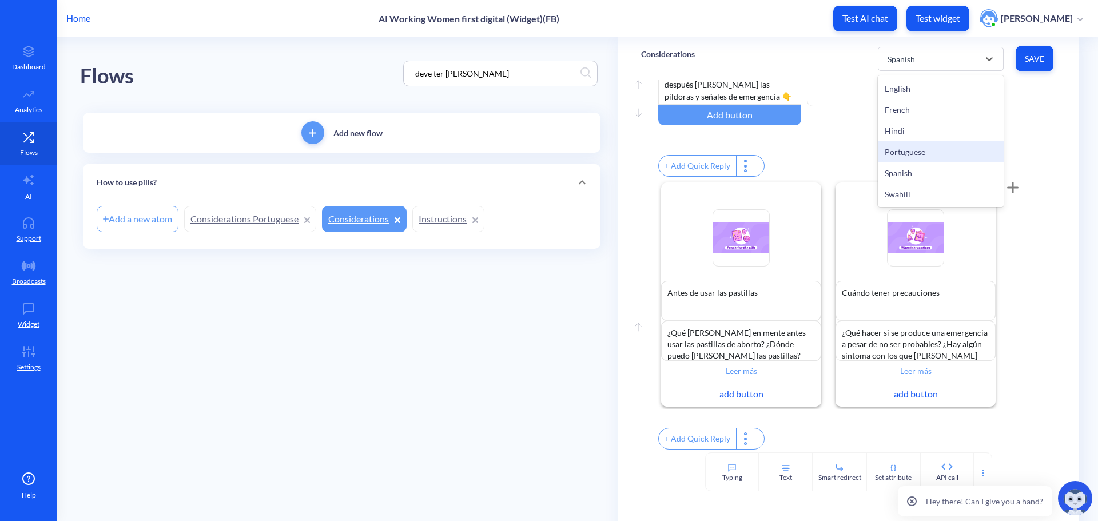
type textarea "Quando ser cuidadosa?"
type textarea "O que deve ser feito nos raros casos de emergência? Existe algum sintoma ao qua…"
type input "Ler mais"
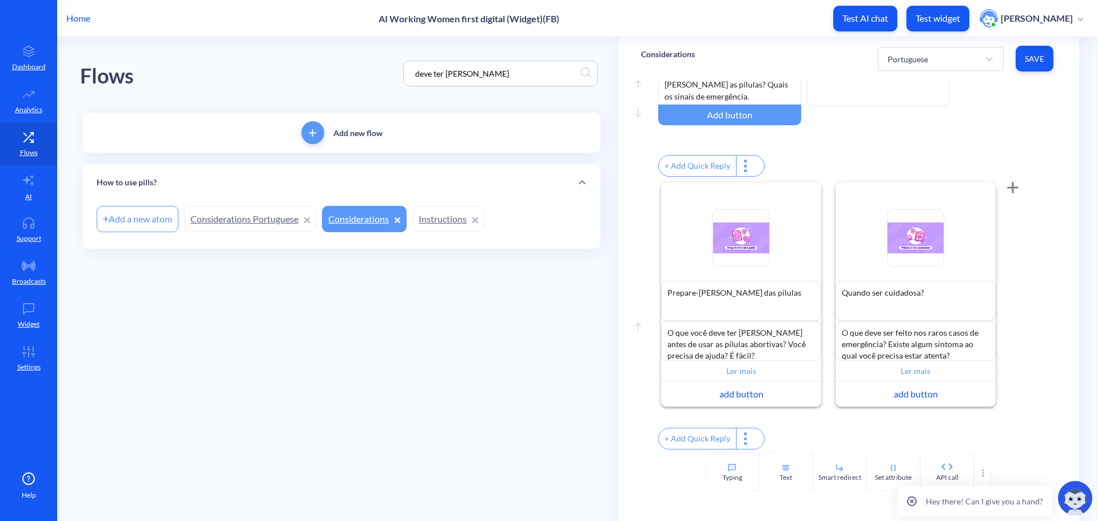
click at [542, 328] on main "Flows deve ter em mente Add new flow How to use pills? Add a new atom Considera…" at bounding box center [577, 279] width 1041 height 484
click at [761, 363] on input "Ler mais" at bounding box center [741, 371] width 160 height 21
click at [337, 384] on div at bounding box center [549, 260] width 1098 height 521
drag, startPoint x: 500, startPoint y: 74, endPoint x: 235, endPoint y: 72, distance: 264.8
click at [245, 79] on div "Flows deve ter em mente" at bounding box center [341, 73] width 523 height 73
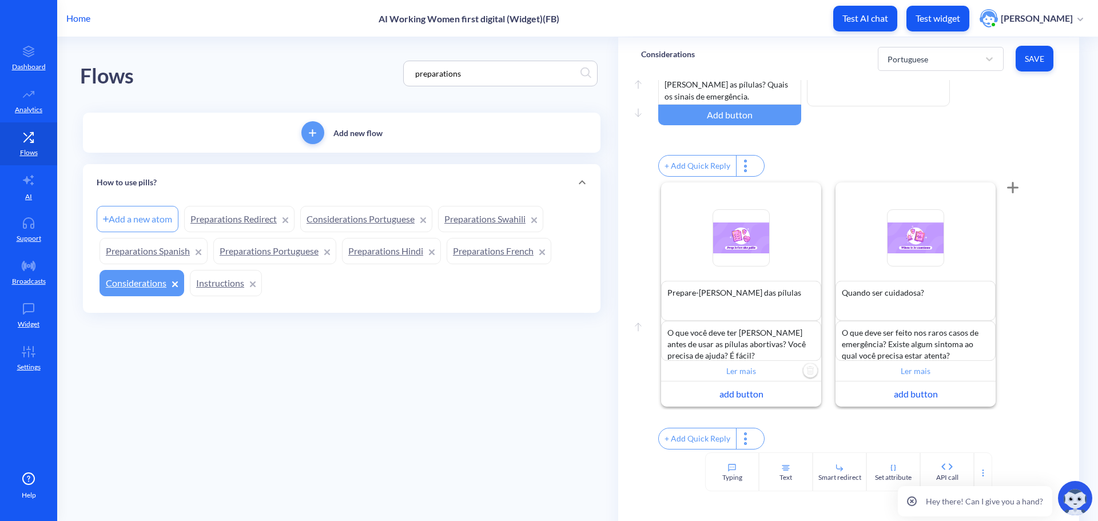
click at [228, 225] on link "Preparations Redirect" at bounding box center [239, 219] width 110 height 26
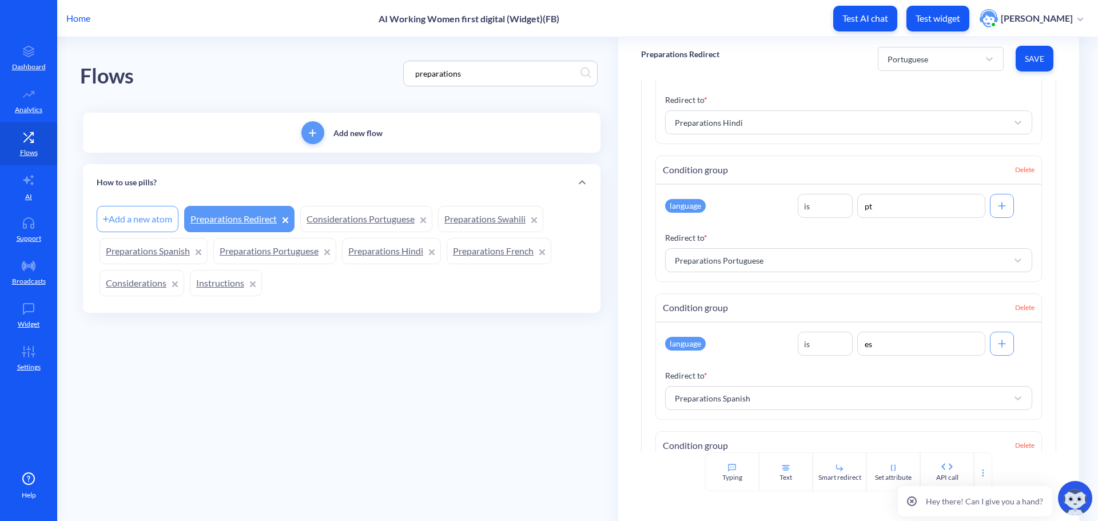
scroll to position [458, 0]
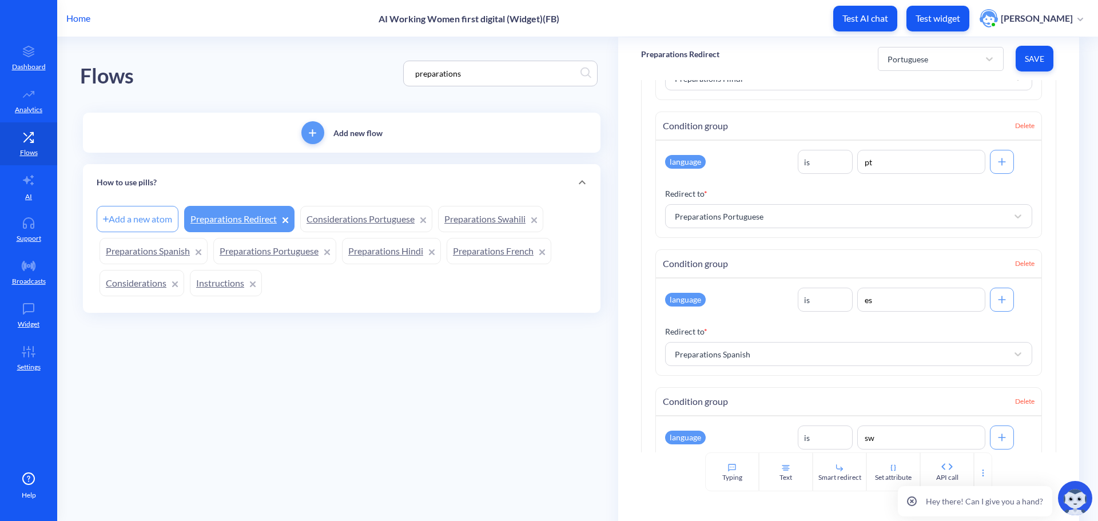
click at [275, 255] on link "Preparations Portuguese" at bounding box center [274, 251] width 123 height 26
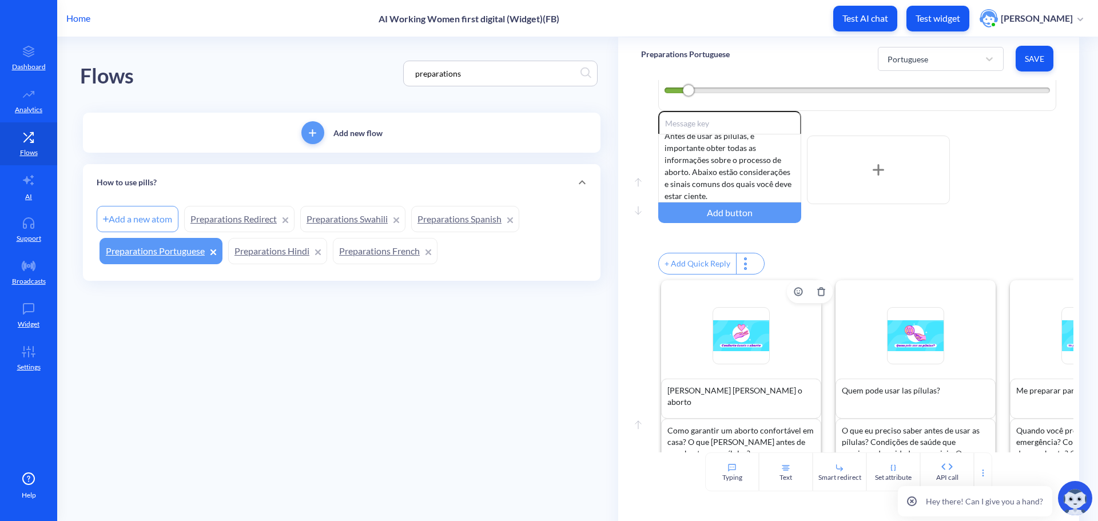
scroll to position [165, 0]
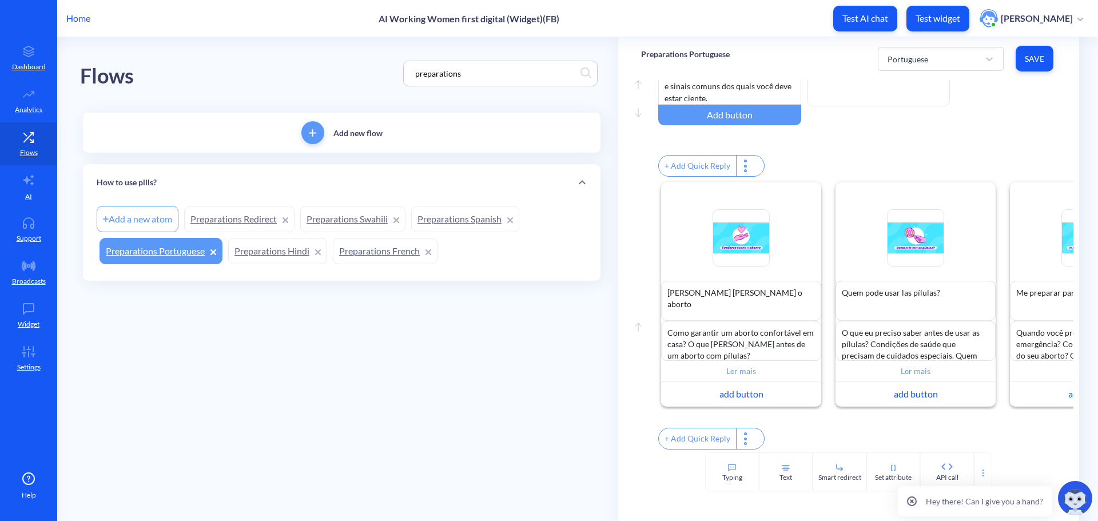
drag, startPoint x: 495, startPoint y: 64, endPoint x: 344, endPoint y: 47, distance: 152.5
click at [344, 47] on div "Flows preparations" at bounding box center [341, 73] width 523 height 73
click at [506, 70] on input "preparations" at bounding box center [494, 73] width 171 height 13
drag, startPoint x: 487, startPoint y: 77, endPoint x: 218, endPoint y: 33, distance: 272.4
click at [238, 44] on div "Flows preparations" at bounding box center [341, 73] width 523 height 73
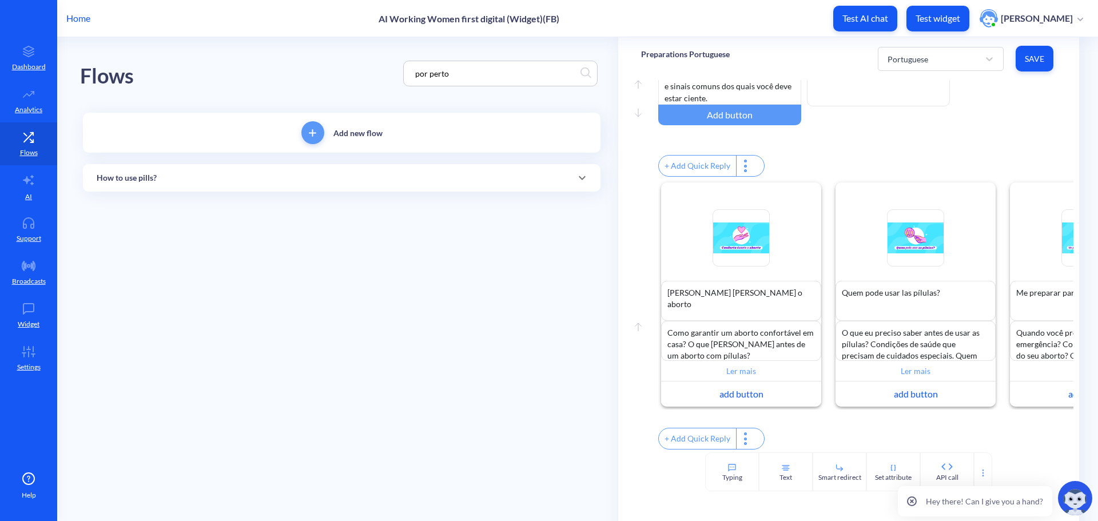
click at [474, 77] on input "por perto" at bounding box center [494, 73] width 171 height 13
click at [332, 182] on div "How to use pills?" at bounding box center [342, 178] width 490 height 12
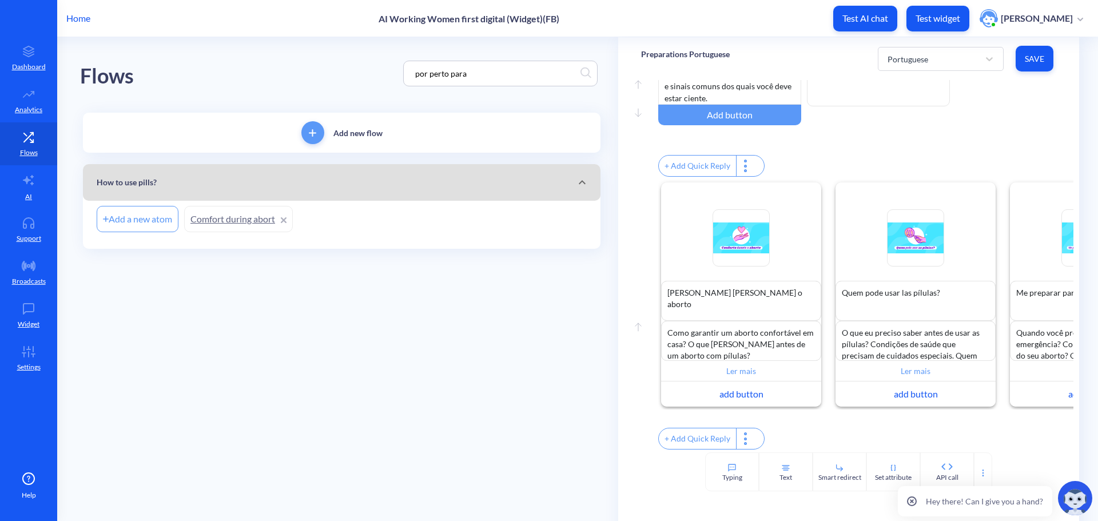
click at [237, 220] on link "Comfort during abort" at bounding box center [238, 219] width 109 height 26
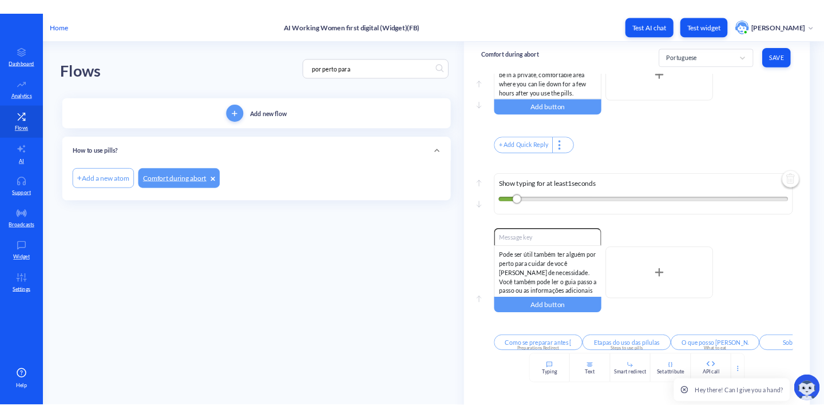
scroll to position [427, 0]
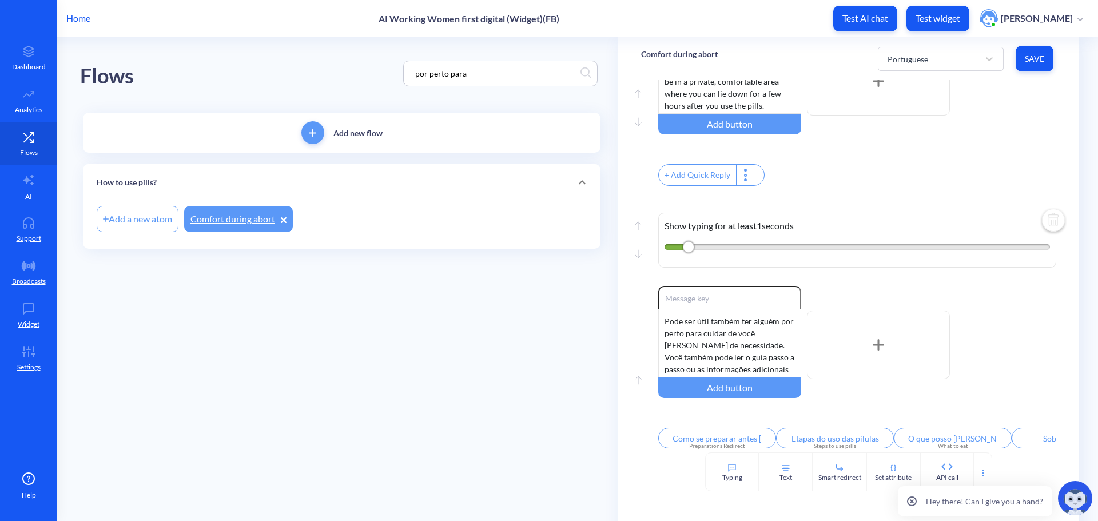
click at [482, 77] on input "por perto para" at bounding box center [494, 73] width 171 height 13
type input "por perto para cuidar"
click at [304, 63] on div "Flows por perto para cuidar" at bounding box center [341, 73] width 523 height 73
click at [198, 71] on div "Flows por perto para cuidar" at bounding box center [341, 73] width 523 height 73
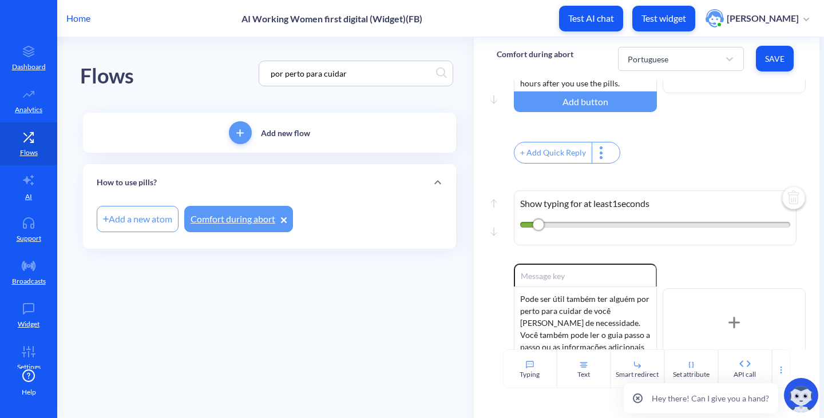
scroll to position [10, 0]
click at [25, 186] on icon at bounding box center [29, 180] width 14 height 14
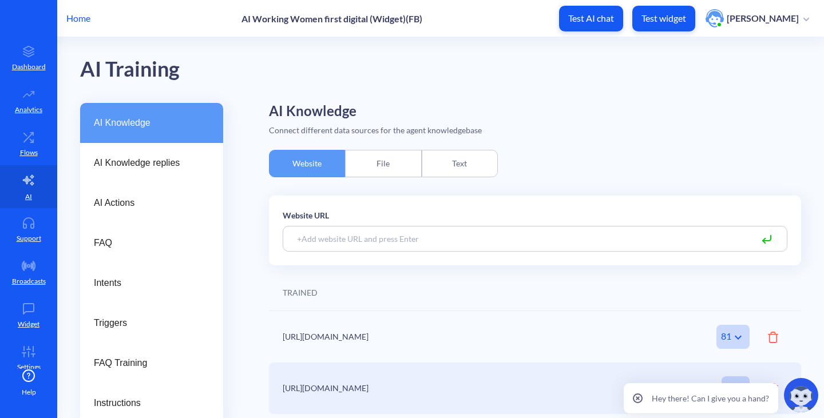
scroll to position [12, 0]
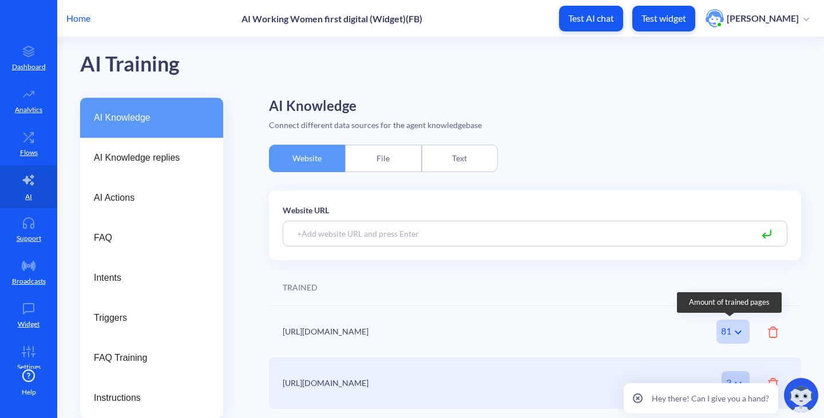
click at [726, 328] on div "81" at bounding box center [732, 332] width 33 height 24
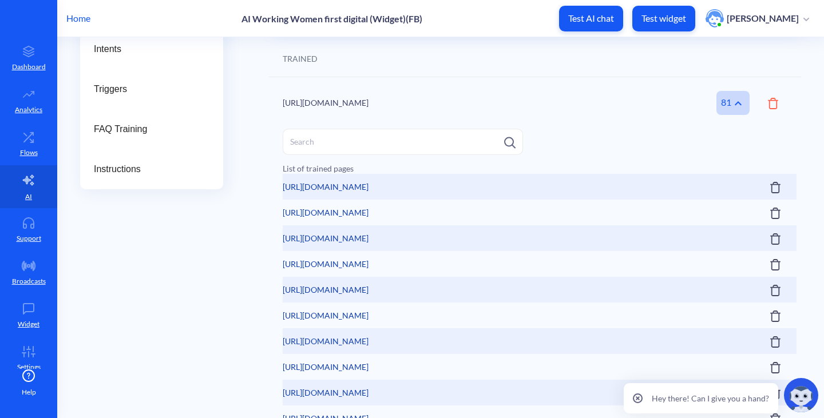
click at [419, 148] on input at bounding box center [403, 142] width 240 height 26
paste input "https://www.howtouseabortionpill.org/after/"
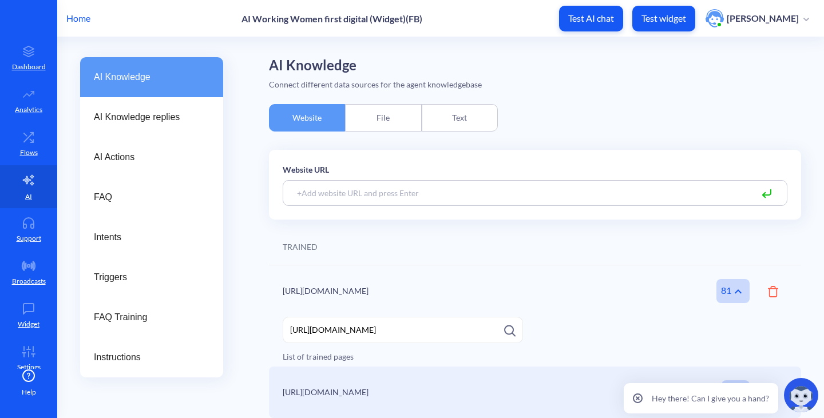
scroll to position [52, 0]
click at [690, 96] on div "AI Knowledge Connect different data sources for the agent knowledgebase Website…" at bounding box center [535, 238] width 532 height 361
click at [462, 328] on input "https://www.howtouseabortionpill.org/after/" at bounding box center [403, 330] width 240 height 26
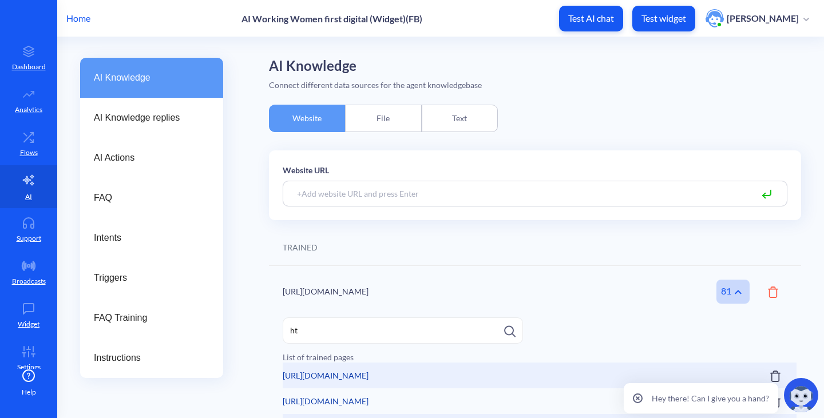
type input "h"
click at [703, 93] on div "AI Knowledge Connect different data sources for the agent knowledgebase Website…" at bounding box center [535, 377] width 532 height 639
click at [416, 201] on input at bounding box center [535, 194] width 504 height 26
paste input "https://www.howtouseabortionpill.org/after/"
type input "https://www.howtouseabortionpill.org/after/"
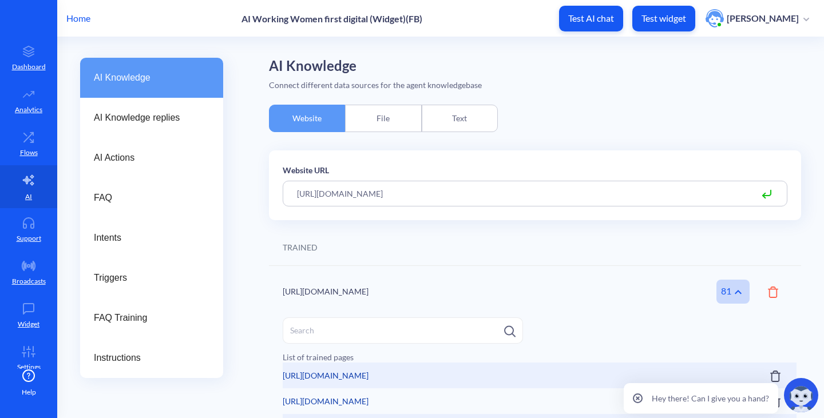
click at [760, 191] on icon at bounding box center [766, 195] width 14 height 14
click at [766, 194] on icon at bounding box center [766, 192] width 8 height 5
click at [639, 201] on input "https://www.howtouseabortionpill.org/after/" at bounding box center [535, 194] width 504 height 26
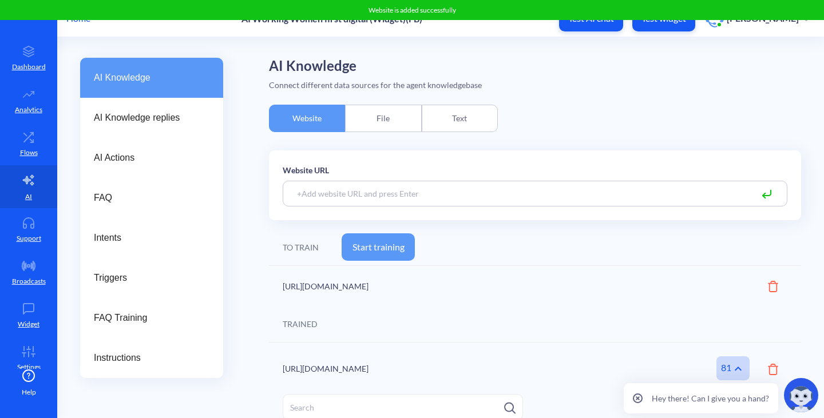
click at [382, 250] on button "Start training" at bounding box center [377, 246] width 73 height 27
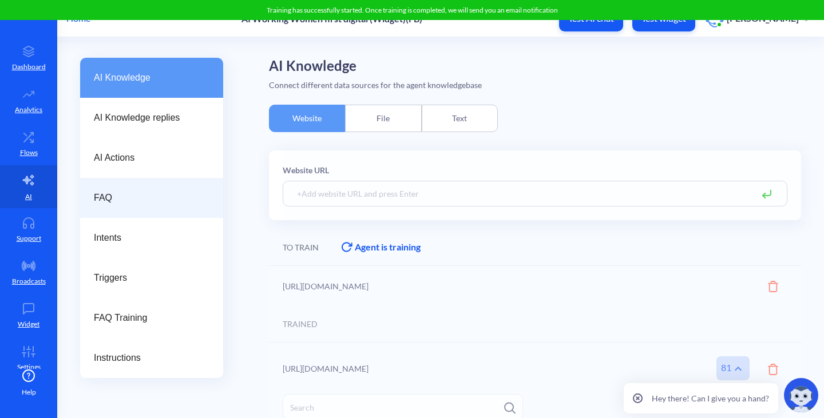
click at [117, 204] on span "FAQ" at bounding box center [147, 198] width 106 height 14
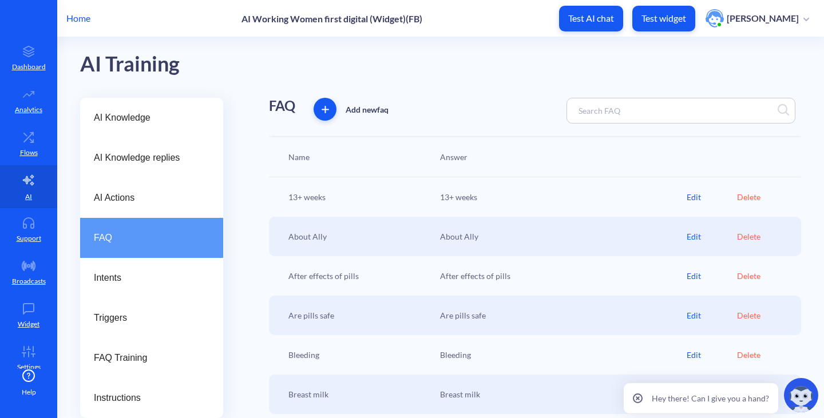
scroll to position [52, 0]
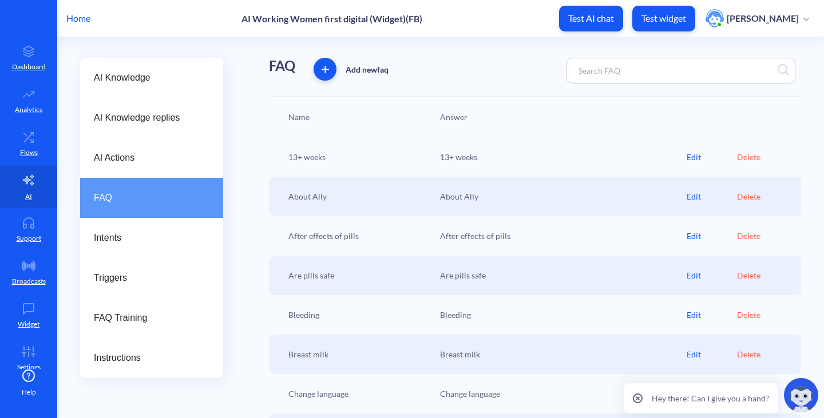
click at [650, 70] on input at bounding box center [622, 70] width 101 height 13
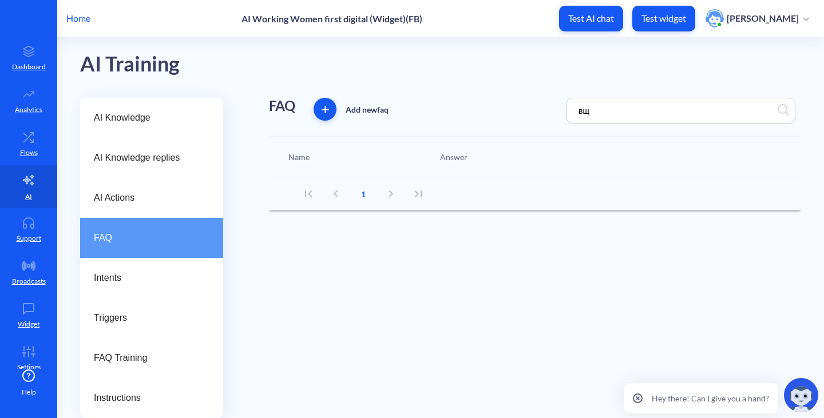
type input "в"
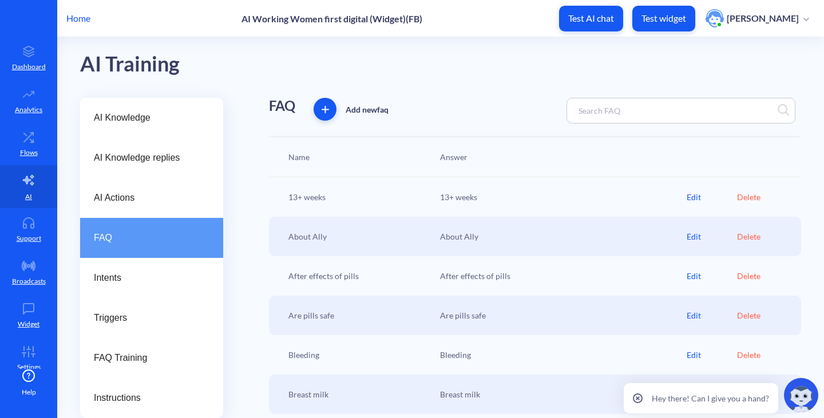
click at [605, 111] on input at bounding box center [622, 110] width 101 height 13
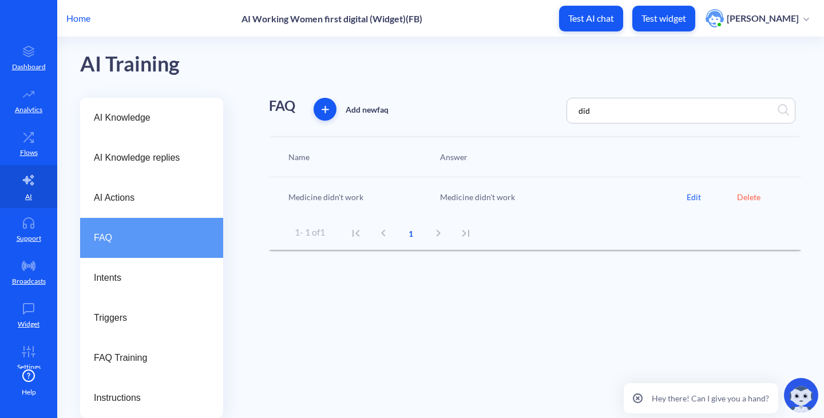
type input "did"
click at [464, 312] on div "FAQ Add new faq did Name Answer Medicine didn't work Medicine didn't work Edit …" at bounding box center [535, 258] width 532 height 320
click at [696, 198] on div "Edit" at bounding box center [711, 197] width 50 height 12
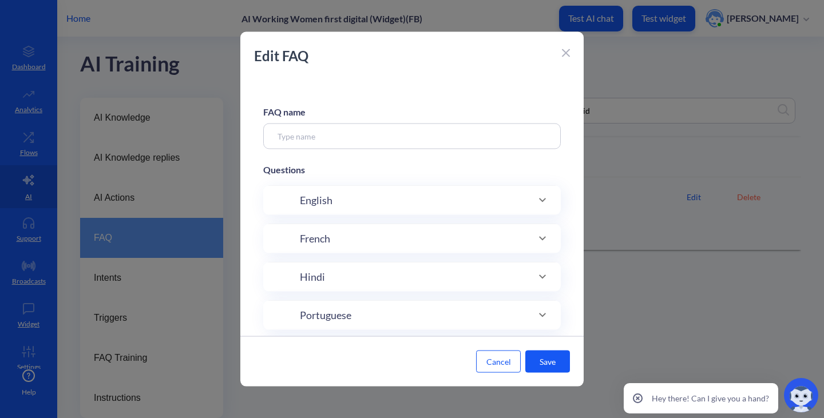
type input "Medicine didn't work"
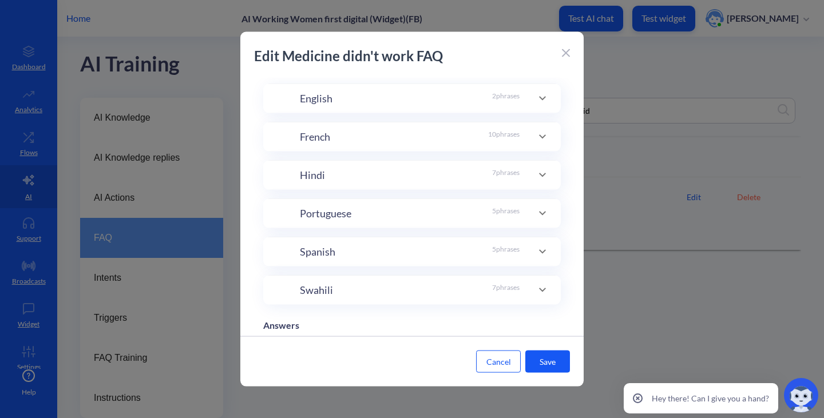
scroll to position [275, 0]
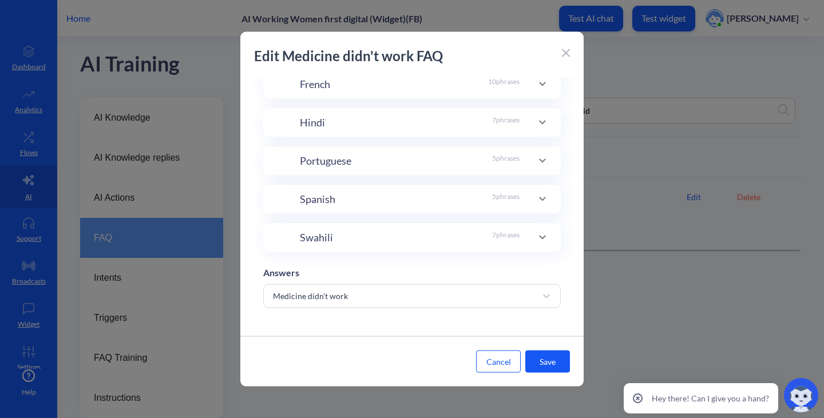
click at [682, 200] on div at bounding box center [412, 209] width 824 height 418
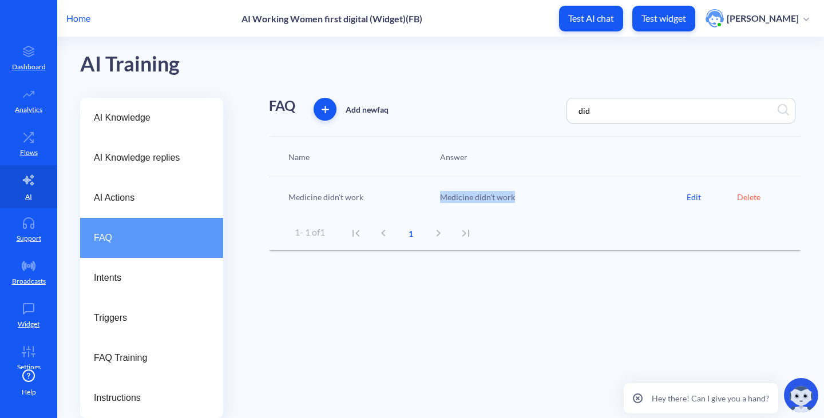
drag, startPoint x: 525, startPoint y: 198, endPoint x: 424, endPoint y: 199, distance: 101.2
click at [424, 199] on div "Medicine didn't work Medicine didn't work Edit Delete" at bounding box center [535, 196] width 532 height 39
copy div "Medicine didn't work"
click at [474, 196] on div "Medicine didn't work" at bounding box center [560, 197] width 252 height 12
drag, startPoint x: 487, startPoint y: 196, endPoint x: 437, endPoint y: 200, distance: 50.5
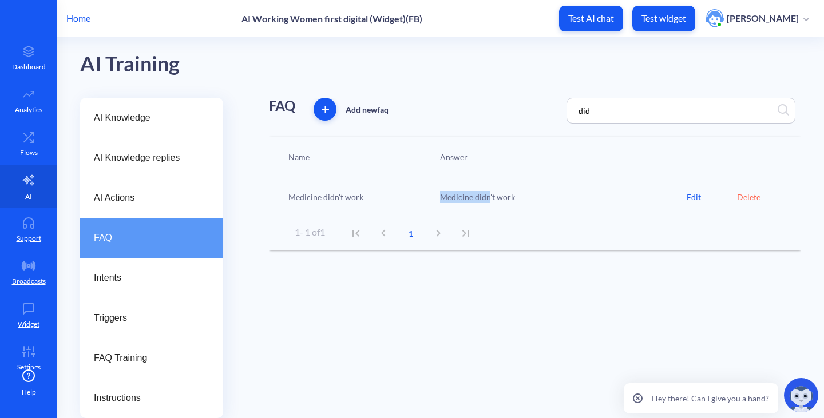
click at [437, 200] on div "Medicine didn't work" at bounding box center [560, 197] width 252 height 12
copy div "Medicine didn"
click at [423, 189] on div "Medicine didn't work Medicine didn't work Edit Delete" at bounding box center [535, 196] width 532 height 39
click at [31, 133] on icon at bounding box center [31, 133] width 3 height 3
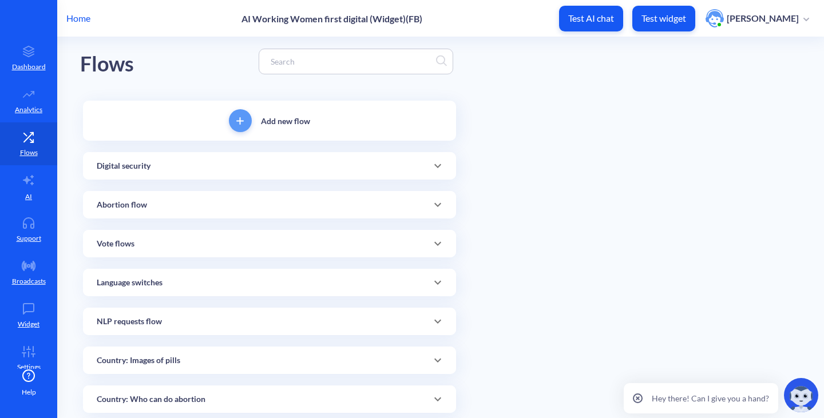
click at [347, 60] on input at bounding box center [350, 61] width 171 height 13
paste input "Medicine didn"
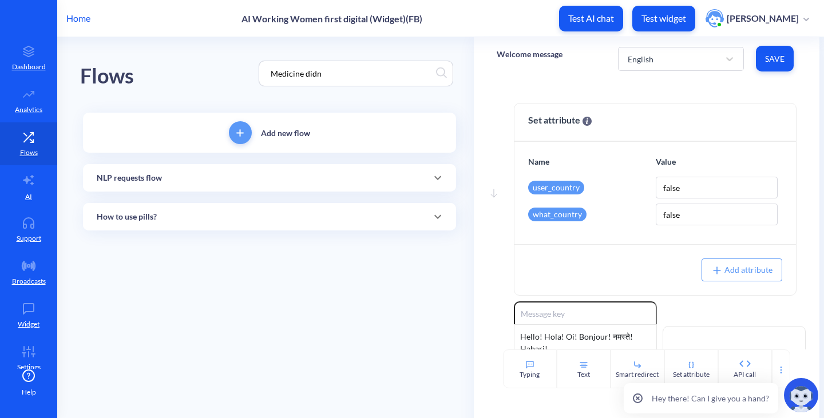
type input "Medicine didn"
click at [186, 68] on div "Flows Medicine didn" at bounding box center [269, 73] width 379 height 73
click at [207, 207] on div "How to use pills?" at bounding box center [269, 216] width 373 height 27
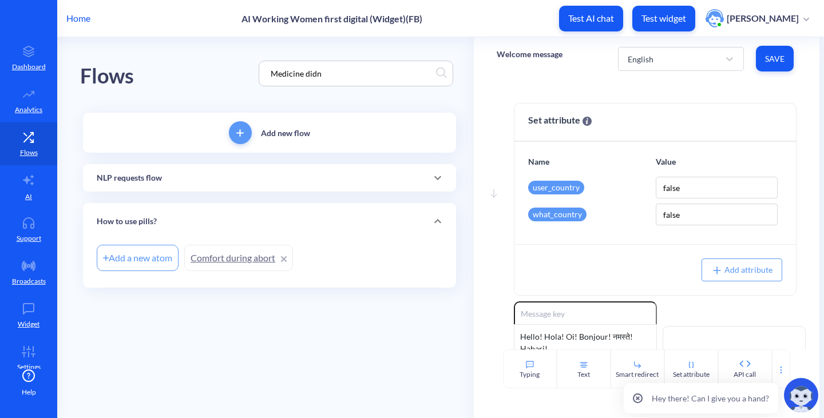
click at [213, 180] on div "NLP requests flow" at bounding box center [269, 178] width 345 height 12
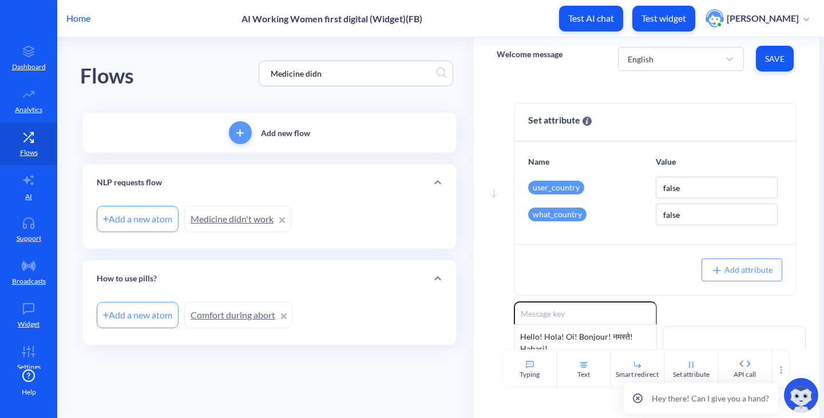
click at [214, 206] on link "Medicine didn't work" at bounding box center [237, 219] width 107 height 26
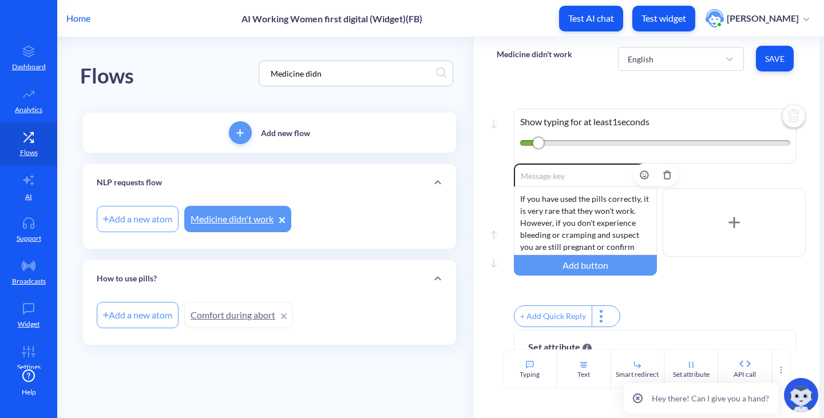
scroll to position [34, 0]
click at [650, 57] on div "English" at bounding box center [640, 59] width 26 height 12
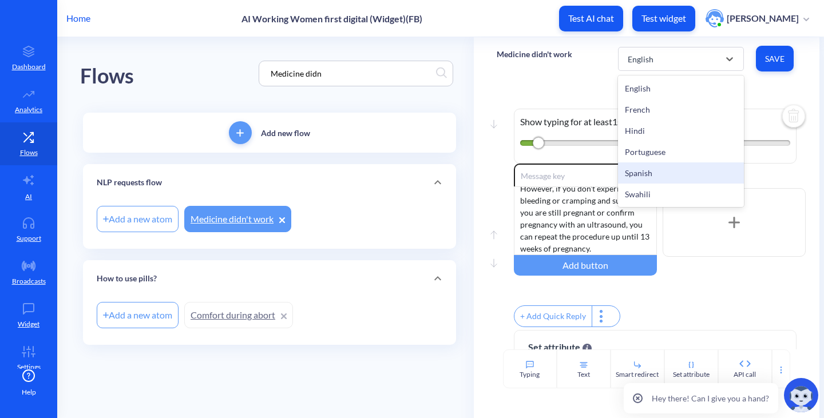
click at [646, 170] on div "Spanish" at bounding box center [681, 172] width 126 height 21
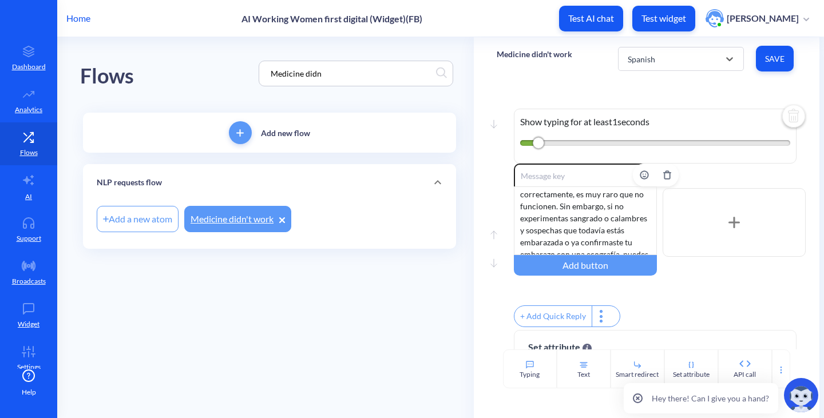
scroll to position [0, 0]
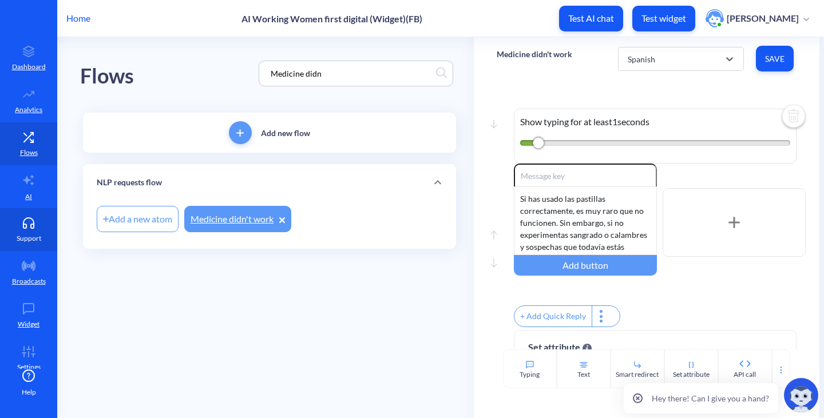
click at [17, 230] on link "Support" at bounding box center [28, 229] width 57 height 43
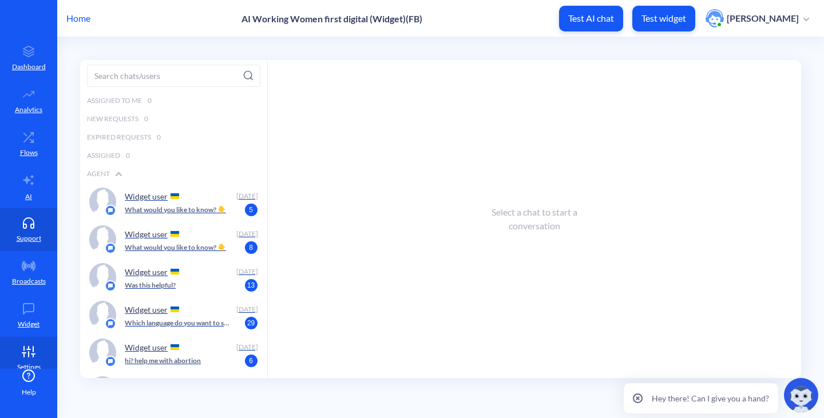
click at [29, 344] on link "Settings" at bounding box center [28, 358] width 57 height 43
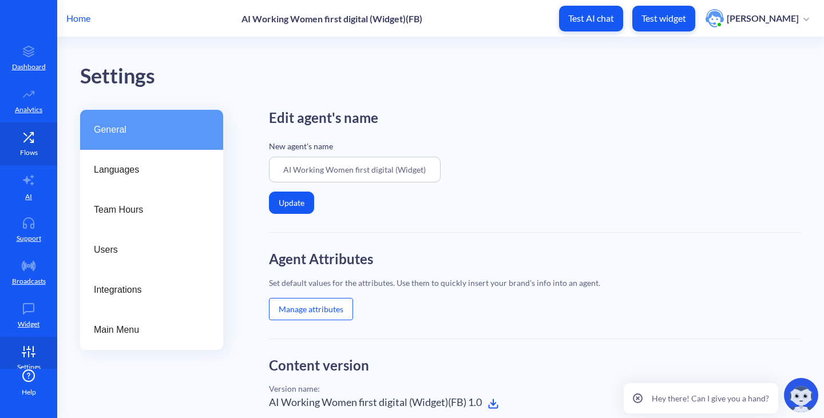
click at [22, 137] on icon at bounding box center [28, 137] width 23 height 11
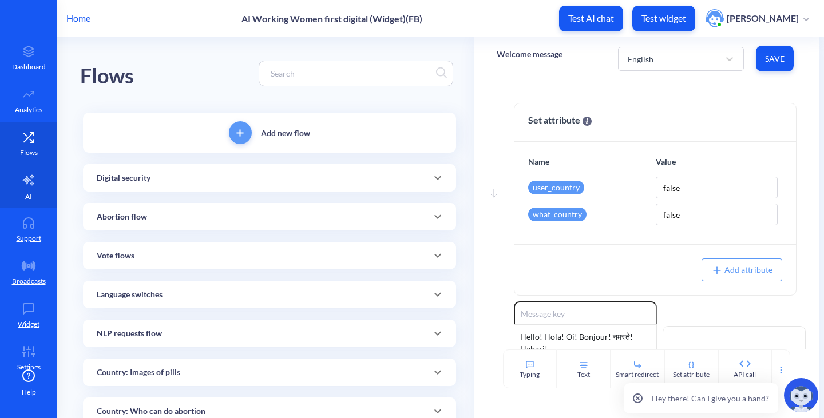
click at [30, 196] on link "AI" at bounding box center [28, 186] width 57 height 43
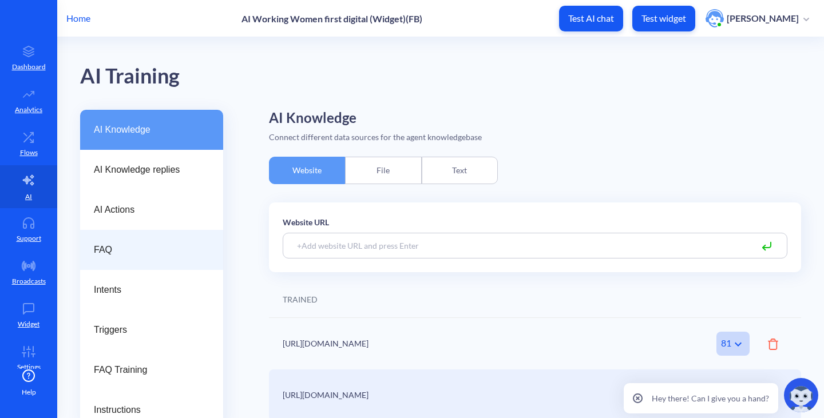
click at [99, 260] on div "FAQ" at bounding box center [151, 250] width 143 height 40
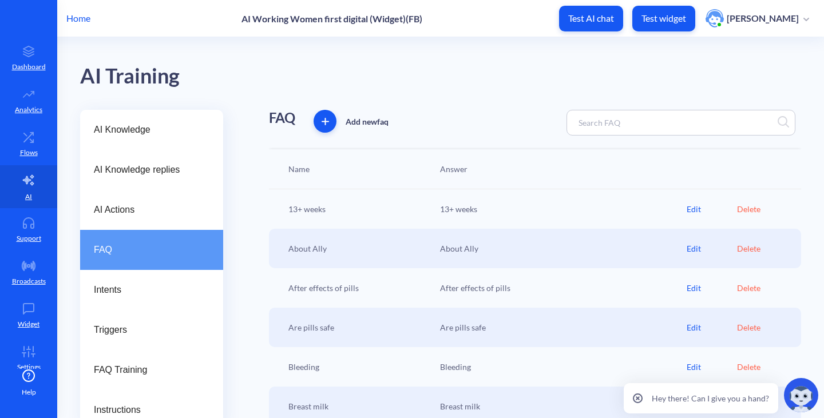
click at [597, 117] on input at bounding box center [622, 122] width 101 height 13
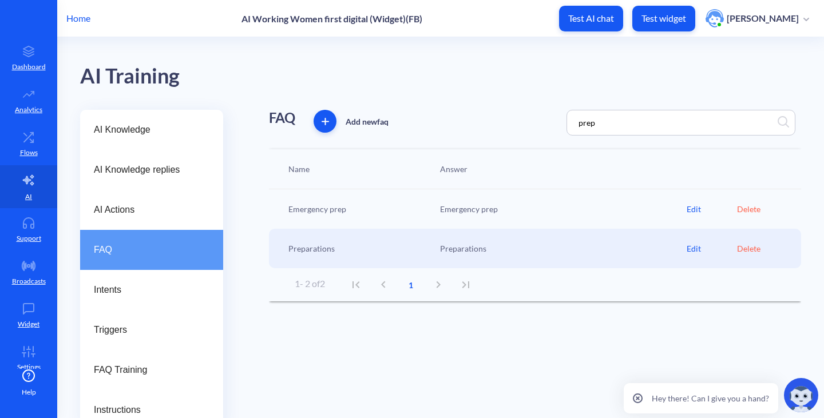
type input "prep"
click at [687, 250] on div "Edit" at bounding box center [711, 248] width 50 height 12
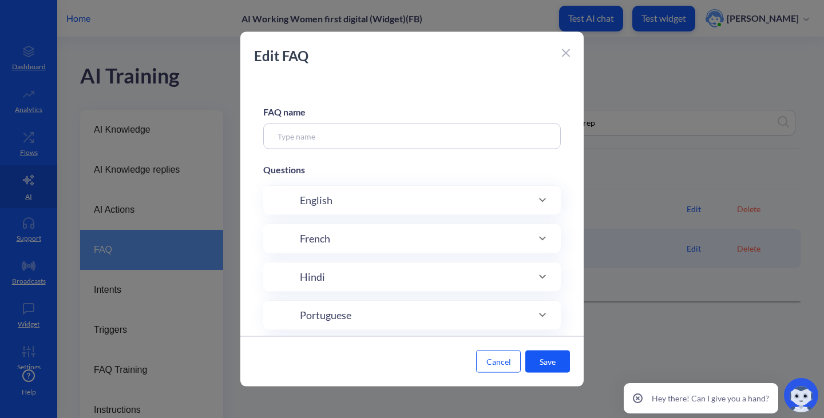
type input "Preparations"
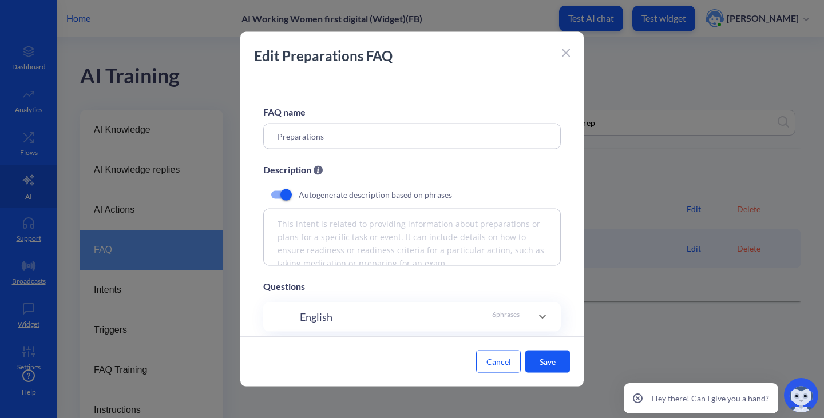
drag, startPoint x: 333, startPoint y: 138, endPoint x: 198, endPoint y: 126, distance: 134.9
click at [198, 126] on div "Edit Preparations FAQ FAQ name Preparations Description Autogenerate descriptio…" at bounding box center [412, 209] width 824 height 418
click at [565, 53] on icon at bounding box center [565, 53] width 7 height 7
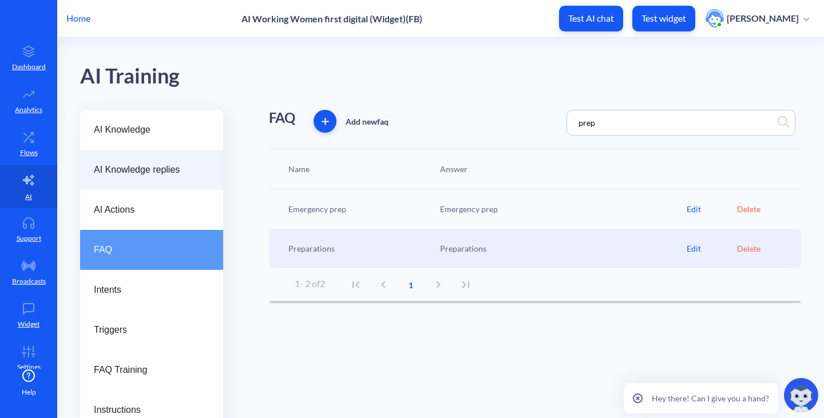
click at [144, 178] on div "AI Knowledge replies" at bounding box center [151, 170] width 143 height 40
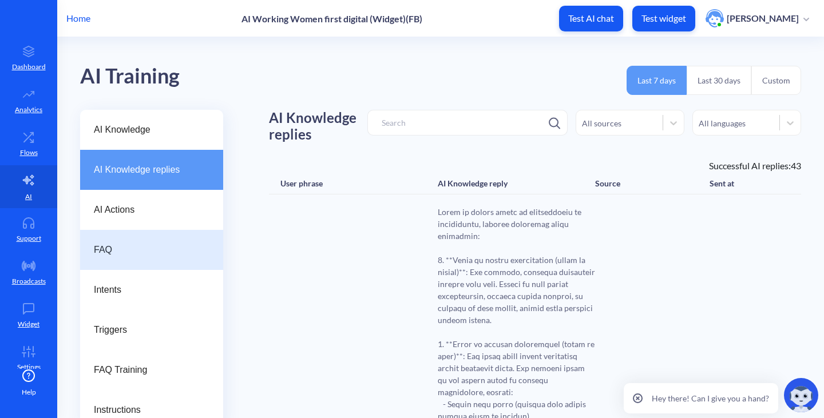
click at [109, 254] on span "FAQ" at bounding box center [147, 250] width 106 height 14
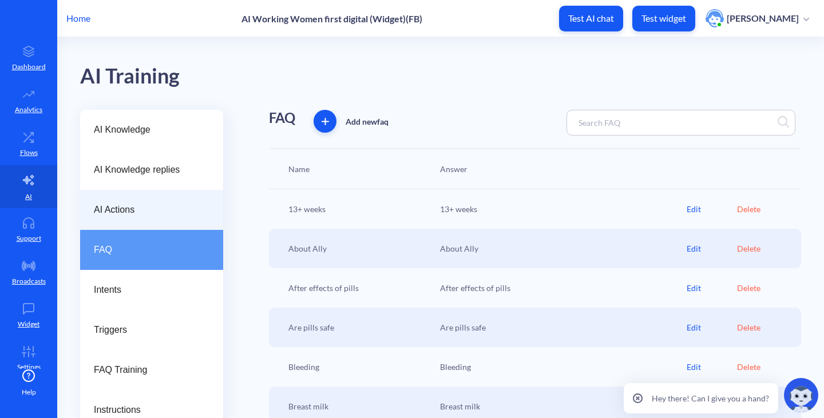
click at [122, 217] on div "AI Actions" at bounding box center [151, 210] width 143 height 40
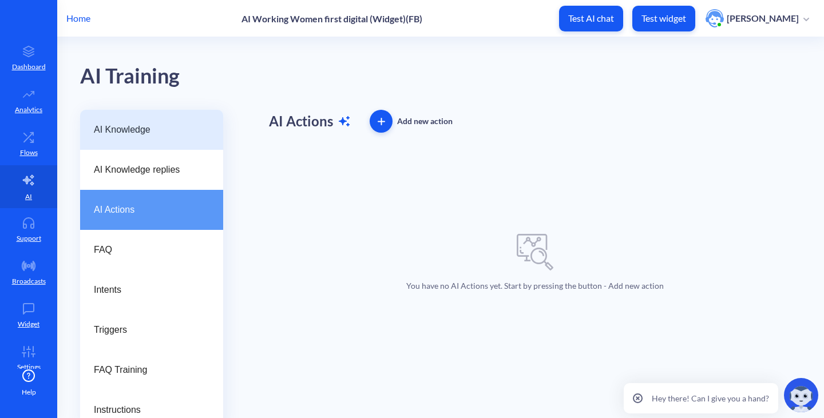
click at [149, 129] on span "AI Knowledge" at bounding box center [147, 130] width 106 height 14
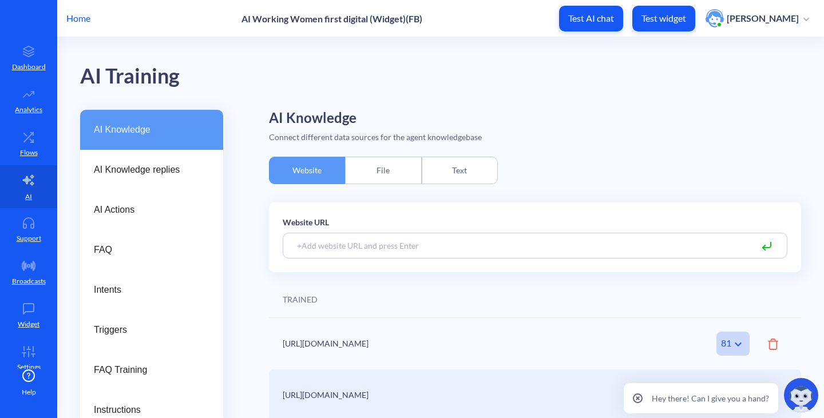
scroll to position [54, 0]
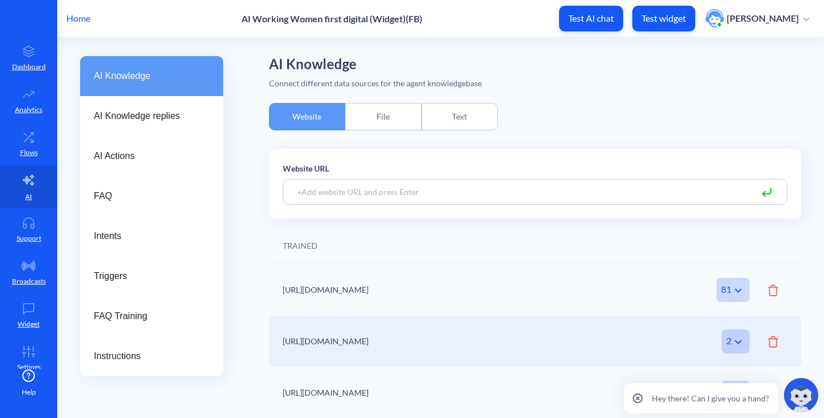
click at [237, 208] on div "AI Knowledge AI Knowledge replies AI Actions FAQ Intents Triggers FAQ Training …" at bounding box center [451, 237] width 743 height 363
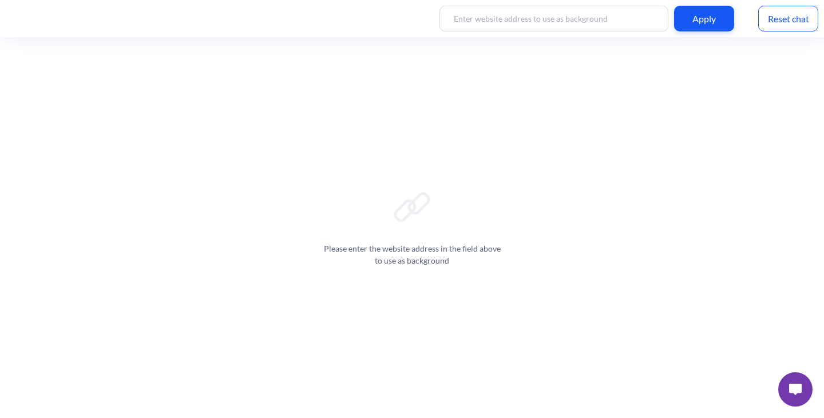
click at [798, 386] on img at bounding box center [795, 389] width 13 height 11
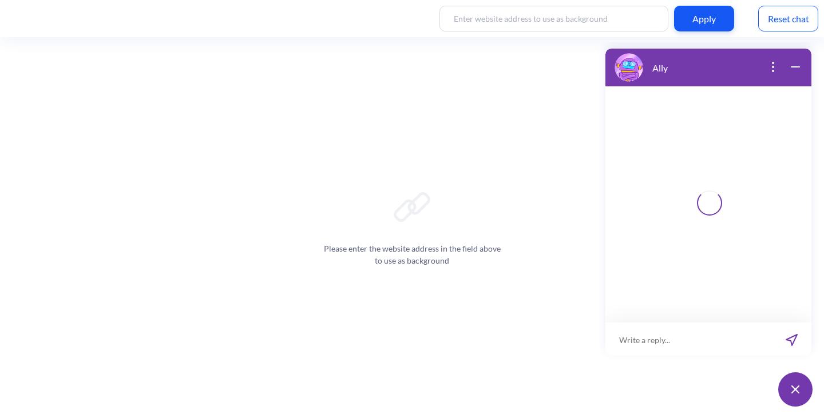
scroll to position [2, 0]
click at [722, 342] on input at bounding box center [700, 338] width 141 height 34
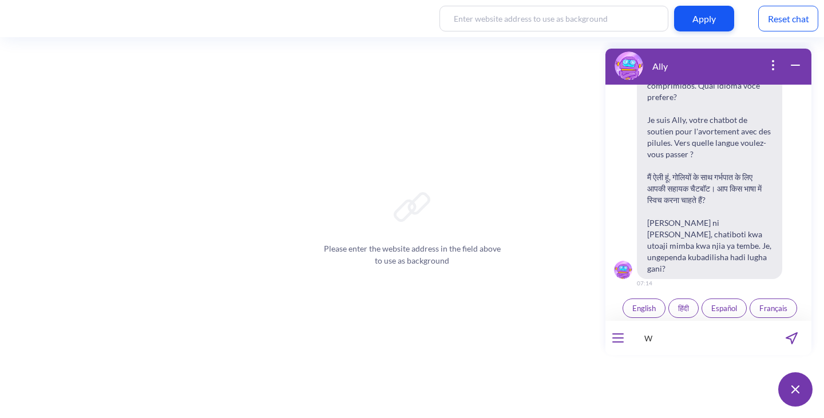
scroll to position [178, 0]
type input "What"
type input "What should I say to my children if i start bleeding in front of them?"
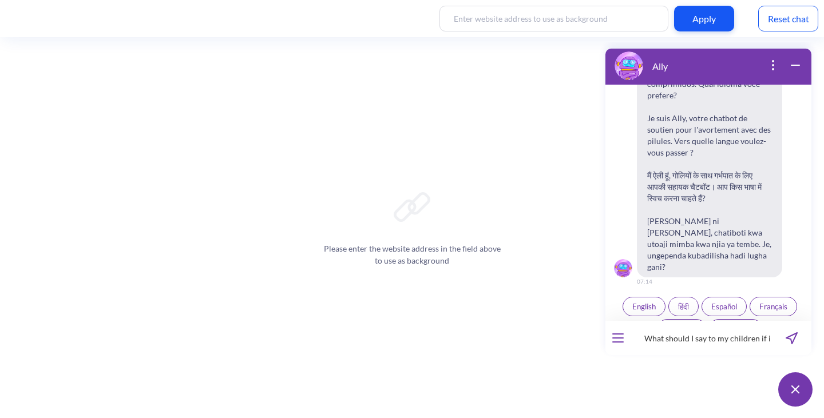
click at [789, 343] on icon "send message" at bounding box center [791, 338] width 12 height 12
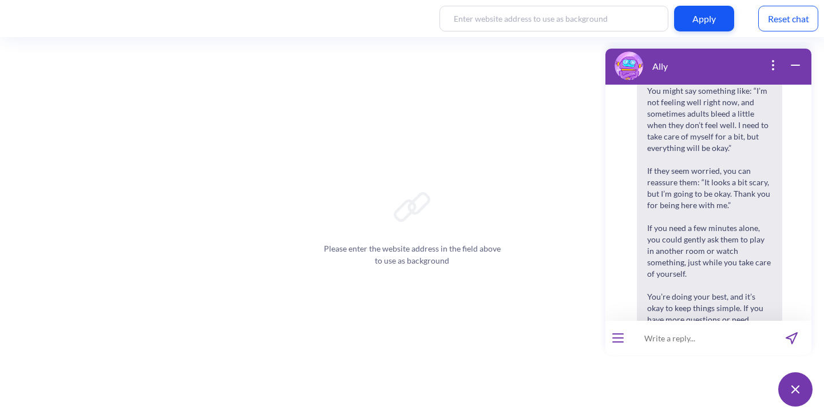
scroll to position [580, 0]
